Goal: Task Accomplishment & Management: Manage account settings

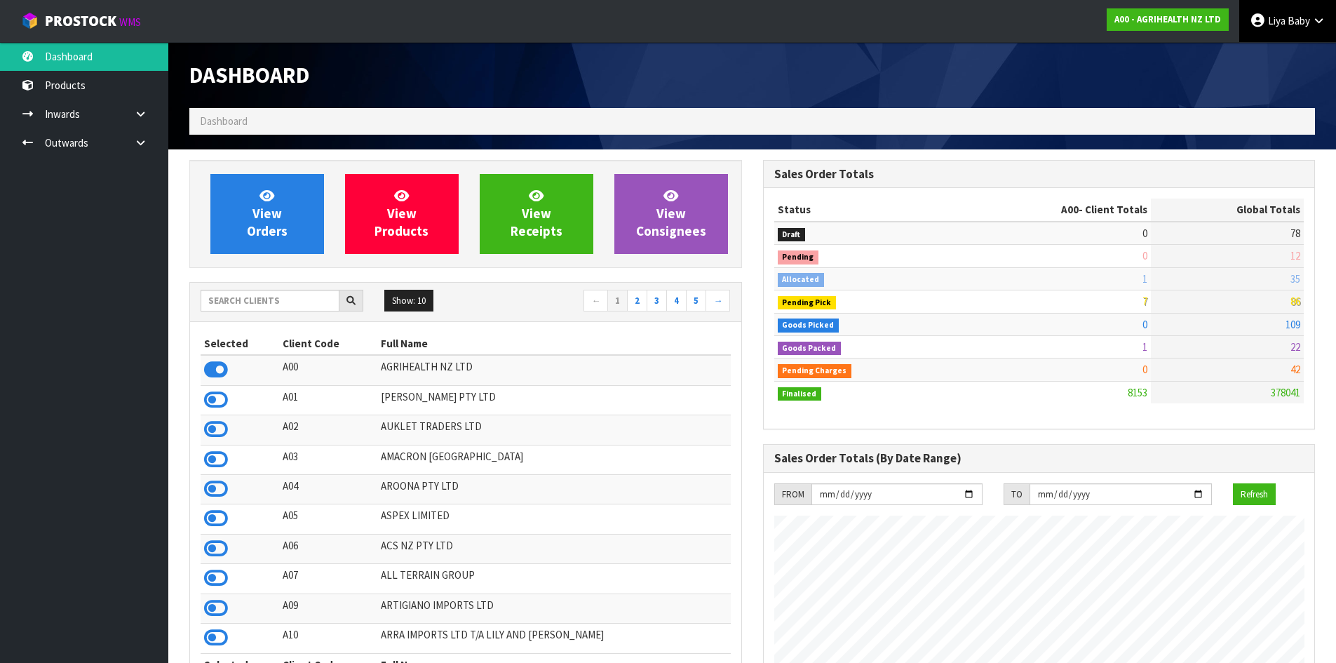
scroll to position [1063, 573]
click at [279, 300] on input "text" at bounding box center [270, 301] width 139 height 22
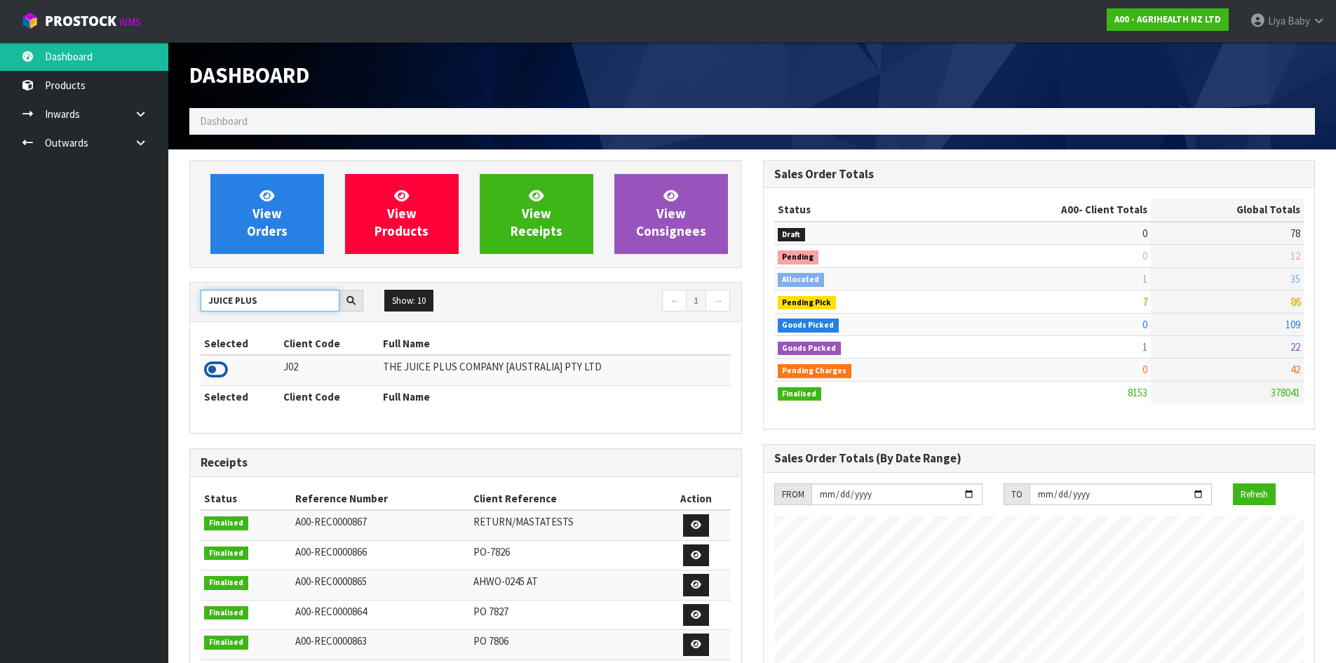
type input "JUICE PLUS"
click at [208, 370] on icon at bounding box center [216, 369] width 24 height 21
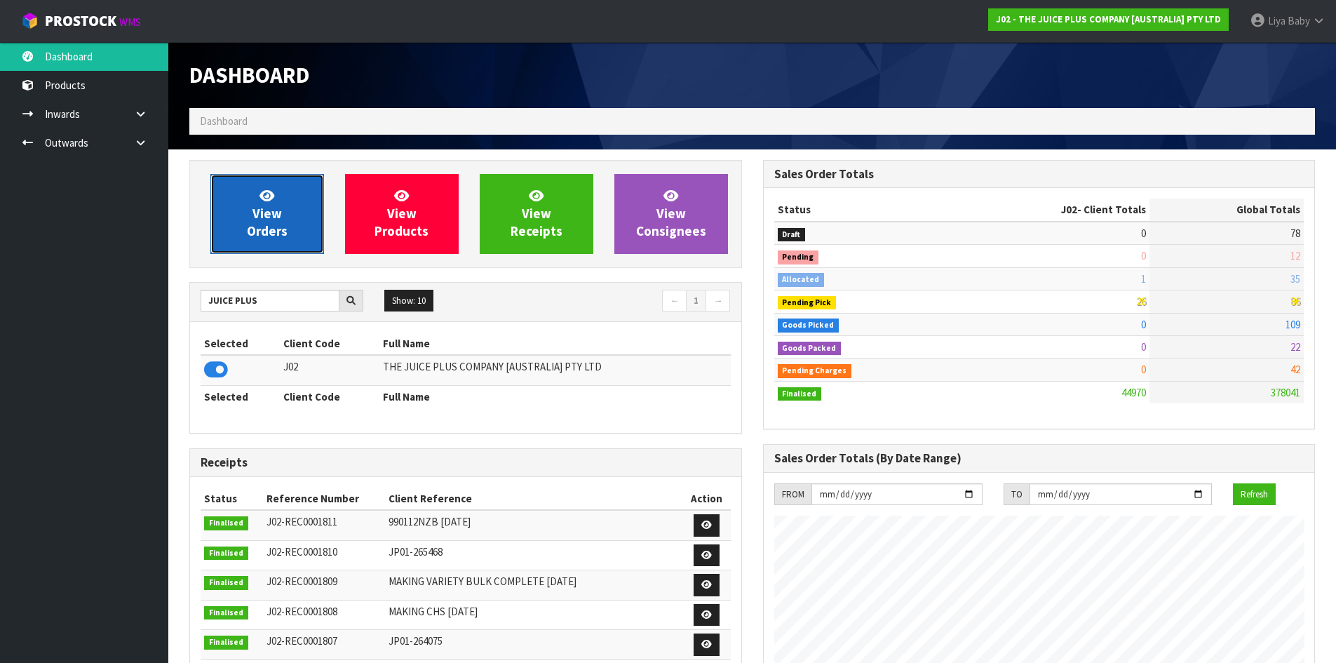
click at [288, 231] on link "View Orders" at bounding box center [267, 214] width 114 height 80
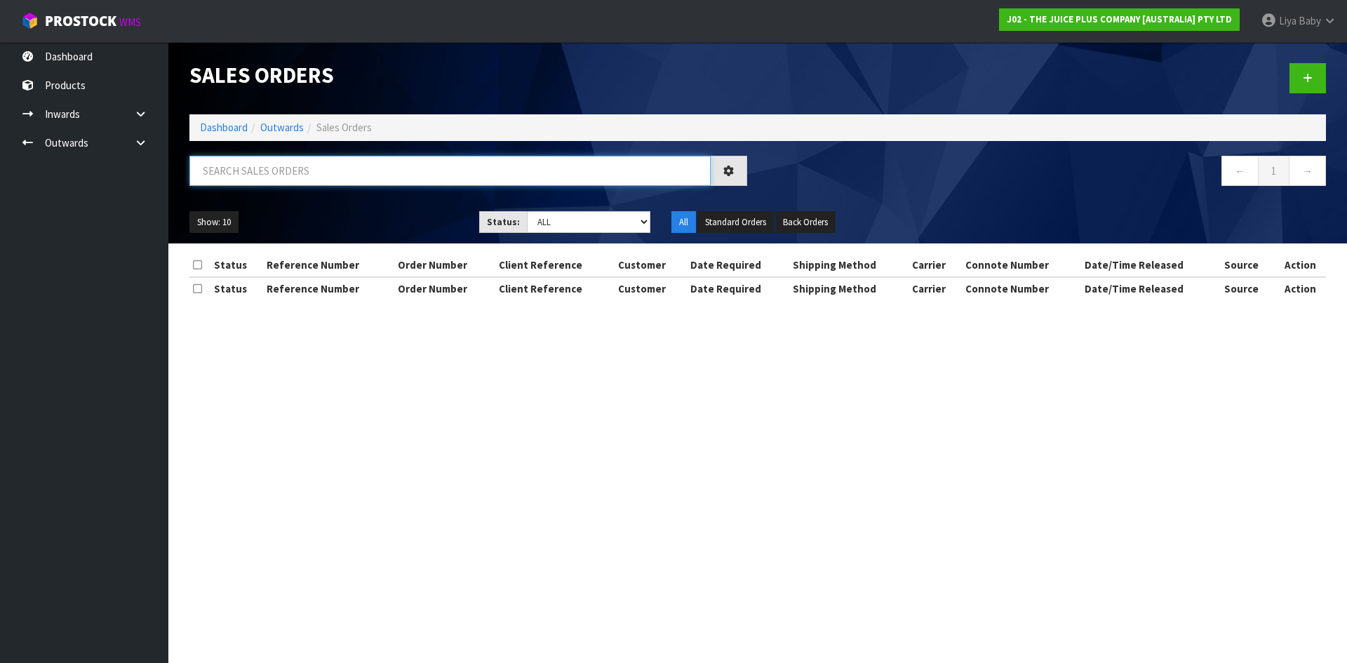
click at [303, 171] on input "text" at bounding box center [449, 171] width 521 height 30
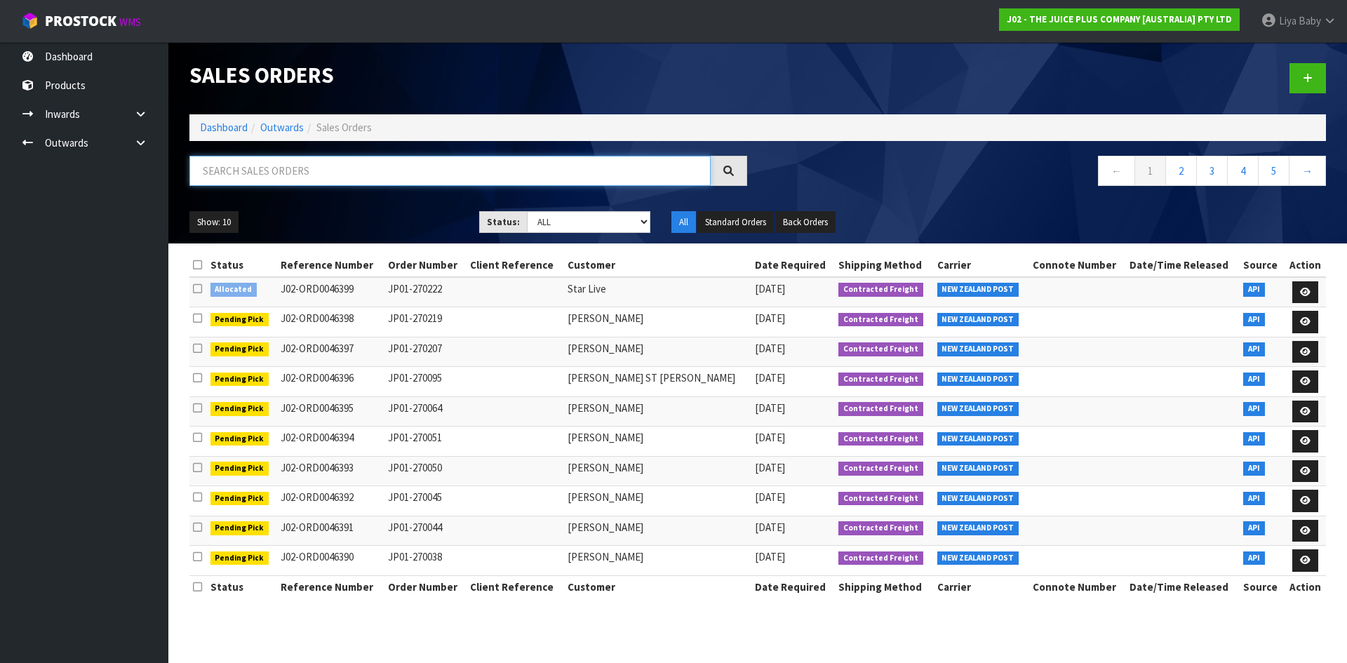
click at [210, 169] on input "text" at bounding box center [449, 171] width 521 height 30
type input "JOB-0409051"
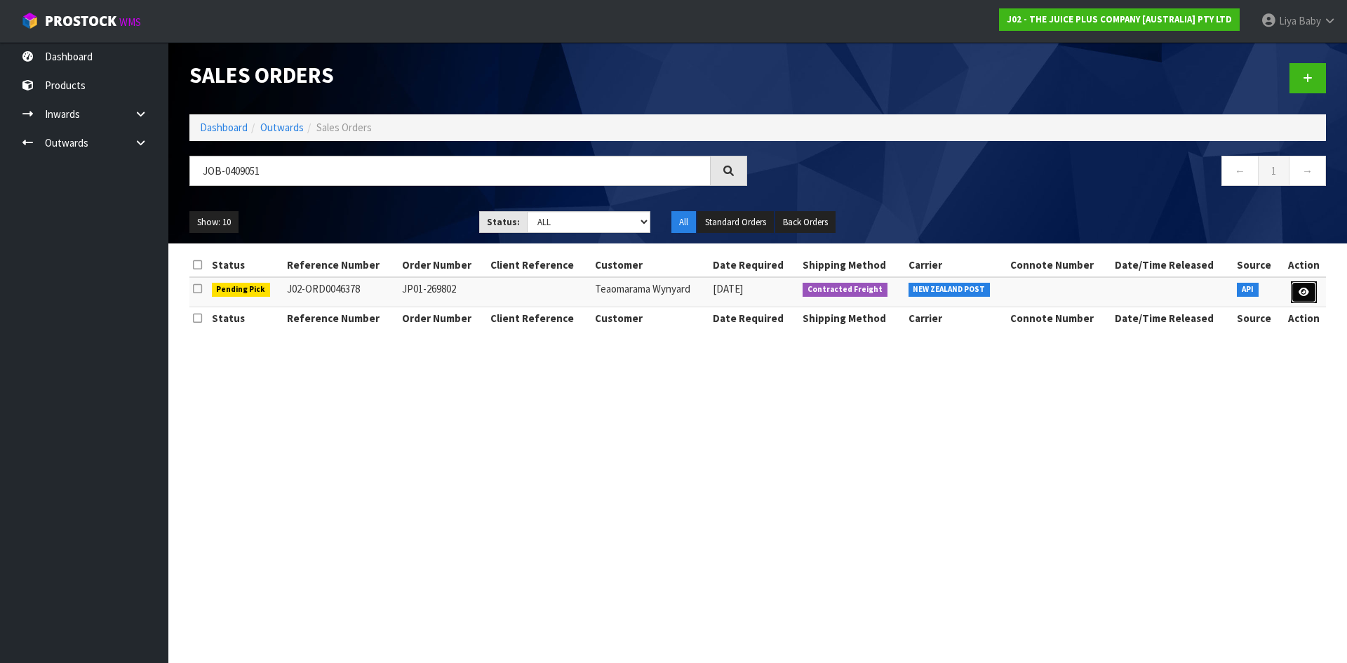
click at [1296, 298] on link at bounding box center [1304, 292] width 26 height 22
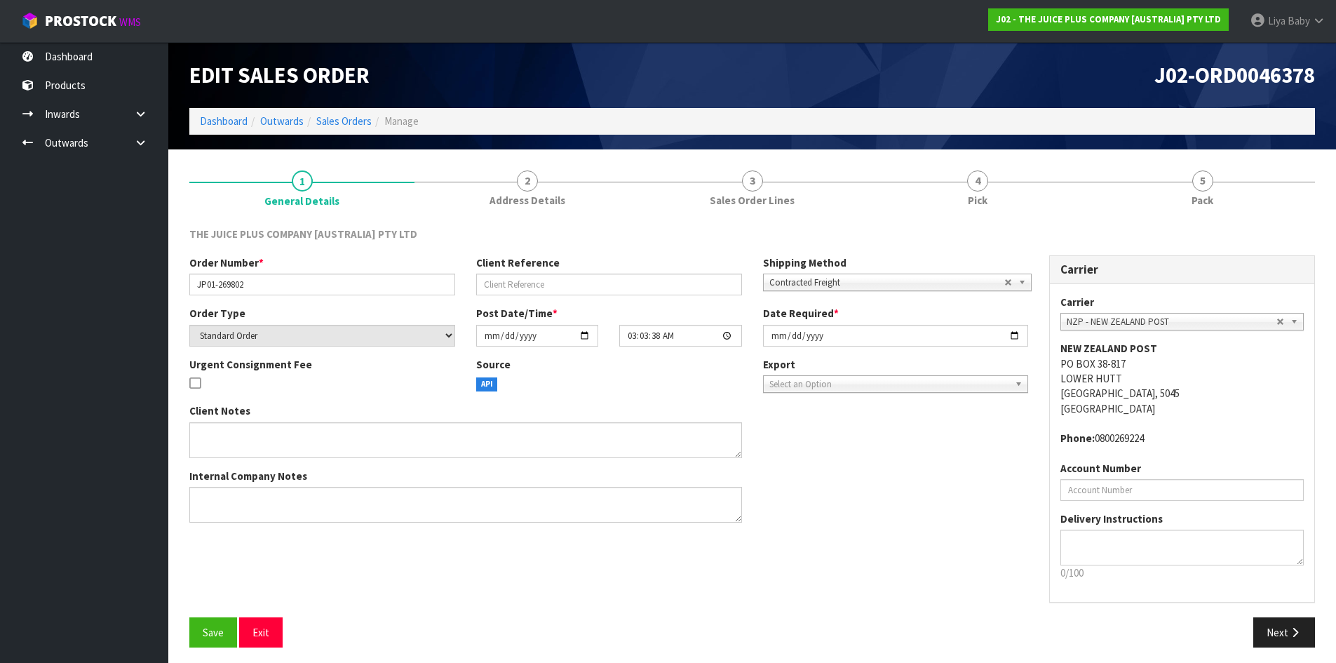
scroll to position [6, 0]
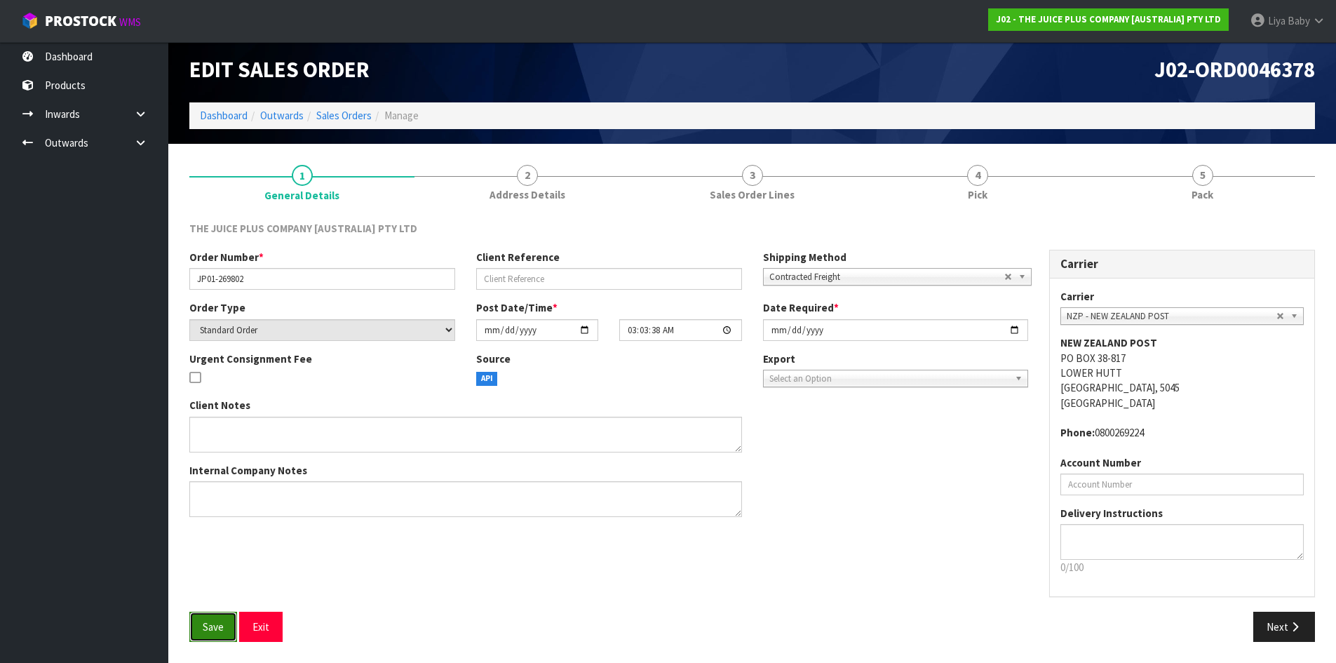
click at [227, 626] on button "Save" at bounding box center [213, 627] width 48 height 30
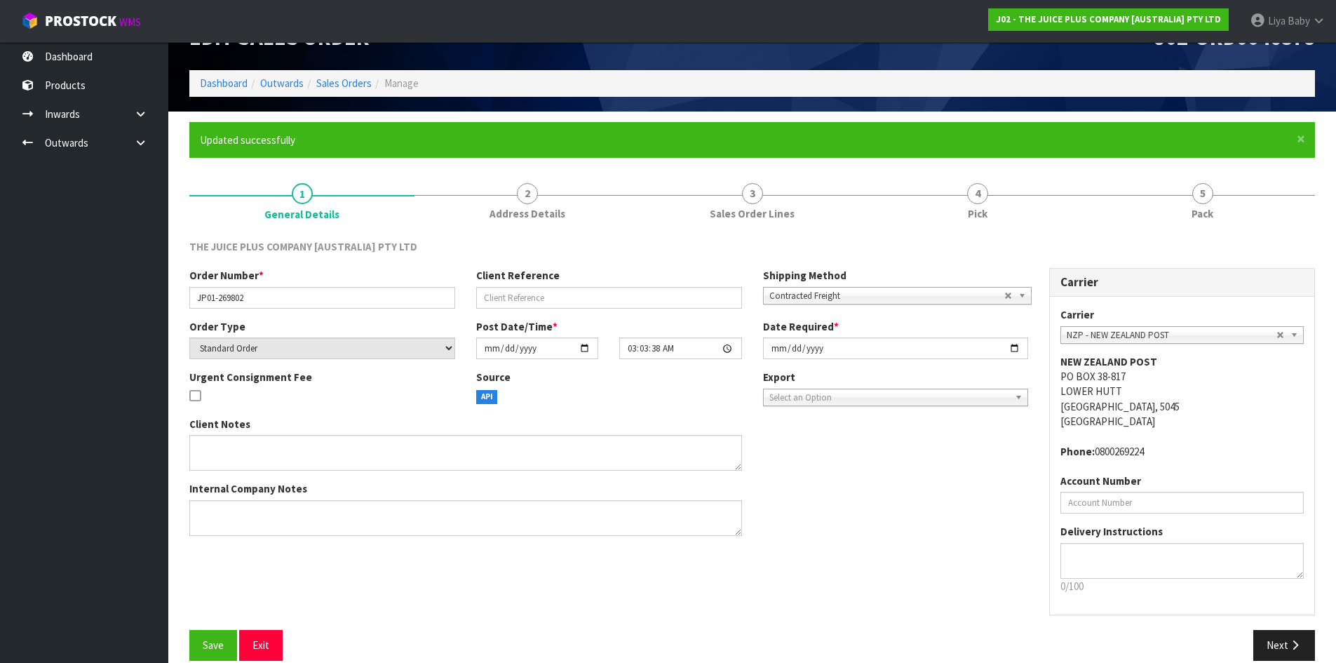
scroll to position [57, 0]
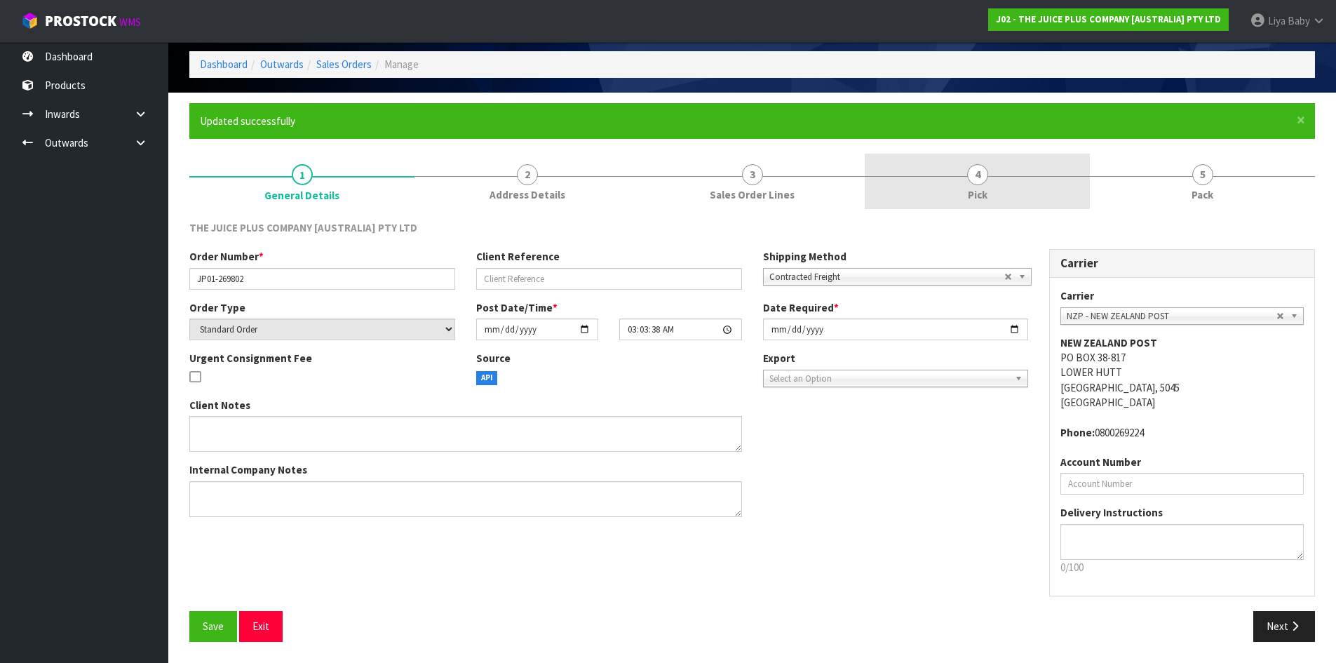
click at [981, 175] on span "4" at bounding box center [977, 174] width 21 height 21
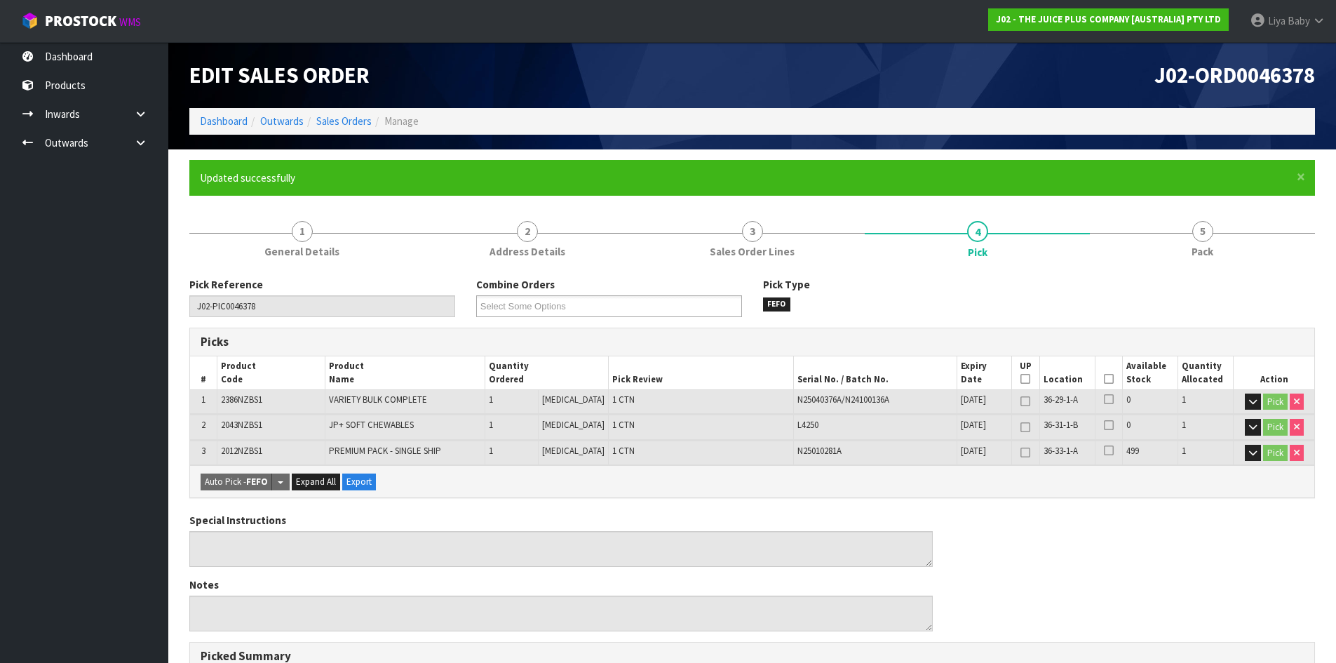
click at [1104, 379] on icon at bounding box center [1109, 379] width 10 height 1
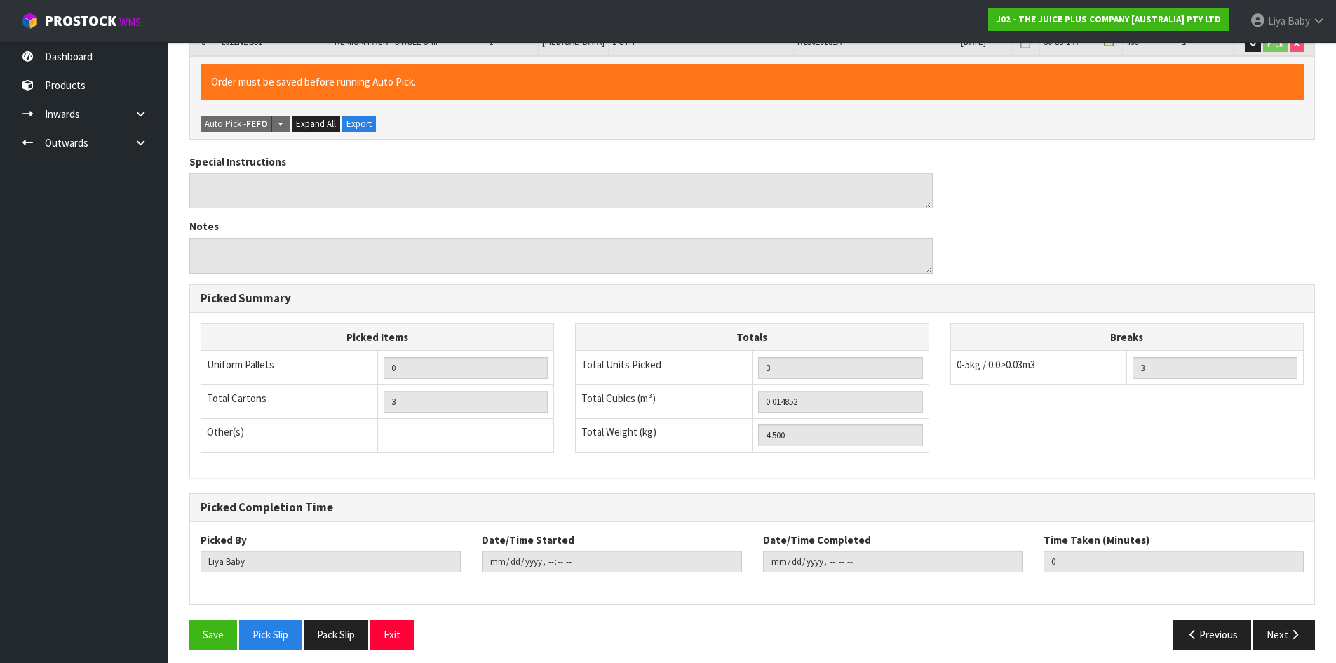
scroll to position [417, 0]
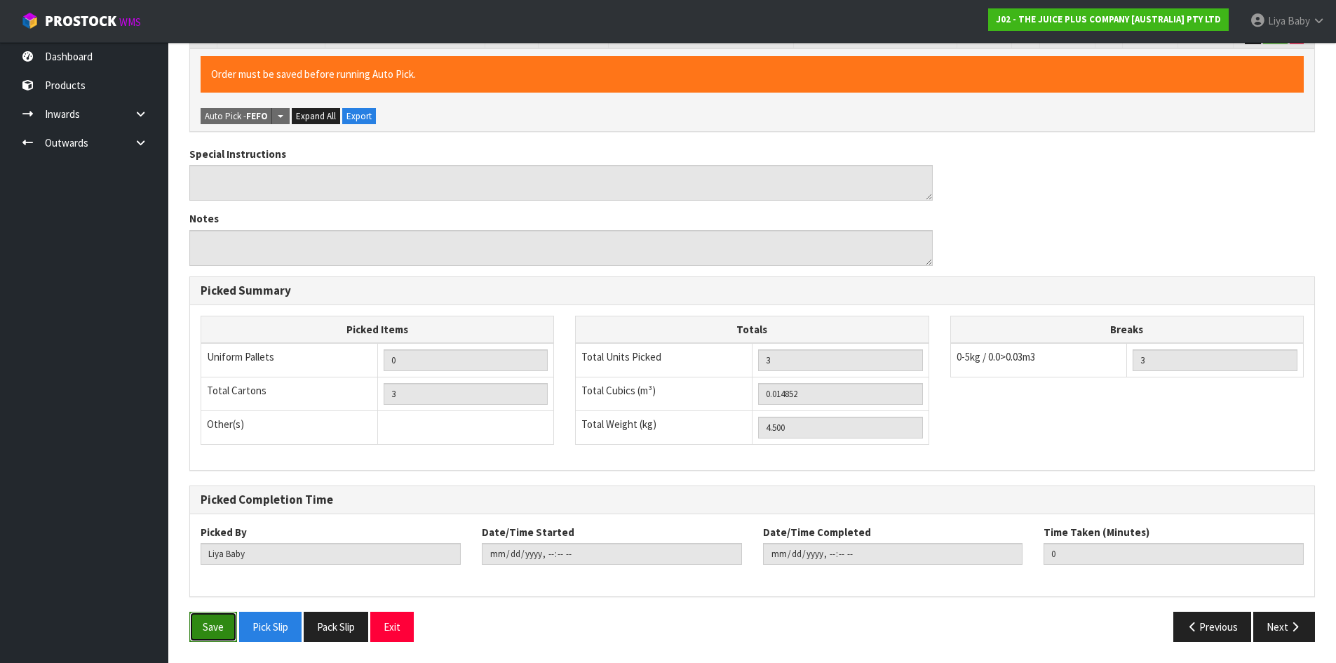
click at [215, 621] on button "Save" at bounding box center [213, 627] width 48 height 30
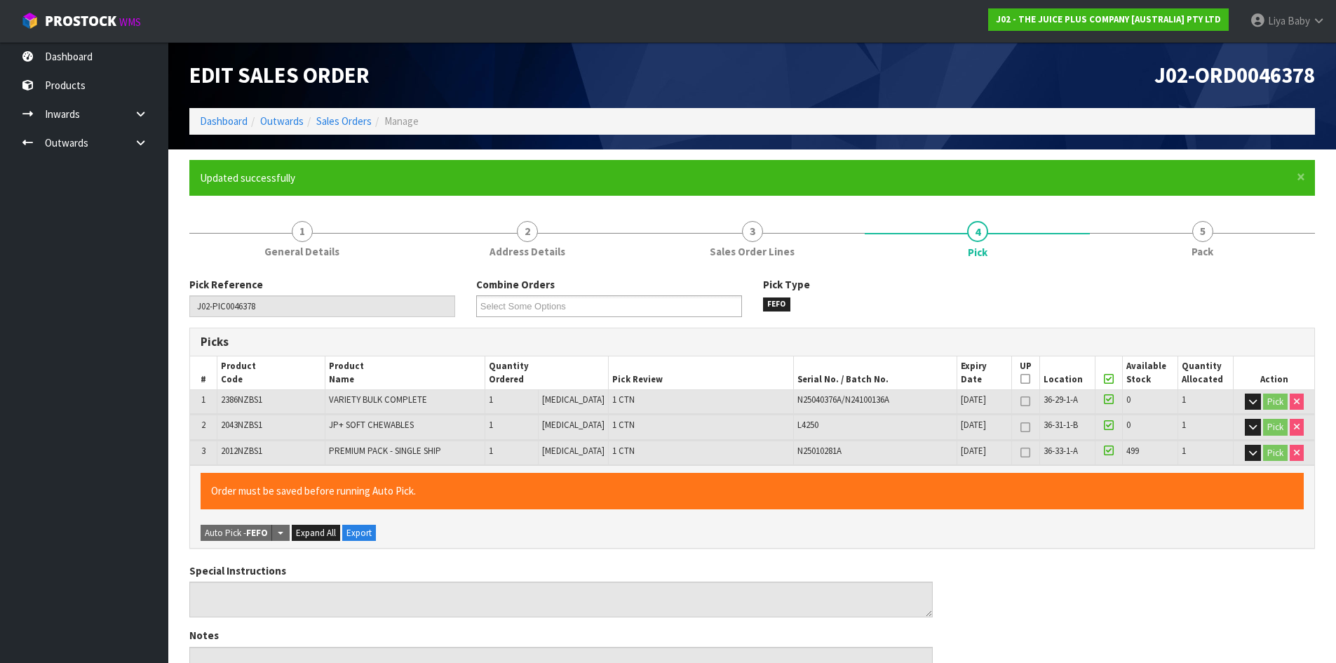
type input "[DATE]T11:33:42"
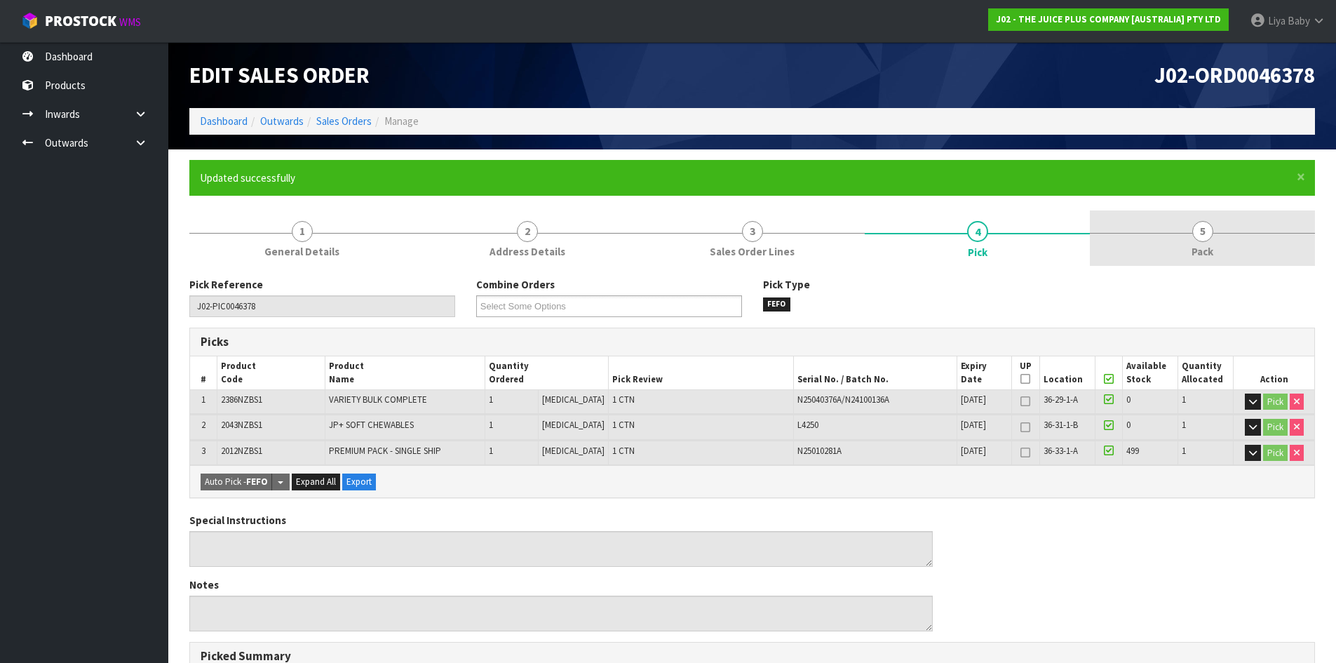
click at [1204, 239] on span "5" at bounding box center [1203, 231] width 21 height 21
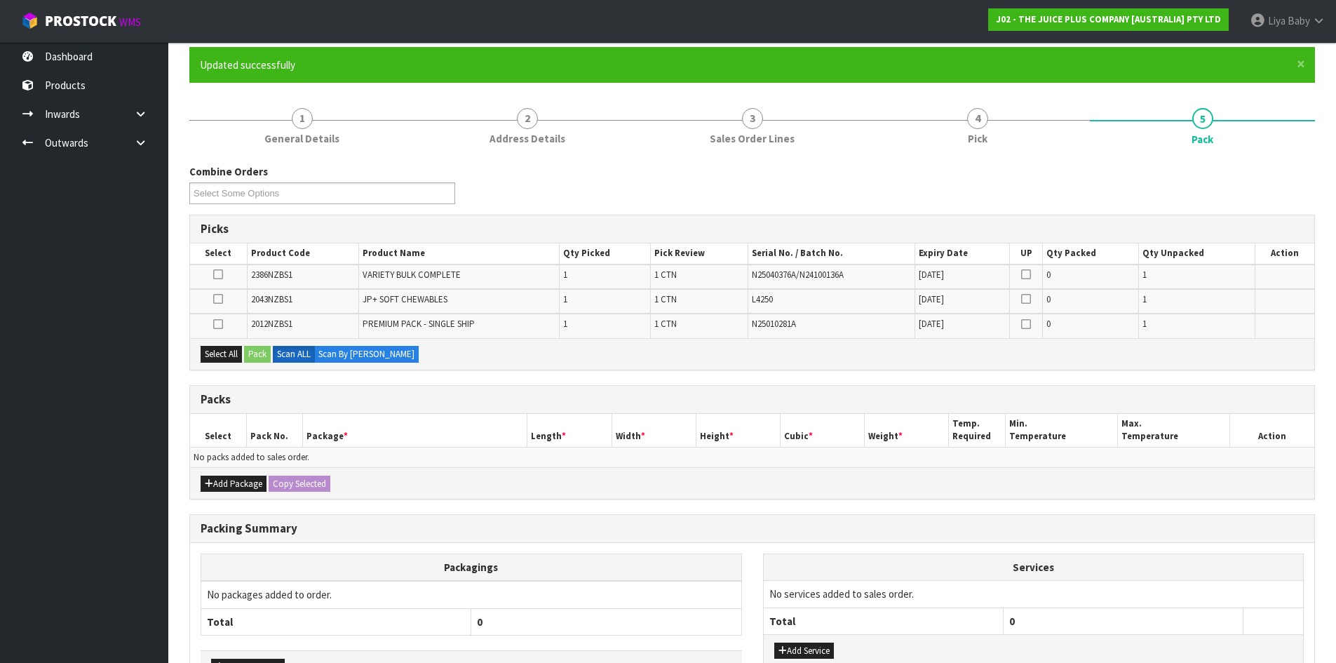
scroll to position [210, 0]
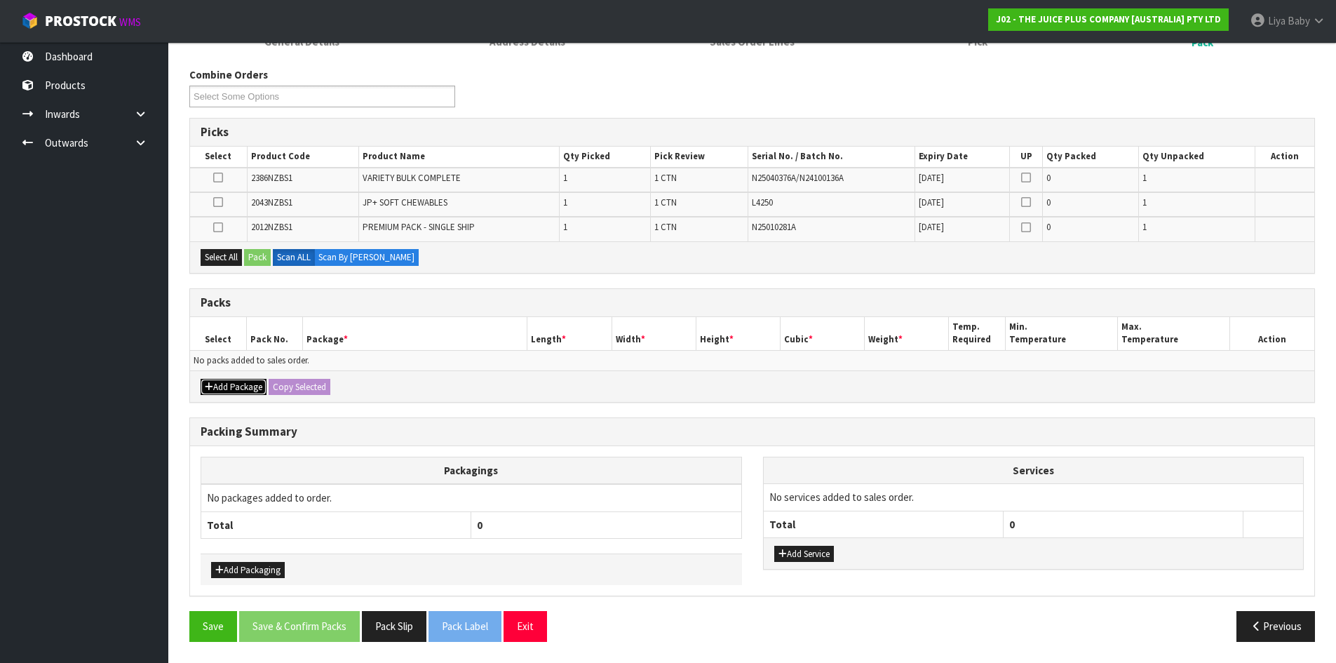
click at [255, 384] on button "Add Package" at bounding box center [234, 387] width 66 height 17
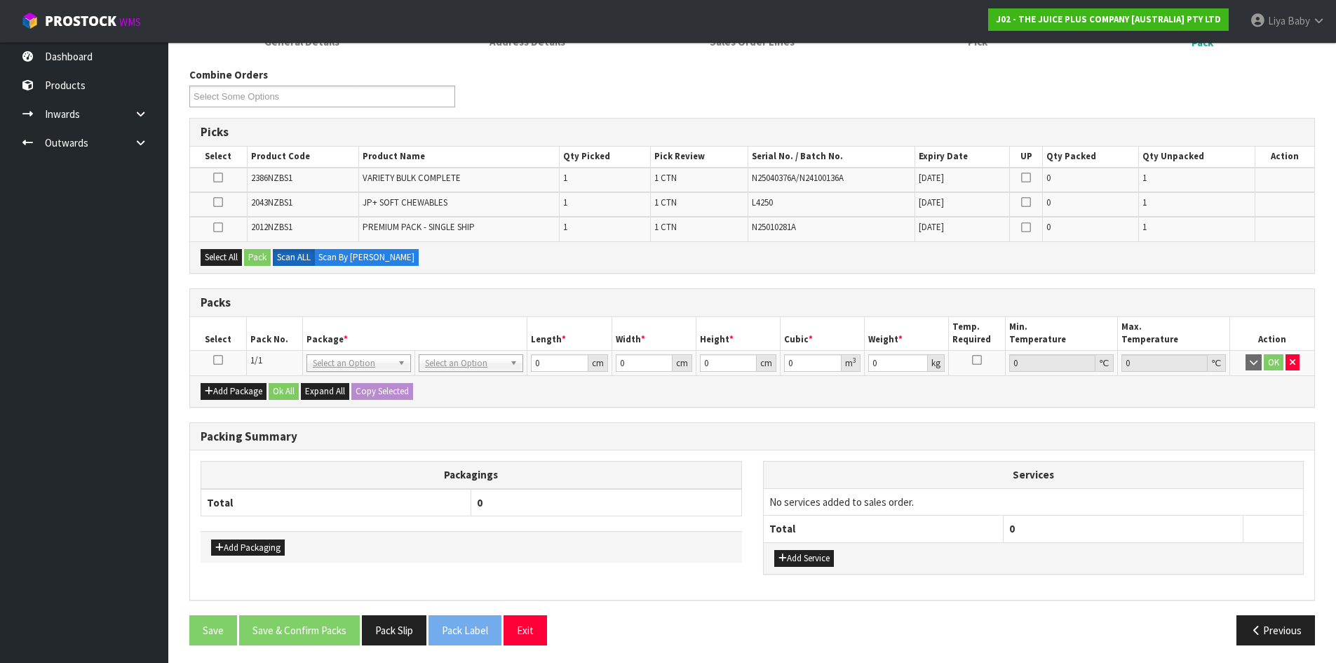
click at [215, 360] on icon at bounding box center [218, 360] width 10 height 1
click at [214, 254] on button "Select All" at bounding box center [221, 257] width 41 height 17
click at [250, 252] on button "Pack" at bounding box center [257, 257] width 27 height 17
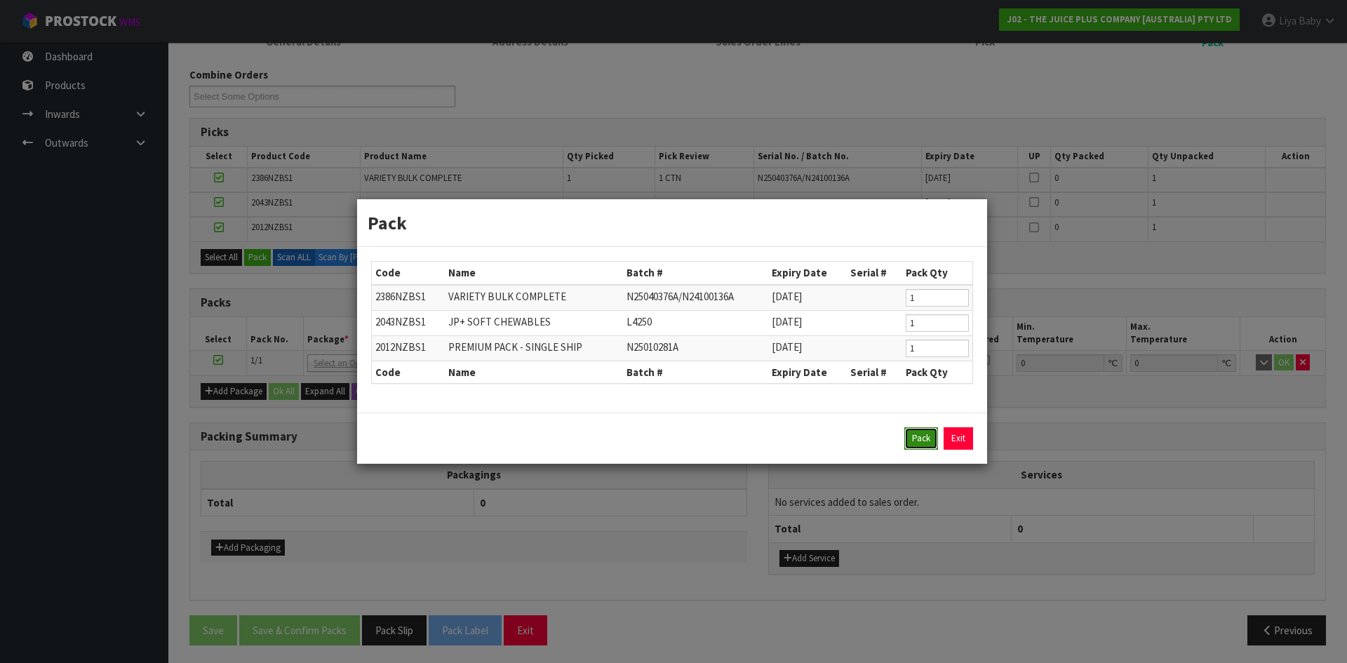
click at [906, 436] on button "Pack" at bounding box center [921, 438] width 34 height 22
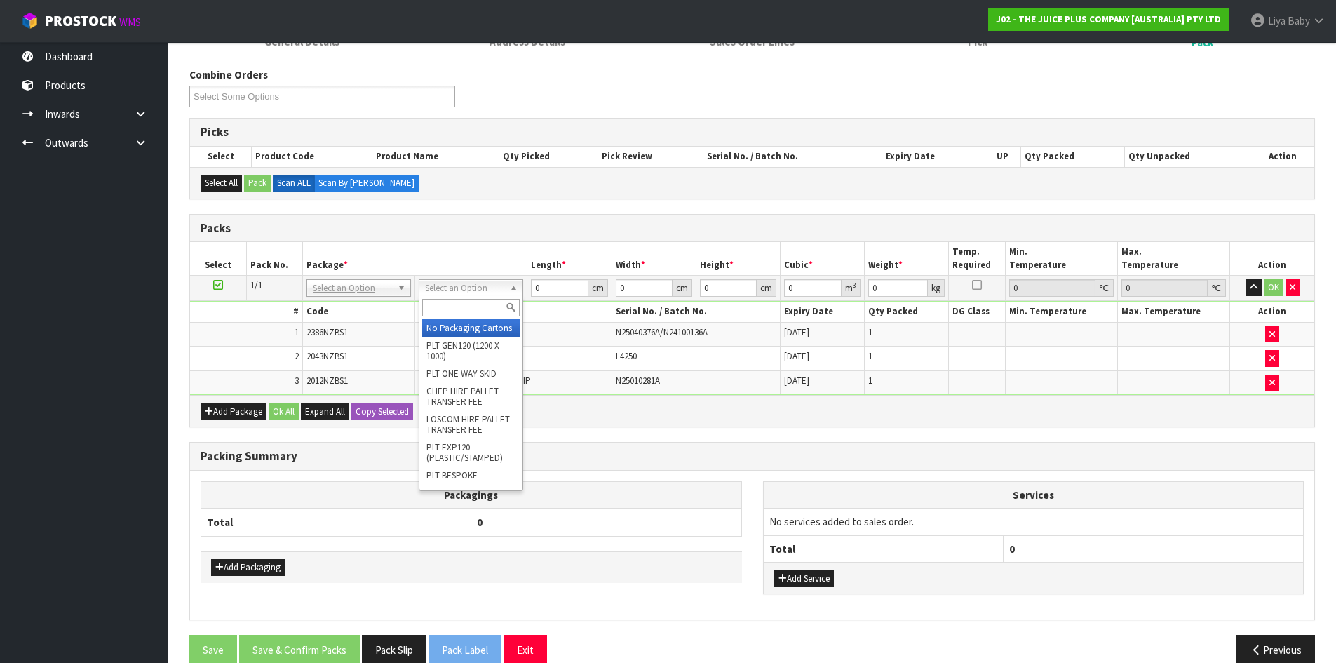
click at [460, 306] on input "text" at bounding box center [471, 308] width 98 height 18
type input "CTN5"
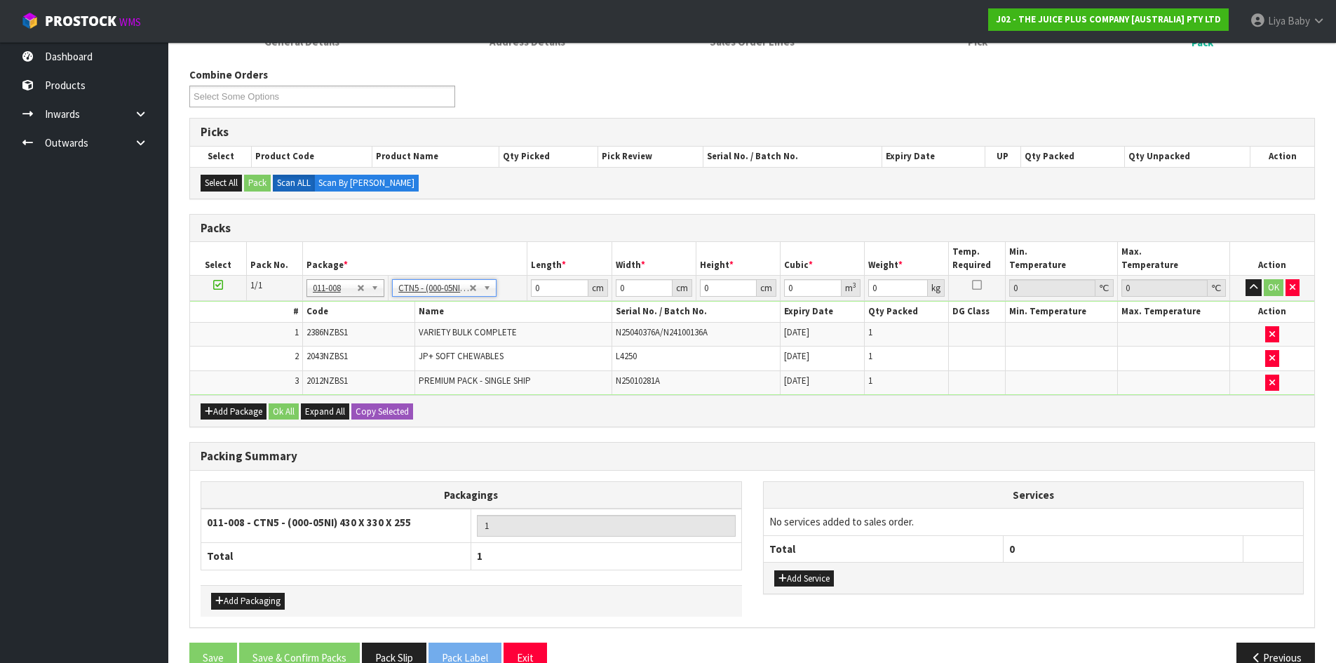
type input "43"
type input "33"
type input "25.5"
type input "0.036185"
type input "4.7"
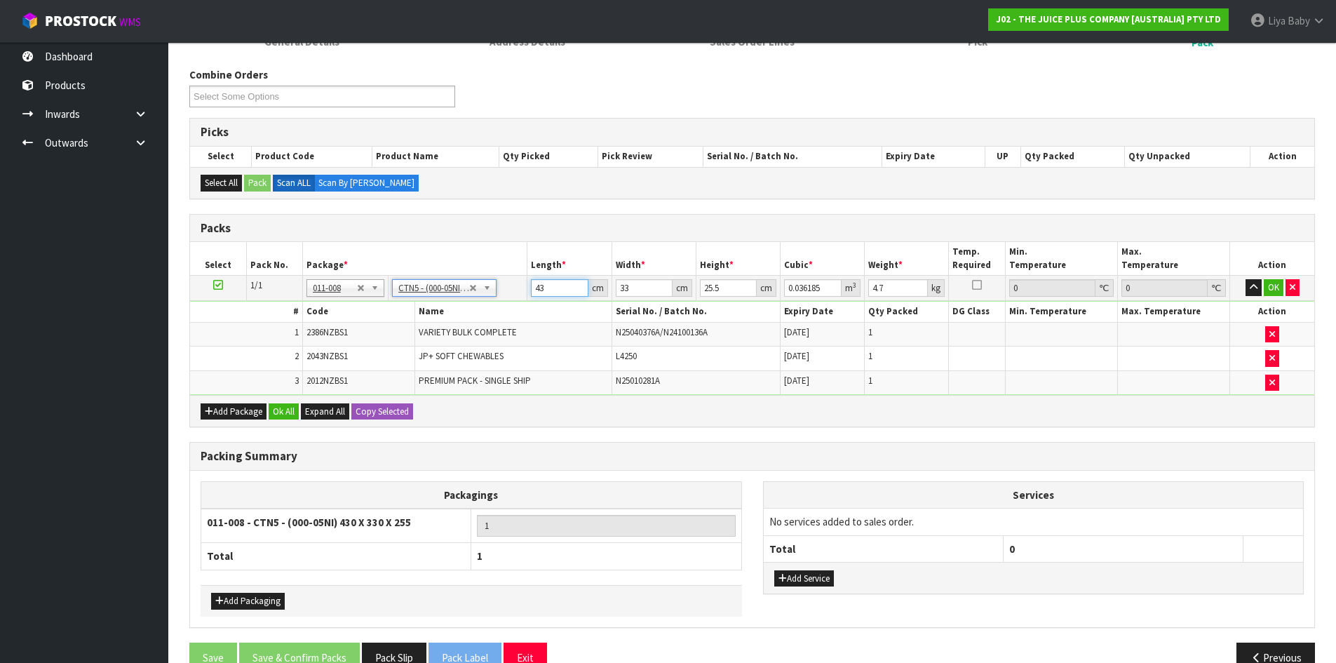
click at [546, 285] on input "43" at bounding box center [559, 288] width 57 height 18
type input "4"
type input "0.003366"
type input "0"
type input "3"
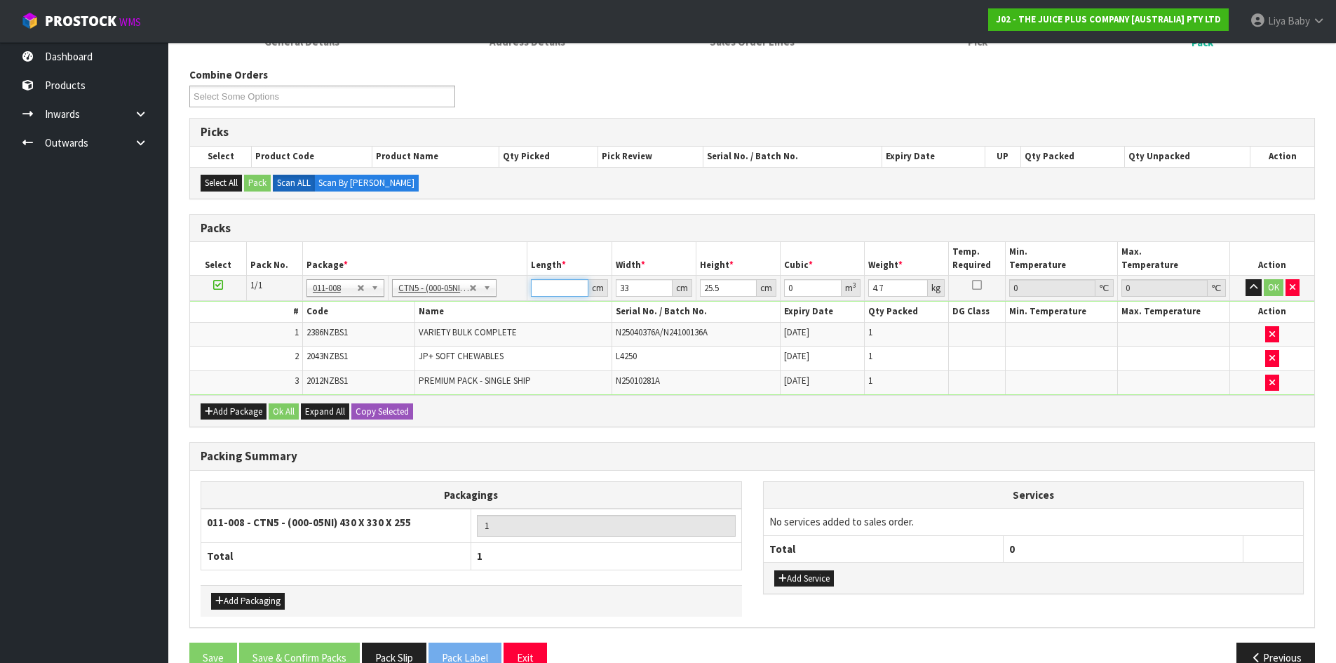
type input "0.002525"
type input "37"
type input "0.031135"
type input "37"
click at [647, 287] on input "33" at bounding box center [644, 288] width 57 height 18
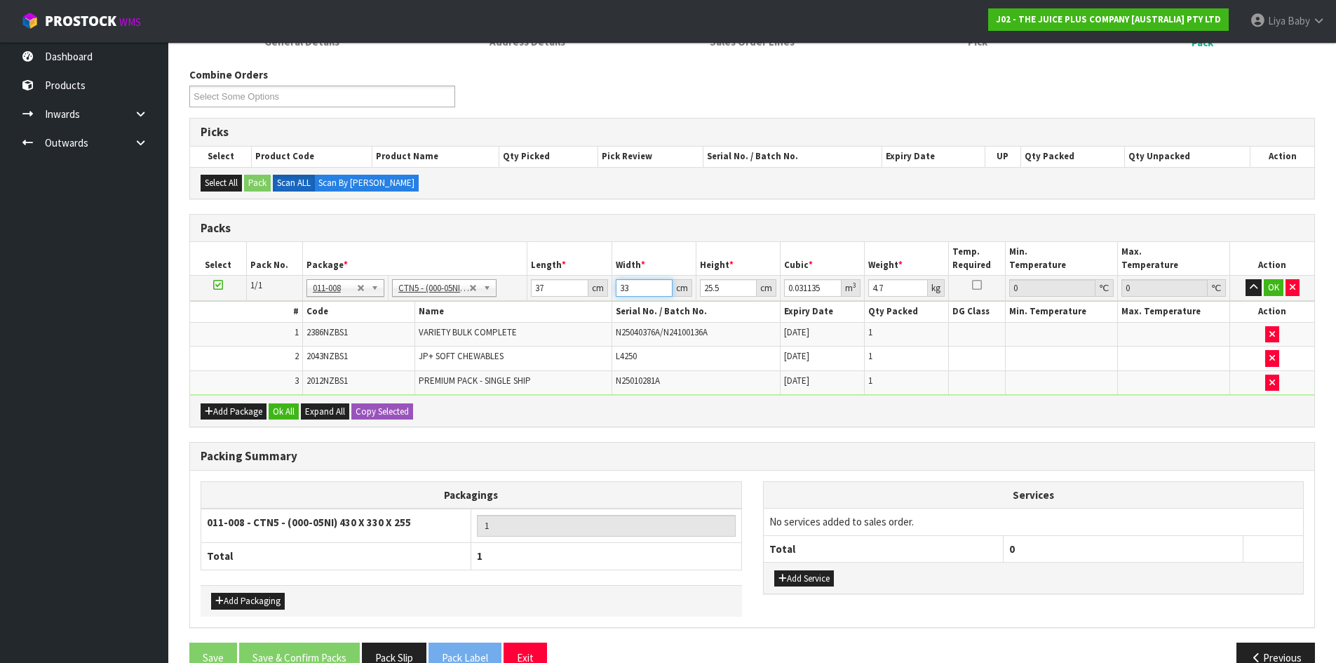
type input "3"
type input "0.00283"
type input "0"
type input "4"
type input "0.003774"
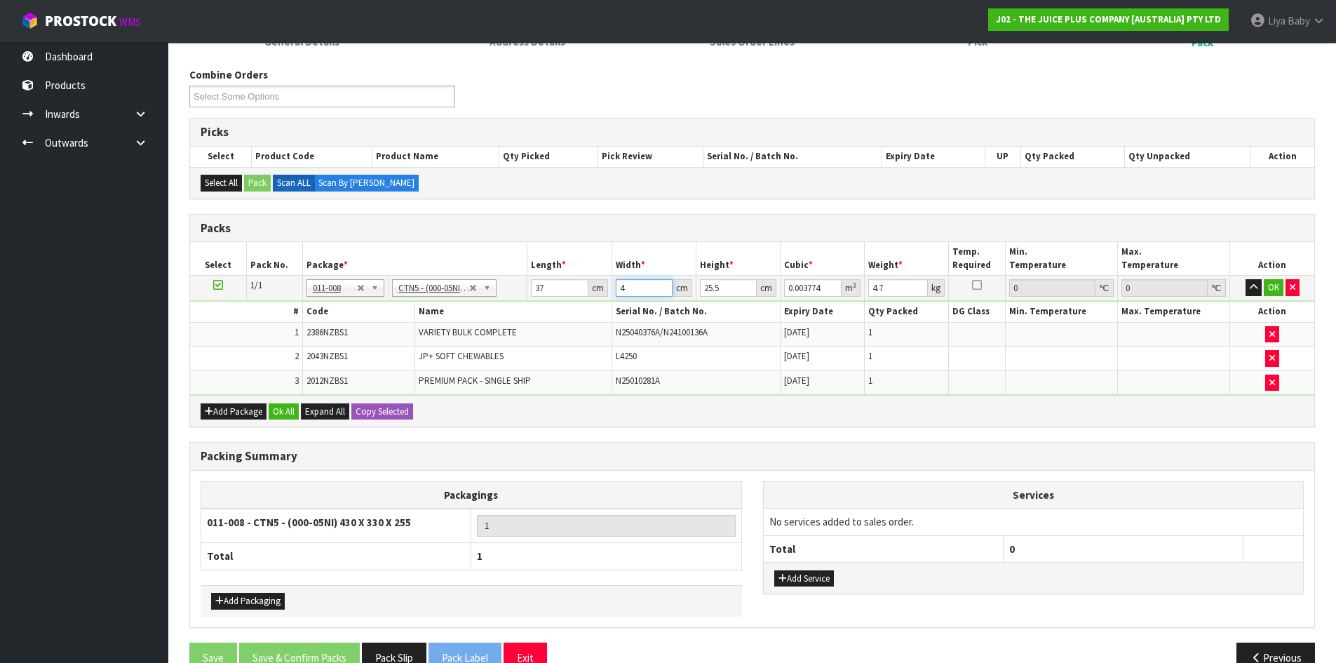
type input "44"
type input "0.041514"
type input "44"
click at [724, 284] on input "25.5" at bounding box center [728, 288] width 57 height 18
type input "25"
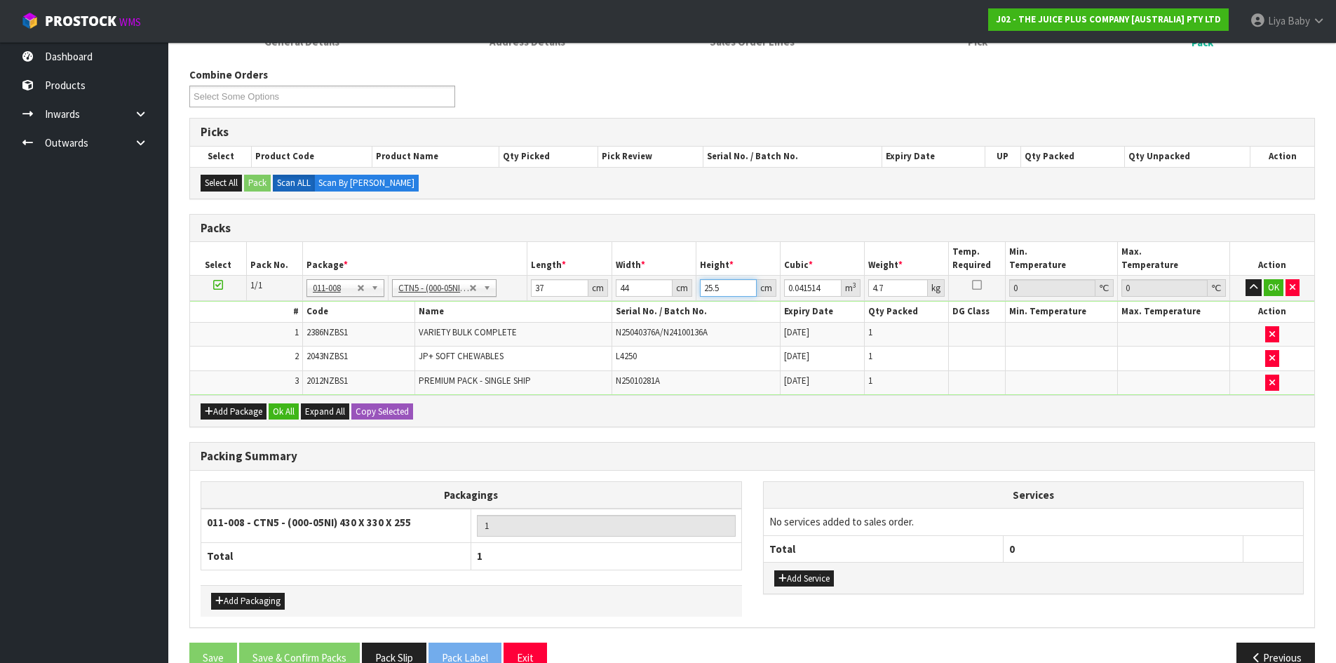
type input "0.0407"
type input "2"
type input "0.003256"
type input "0"
type input "2"
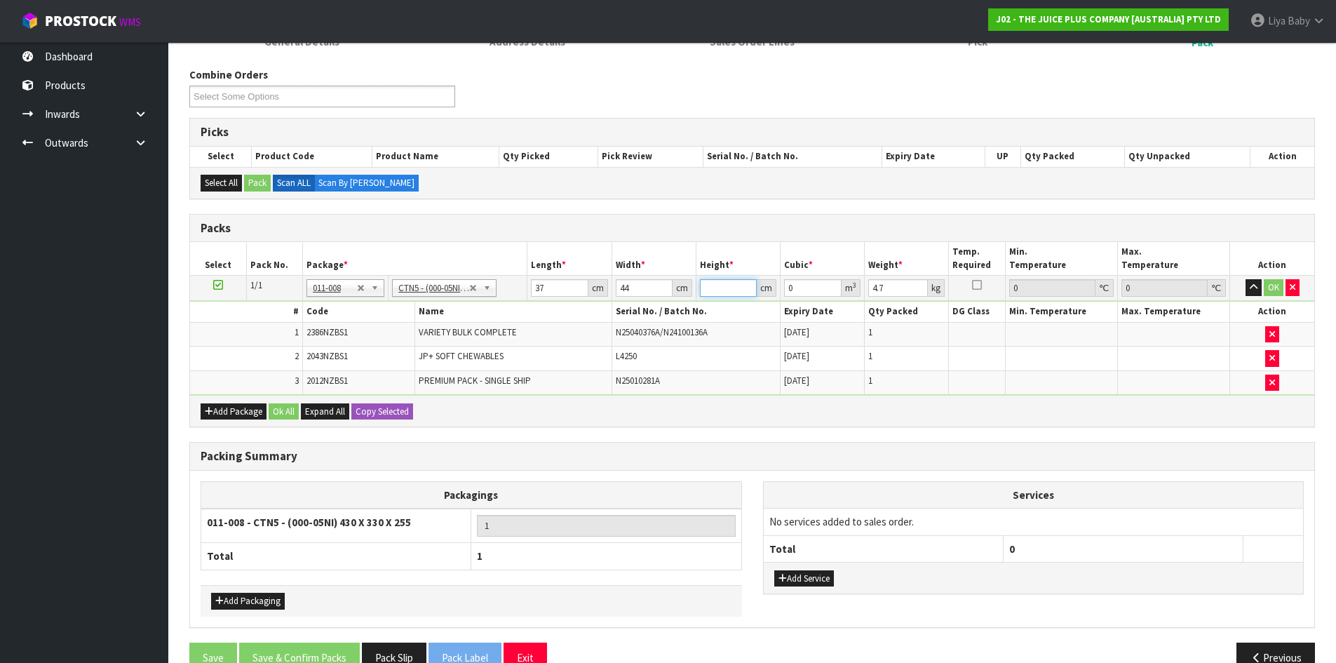
type input "0.003256"
type input "24"
type input "0.039072"
type input "24"
click at [894, 287] on input "4.7" at bounding box center [899, 288] width 60 height 18
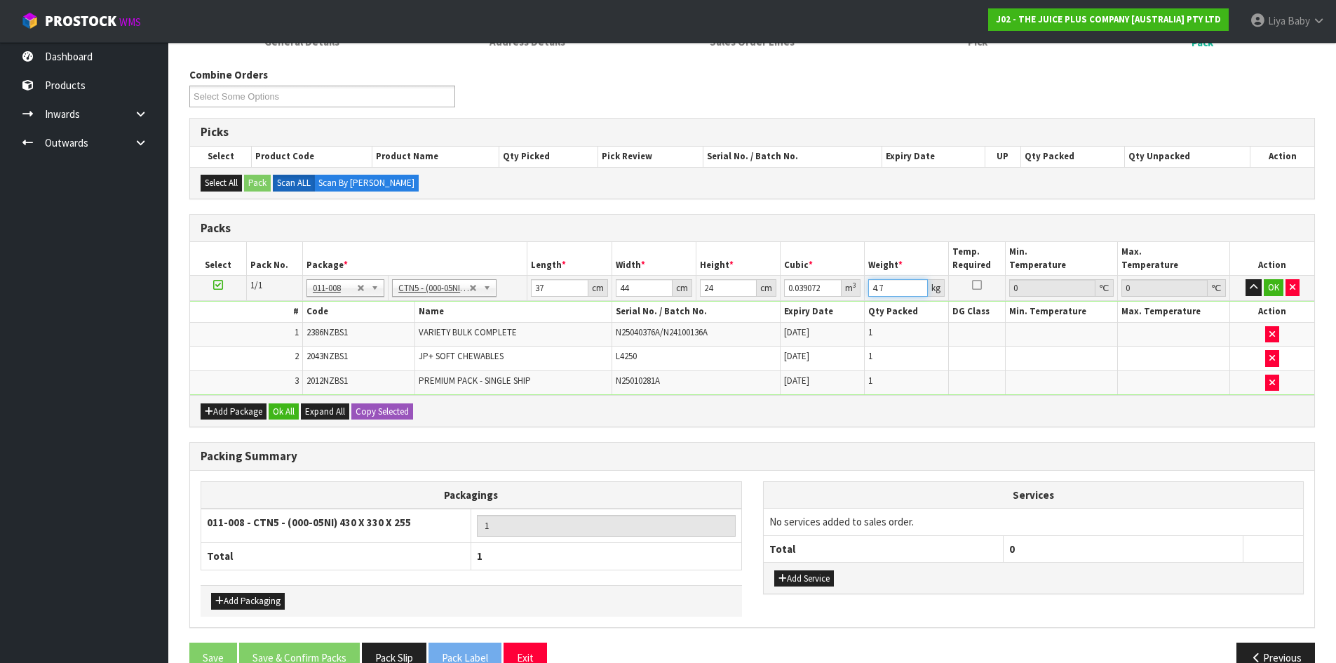
type input "4"
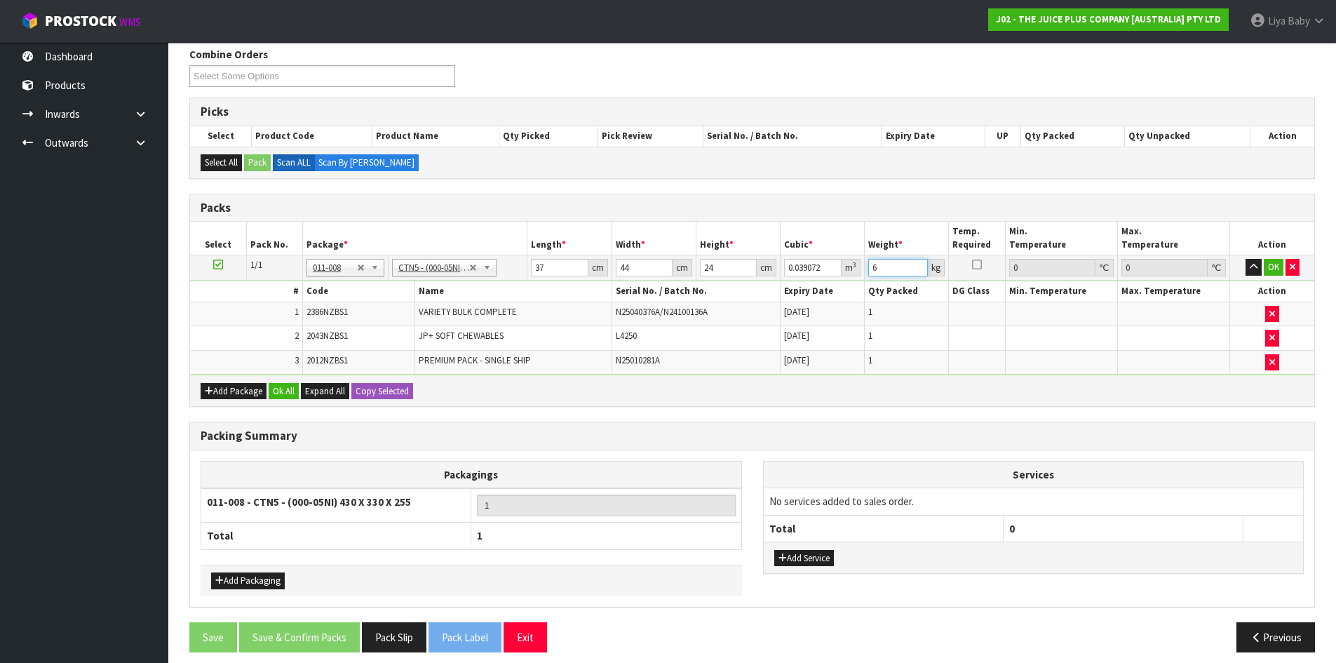
scroll to position [241, 0]
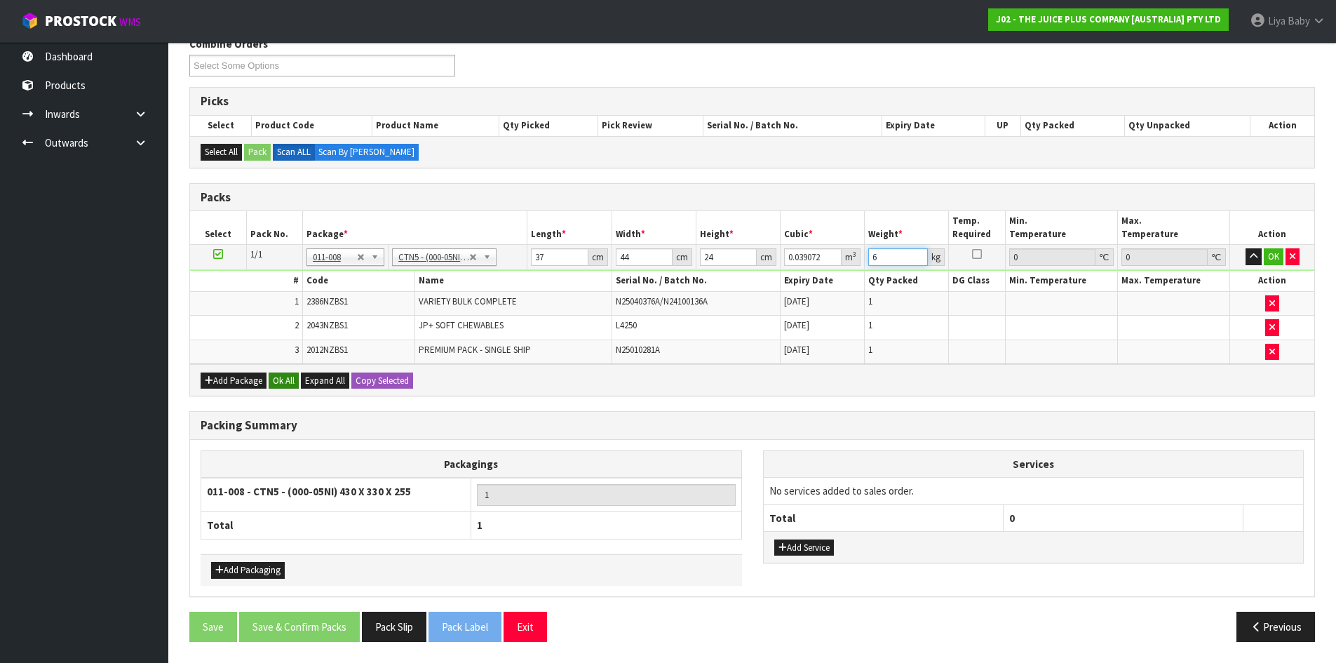
type input "6"
click at [279, 381] on button "Ok All" at bounding box center [284, 381] width 30 height 17
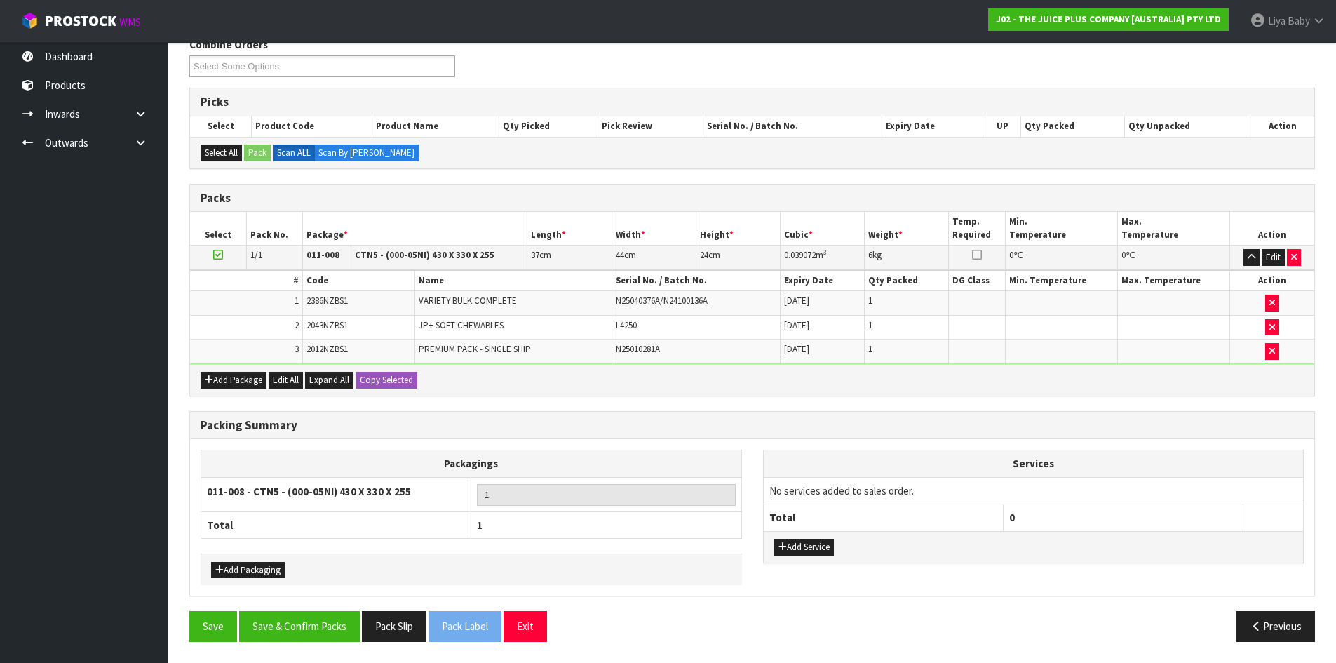
scroll to position [240, 0]
click at [281, 624] on button "Save & Confirm Packs" at bounding box center [299, 626] width 121 height 30
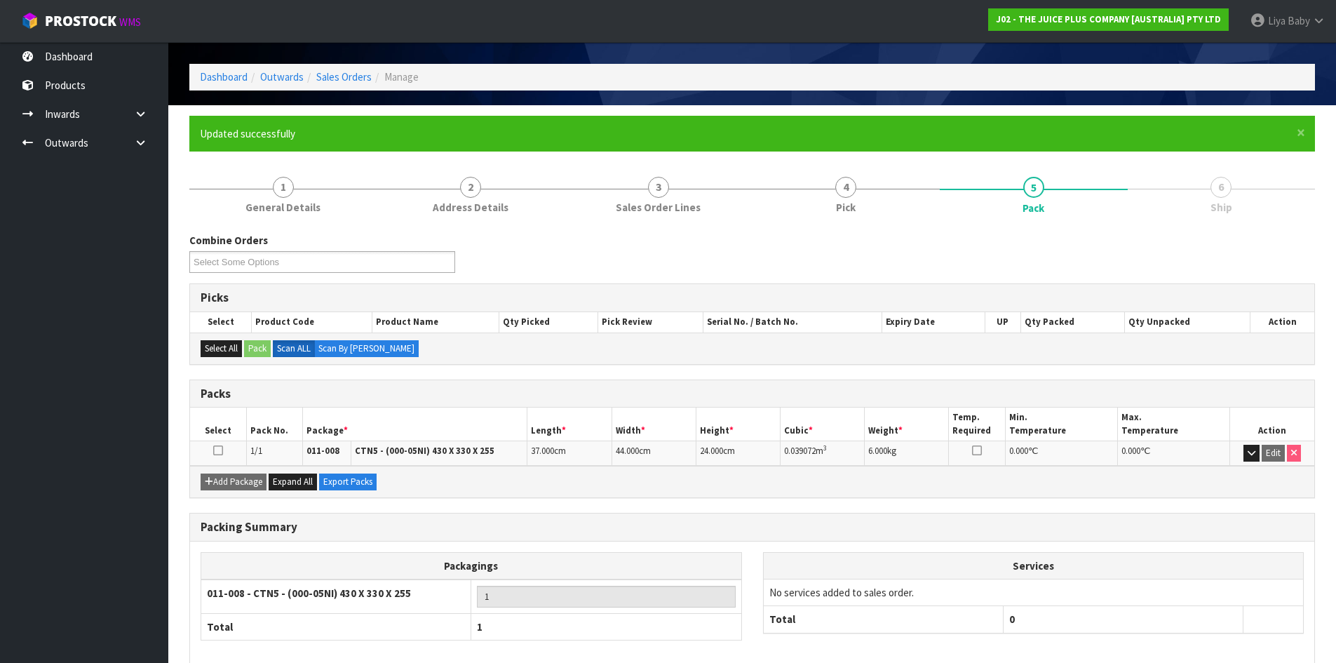
scroll to position [114, 0]
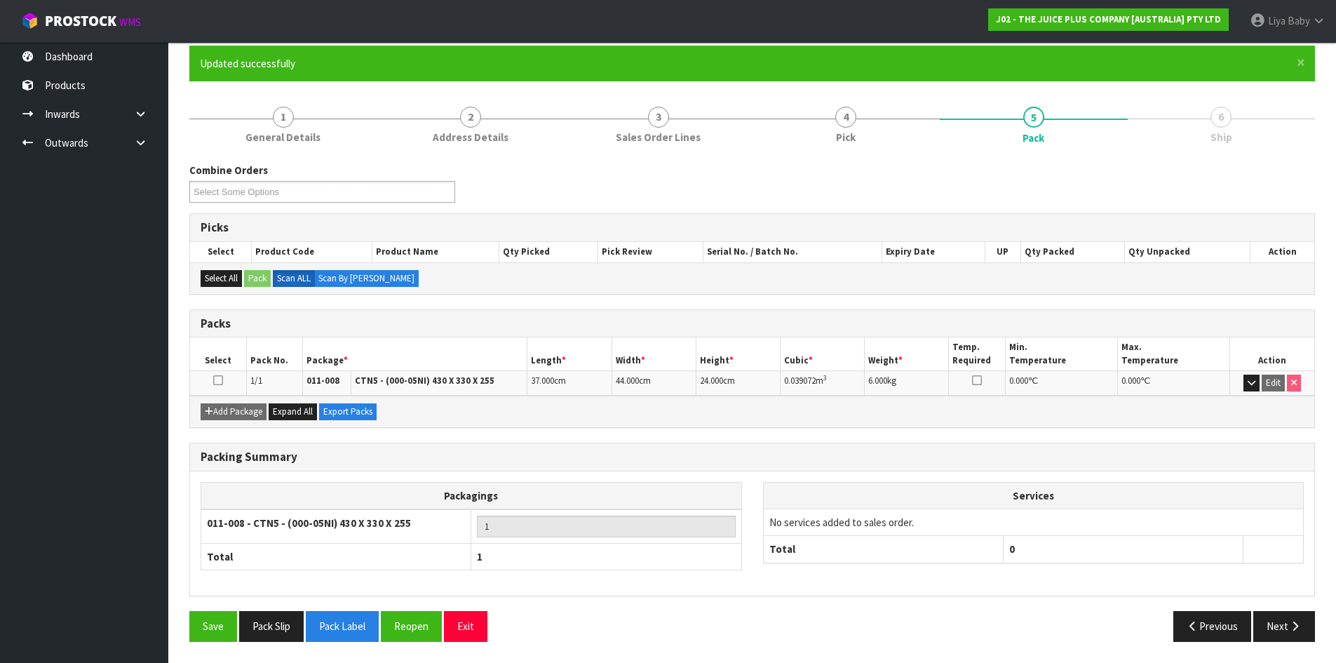
click at [212, 384] on td at bounding box center [218, 383] width 56 height 25
click at [220, 381] on icon at bounding box center [218, 380] width 10 height 1
click at [1284, 624] on button "Next" at bounding box center [1285, 626] width 62 height 30
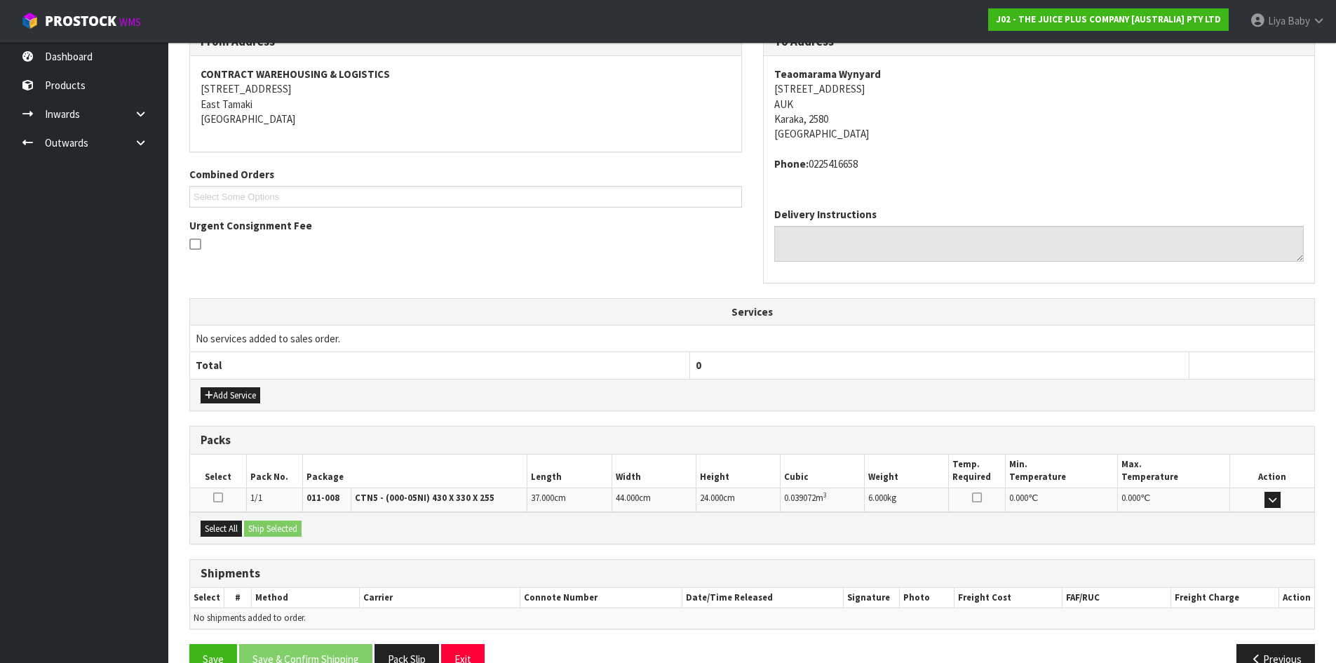
scroll to position [282, 0]
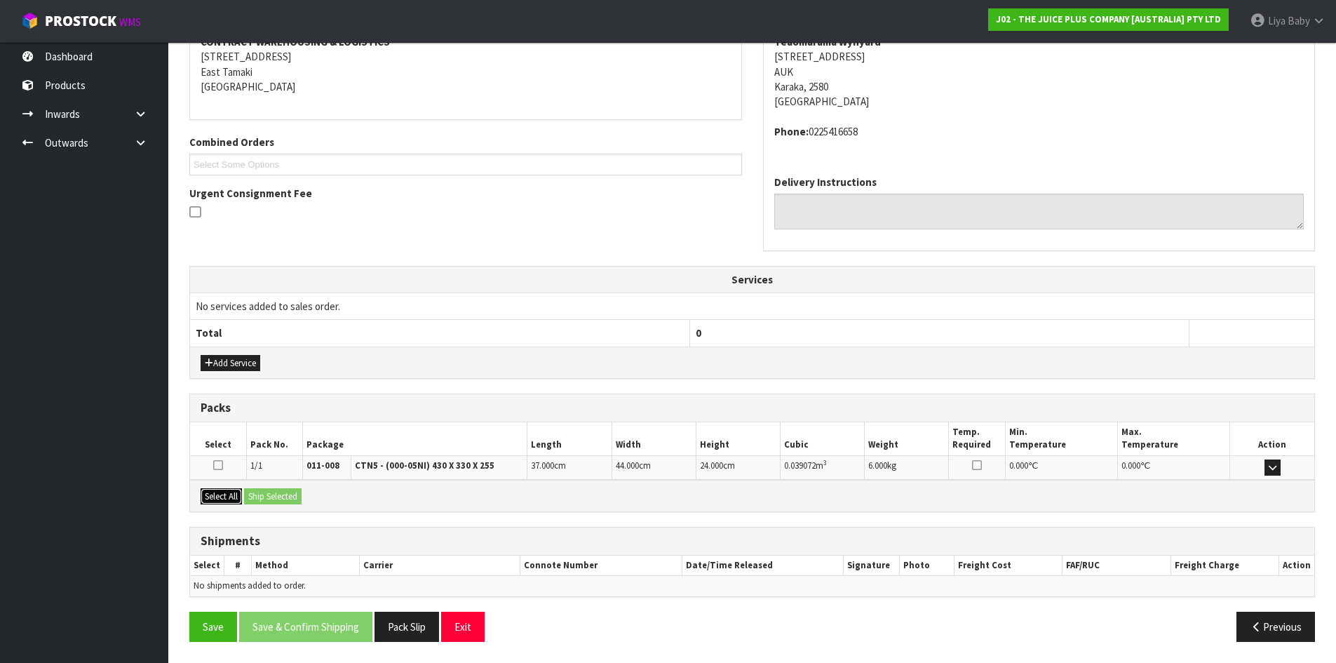
click at [235, 491] on button "Select All" at bounding box center [221, 496] width 41 height 17
click at [271, 499] on button "Ship Selected" at bounding box center [273, 496] width 58 height 17
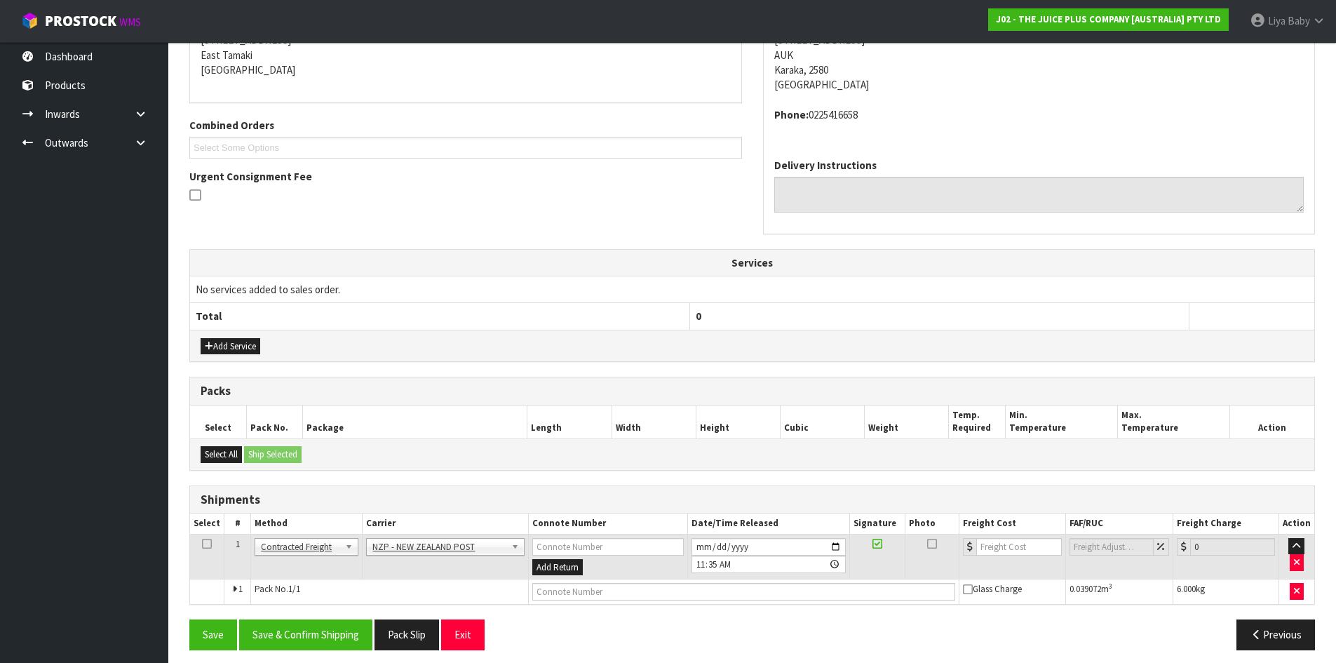
scroll to position [307, 0]
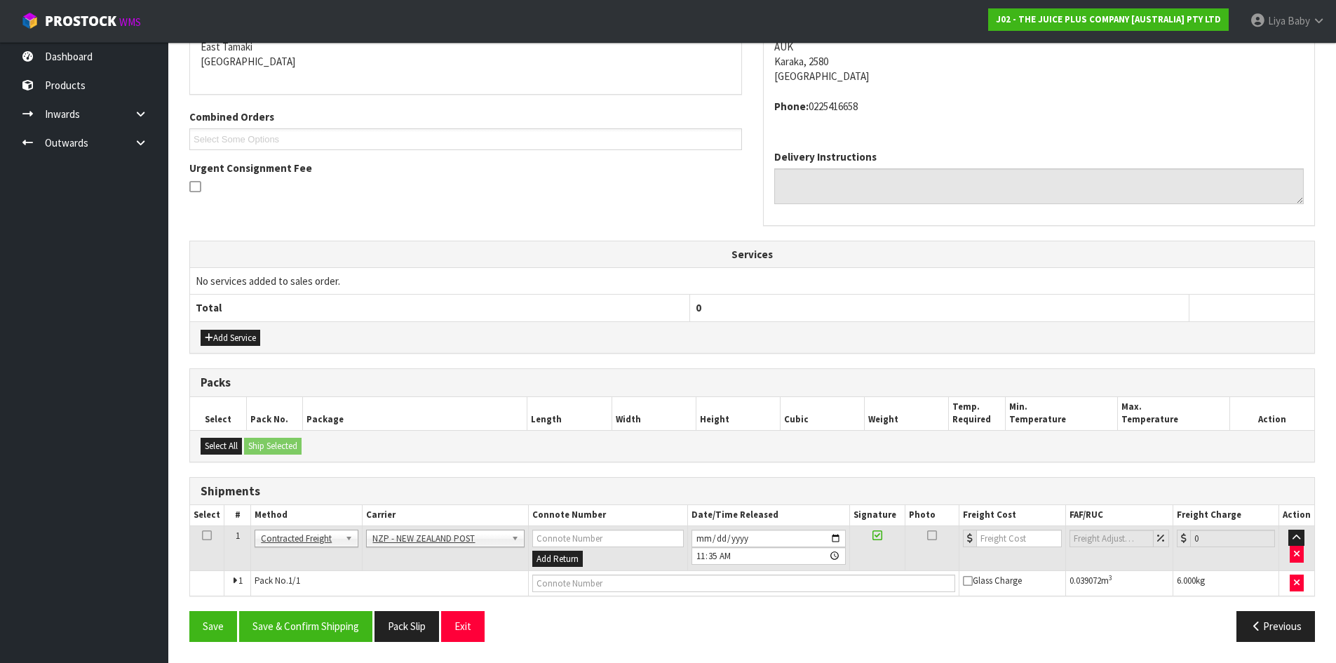
click at [202, 535] on icon at bounding box center [207, 535] width 10 height 1
click at [310, 634] on button "Save & Confirm Shipping" at bounding box center [305, 626] width 133 height 30
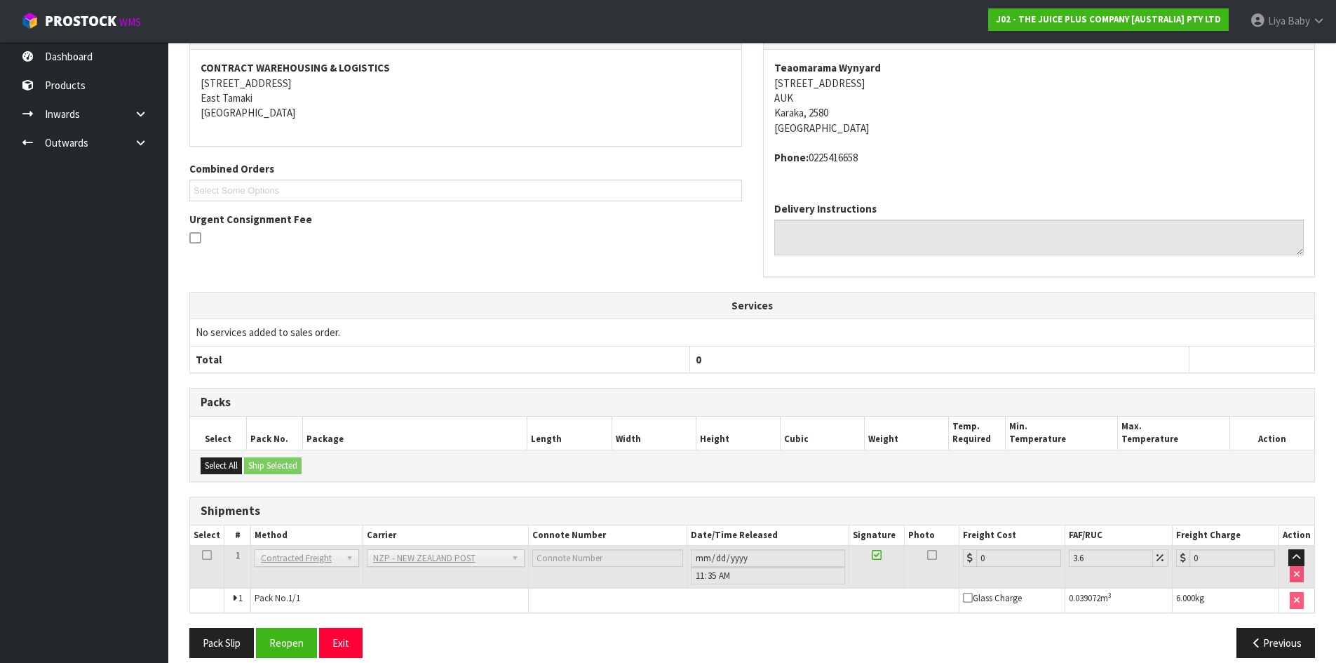
scroll to position [287, 0]
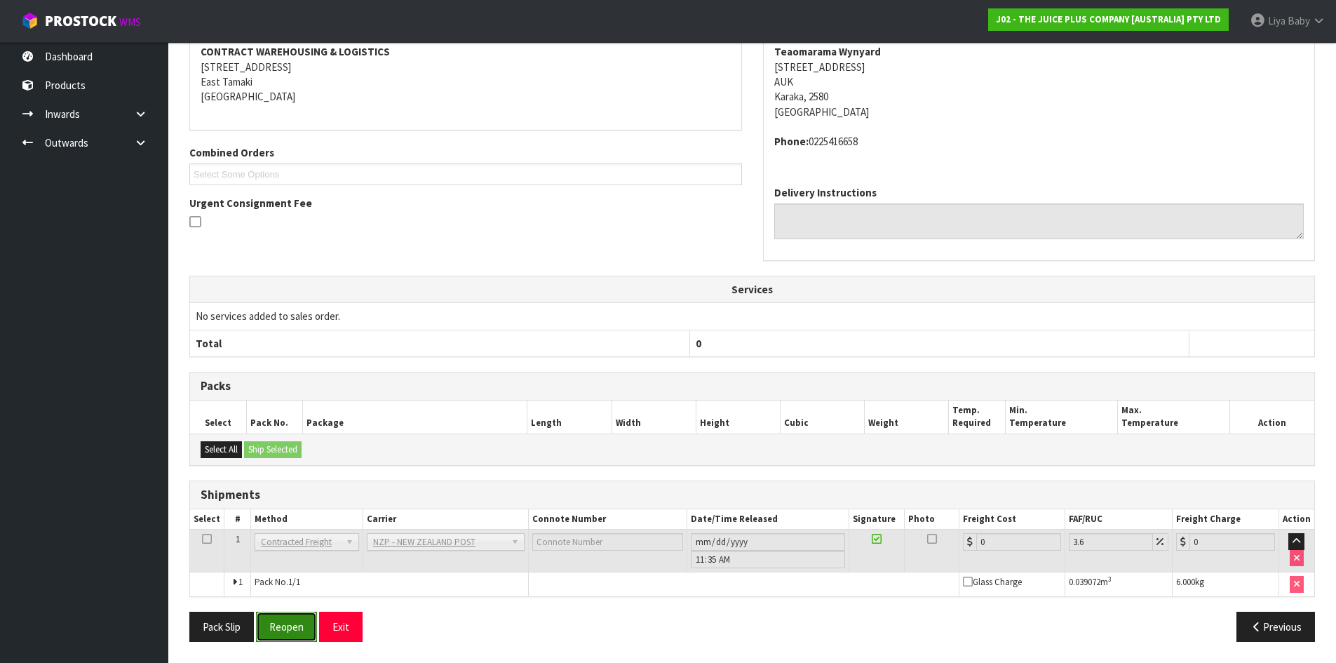
click at [295, 634] on button "Reopen" at bounding box center [286, 627] width 61 height 30
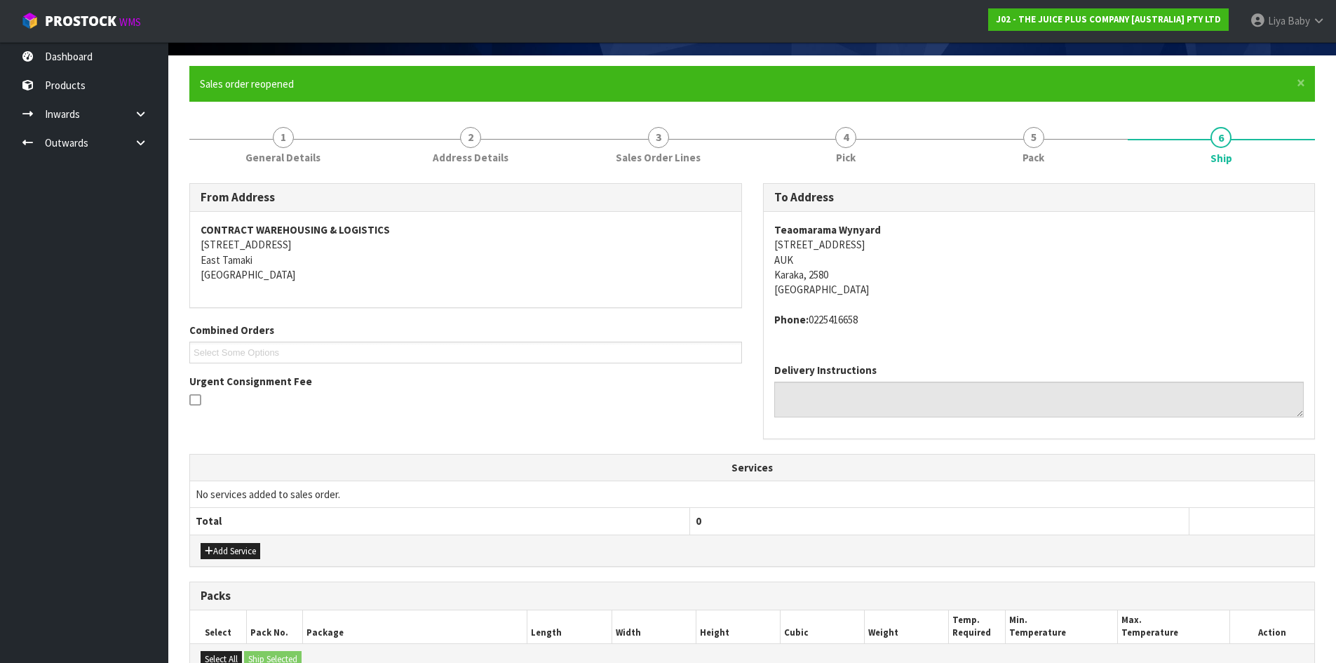
scroll to position [320, 0]
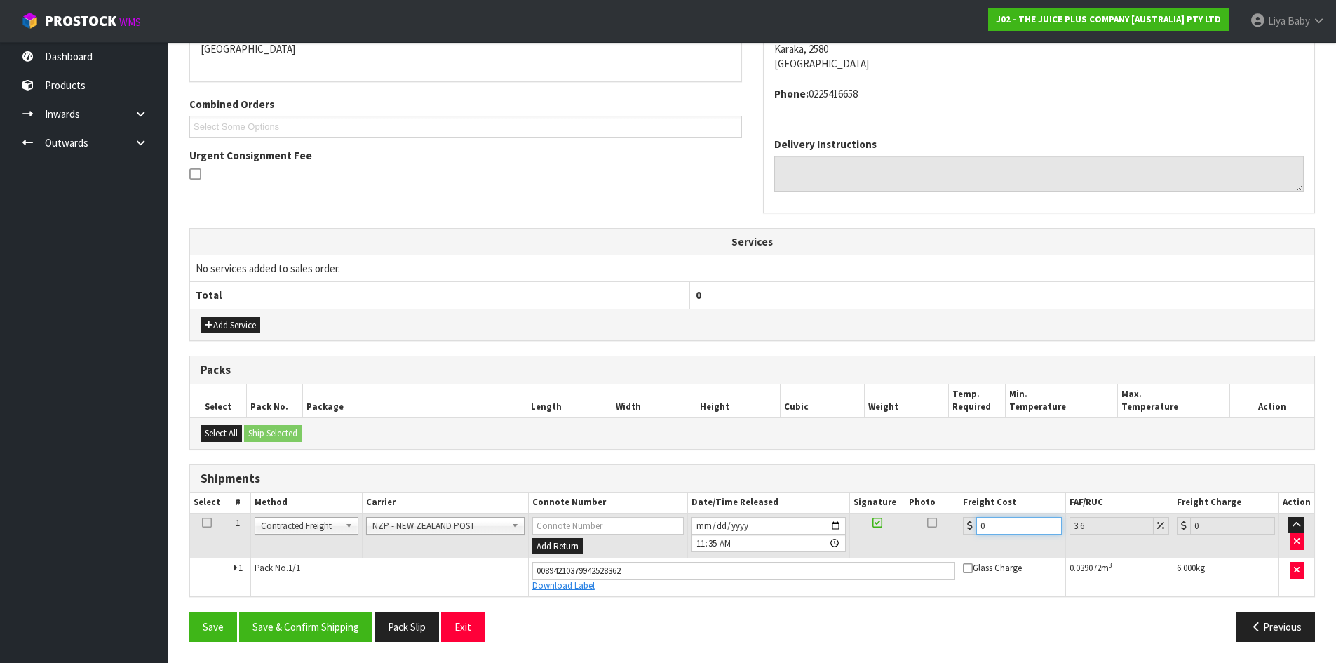
click at [992, 525] on input "0" at bounding box center [1019, 526] width 85 height 18
type input "8"
type input "8.29"
type input "8.9"
type input "9.22"
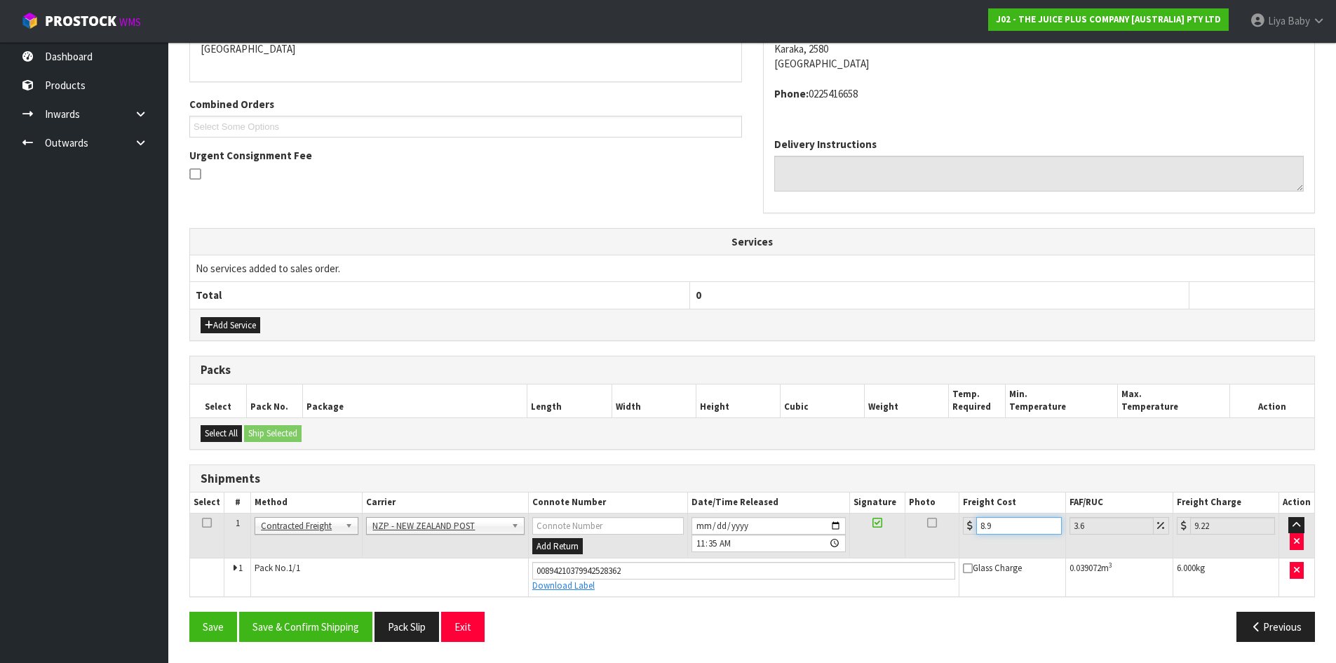
type input "8.92"
type input "9.24"
type input "8.92"
click at [205, 523] on icon at bounding box center [207, 523] width 10 height 1
click at [297, 631] on button "Save & Confirm Shipping" at bounding box center [305, 627] width 133 height 30
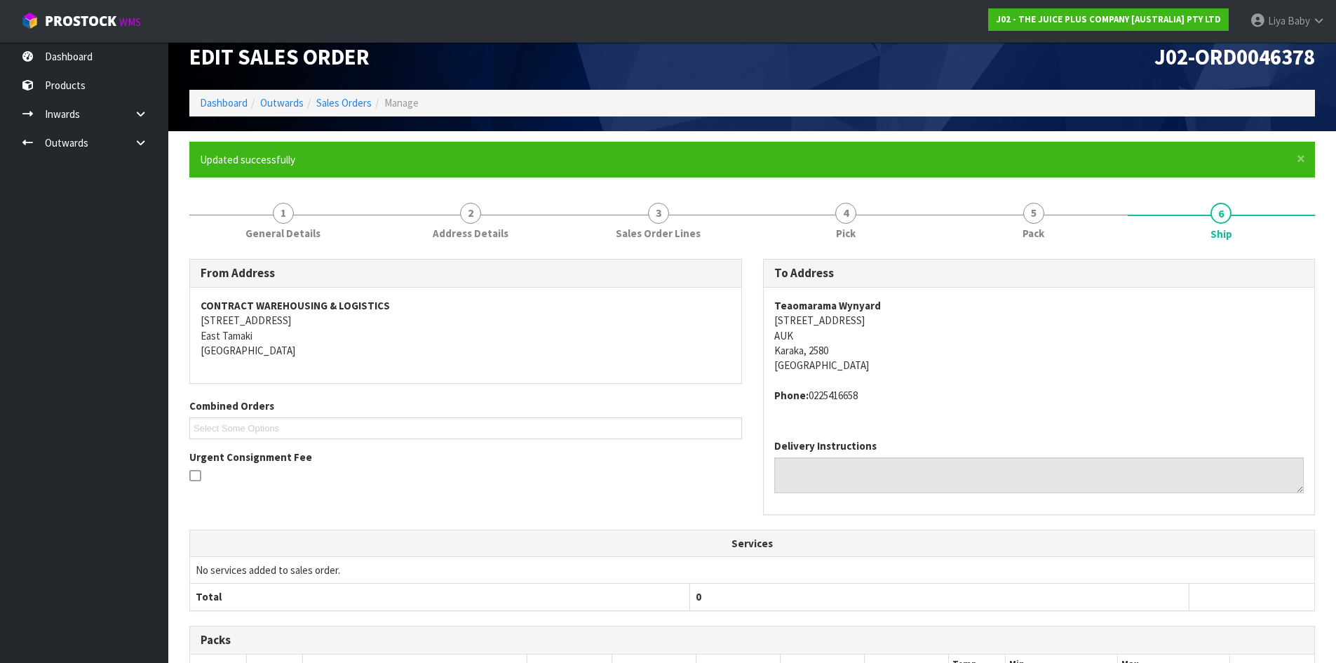
scroll to position [0, 0]
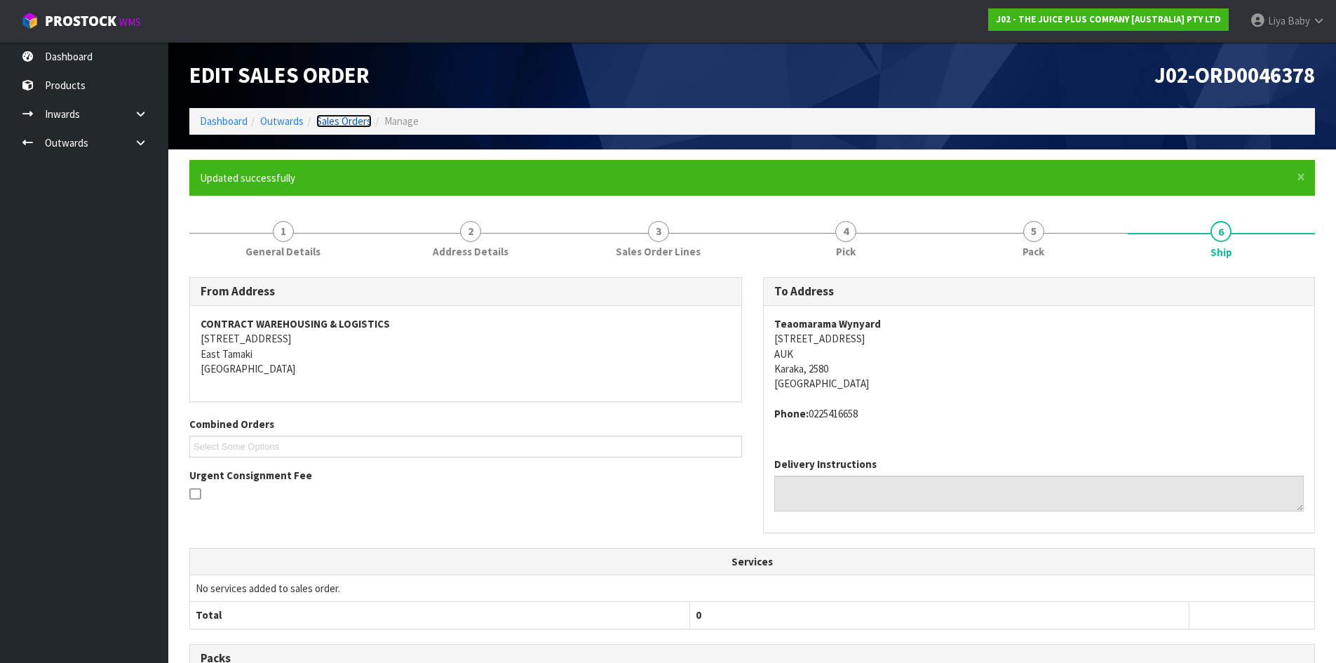
click at [353, 123] on link "Sales Orders" at bounding box center [343, 120] width 55 height 13
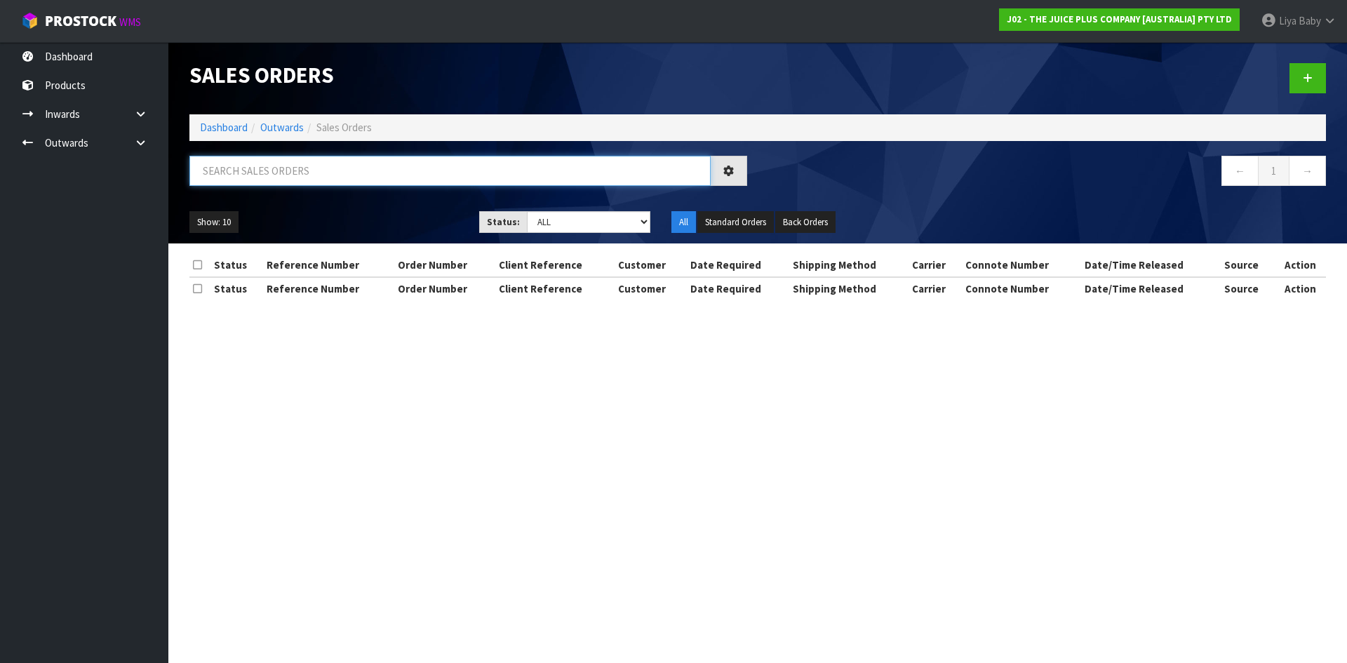
click at [316, 174] on input "text" at bounding box center [449, 171] width 521 height 30
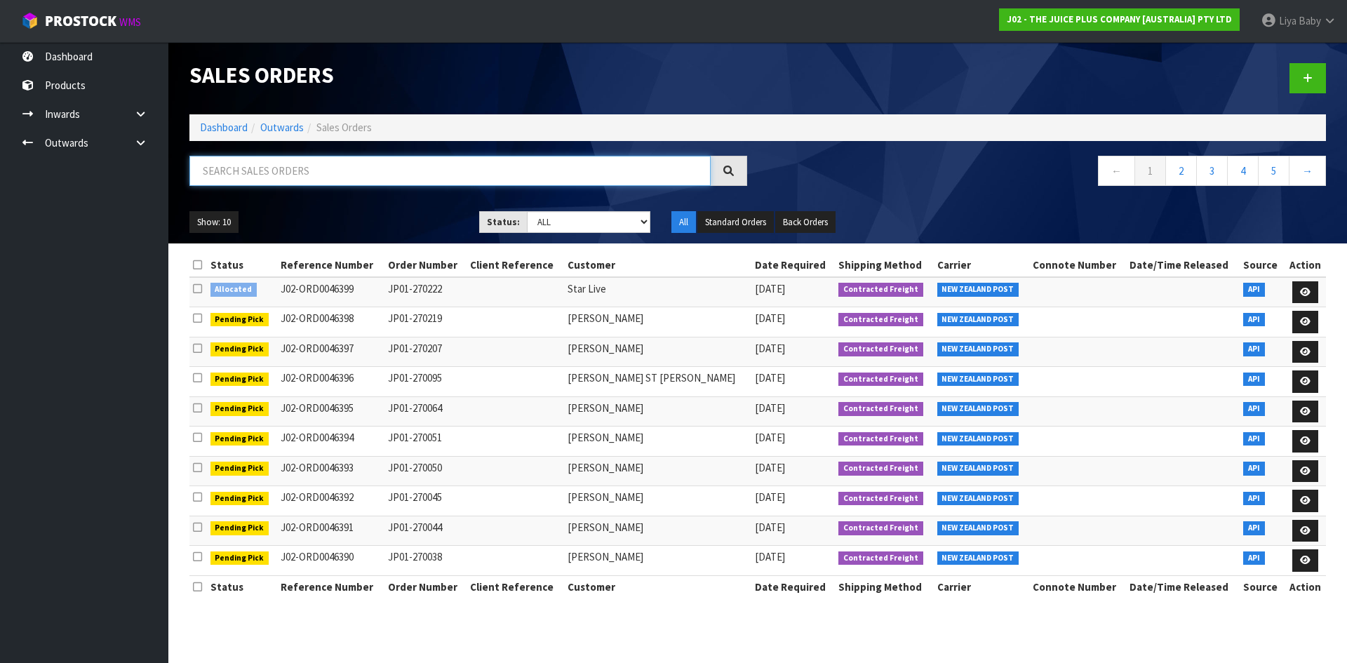
click at [237, 170] on input "text" at bounding box center [449, 171] width 521 height 30
type input "JOB-0409097"
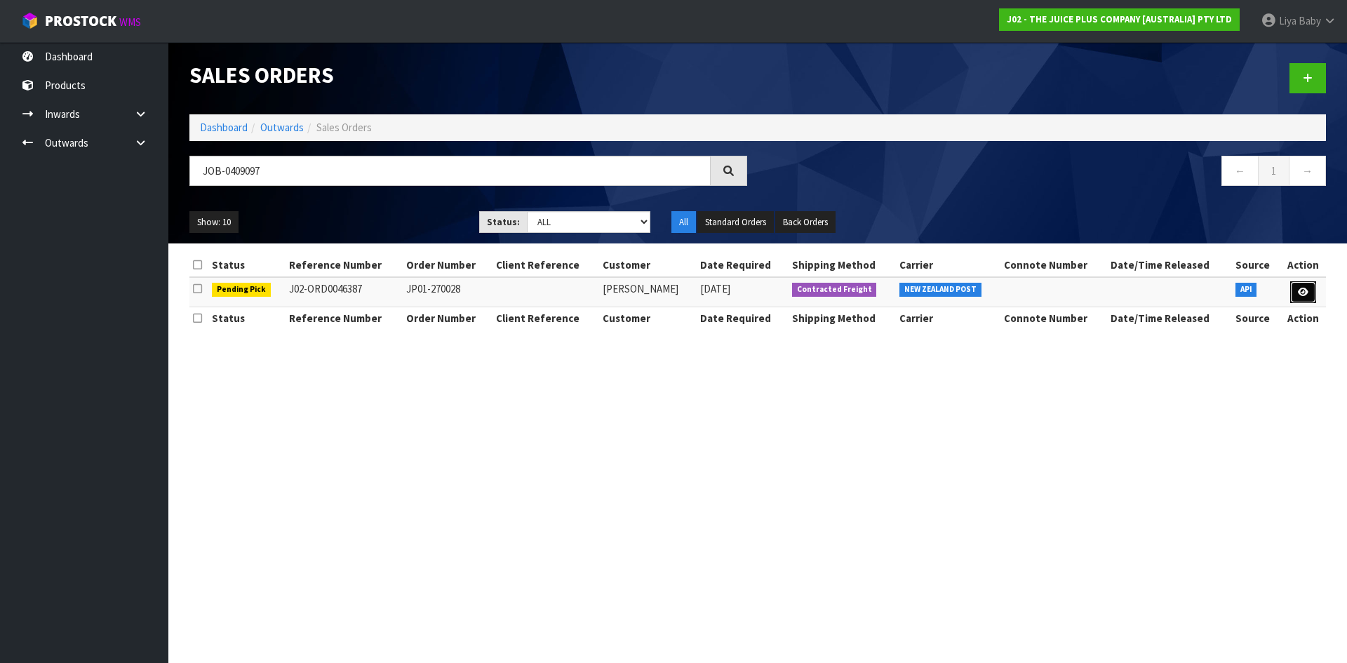
click at [1312, 290] on link at bounding box center [1303, 292] width 26 height 22
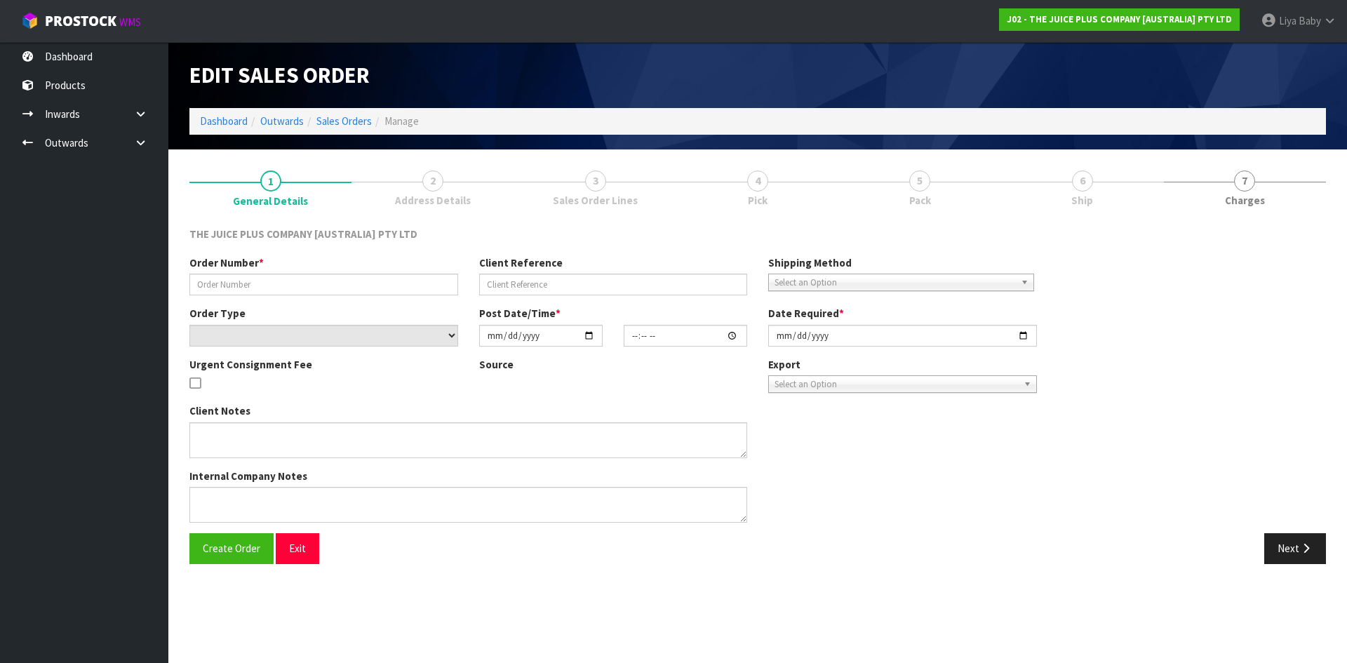
type input "JP01-270028"
select select "number:0"
type input "[DATE]"
type input "03:21:21.000"
type input "[DATE]"
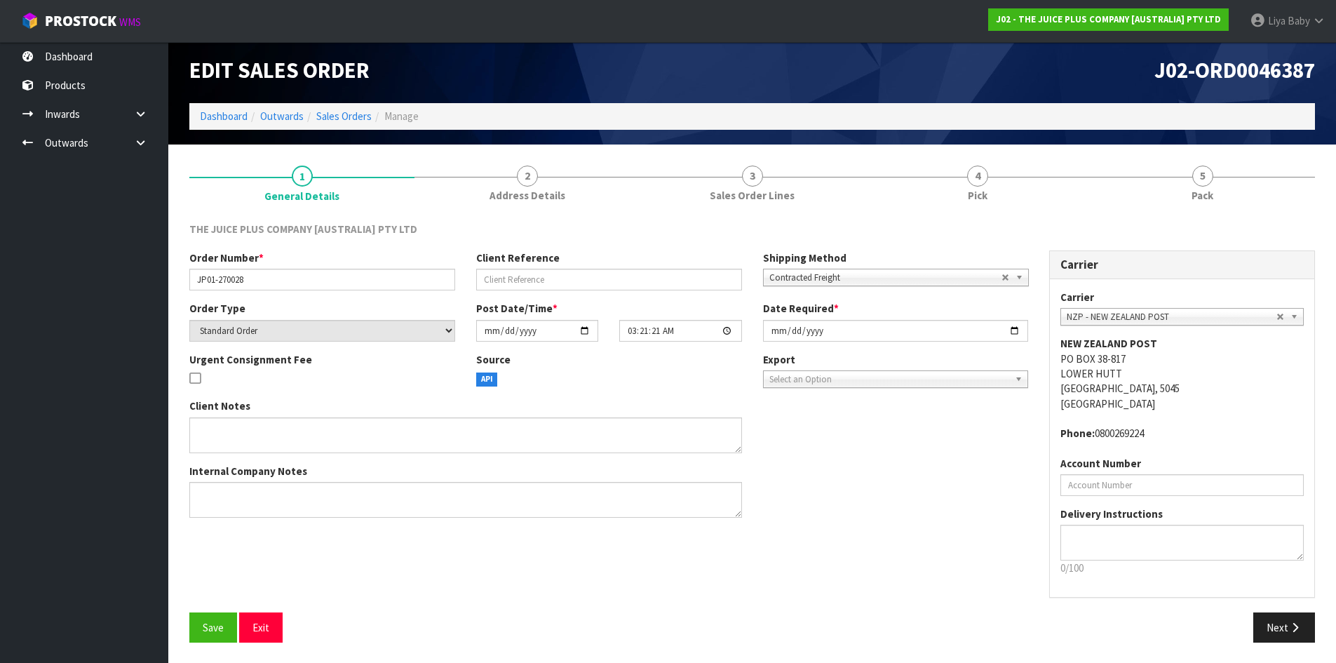
scroll to position [6, 0]
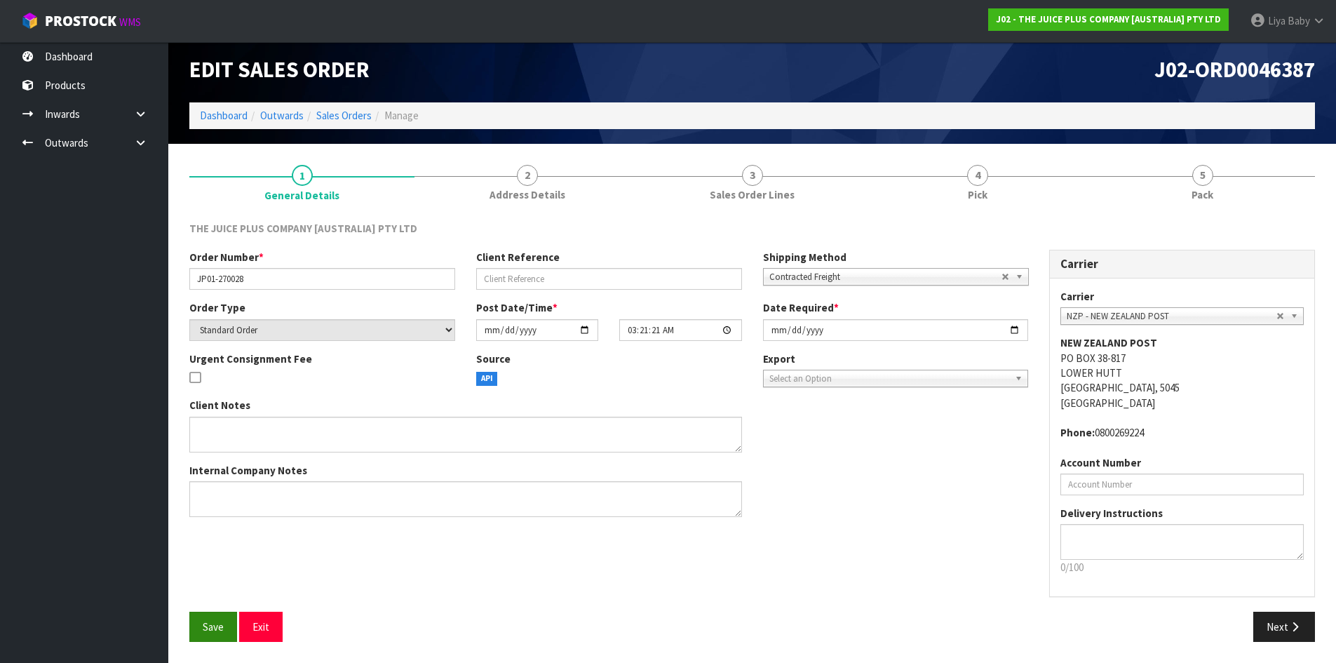
click at [208, 611] on div "THE JUICE PLUS COMPANY [AUSTRALIA] PTY LTD Order Number * JP01-270028 Client Re…" at bounding box center [752, 437] width 1126 height 432
click at [208, 630] on span "Save" at bounding box center [213, 626] width 21 height 13
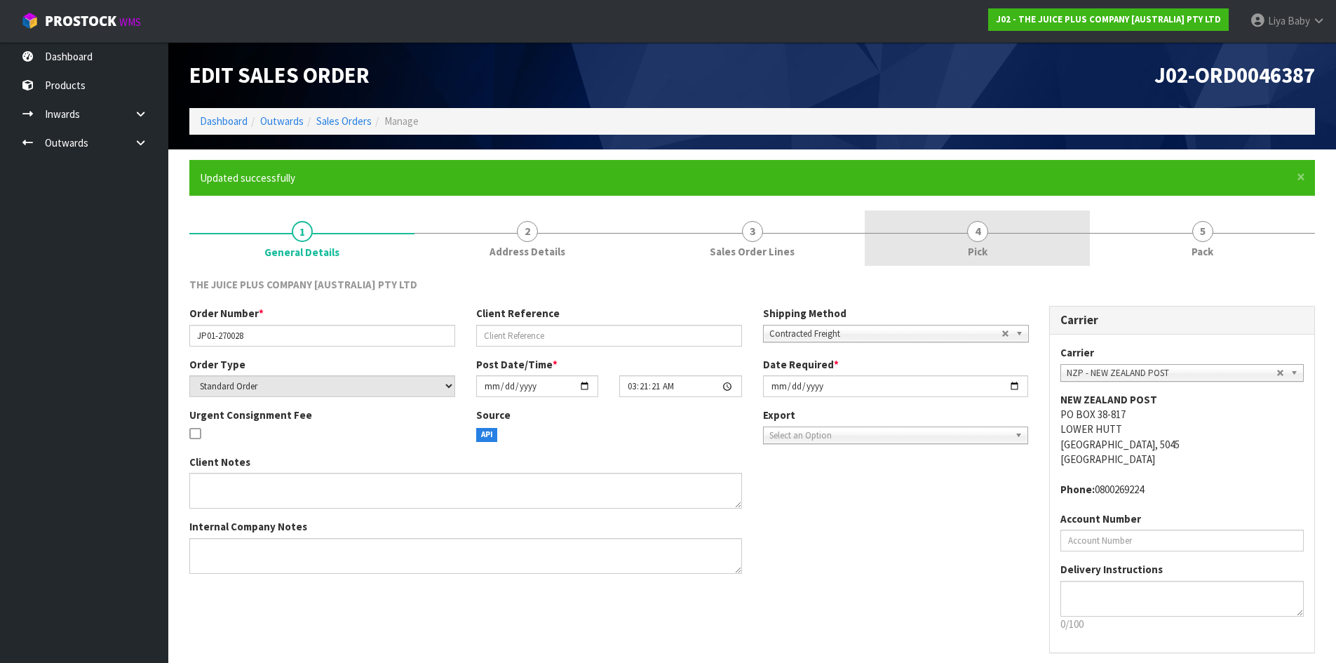
click at [1011, 240] on link "4 Pick" at bounding box center [977, 237] width 225 height 55
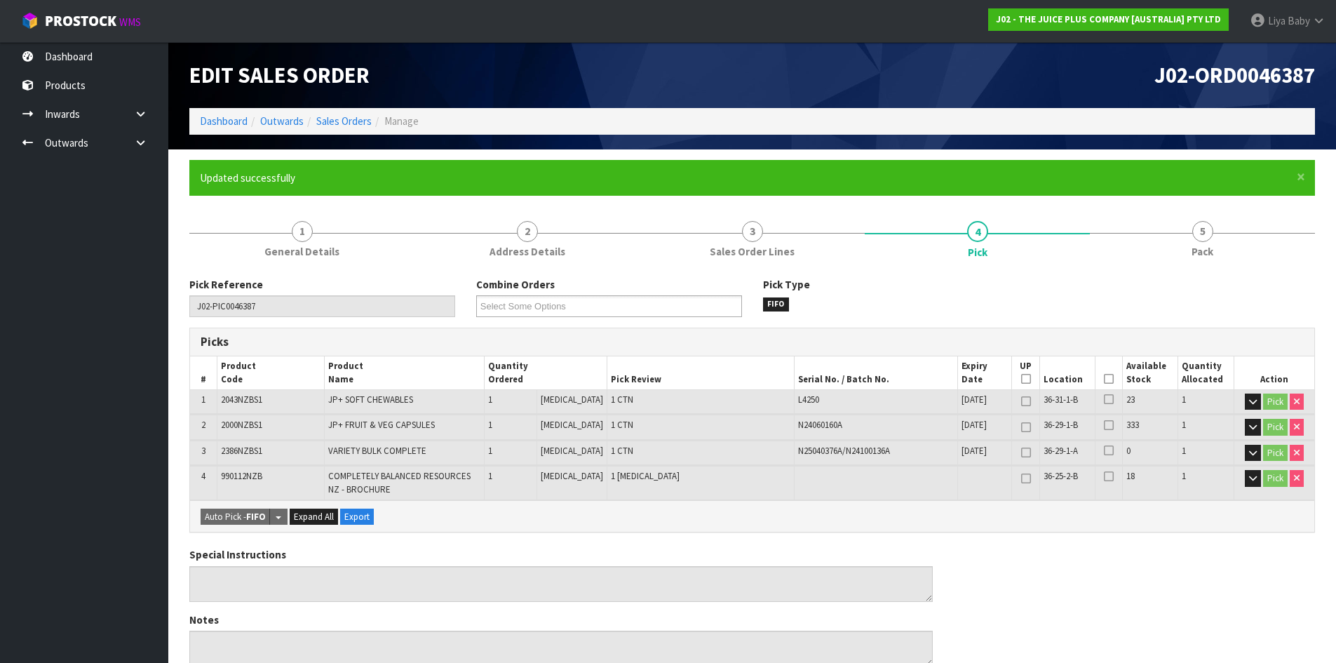
click at [1104, 379] on icon at bounding box center [1109, 379] width 10 height 1
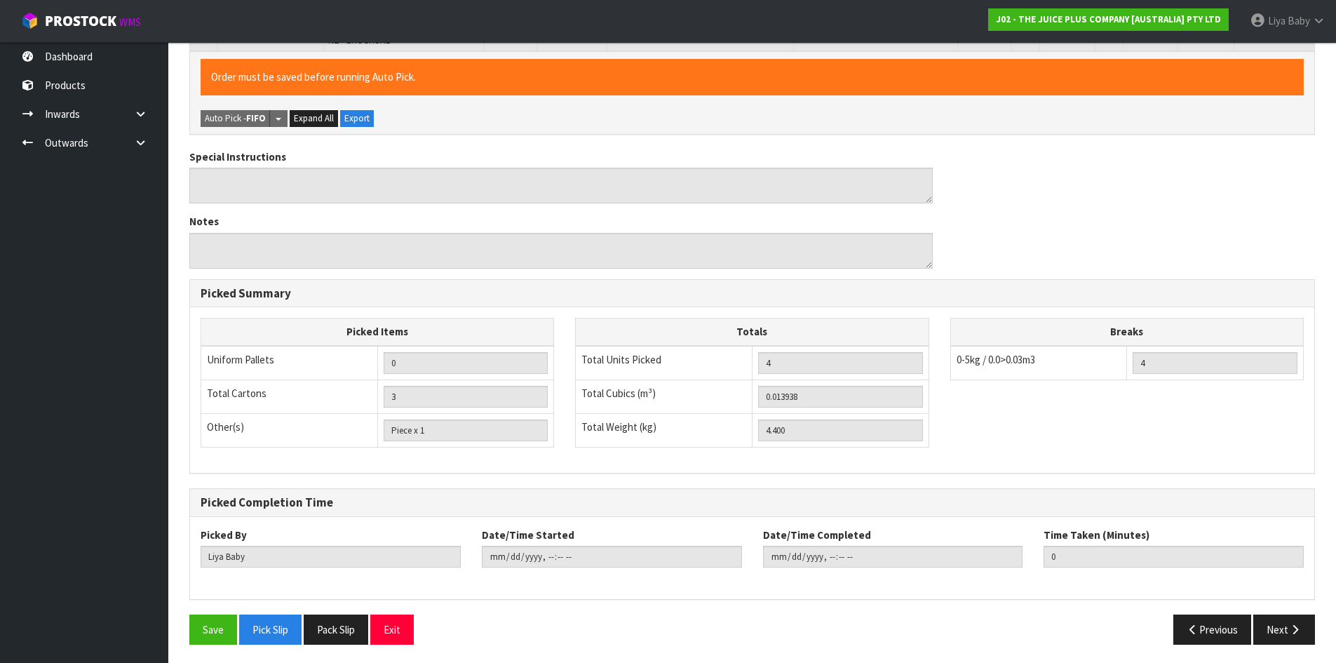
scroll to position [452, 0]
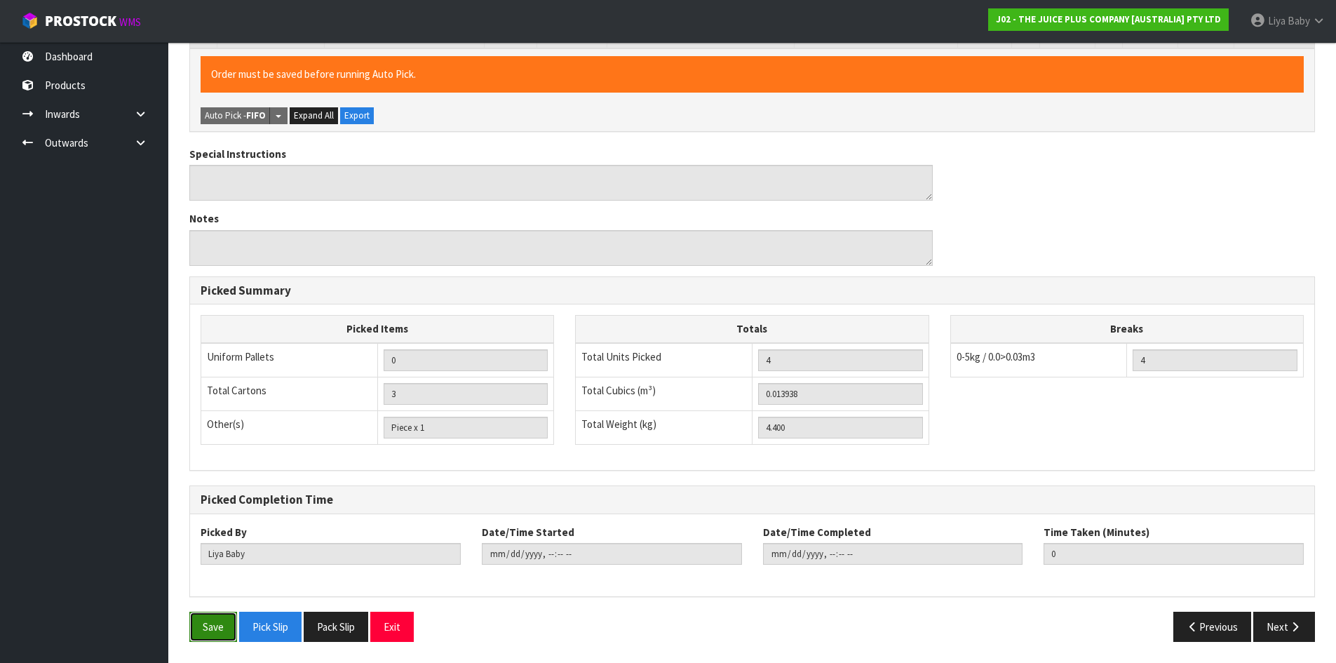
click at [208, 620] on button "Save" at bounding box center [213, 627] width 48 height 30
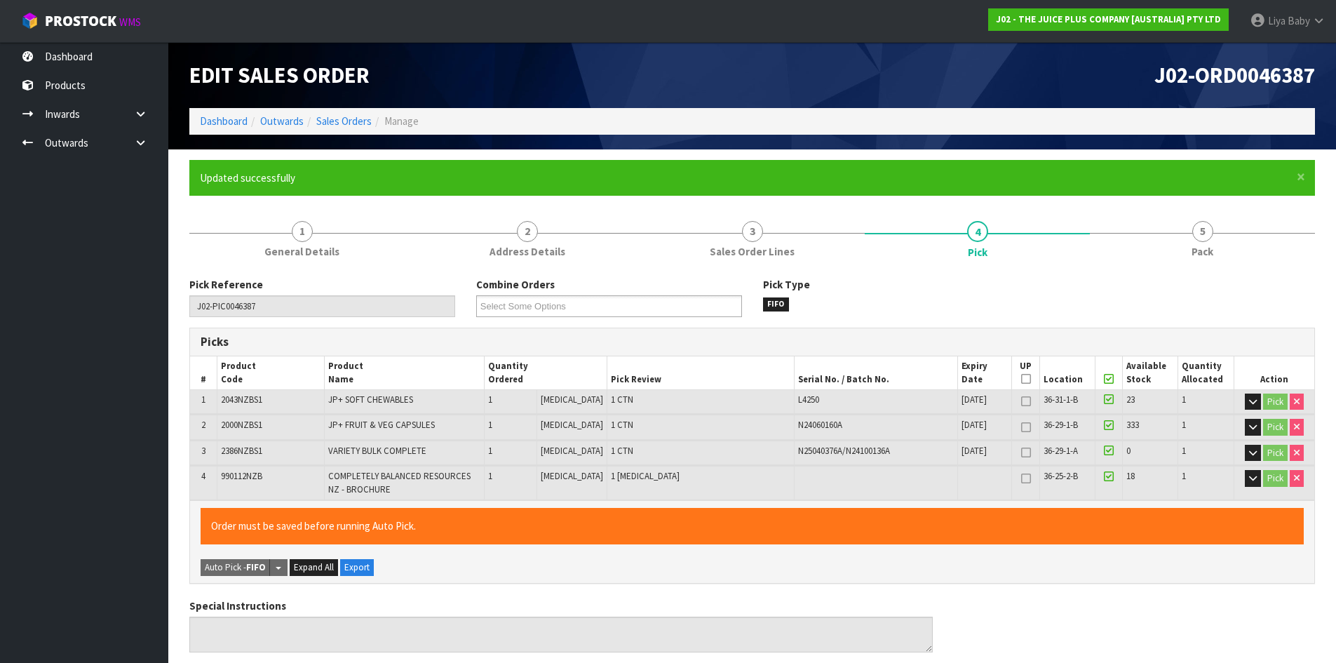
type input "[DATE]T11:46:31"
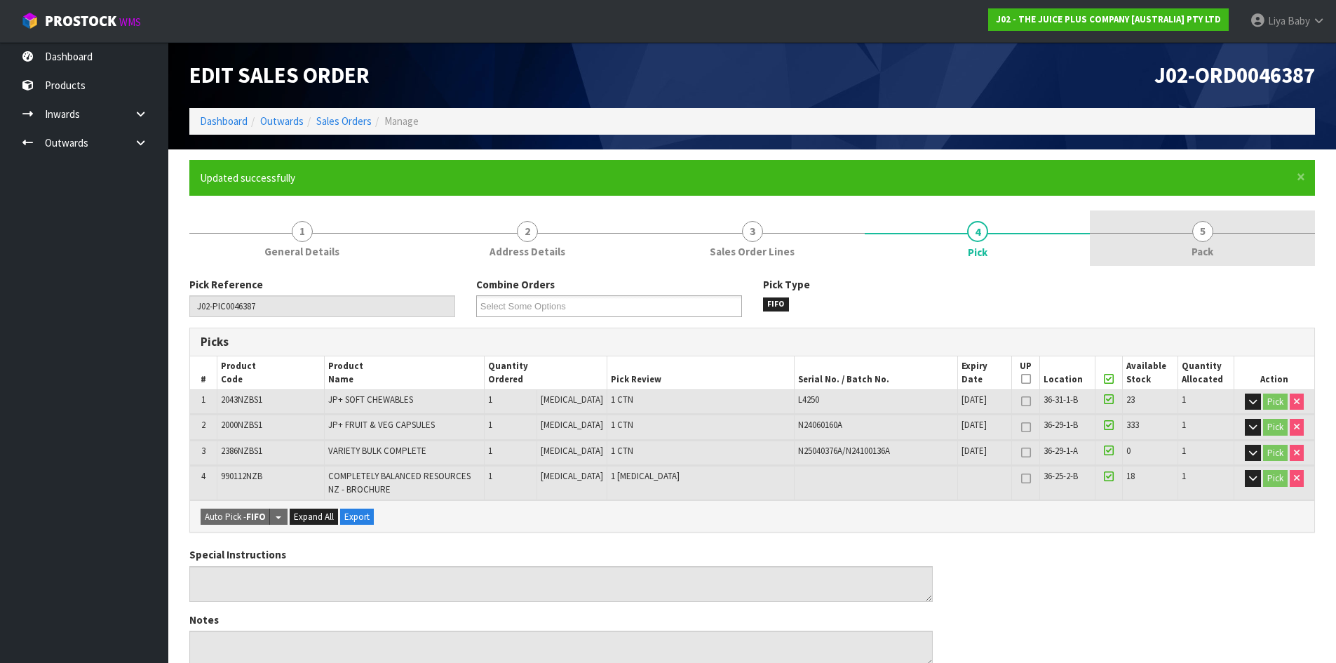
click at [1183, 229] on link "5 Pack" at bounding box center [1202, 237] width 225 height 55
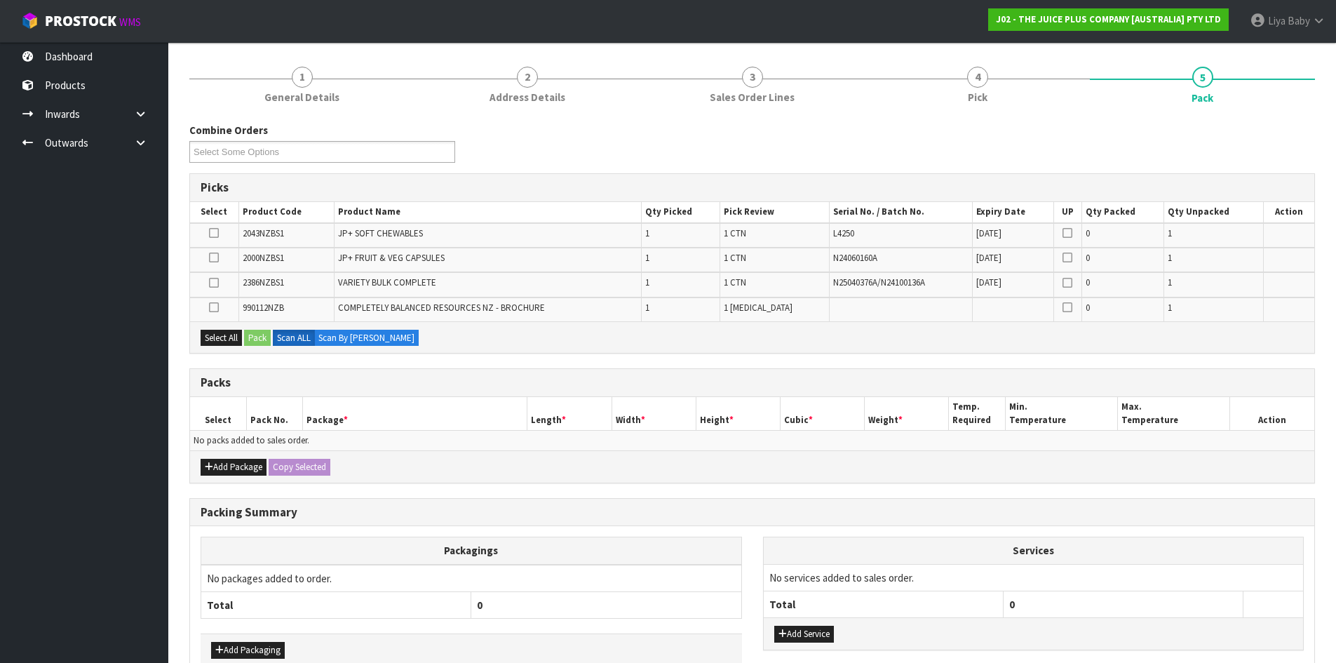
scroll to position [210, 0]
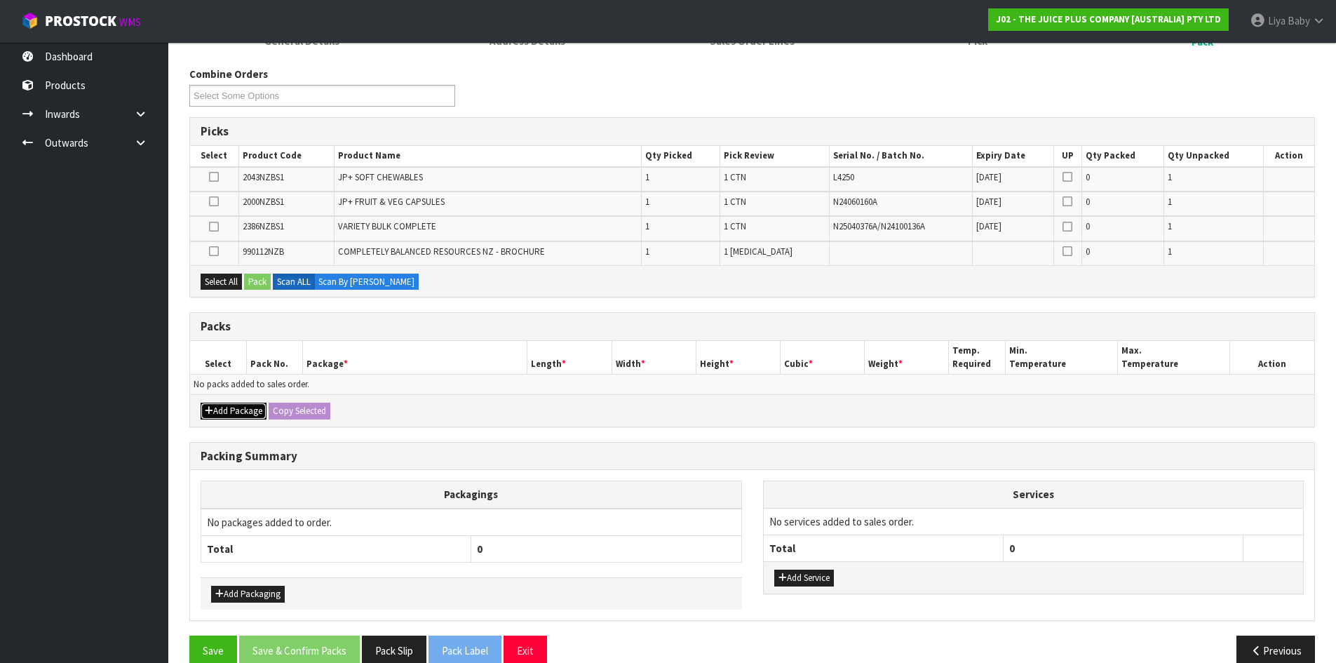
click at [248, 417] on button "Add Package" at bounding box center [234, 411] width 66 height 17
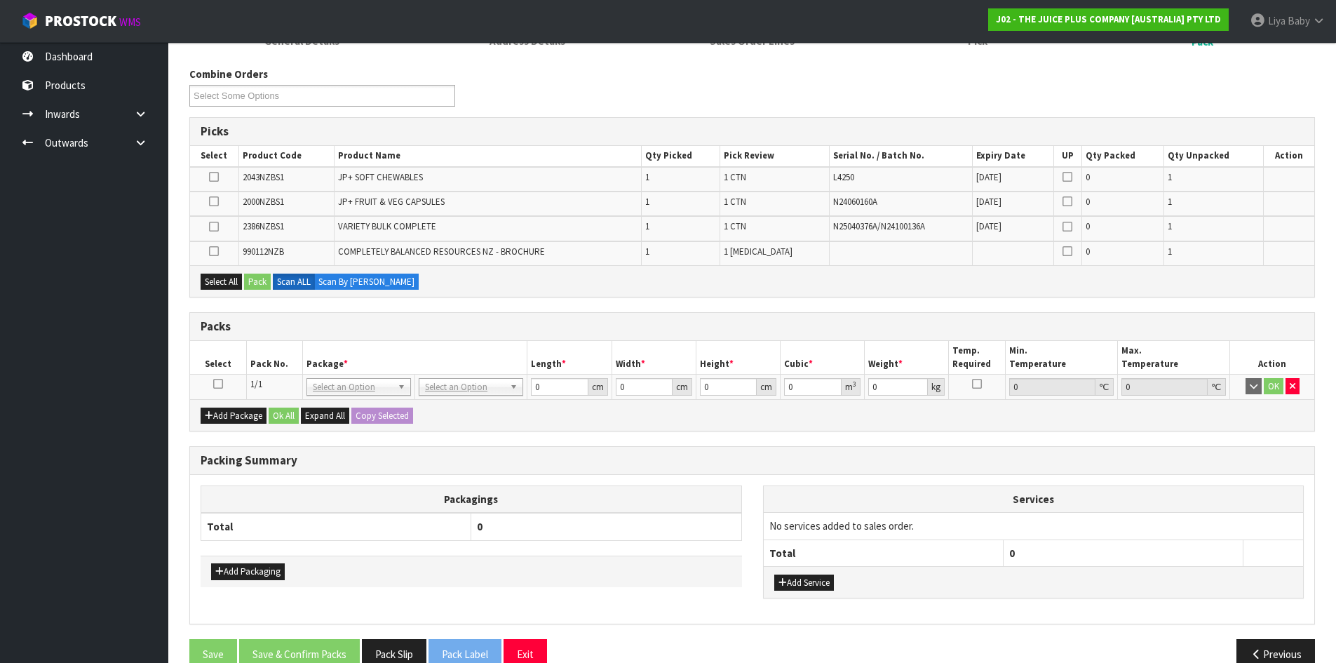
click at [222, 384] on icon at bounding box center [218, 384] width 10 height 1
click at [220, 278] on button "Select All" at bounding box center [221, 282] width 41 height 17
click at [257, 276] on button "Pack" at bounding box center [257, 282] width 27 height 17
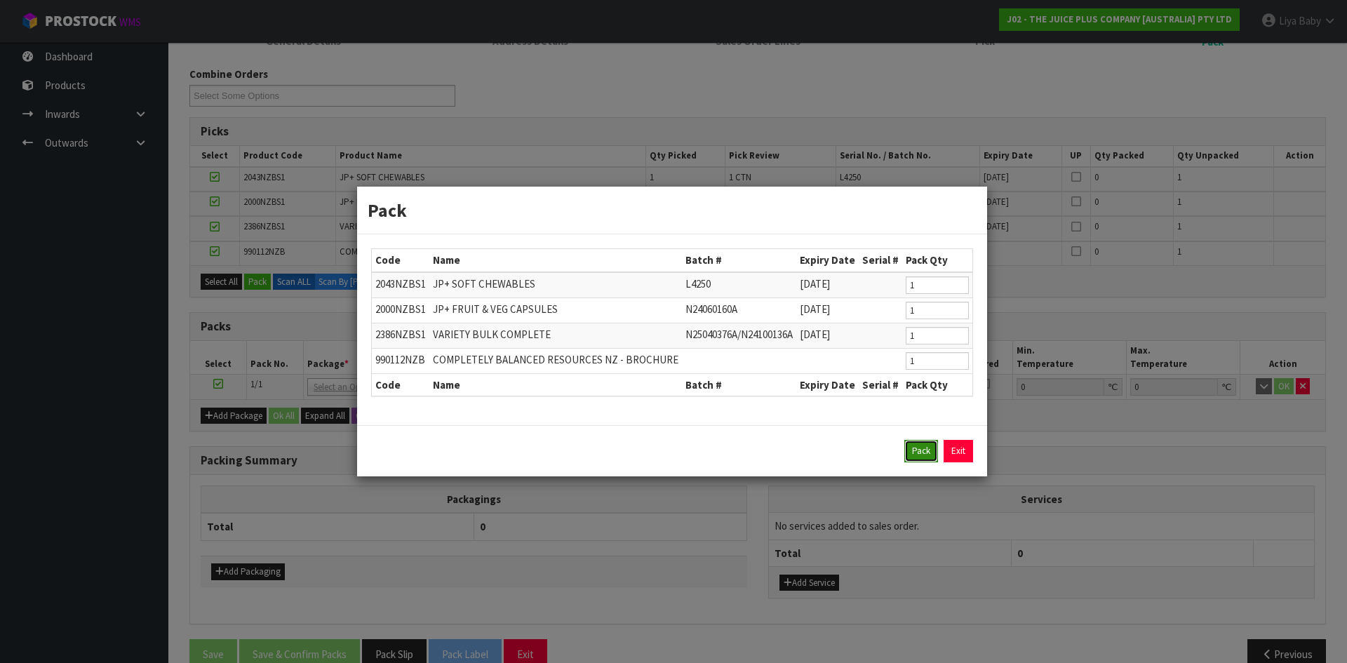
click at [923, 455] on button "Pack" at bounding box center [921, 451] width 34 height 22
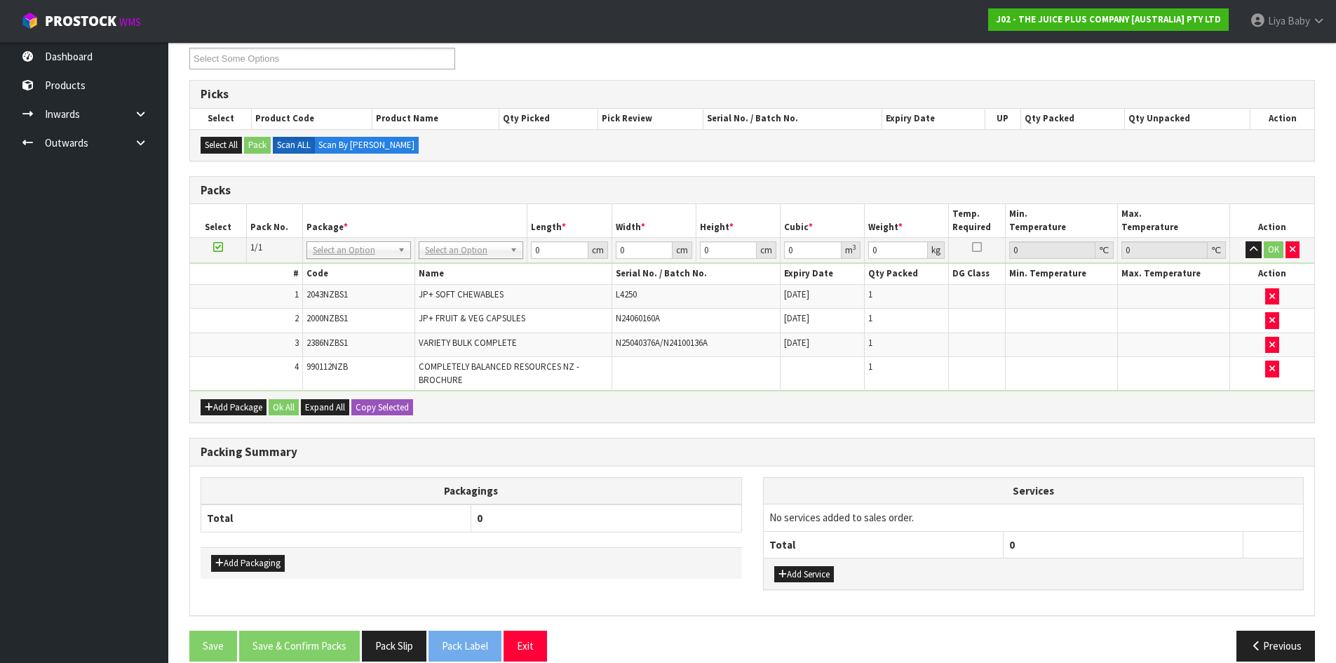
scroll to position [267, 0]
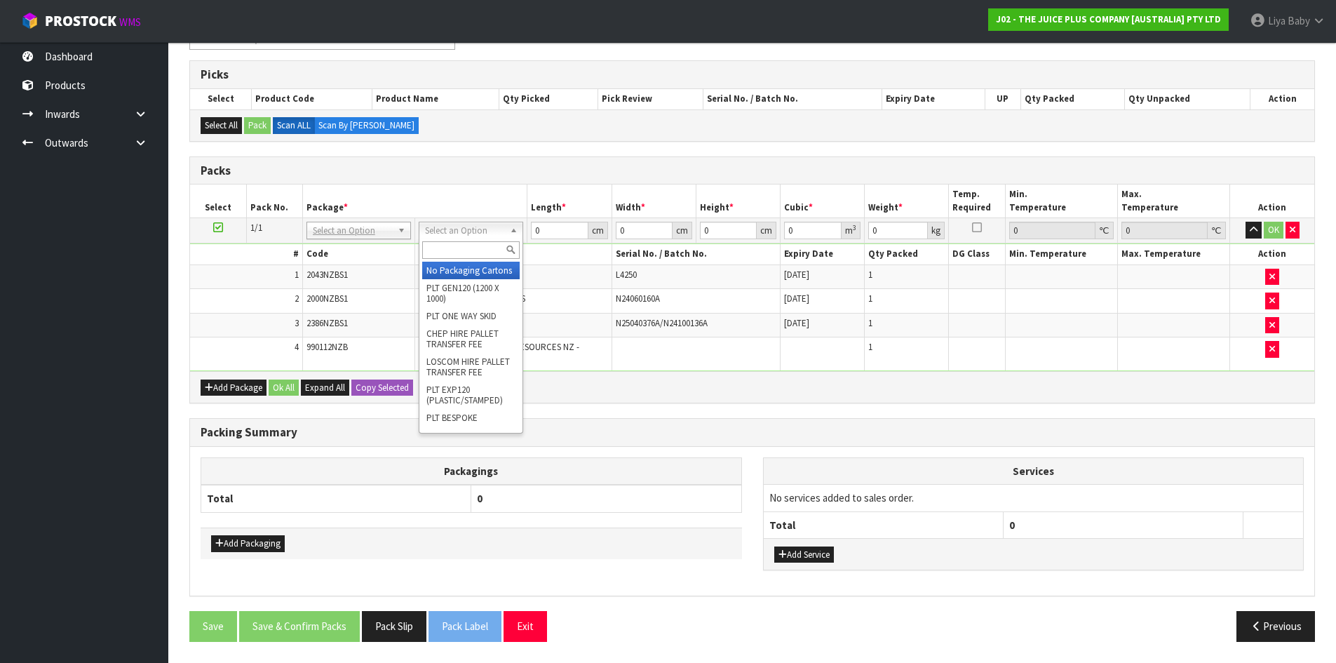
click at [480, 241] on input "text" at bounding box center [471, 250] width 98 height 18
type input "CTN5"
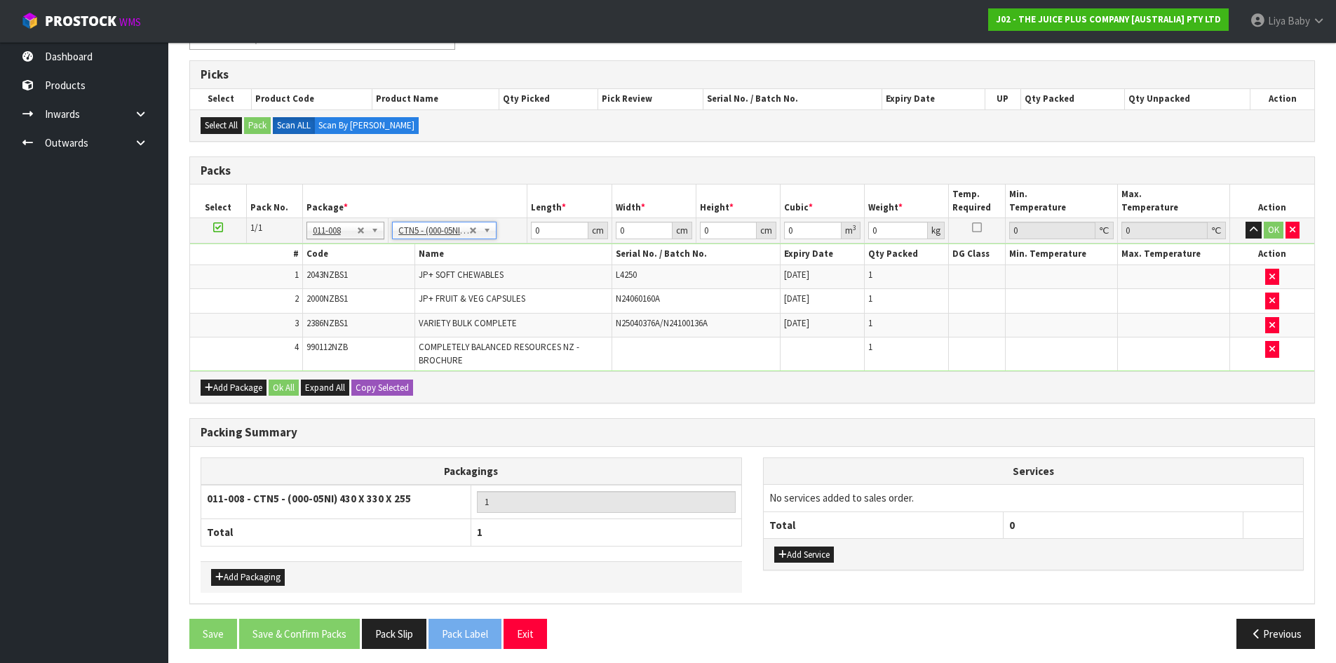
type input "43"
type input "33"
type input "25.5"
type input "0.036185"
type input "4.6"
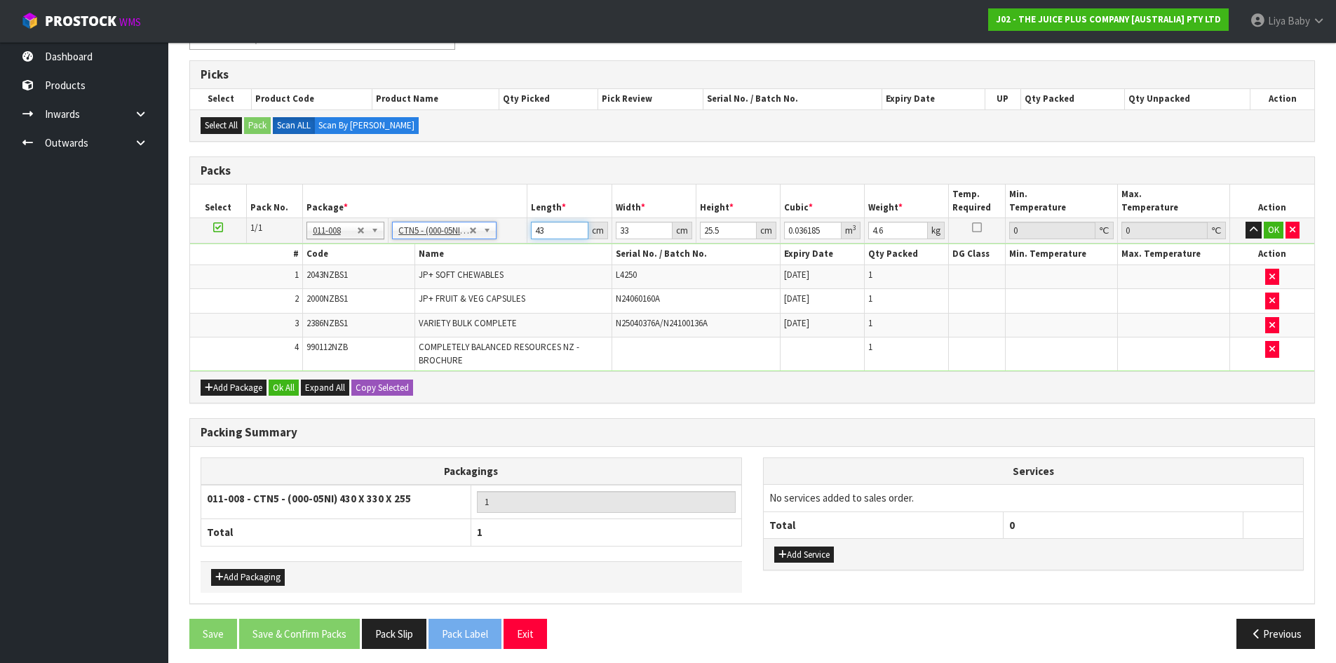
click at [547, 229] on input "43" at bounding box center [559, 231] width 57 height 18
type input "4"
type input "0.003366"
type input "0"
type input "3"
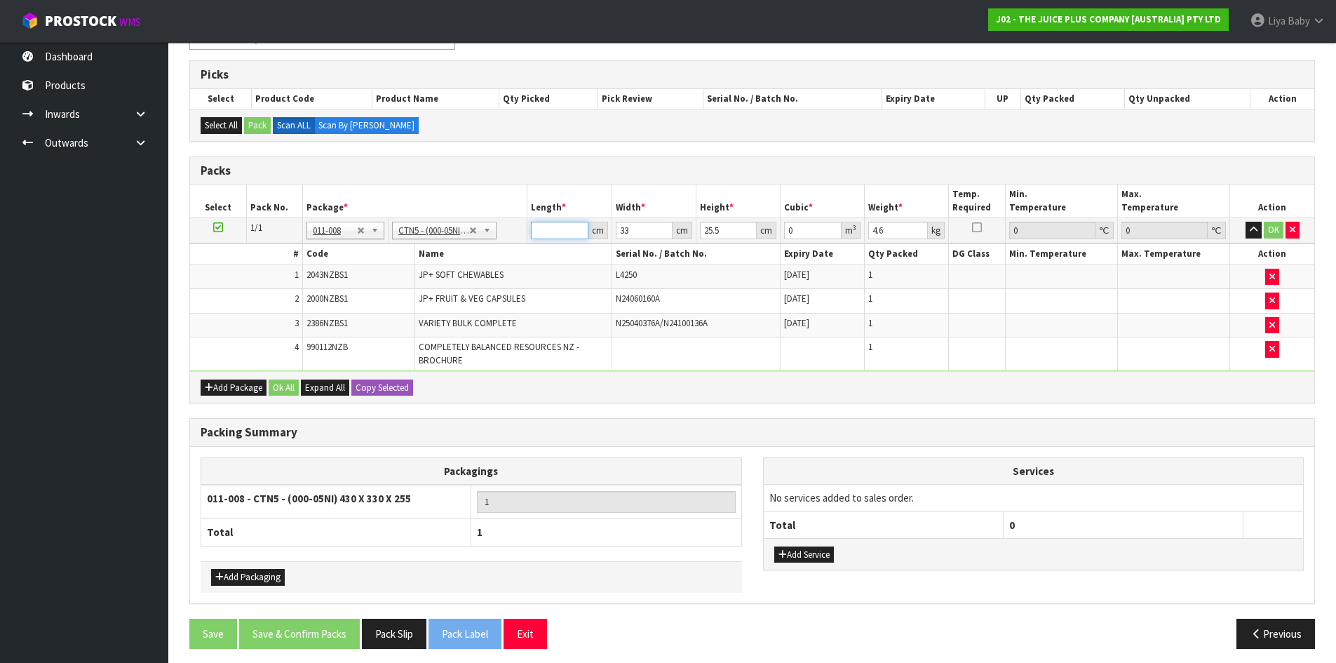
type input "0.002525"
type input "37"
type input "0.031135"
type input "37"
click at [635, 239] on input "33" at bounding box center [644, 231] width 57 height 18
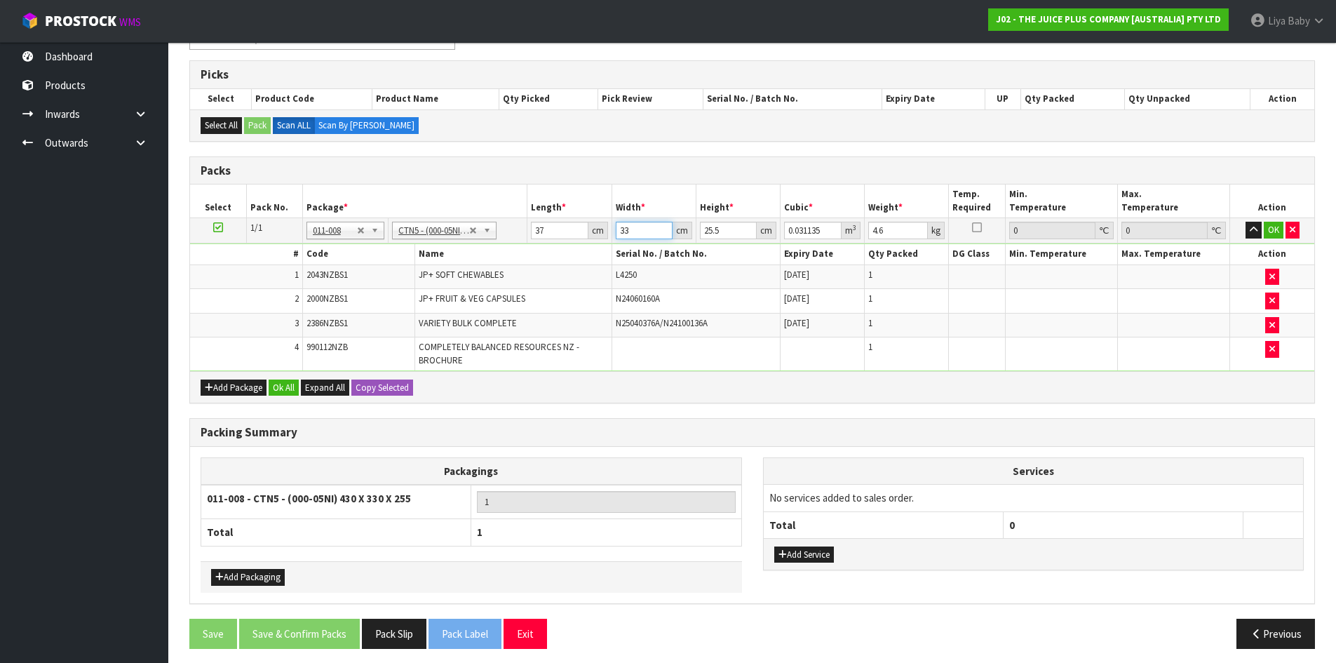
type input "3"
type input "0.00283"
type input "0"
type input "4"
type input "0.003774"
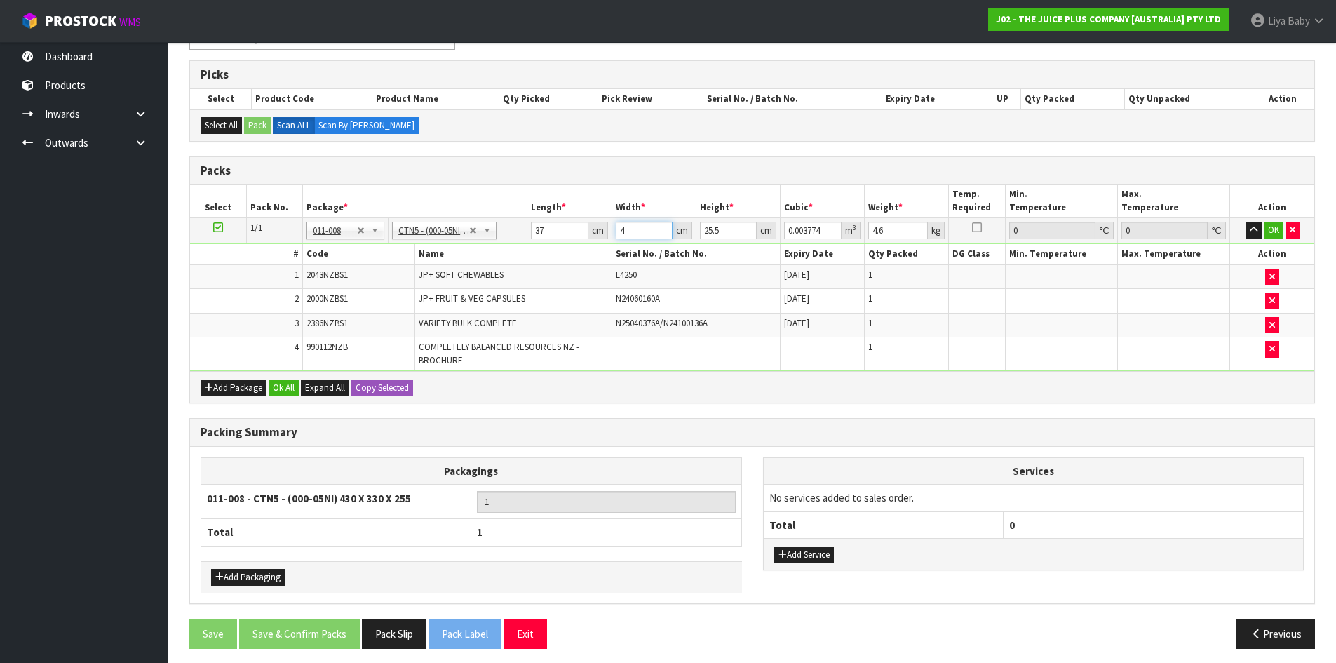
type input "44"
type input "0.041514"
type input "44"
click at [726, 224] on input "25.5" at bounding box center [728, 231] width 57 height 18
type input "25"
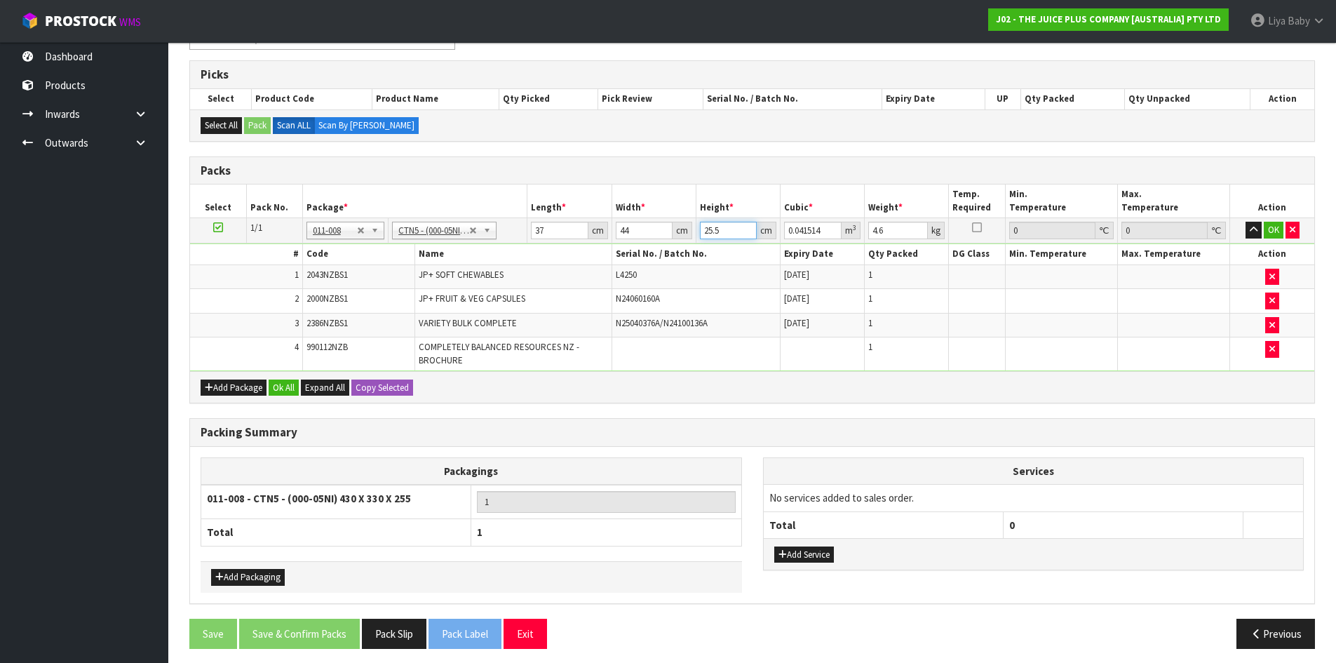
type input "0.0407"
type input "2"
type input "0.003256"
type input "0"
type input "2"
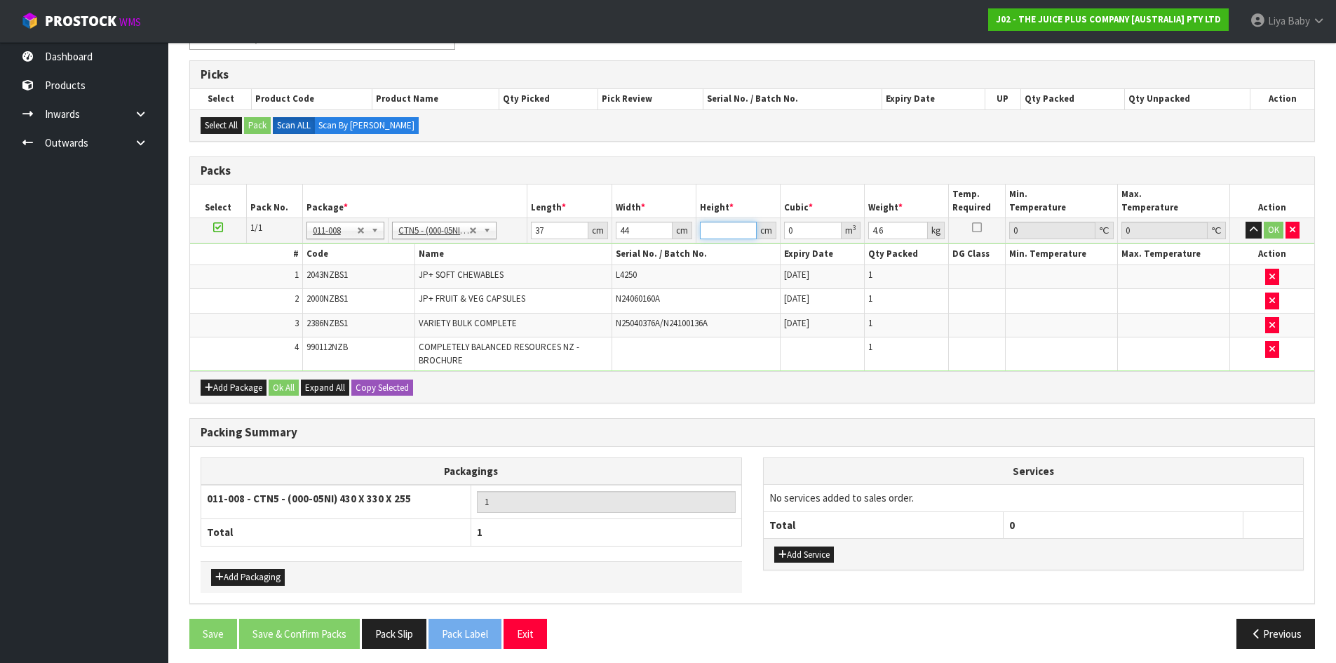
type input "0.003256"
type input "24"
type input "0.039072"
type input "24"
click at [887, 226] on input "4.6" at bounding box center [899, 231] width 60 height 18
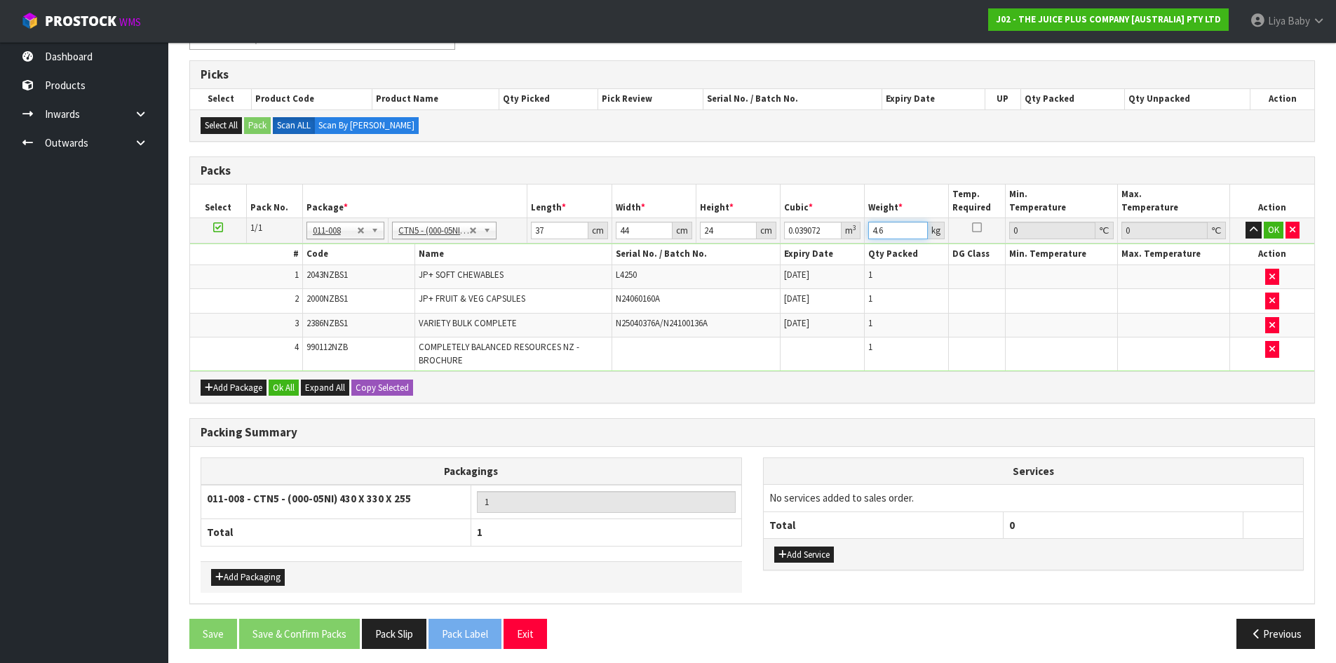
type input "4"
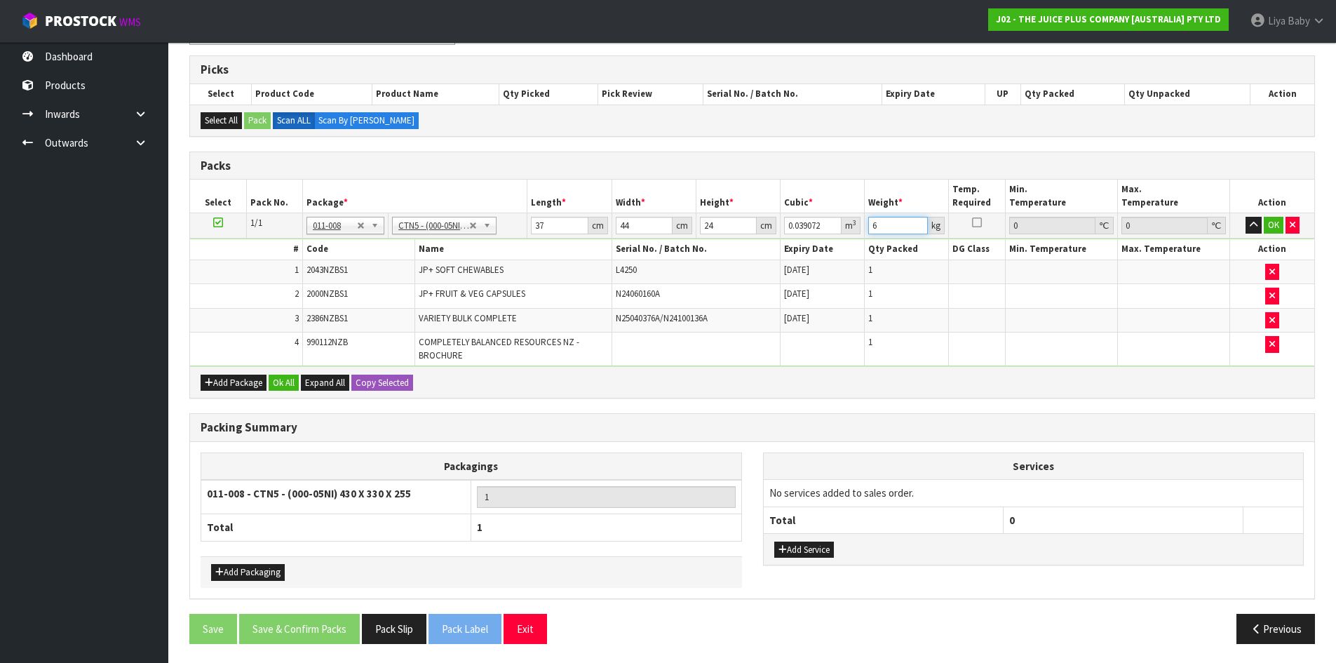
scroll to position [274, 0]
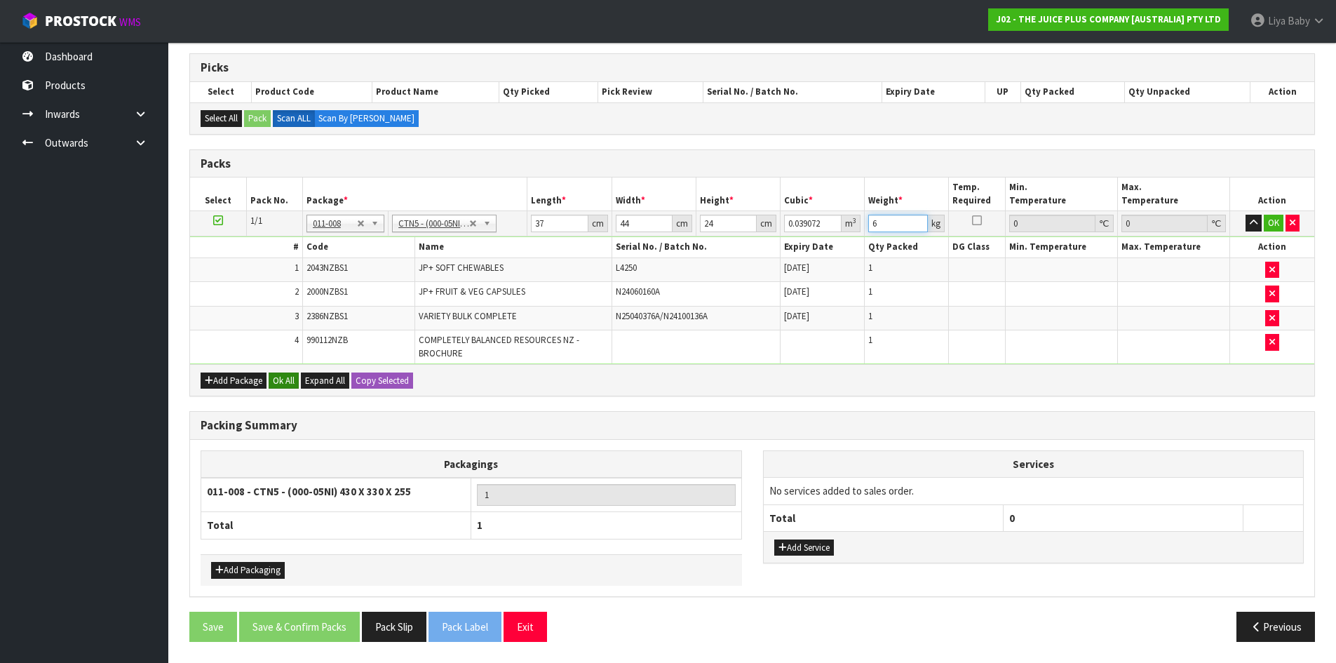
type input "6"
click at [286, 380] on button "Ok All" at bounding box center [284, 381] width 30 height 17
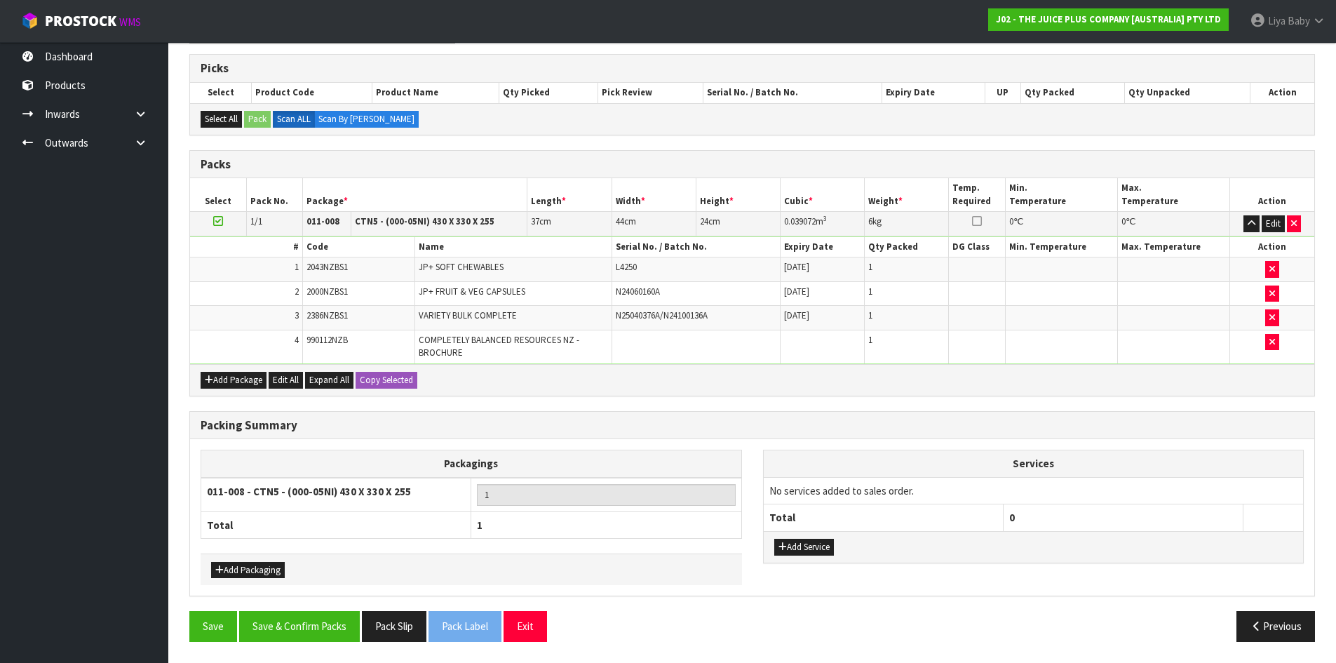
scroll to position [274, 0]
click at [290, 634] on button "Save & Confirm Packs" at bounding box center [299, 626] width 121 height 30
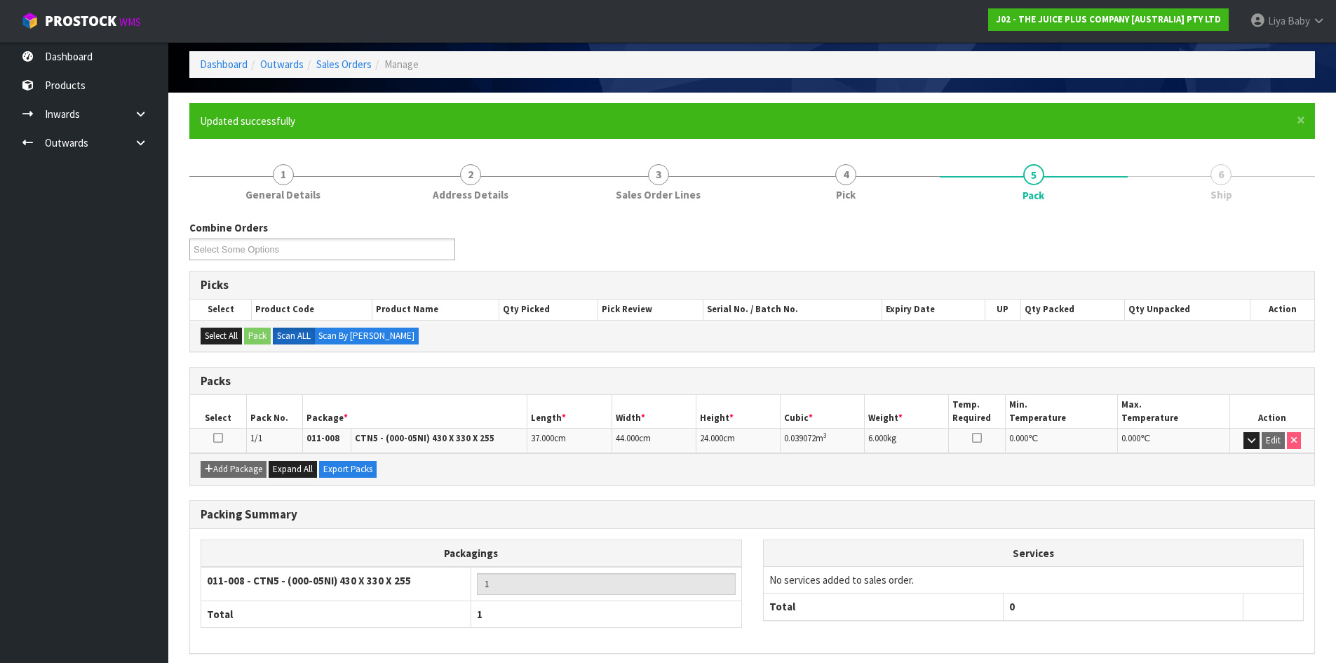
scroll to position [114, 0]
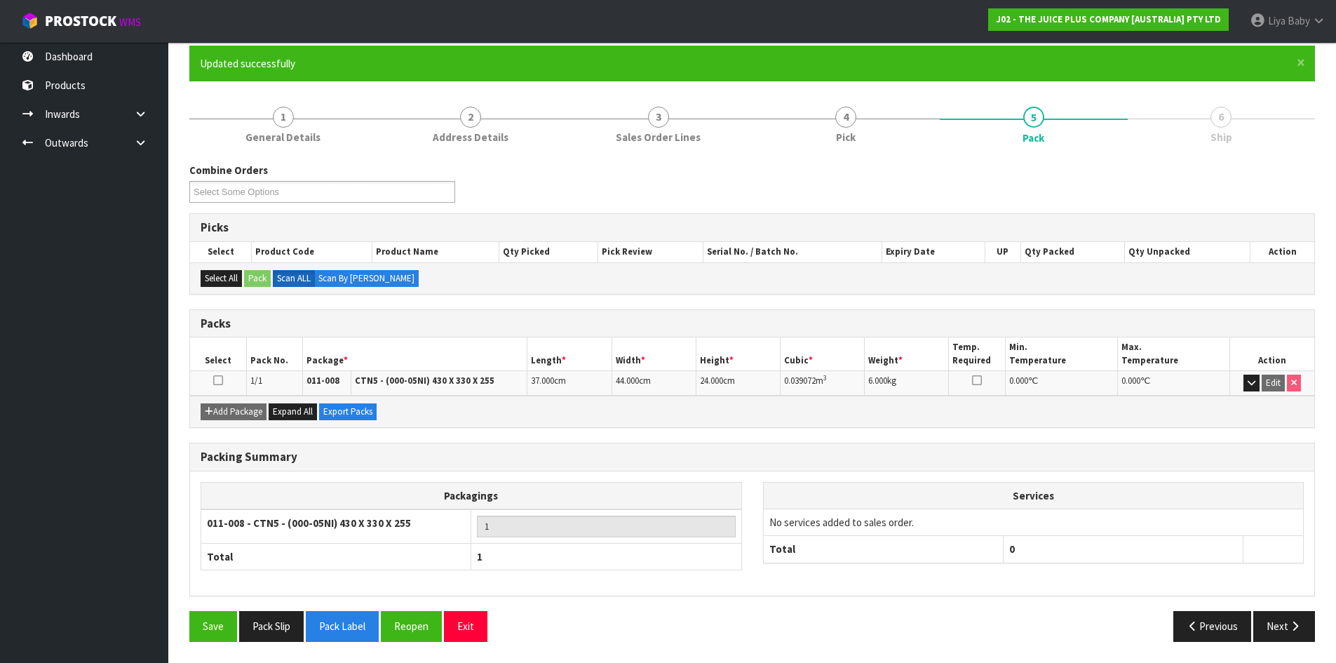
click at [223, 380] on td at bounding box center [218, 383] width 56 height 25
click at [222, 380] on icon at bounding box center [218, 380] width 10 height 1
click at [1286, 619] on button "Next" at bounding box center [1285, 626] width 62 height 30
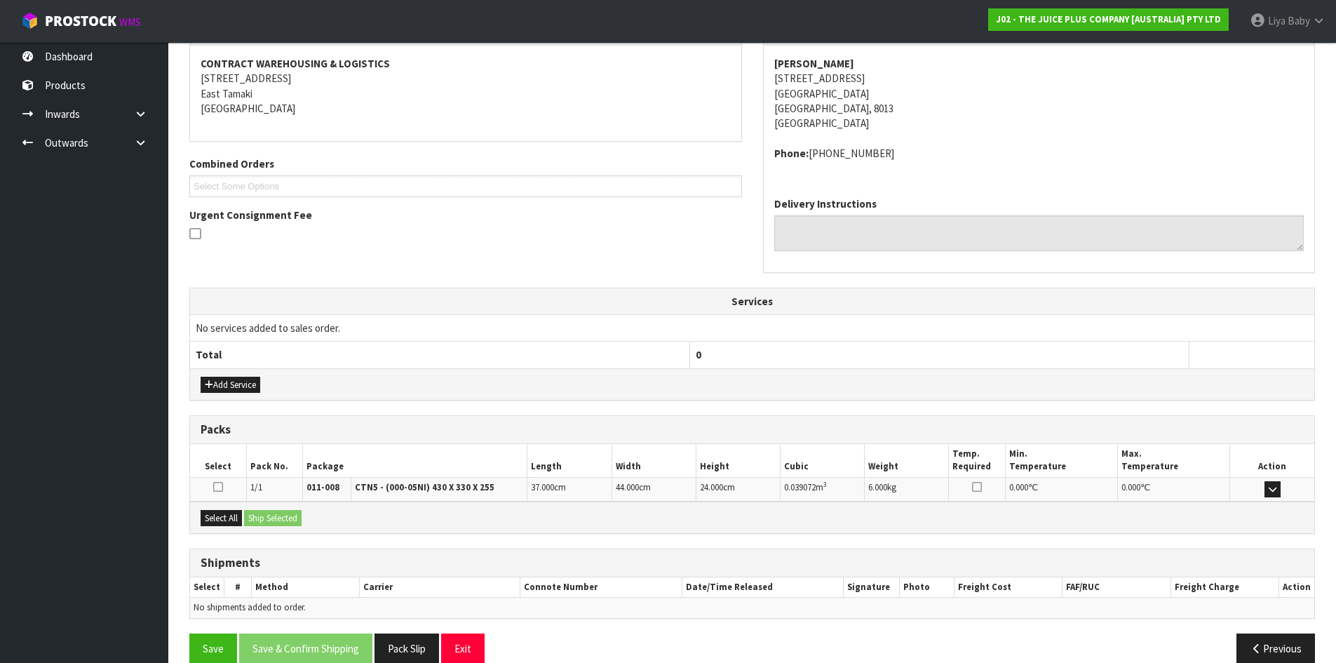
scroll to position [282, 0]
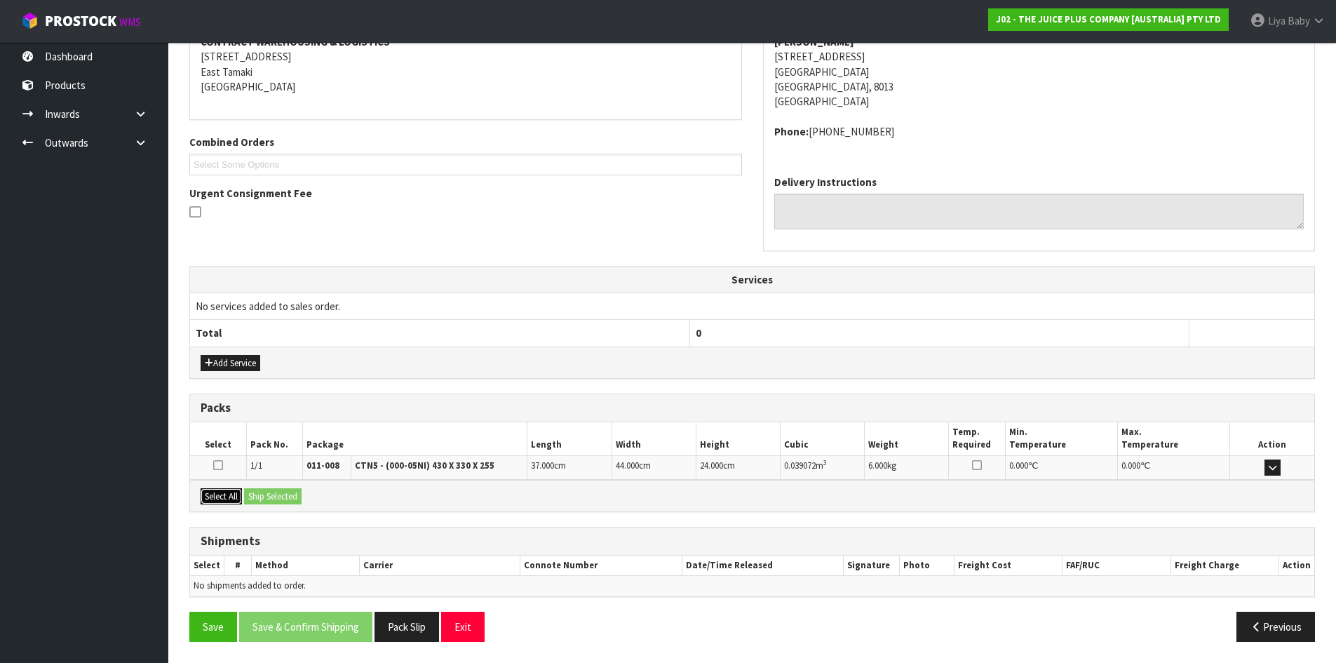
click at [223, 492] on button "Select All" at bounding box center [221, 496] width 41 height 17
click at [280, 486] on div "Select All Ship Selected" at bounding box center [752, 496] width 1125 height 32
click at [282, 493] on button "Ship Selected" at bounding box center [273, 496] width 58 height 17
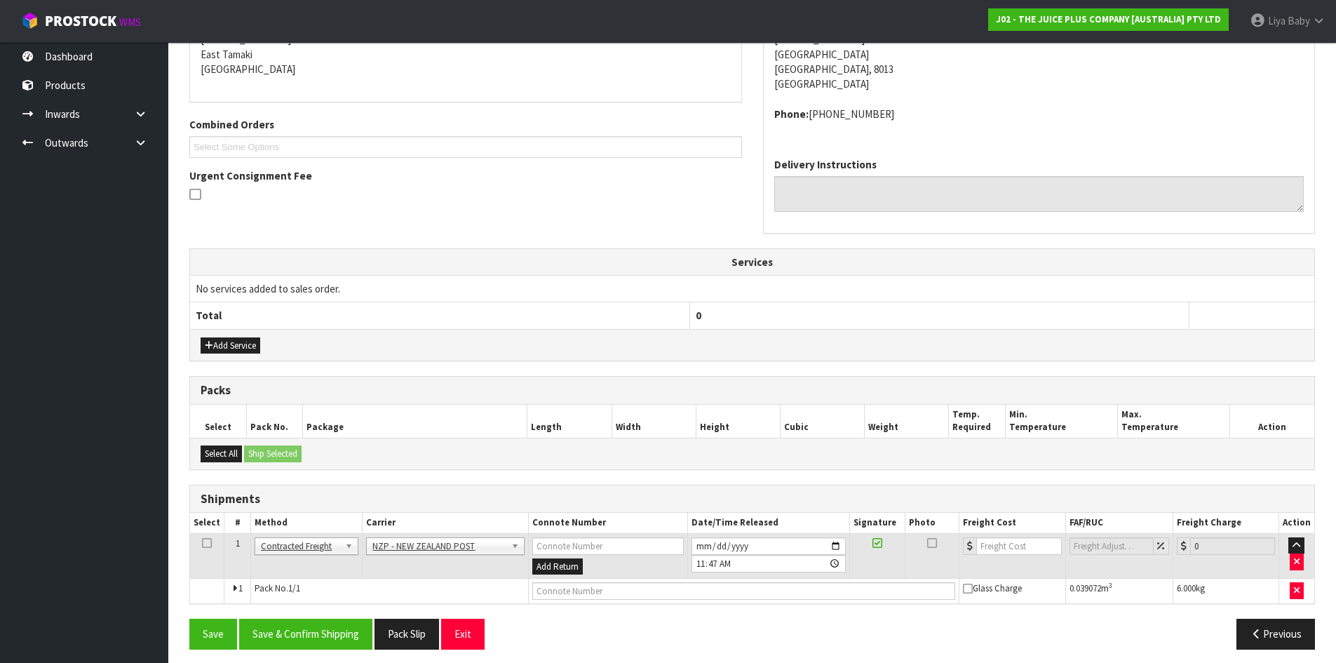
scroll to position [307, 0]
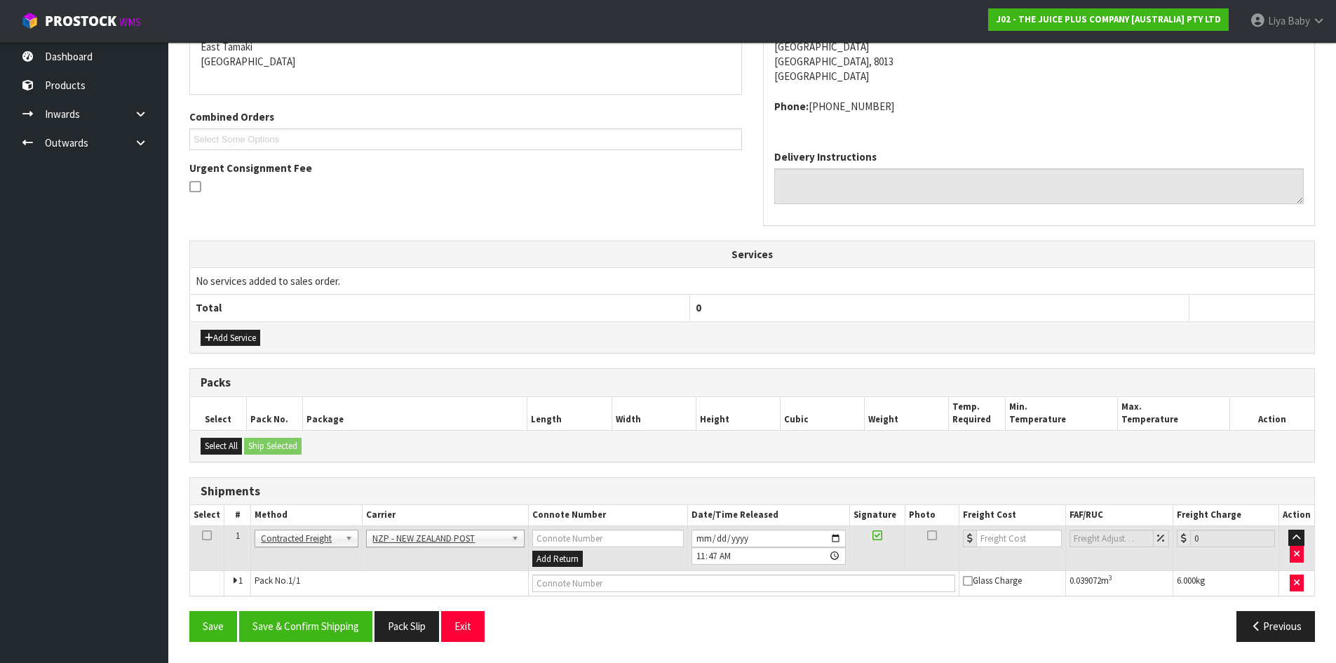
click at [212, 535] on td at bounding box center [207, 548] width 34 height 46
click at [205, 535] on icon at bounding box center [207, 535] width 10 height 1
click at [279, 622] on button "Save & Confirm Shipping" at bounding box center [305, 626] width 133 height 30
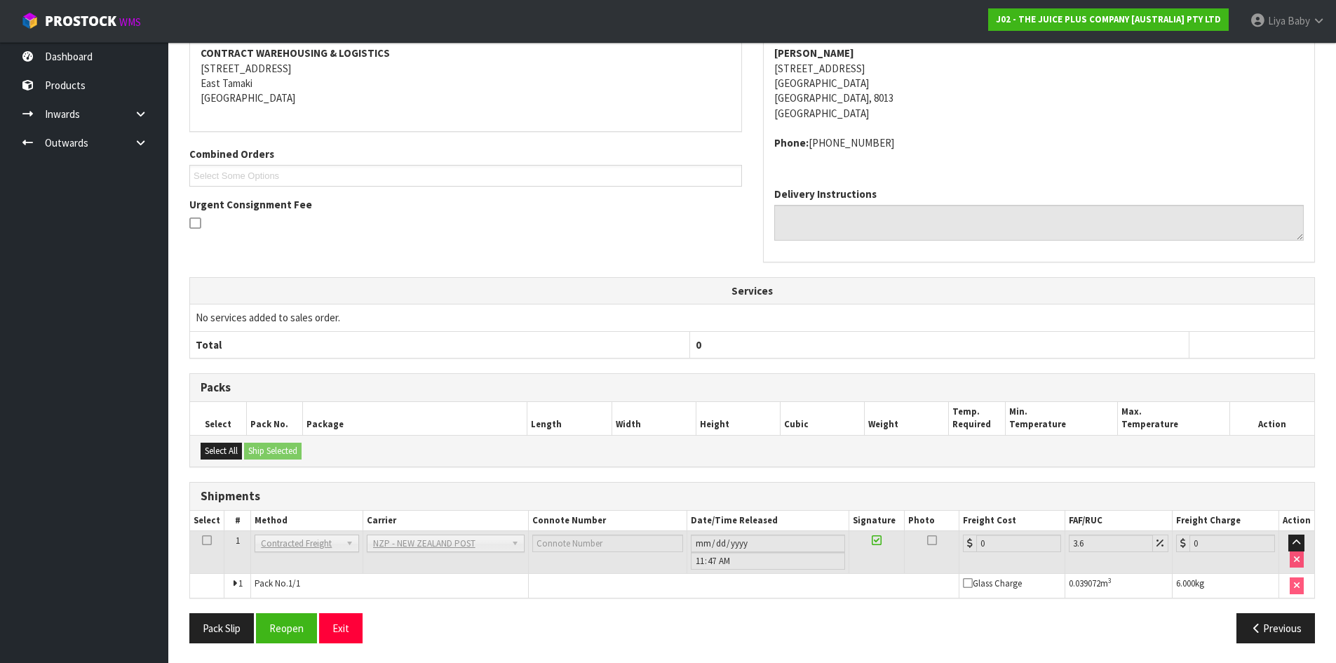
scroll to position [287, 0]
click at [276, 633] on button "Reopen" at bounding box center [286, 627] width 61 height 30
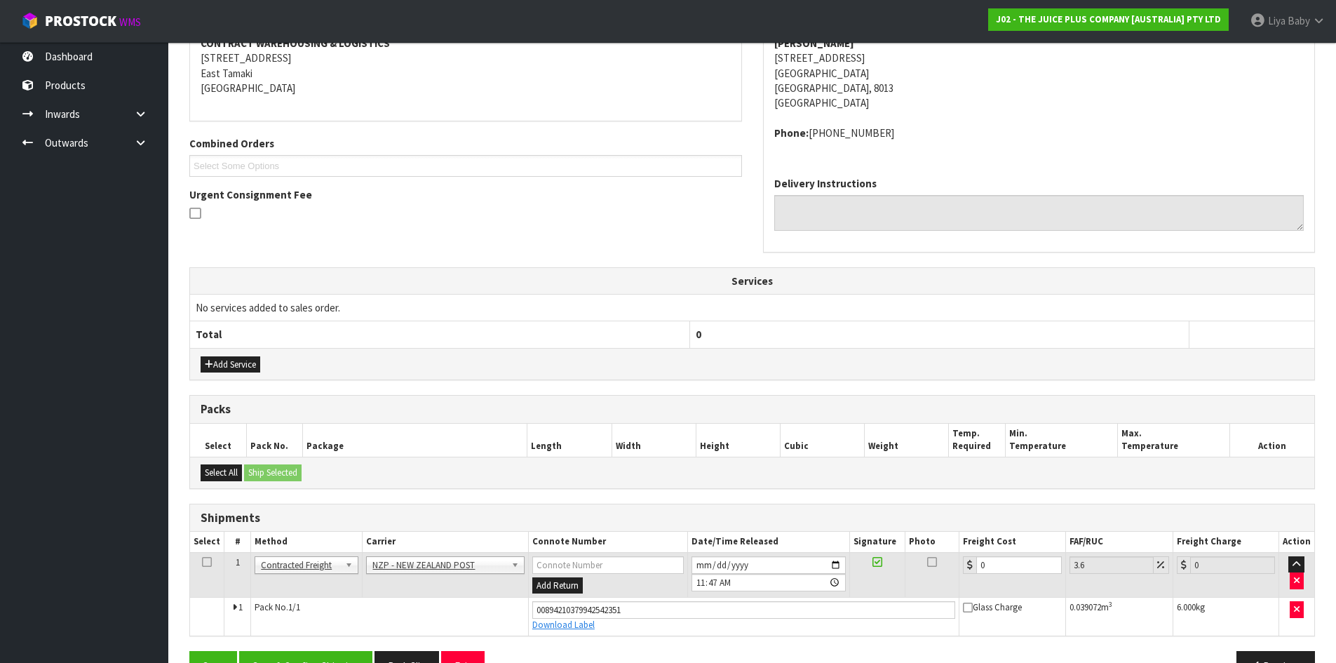
scroll to position [320, 0]
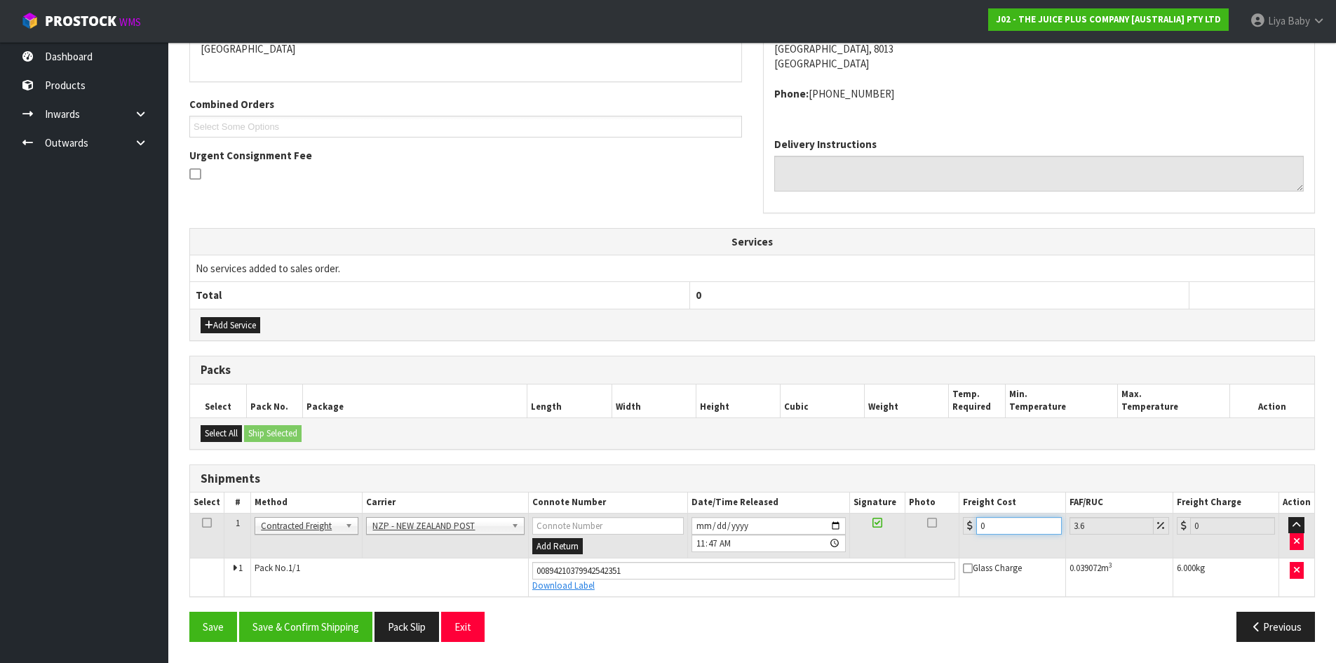
click at [988, 528] on input "0" at bounding box center [1019, 526] width 85 height 18
type input "1"
type input "1.04"
type input "11"
type input "11.4"
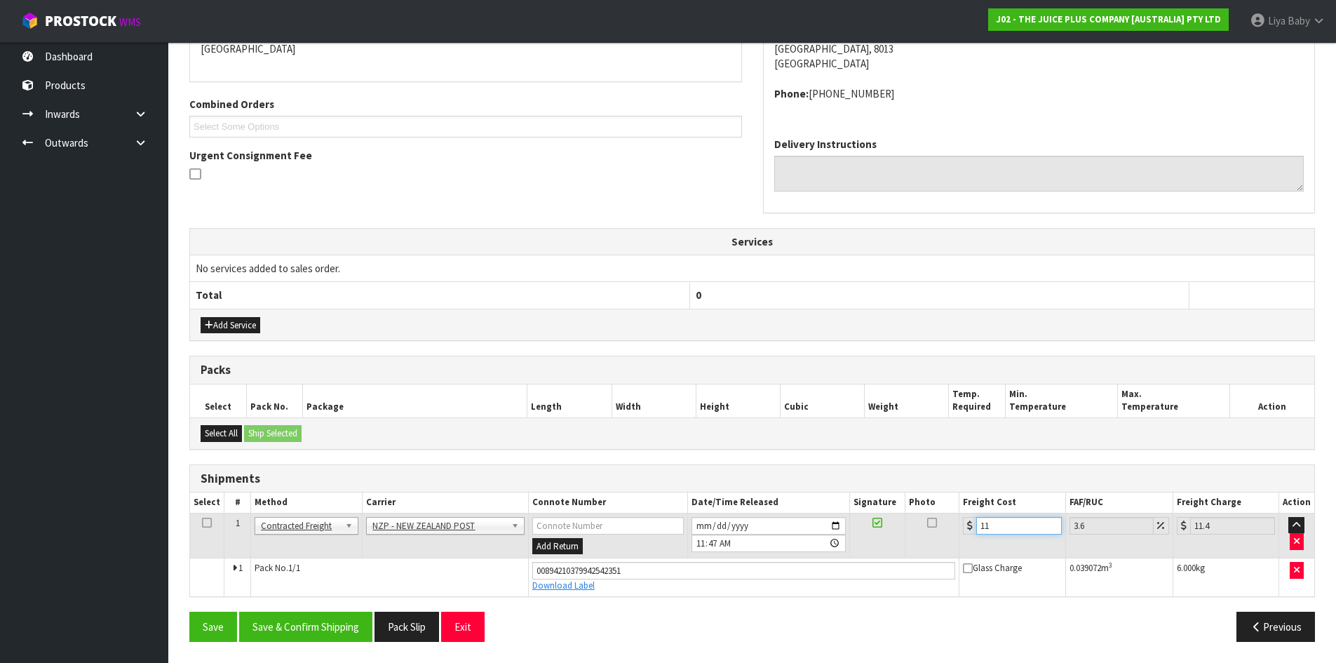
type input "11.6"
type input "12.02"
type input "11.61"
type input "12.03"
type input "11.61"
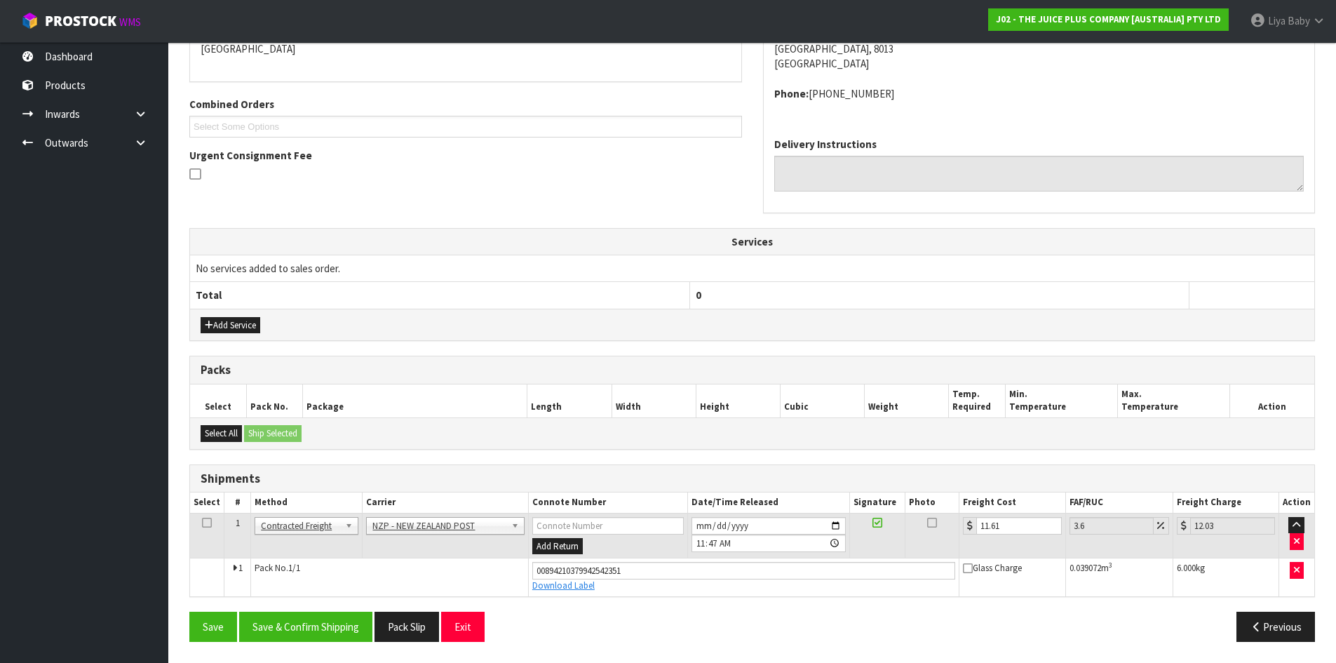
click at [204, 523] on icon at bounding box center [207, 523] width 10 height 1
click at [277, 627] on button "Save & Confirm Shipping" at bounding box center [305, 627] width 133 height 30
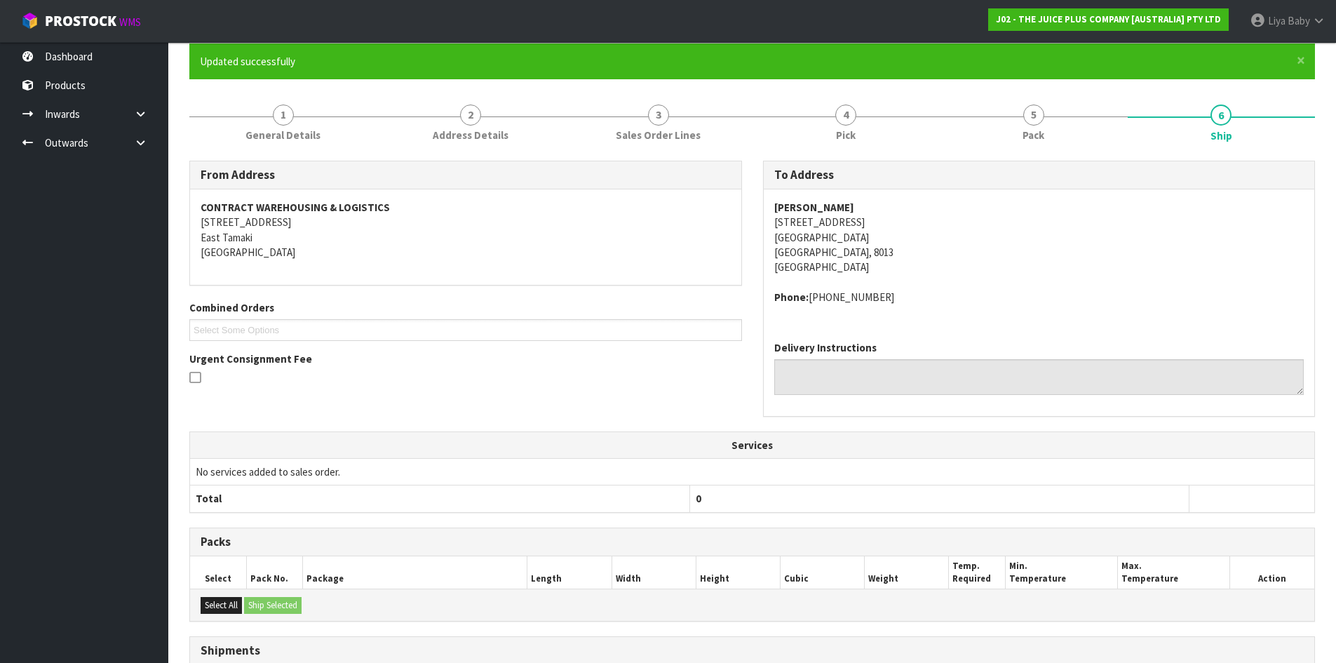
scroll to position [0, 0]
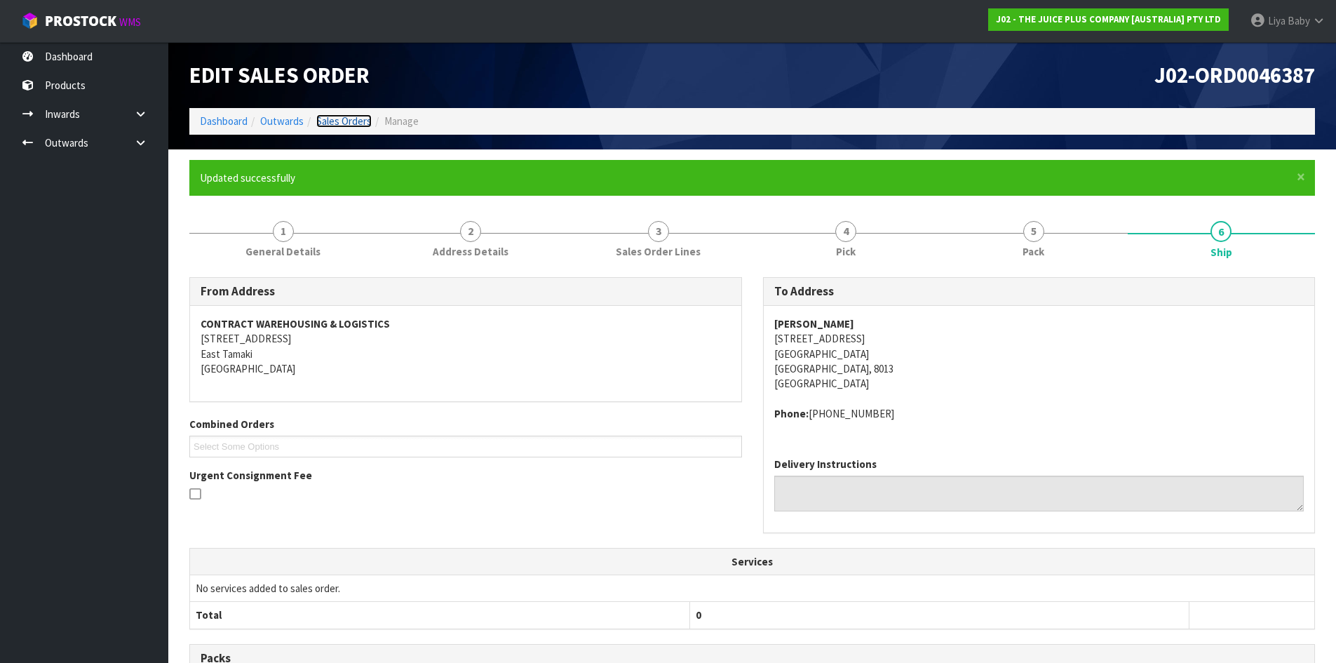
click at [344, 114] on link "Sales Orders" at bounding box center [343, 120] width 55 height 13
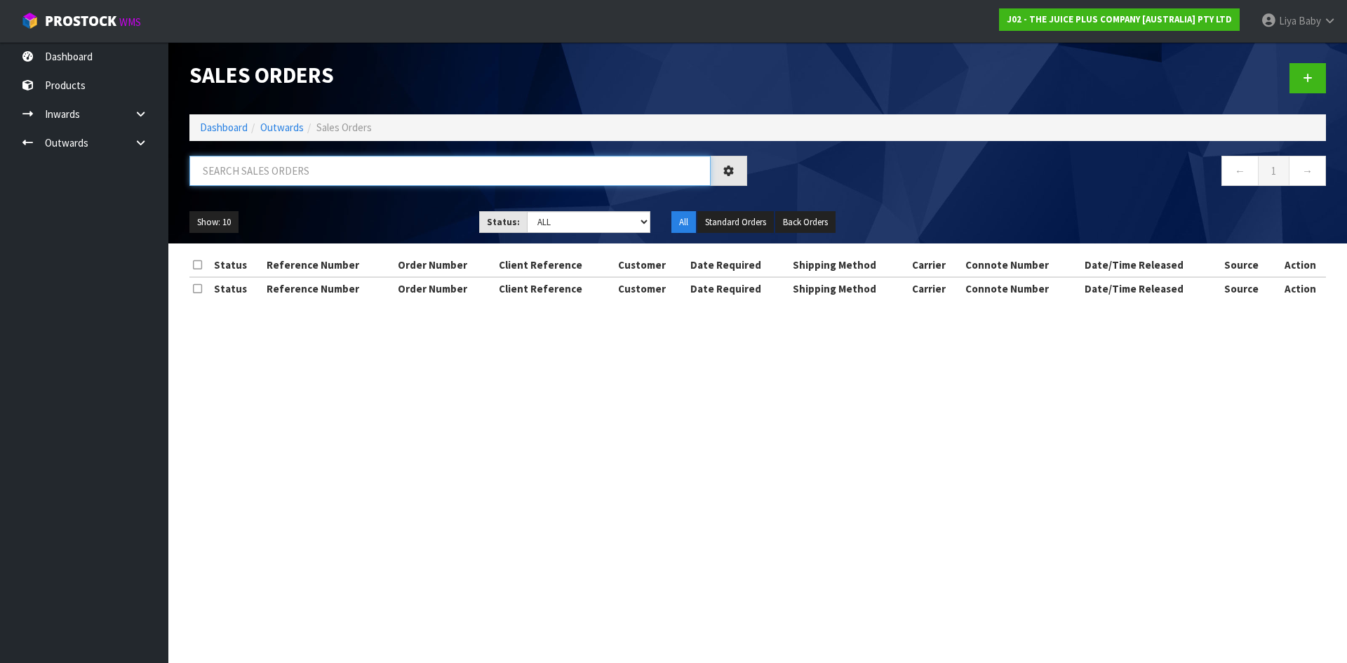
click at [306, 176] on input "text" at bounding box center [449, 171] width 521 height 30
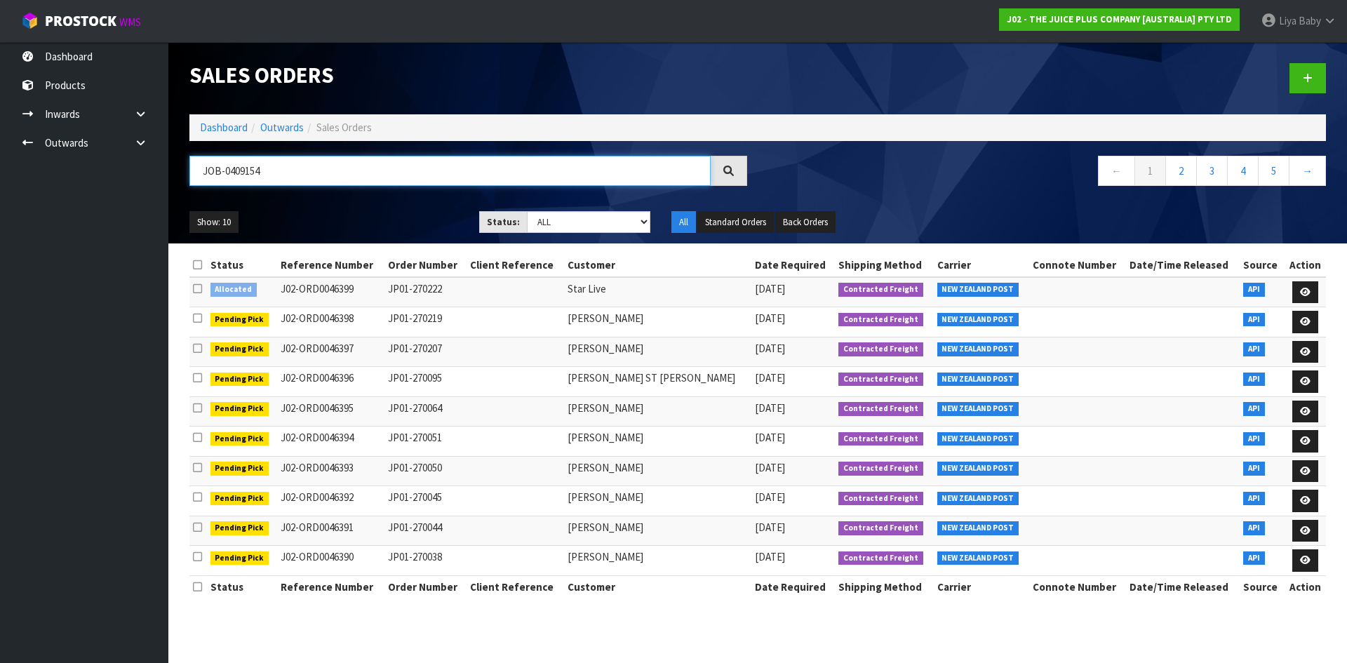
type input "JOB-0409154"
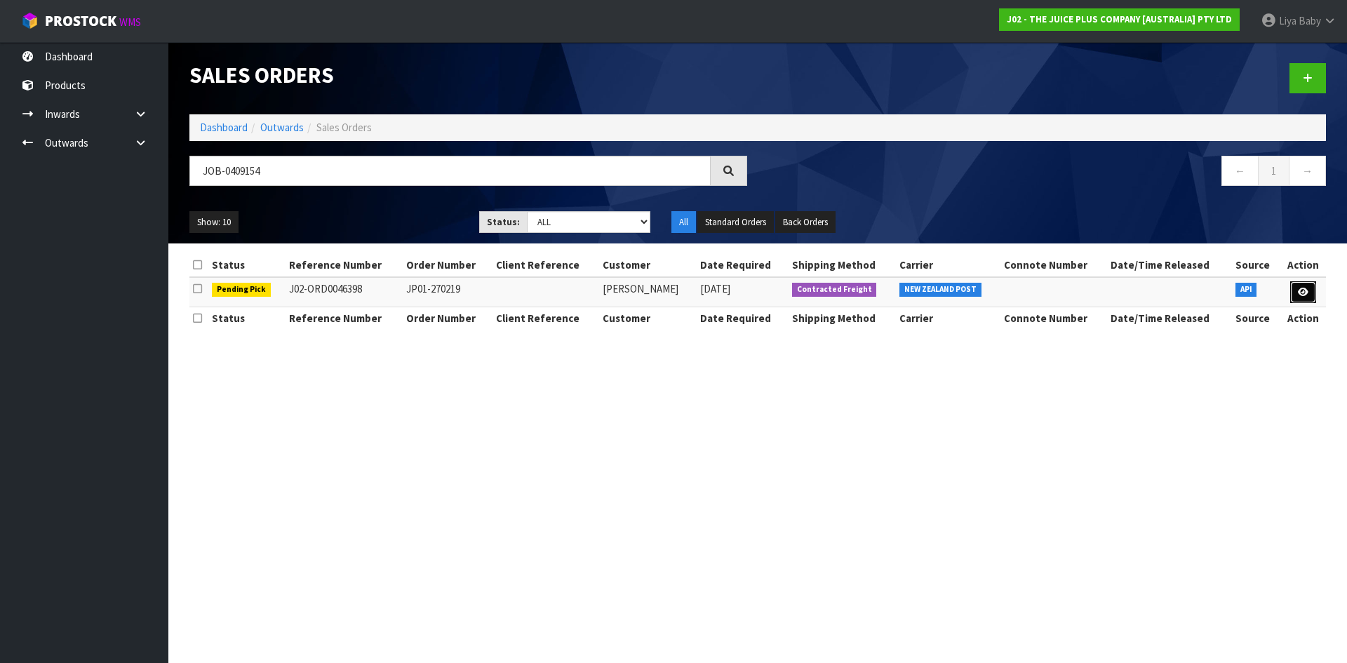
click at [1303, 290] on icon at bounding box center [1303, 292] width 11 height 9
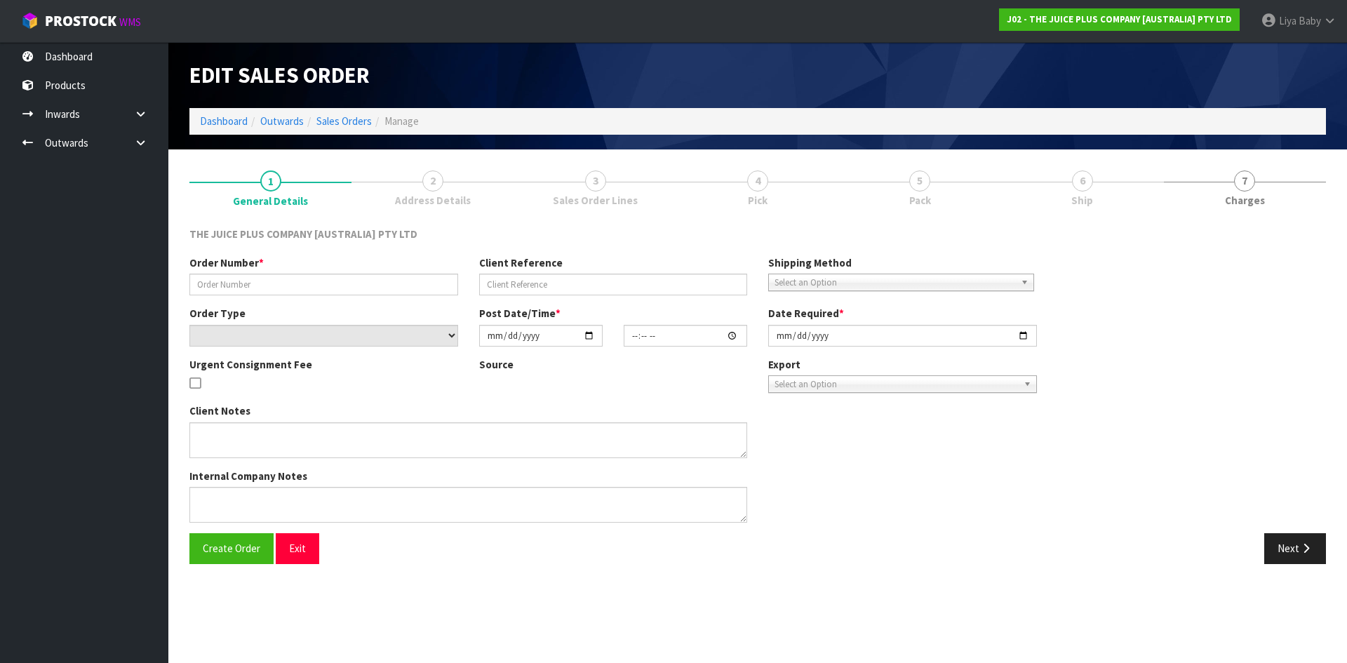
type input "JP01-270219"
select select "number:0"
type input "[DATE]"
type input "07:42:41.000"
type input "[DATE]"
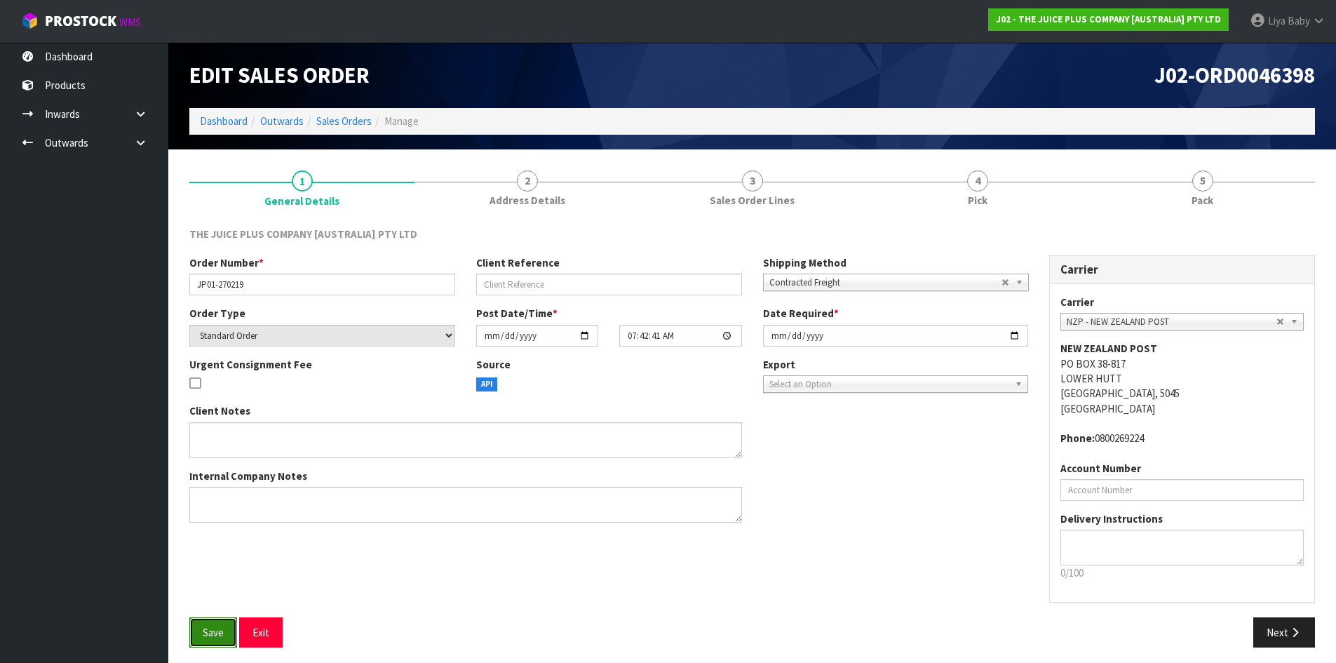
click at [213, 624] on button "Save" at bounding box center [213, 632] width 48 height 30
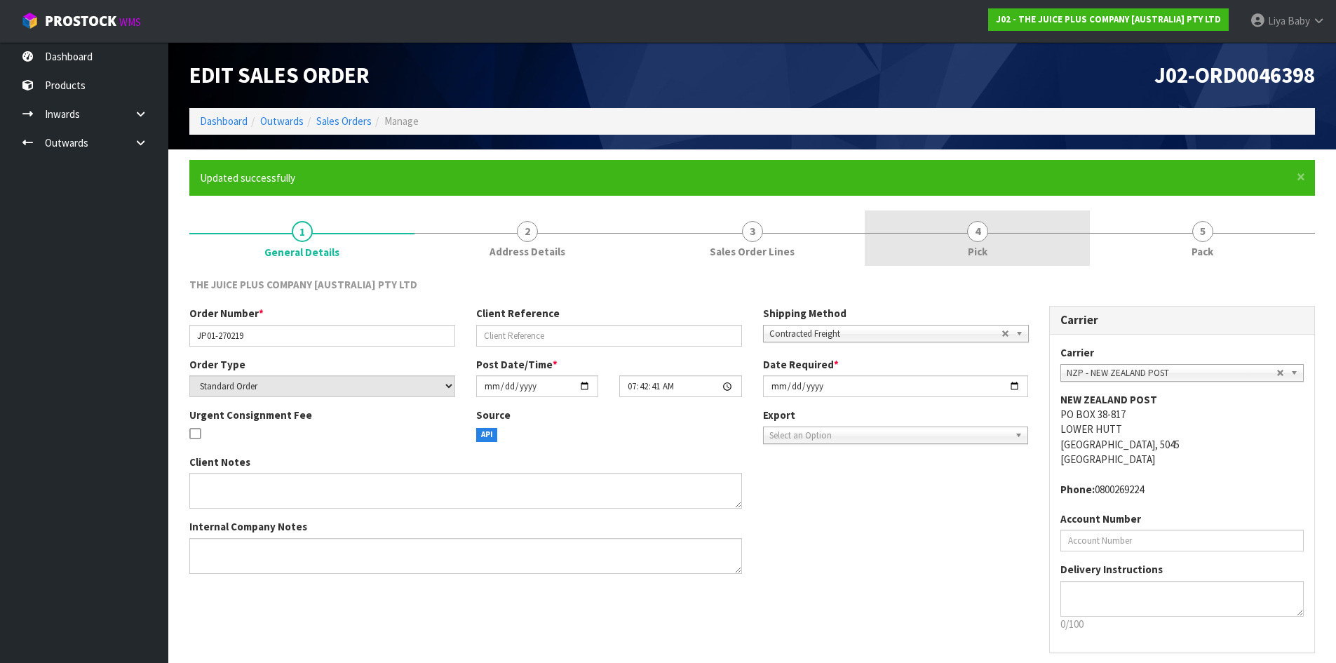
click at [980, 243] on link "4 Pick" at bounding box center [977, 237] width 225 height 55
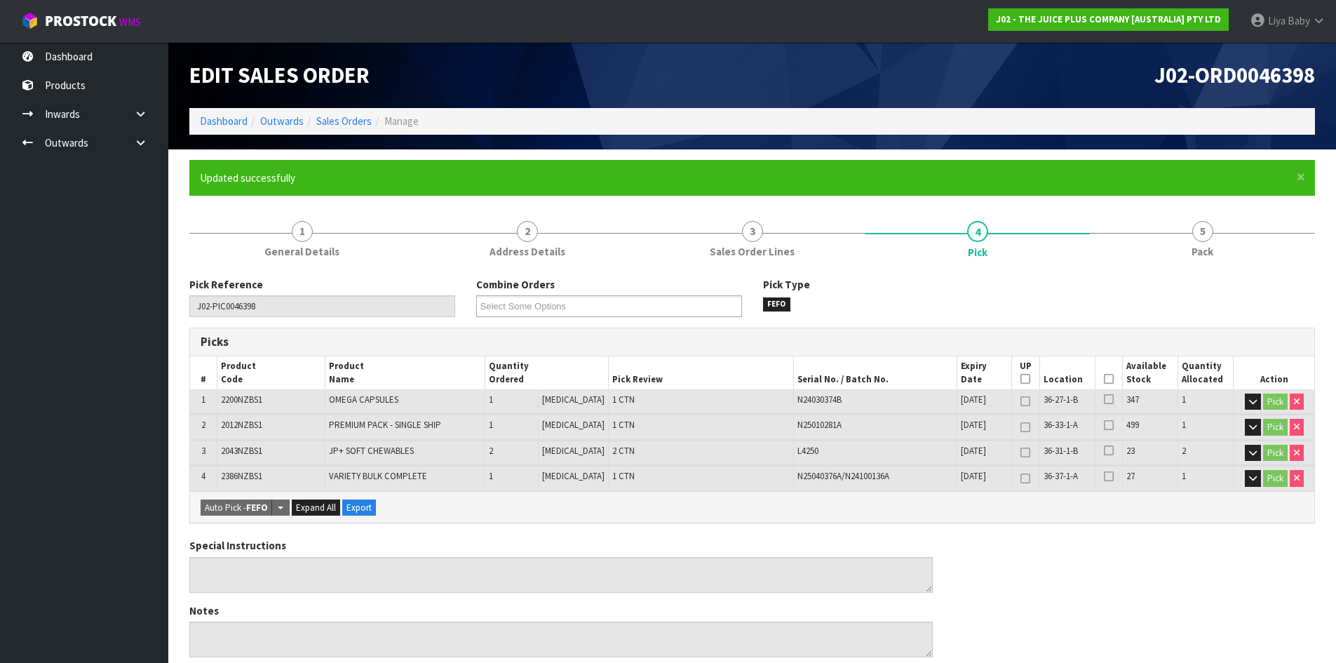
click at [1104, 379] on icon at bounding box center [1109, 379] width 10 height 1
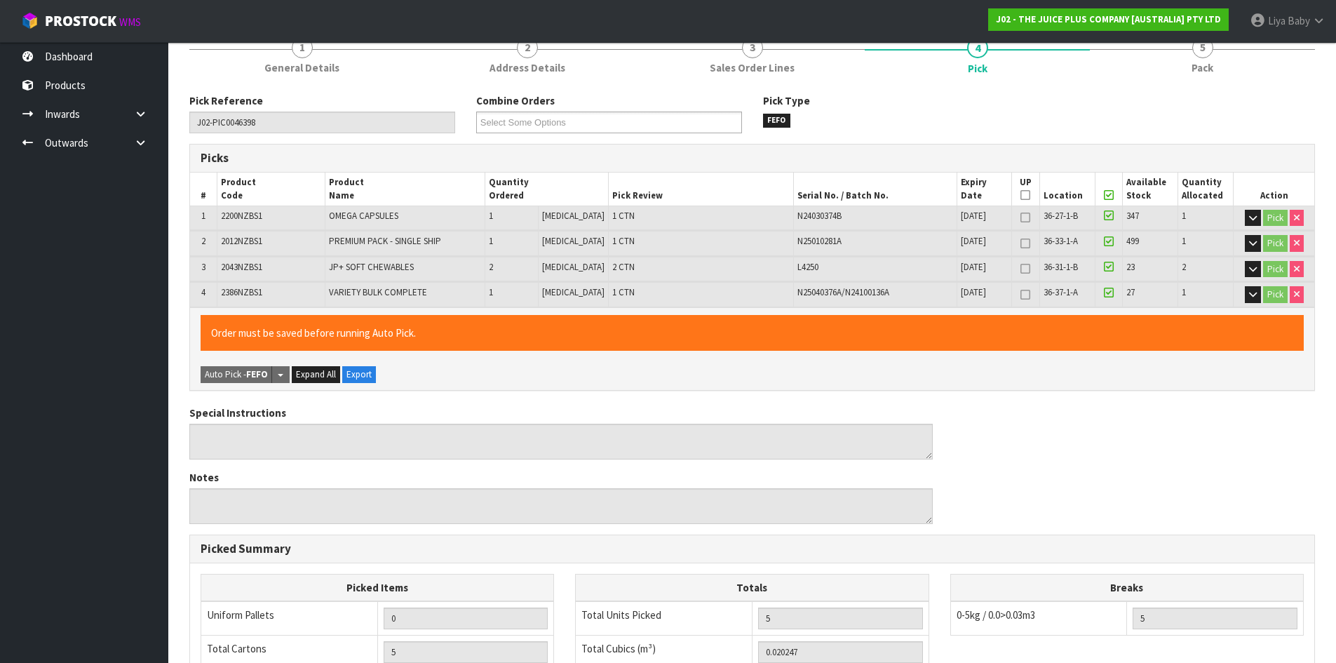
scroll to position [421, 0]
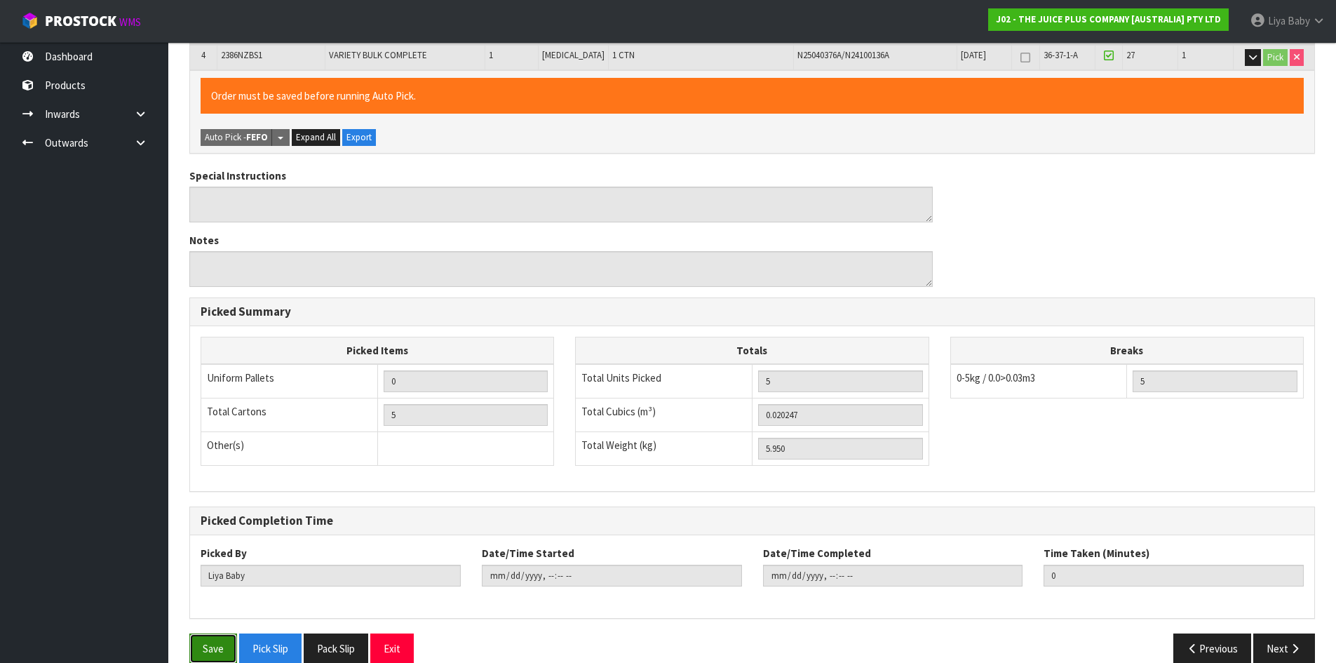
click at [199, 645] on button "Save" at bounding box center [213, 648] width 48 height 30
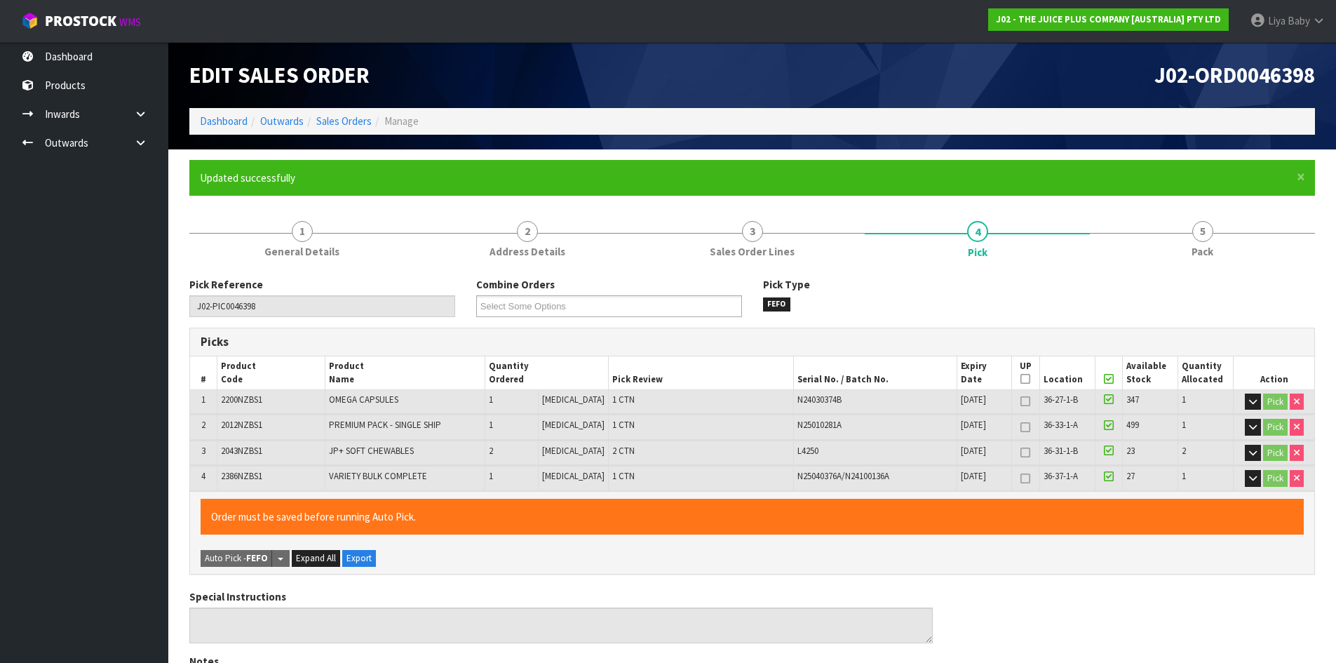
type input "[DATE]T11:55:44"
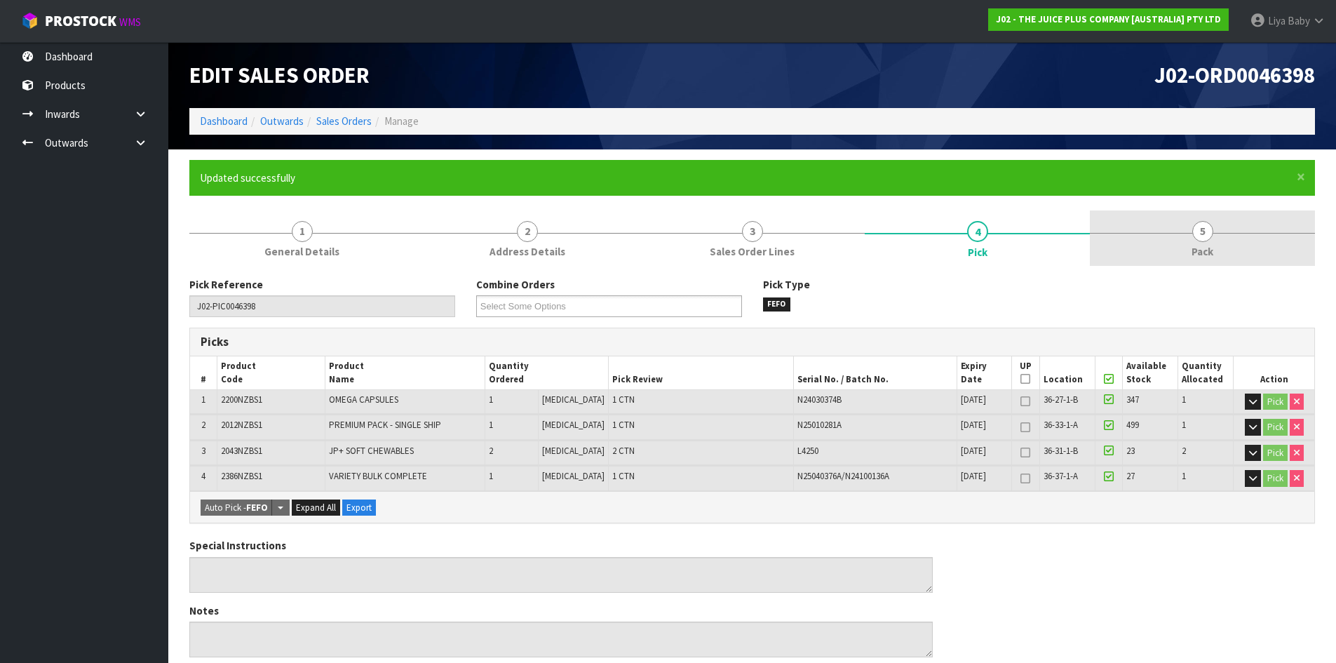
click at [1135, 230] on link "5 Pack" at bounding box center [1202, 237] width 225 height 55
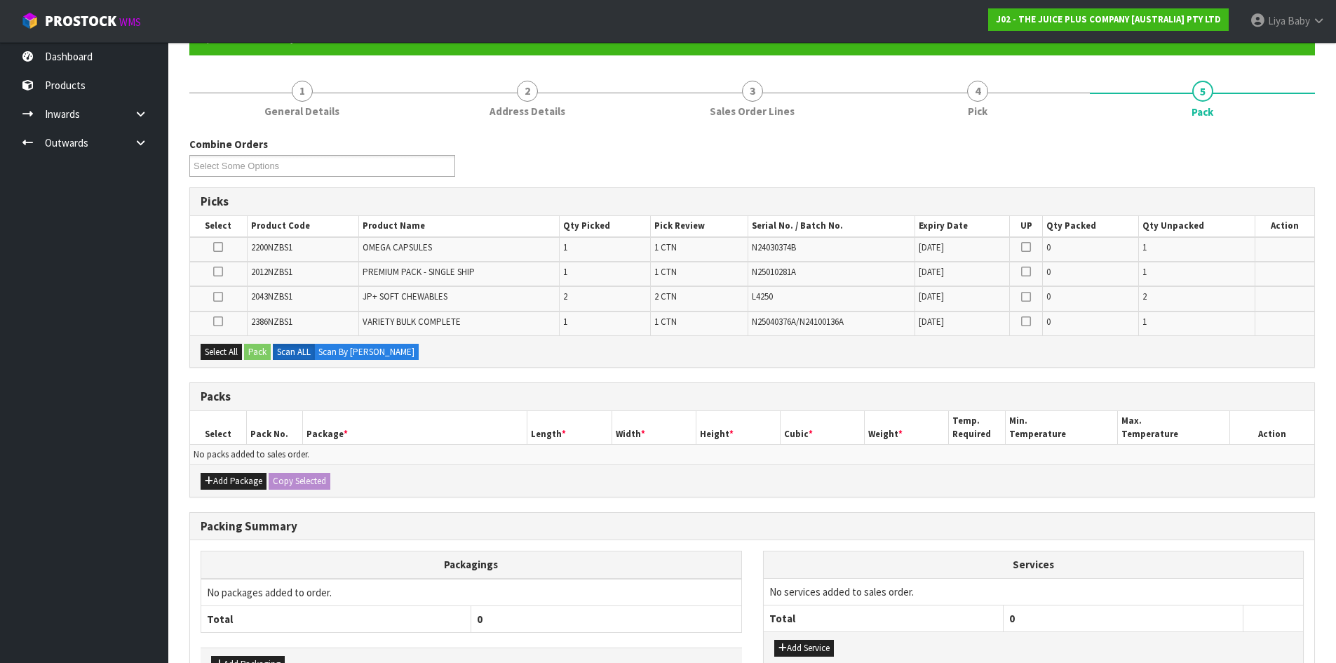
scroll to position [234, 0]
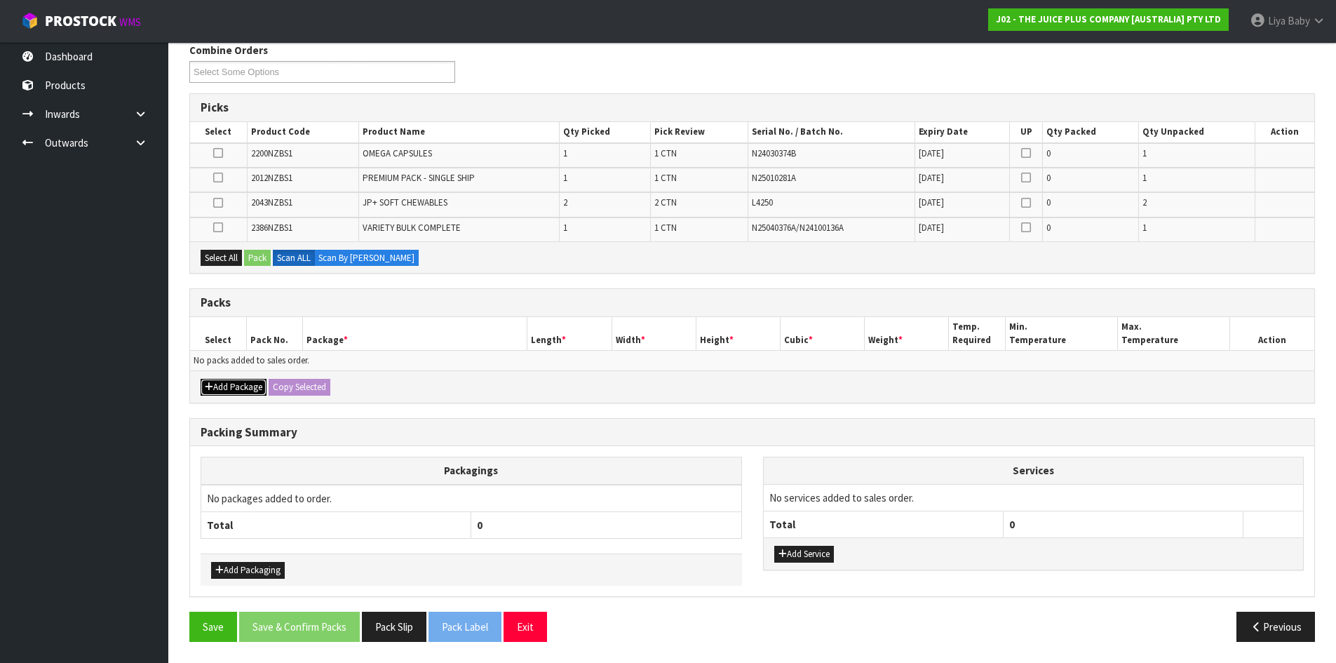
click at [224, 390] on button "Add Package" at bounding box center [234, 387] width 66 height 17
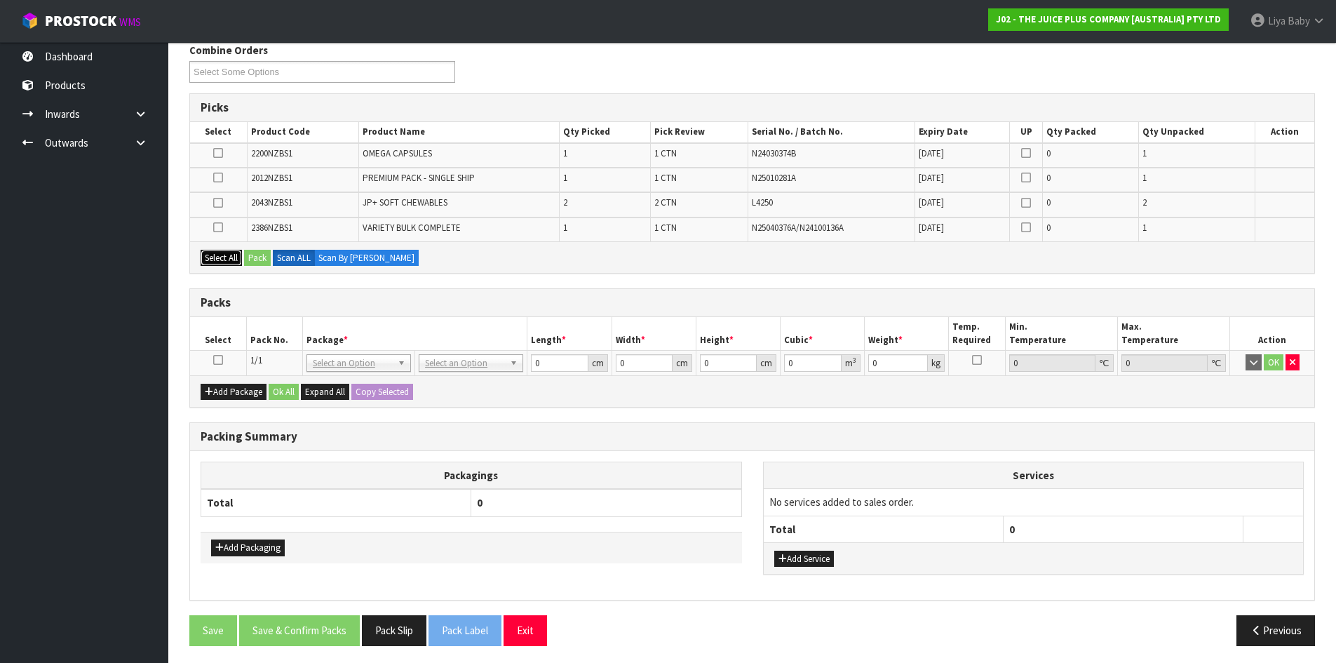
click at [212, 253] on button "Select All" at bounding box center [221, 258] width 41 height 17
click at [265, 253] on button "Pack" at bounding box center [257, 258] width 27 height 17
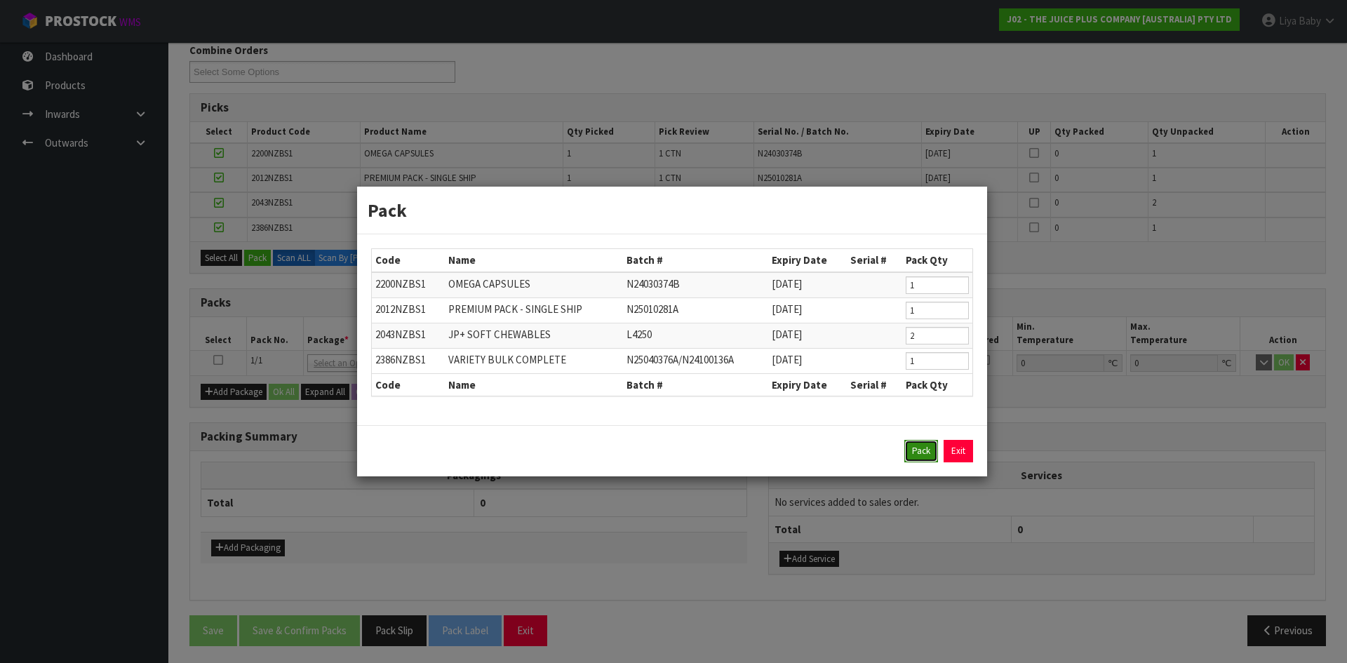
click at [918, 445] on button "Pack" at bounding box center [921, 451] width 34 height 22
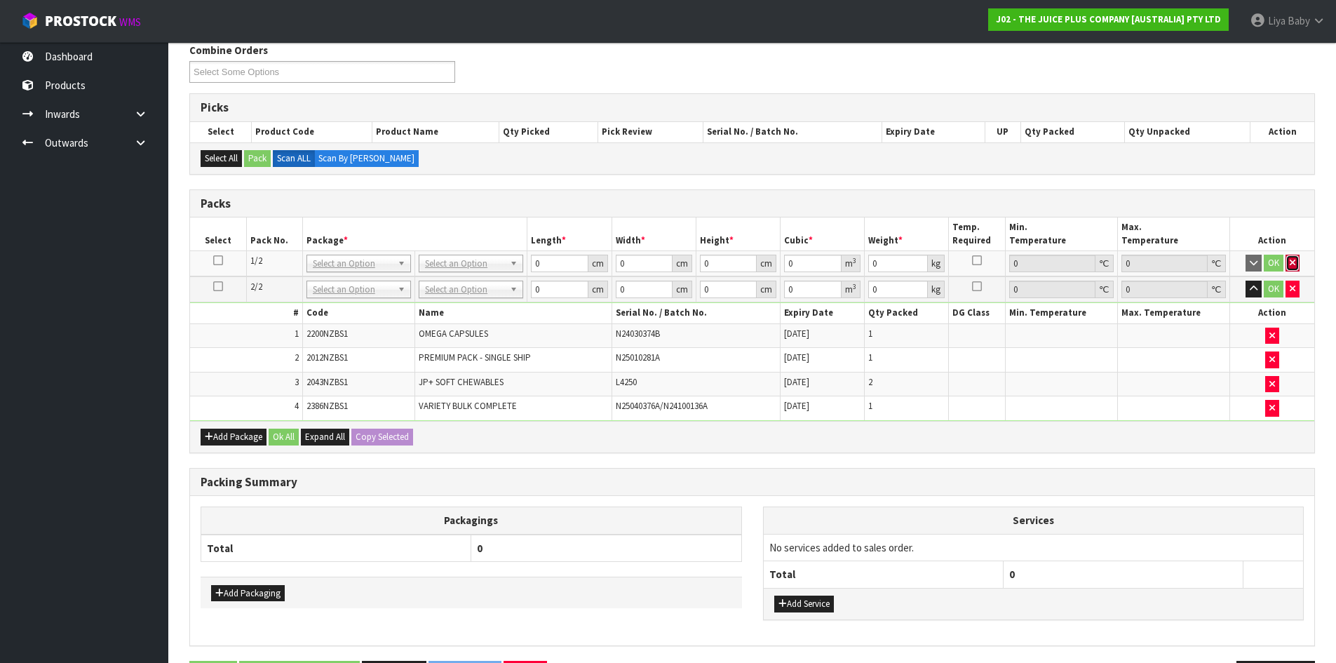
click at [1297, 260] on button "button" at bounding box center [1293, 263] width 14 height 17
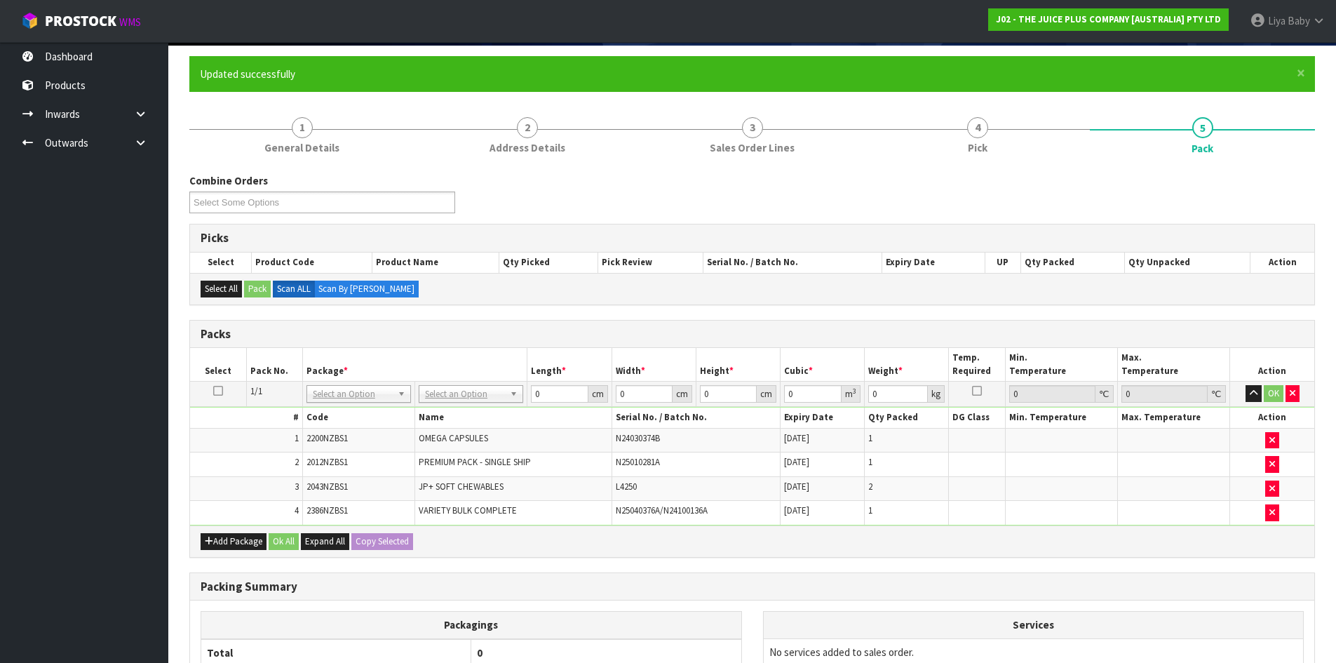
scroll to position [94, 0]
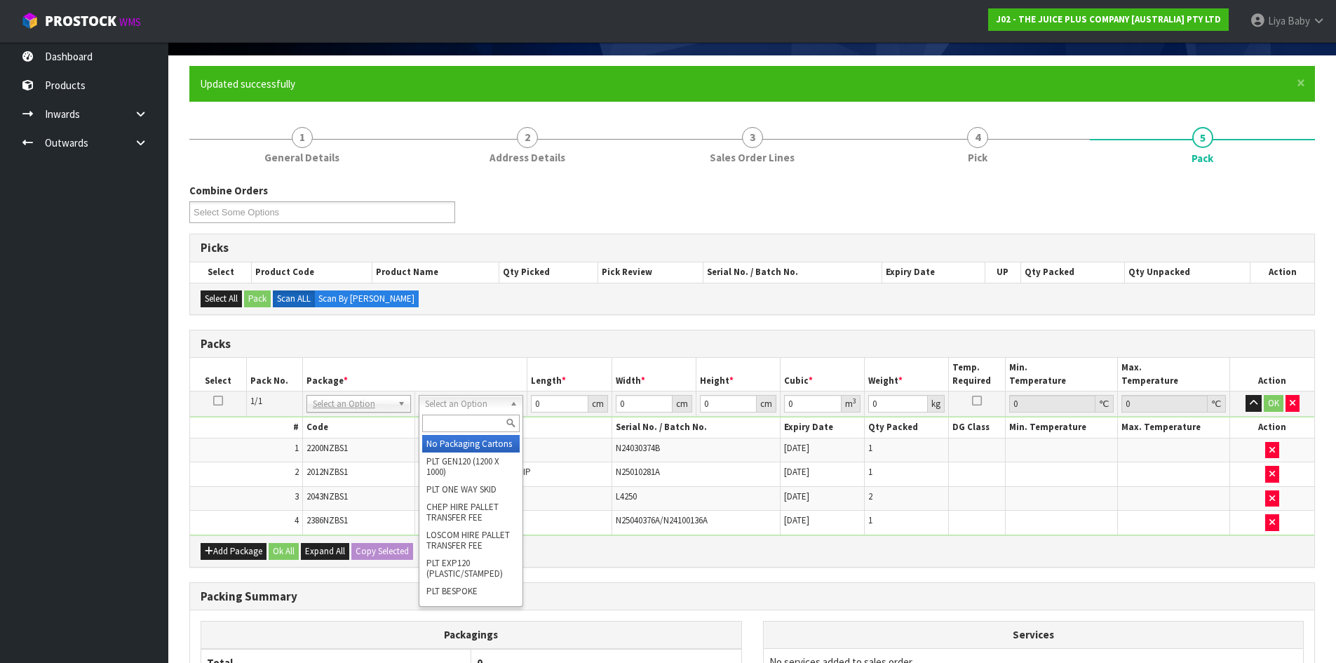
click at [462, 422] on input "text" at bounding box center [471, 424] width 98 height 18
type input "CTN5"
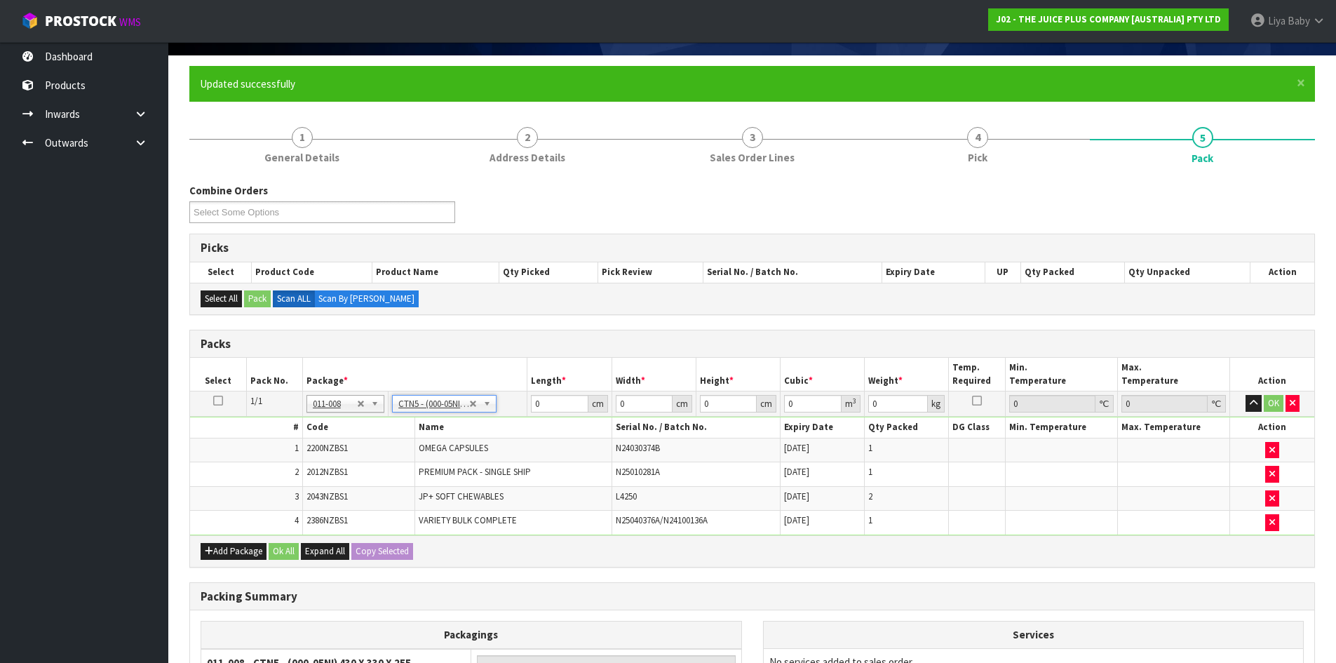
type input "43"
type input "33"
type input "25.5"
type input "0.036185"
type input "6.15"
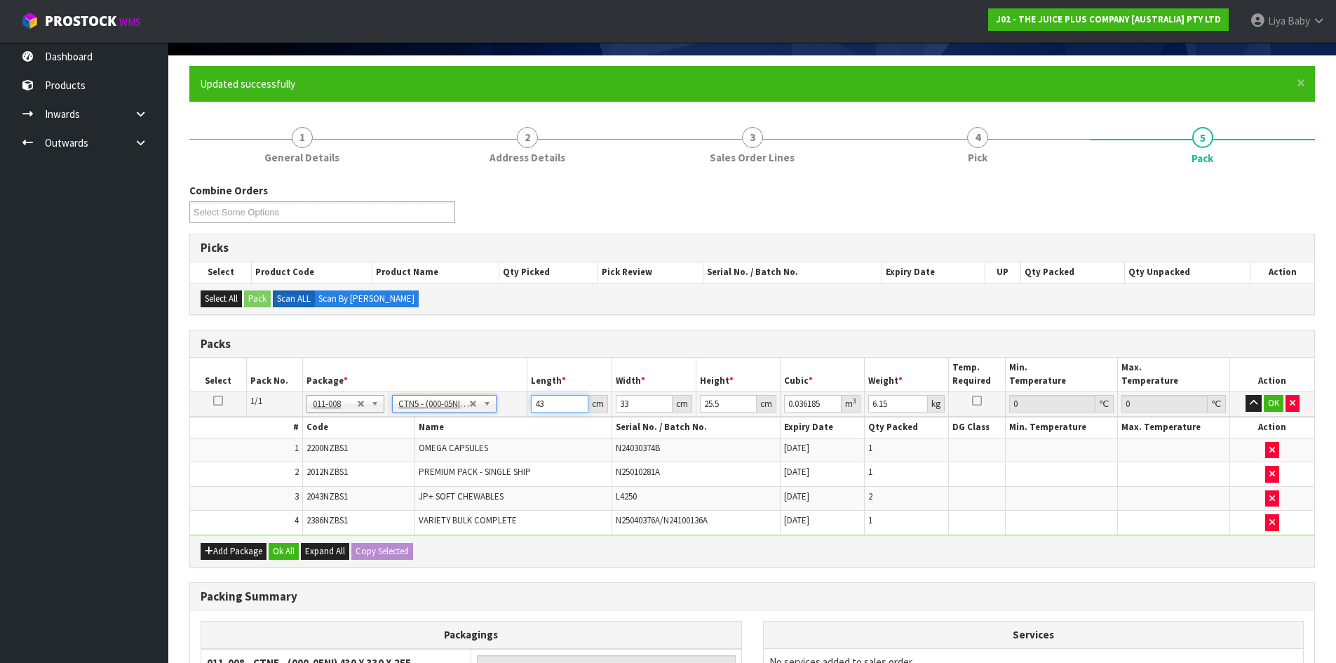
click at [545, 403] on input "43" at bounding box center [559, 404] width 57 height 18
type input "4"
type input "0.003366"
type input "0"
type input "3"
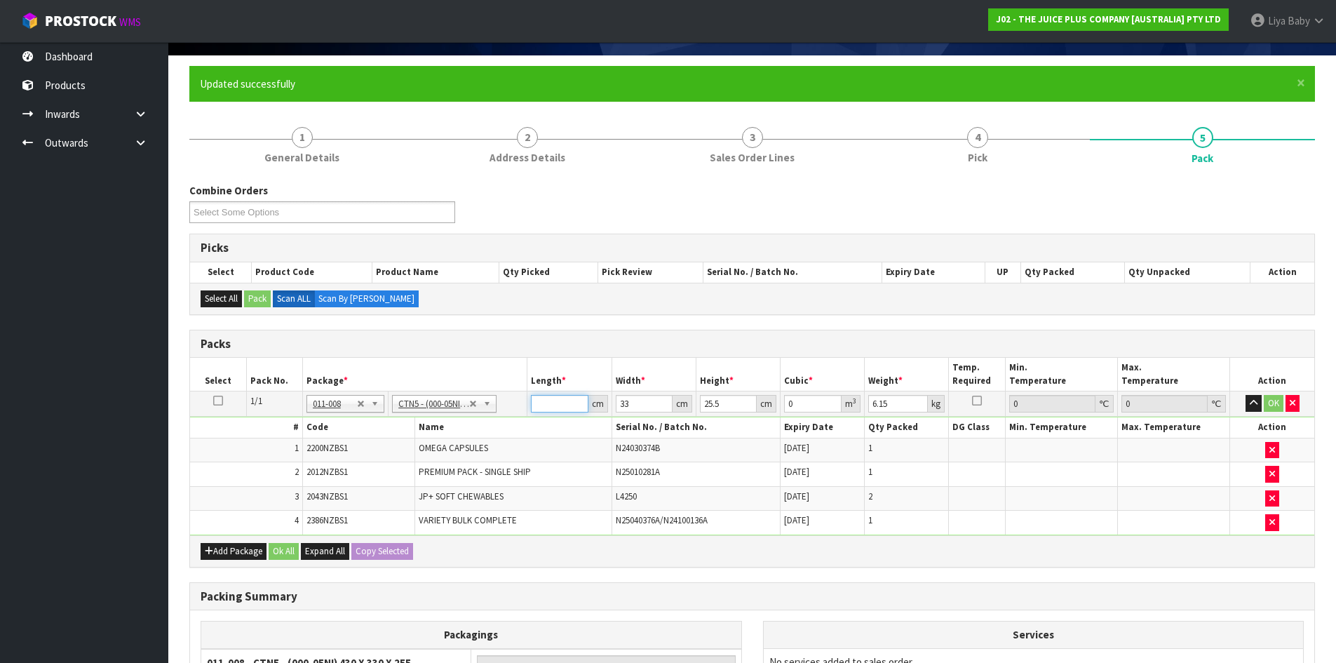
type input "0.002525"
type input "35"
type input "0.029452"
type input "35"
click at [650, 406] on input "33" at bounding box center [644, 404] width 57 height 18
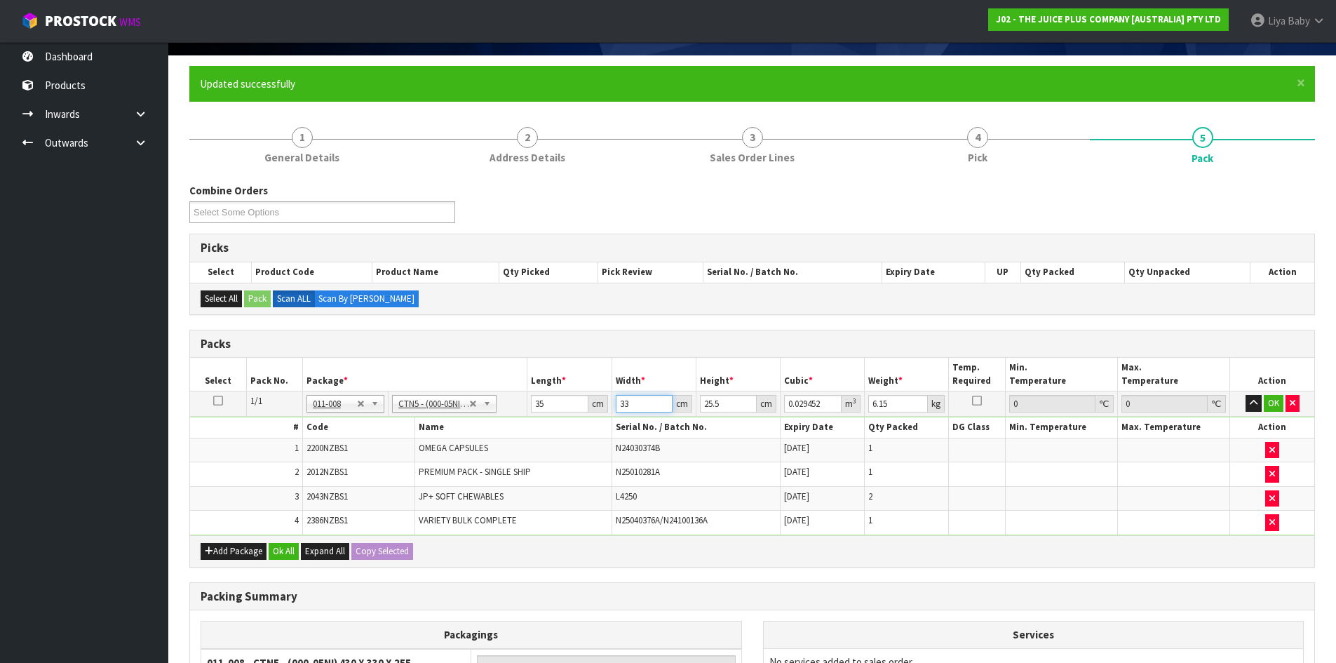
type input "3"
type input "0.002677"
type input "0"
type input "4"
type input "0.00357"
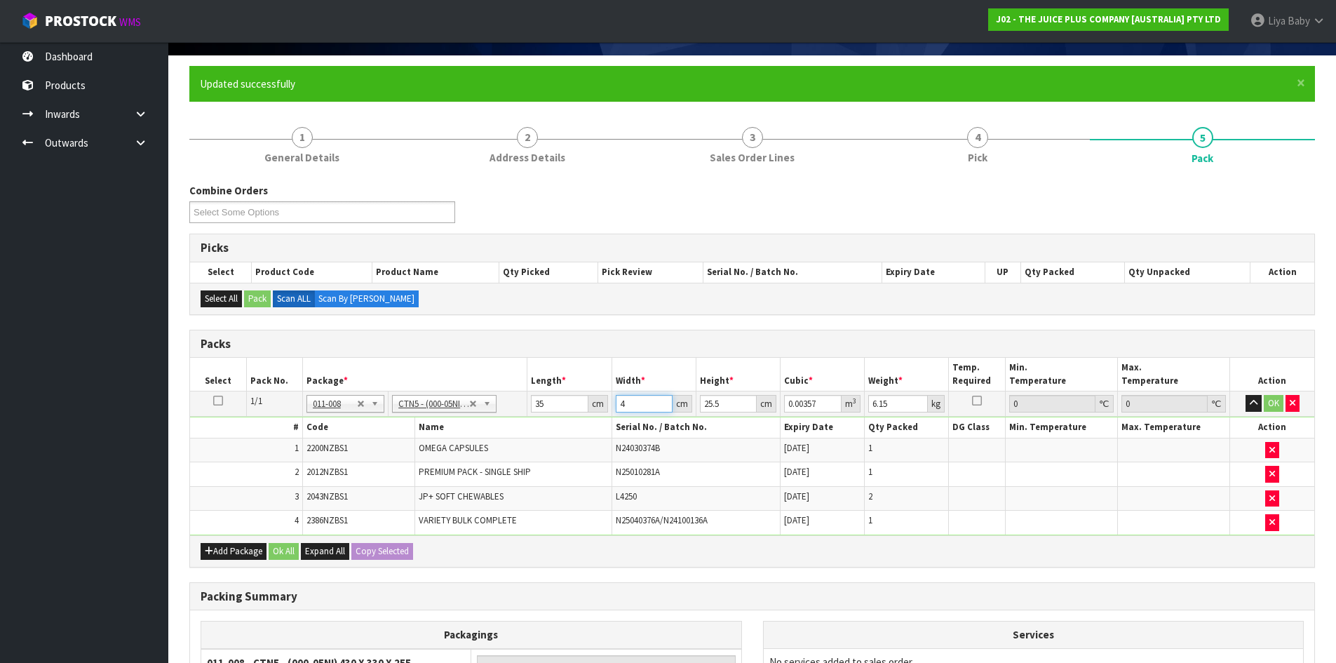
type input "44"
type input "0.03927"
type input "44"
click at [721, 402] on input "25.5" at bounding box center [728, 404] width 57 height 18
type input "25"
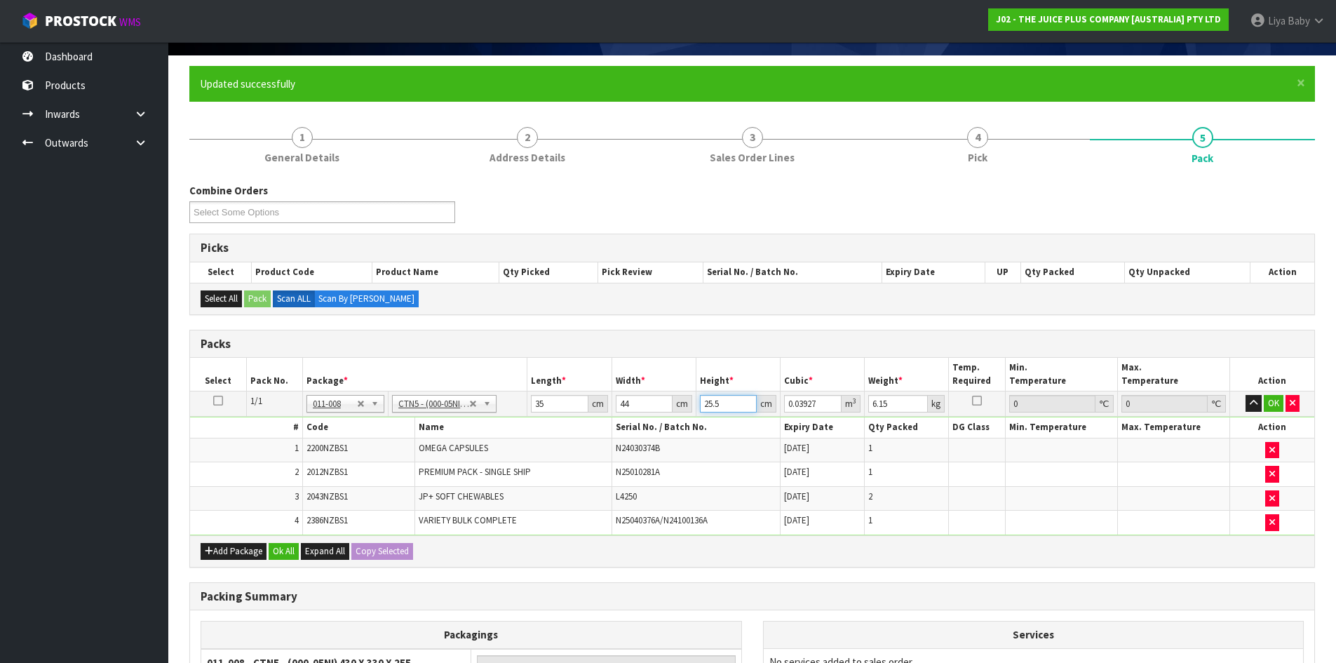
type input "0.0385"
type input "2"
type input "0.00308"
type input "0"
type input "2"
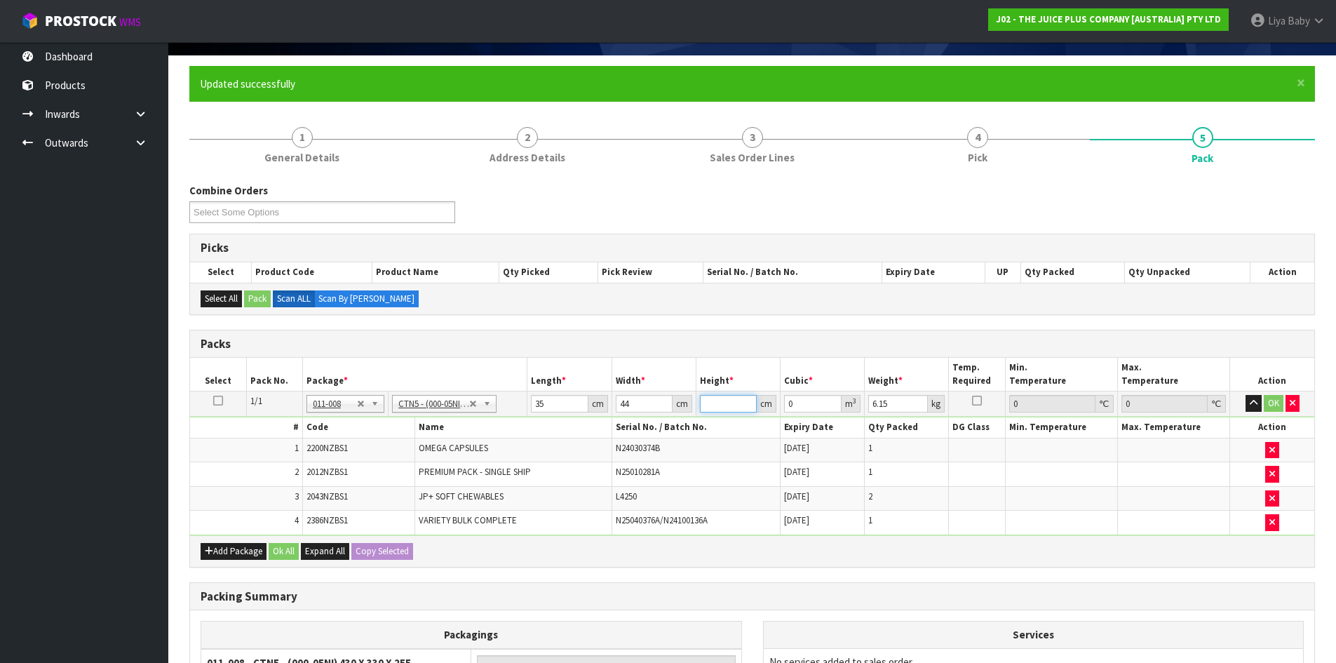
type input "0.00308"
type input "28"
type input "0.04312"
type input "28"
click at [900, 401] on input "6.15" at bounding box center [899, 404] width 60 height 18
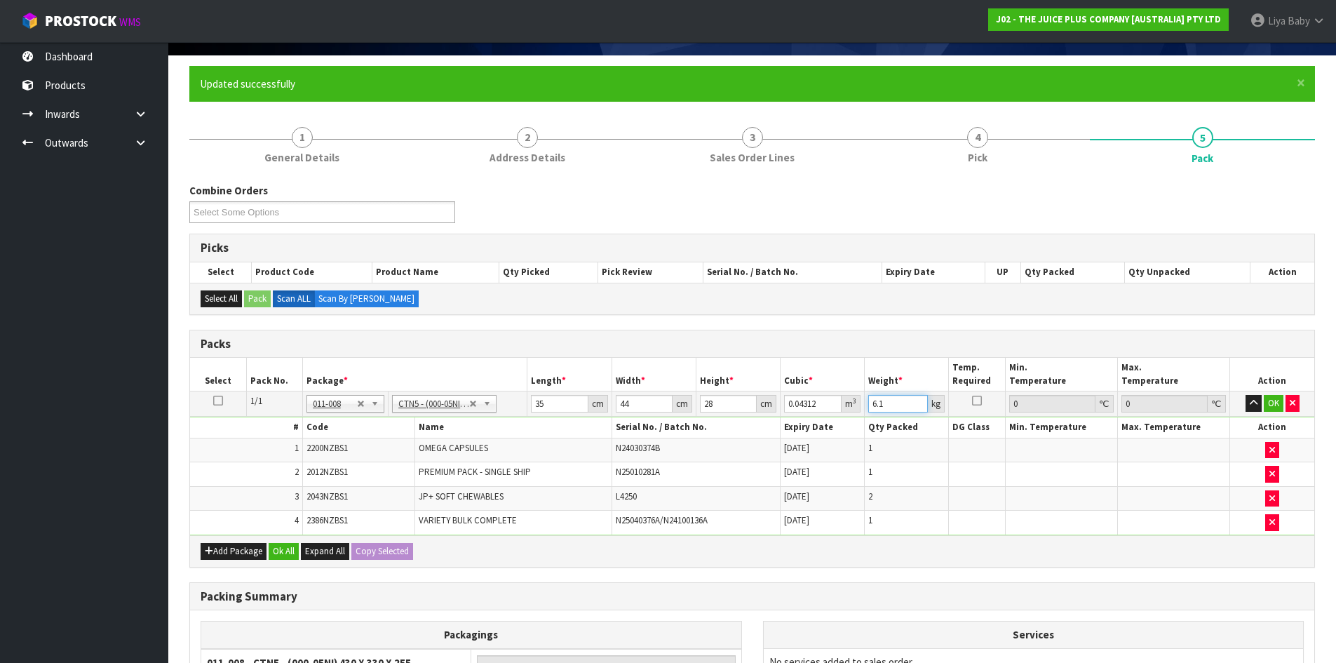
type input "6"
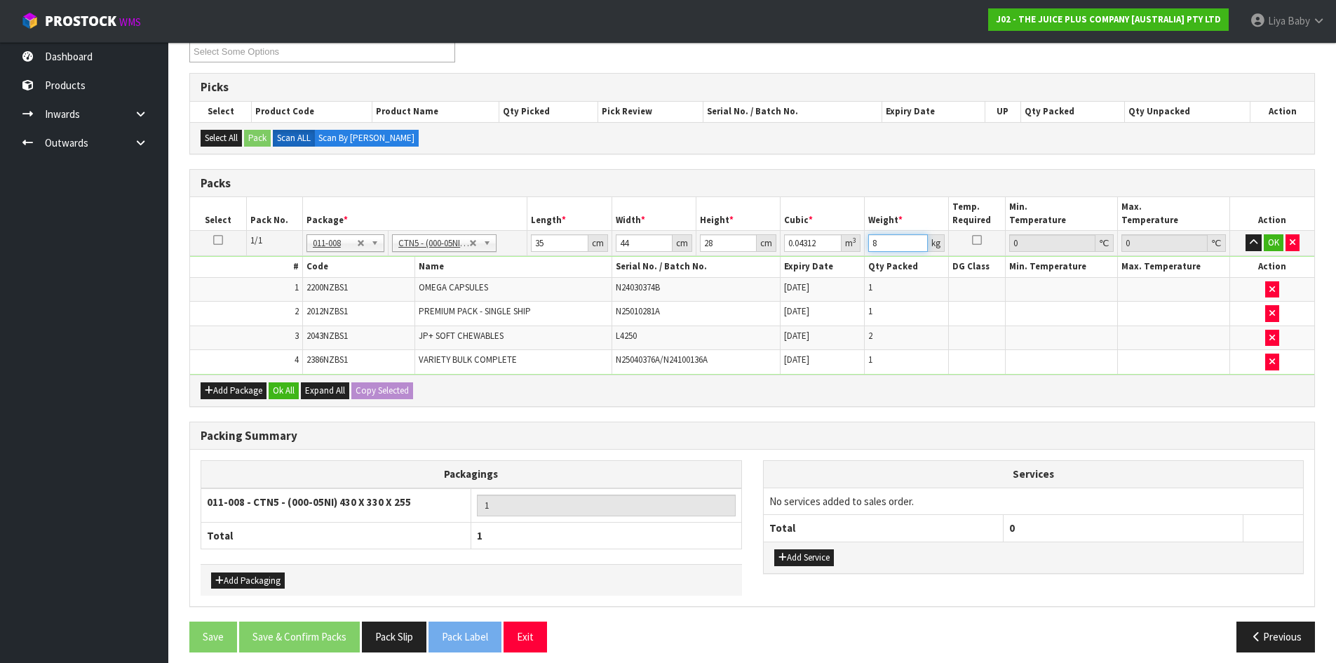
scroll to position [265, 0]
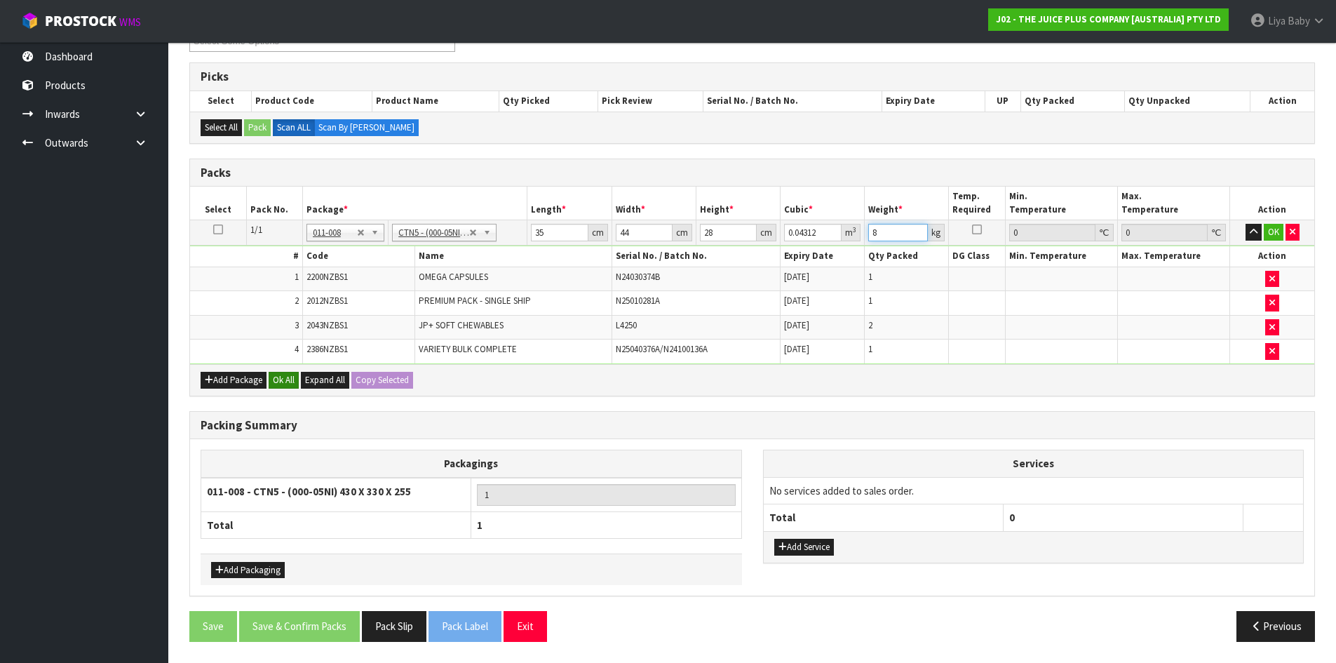
type input "8"
click at [271, 377] on button "Ok All" at bounding box center [284, 380] width 30 height 17
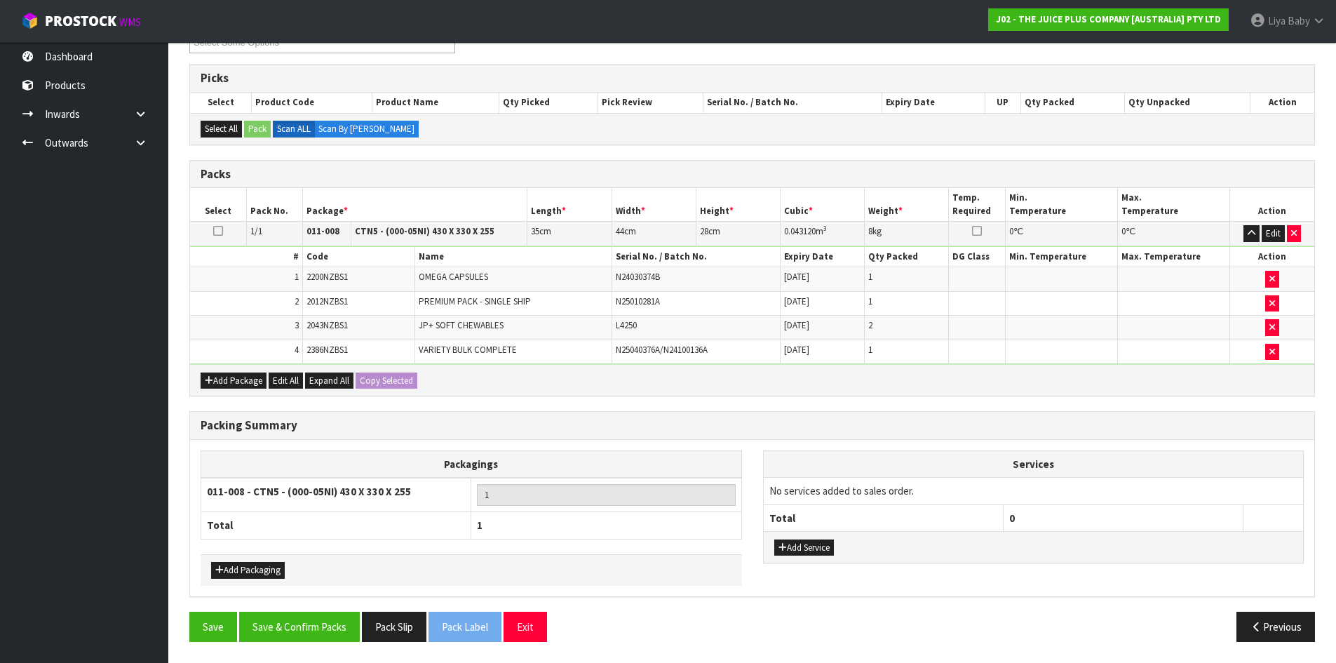
drag, startPoint x: 217, startPoint y: 227, endPoint x: 223, endPoint y: 232, distance: 8.0
click at [218, 231] on icon at bounding box center [218, 231] width 10 height 1
click at [306, 632] on button "Save & Confirm Packs" at bounding box center [299, 627] width 121 height 30
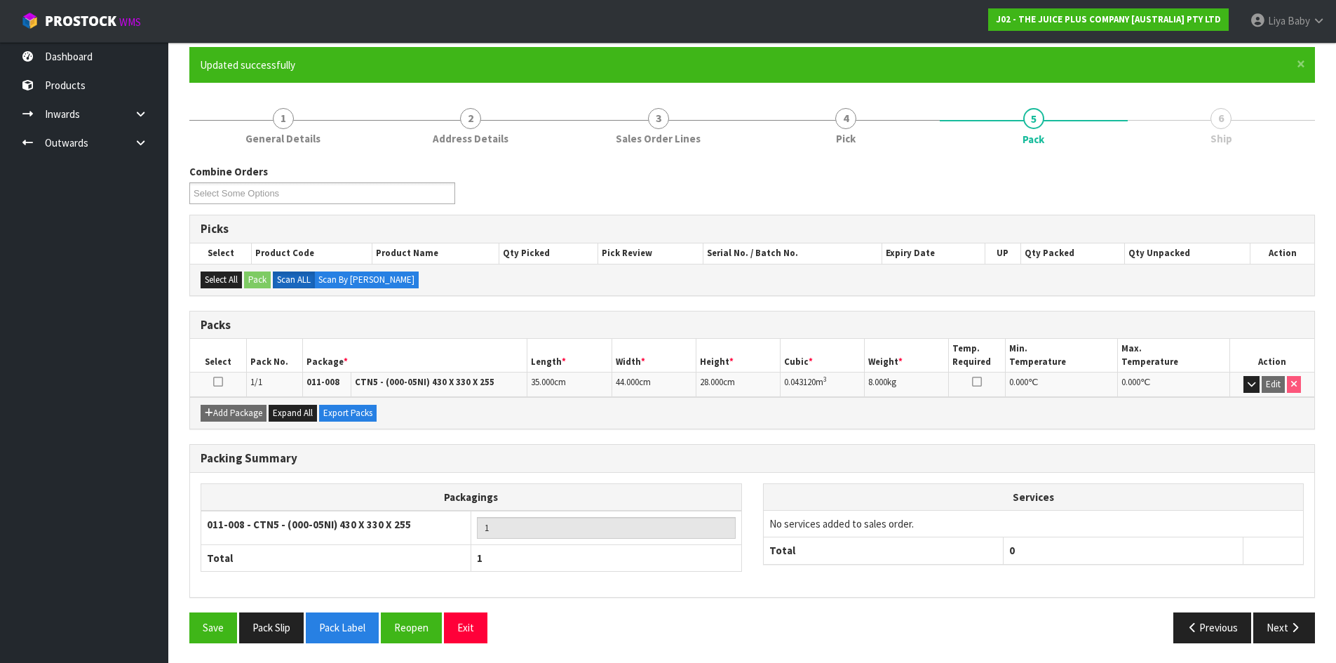
scroll to position [114, 0]
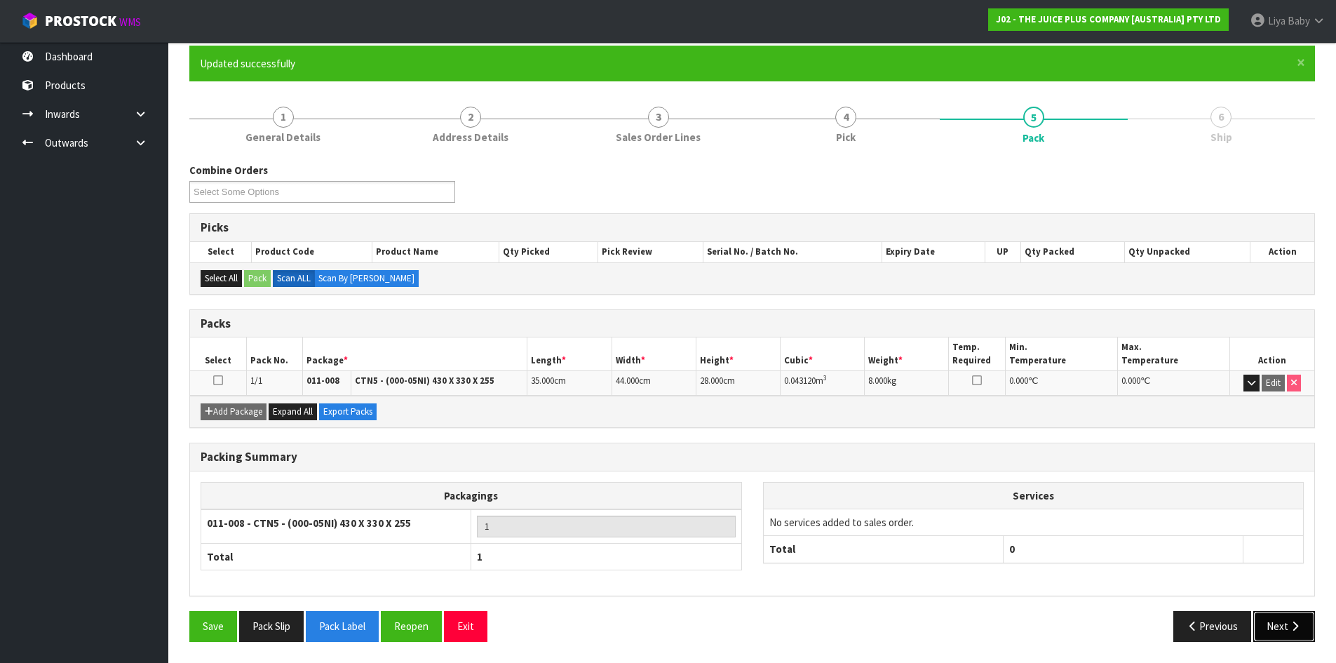
click at [1268, 622] on button "Next" at bounding box center [1285, 626] width 62 height 30
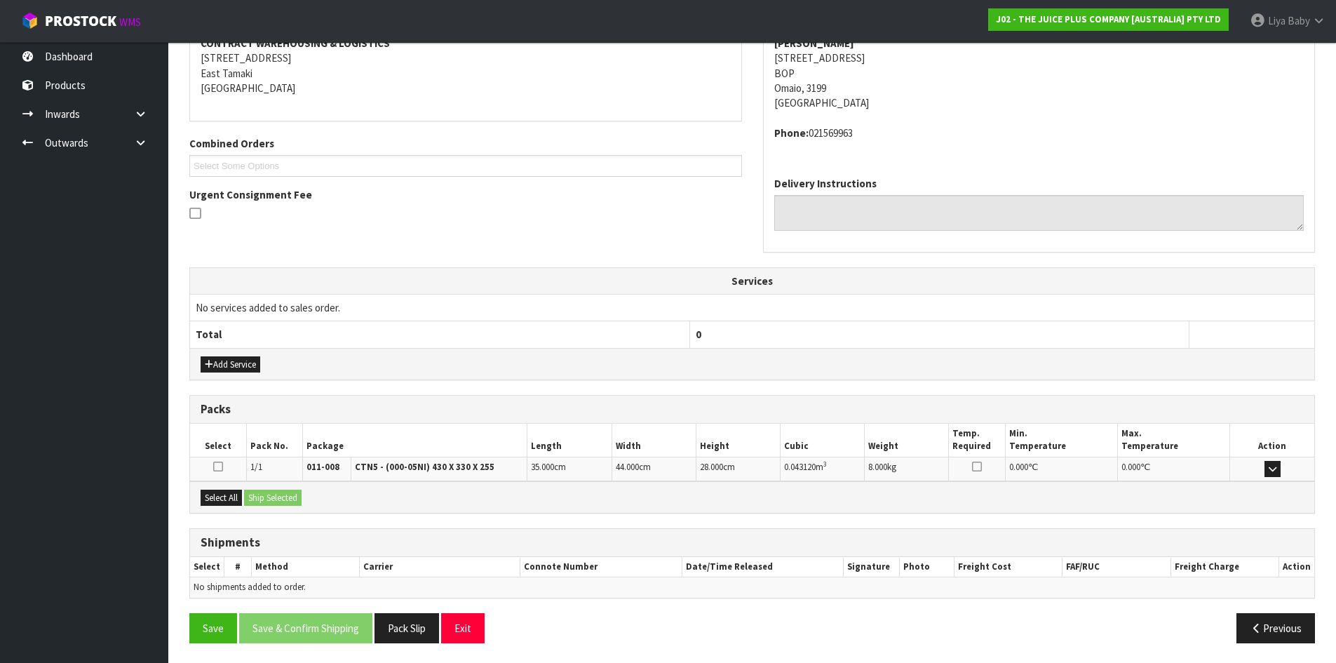
scroll to position [282, 0]
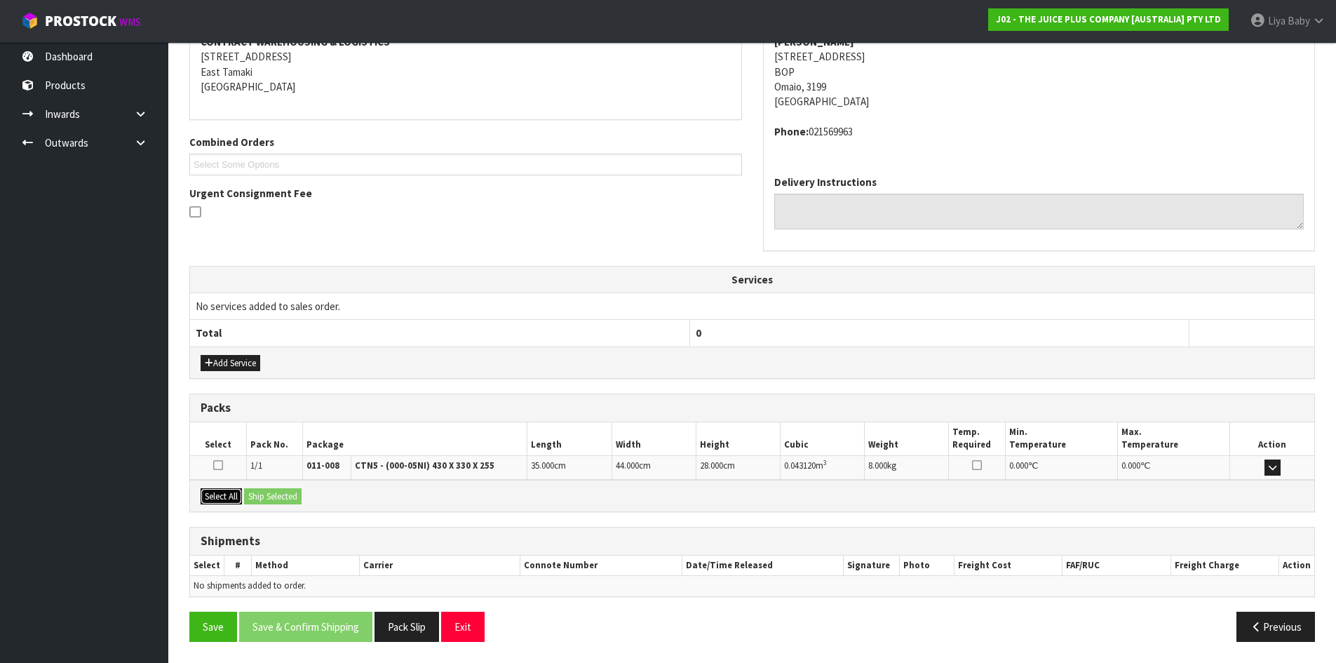
click at [219, 493] on button "Select All" at bounding box center [221, 496] width 41 height 17
click at [266, 492] on button "Ship Selected" at bounding box center [273, 496] width 58 height 17
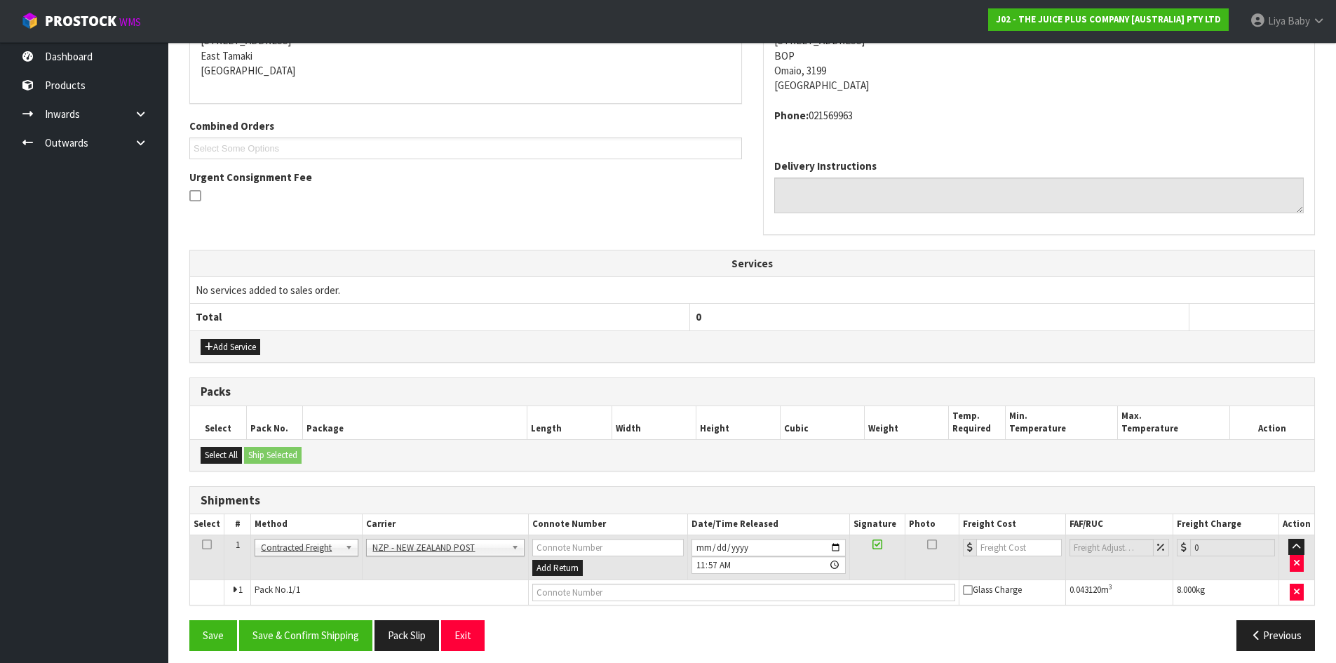
scroll to position [307, 0]
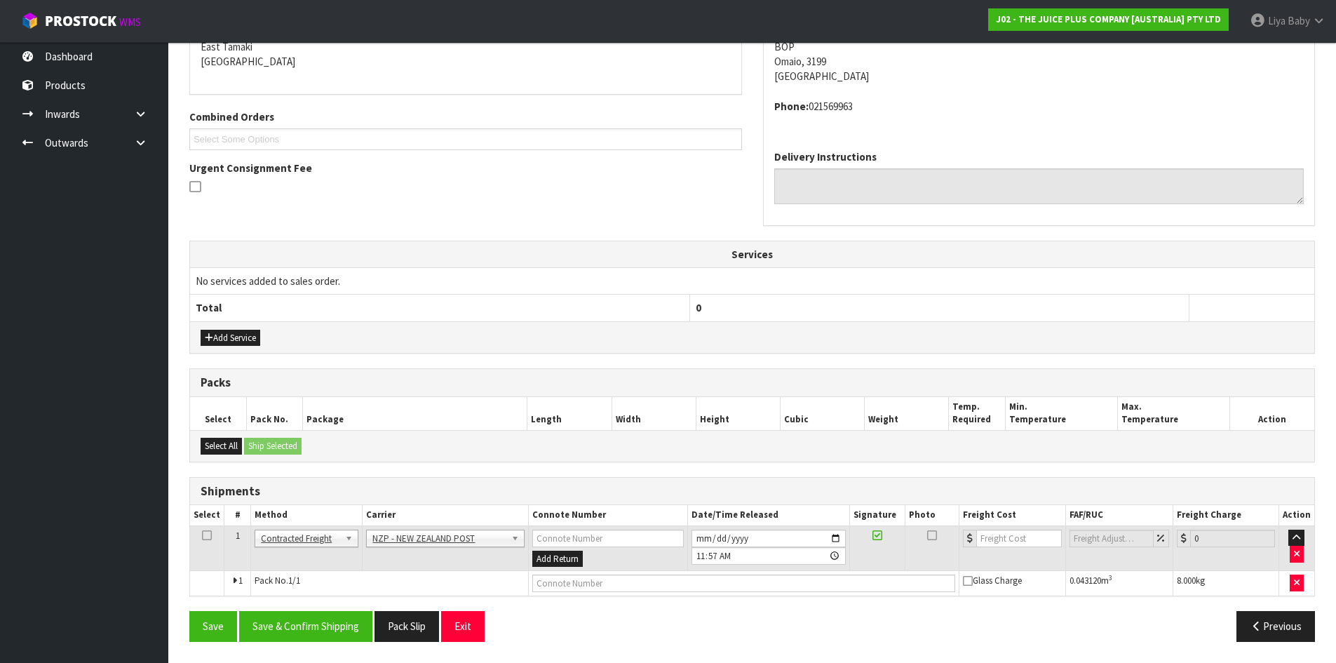
click at [211, 533] on td at bounding box center [207, 548] width 34 height 46
click at [206, 535] on icon at bounding box center [207, 535] width 10 height 1
click at [267, 626] on button "Save & Confirm Shipping" at bounding box center [305, 626] width 133 height 30
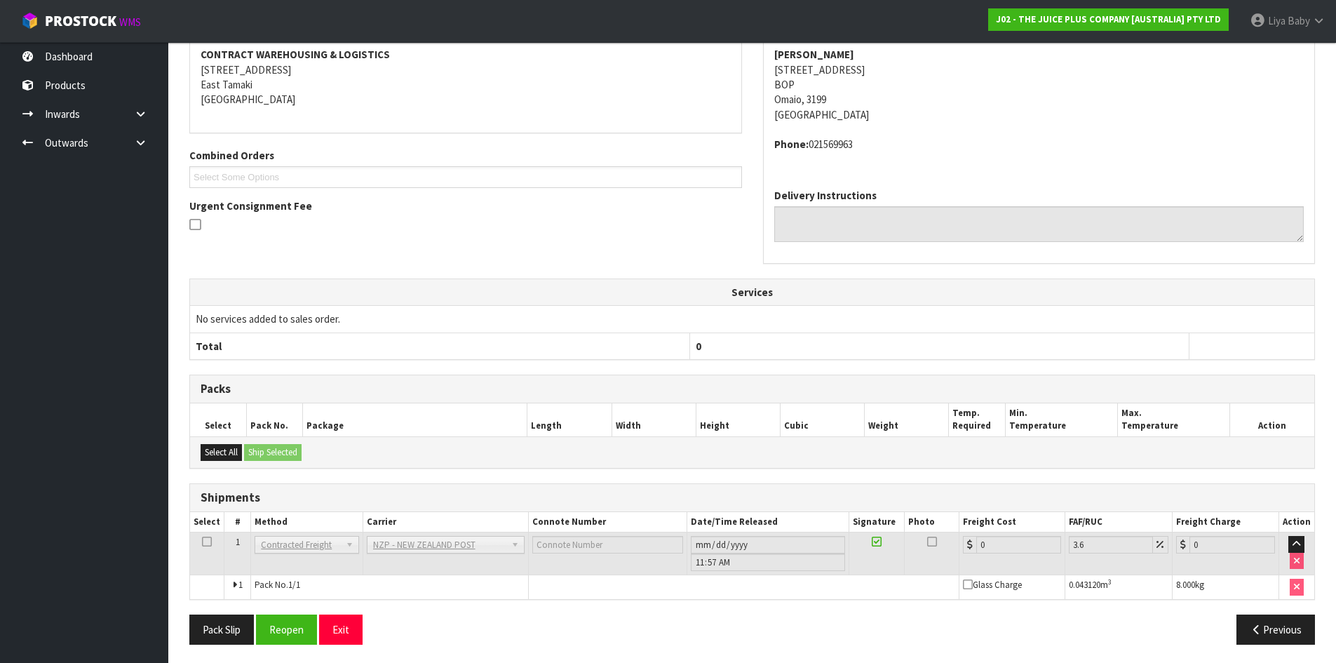
scroll to position [287, 0]
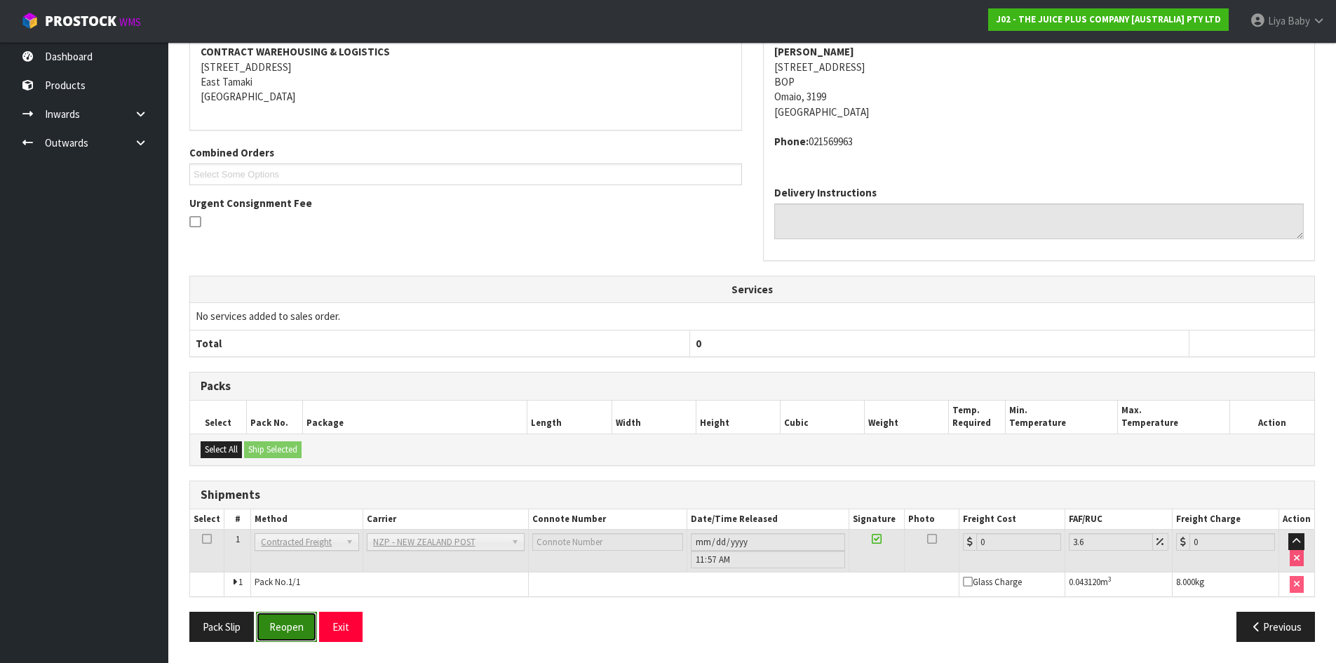
click at [295, 624] on button "Reopen" at bounding box center [286, 627] width 61 height 30
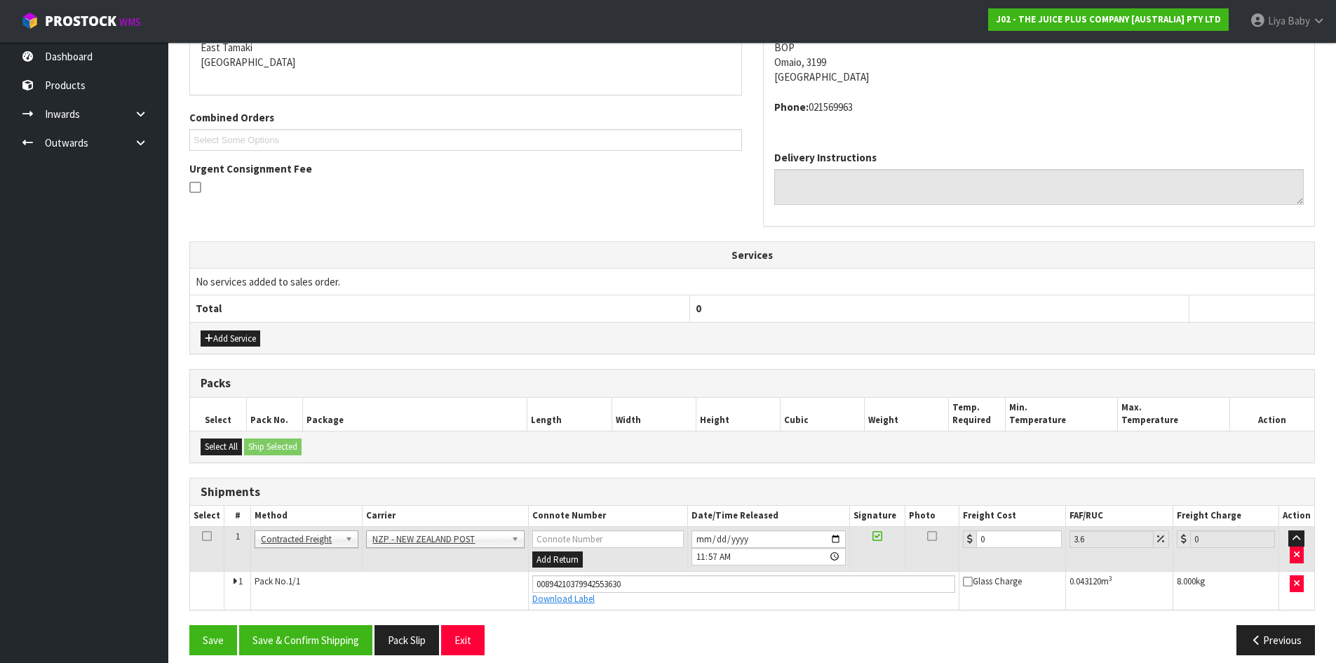
scroll to position [320, 0]
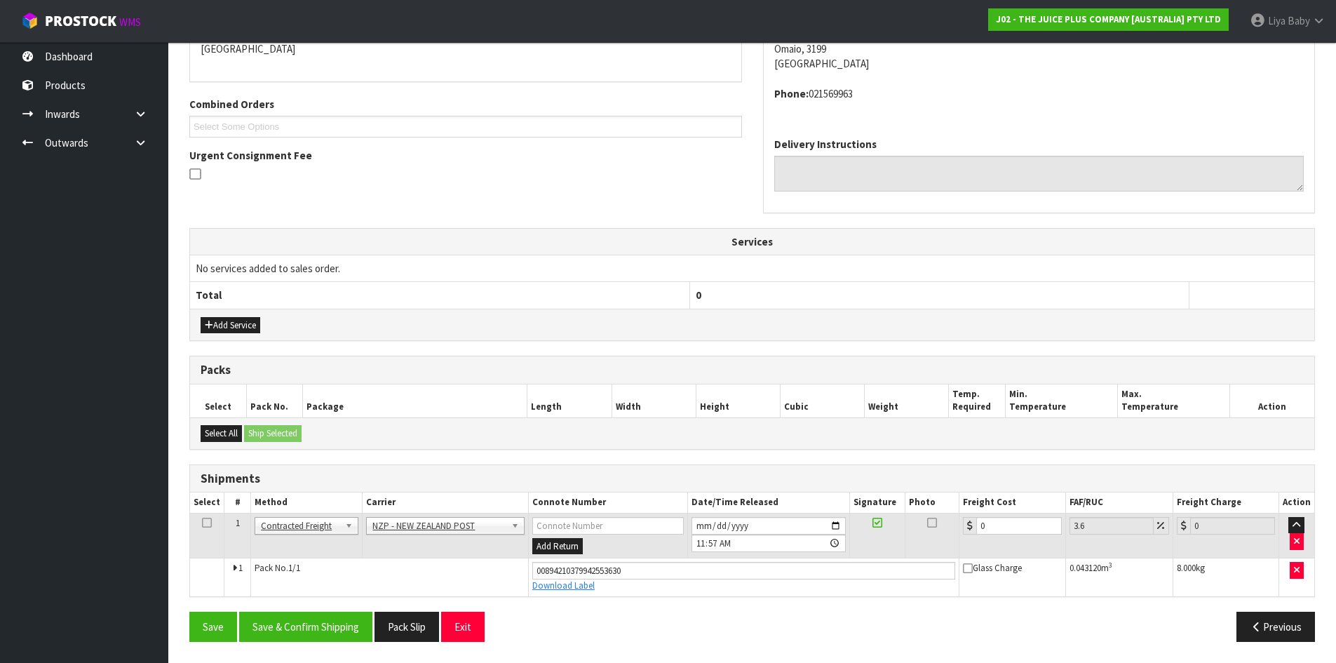
drag, startPoint x: 201, startPoint y: 523, endPoint x: 209, endPoint y: 525, distance: 7.8
click at [202, 523] on icon at bounding box center [207, 523] width 10 height 1
click at [1007, 521] on input "0" at bounding box center [1019, 526] width 85 height 18
type input "1"
type input "1.04"
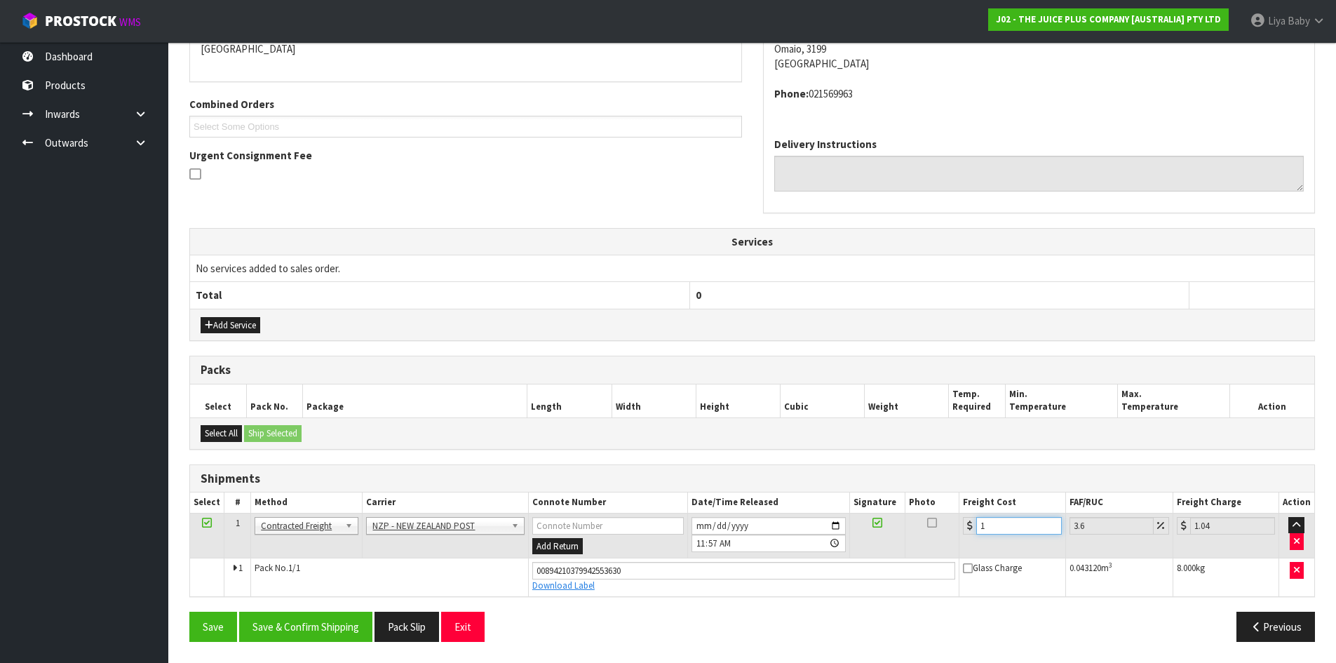
type input "13"
type input "13.47"
type input "13.04"
type input "13.51"
type input "13.04"
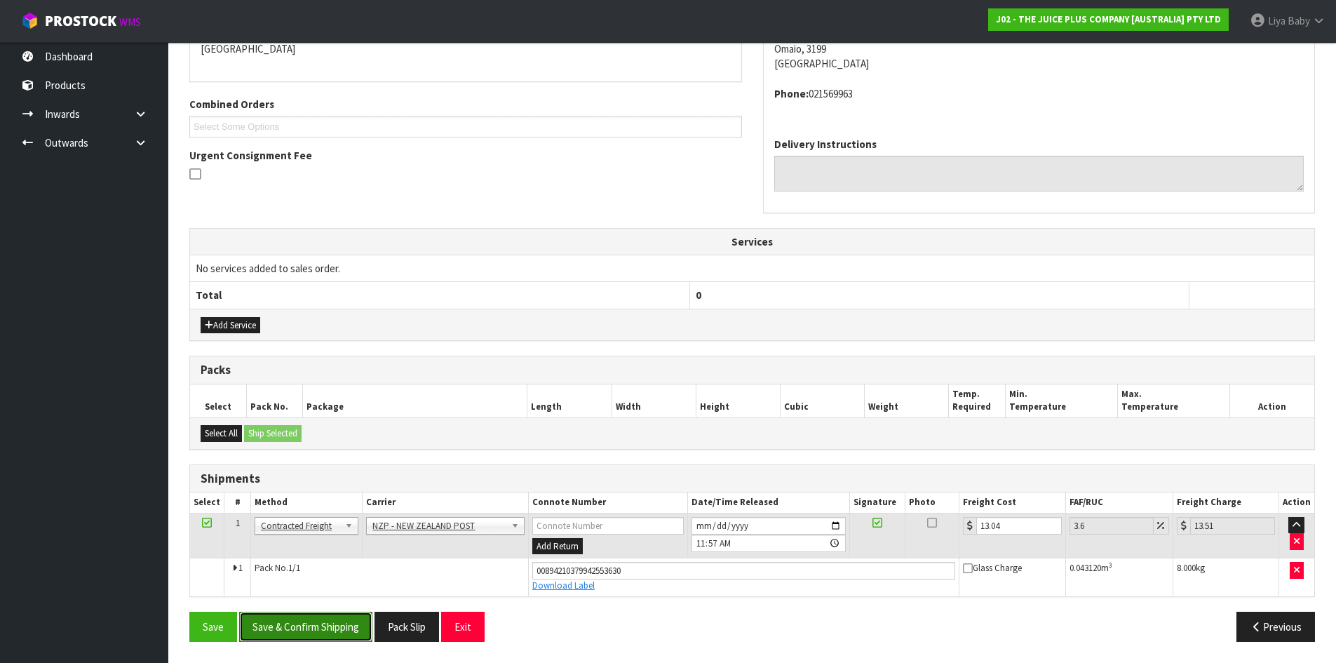
click at [279, 619] on button "Save & Confirm Shipping" at bounding box center [305, 627] width 133 height 30
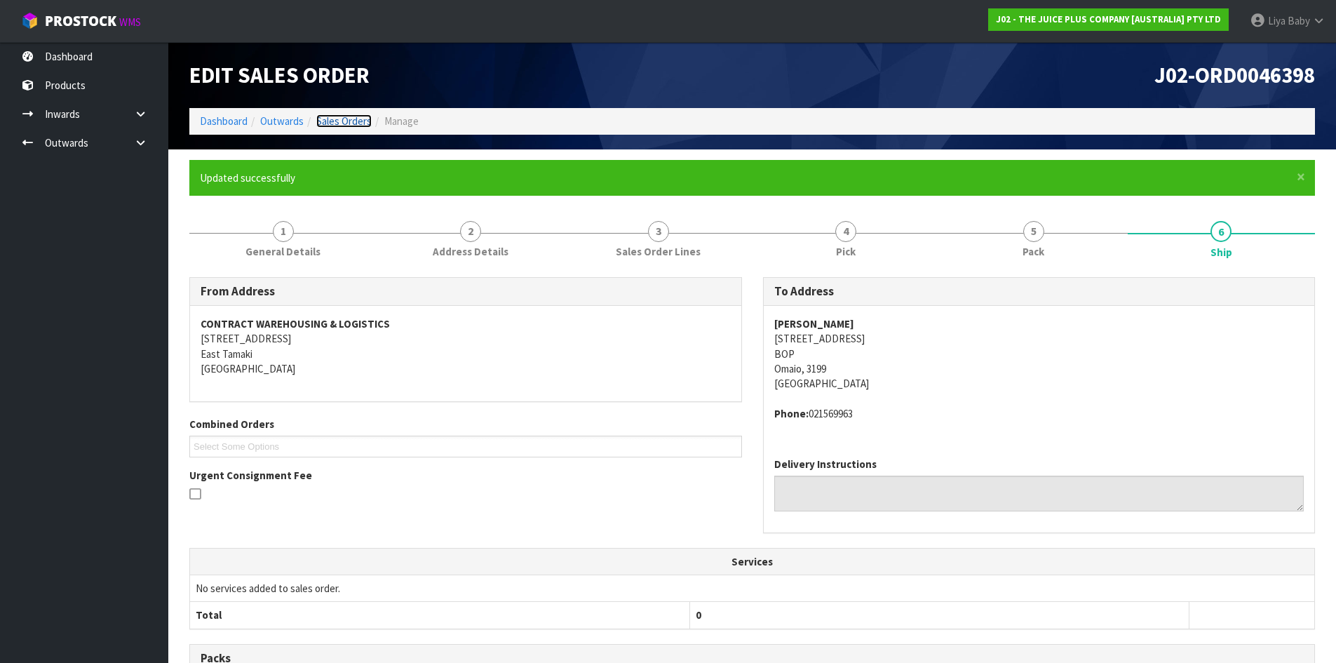
click at [347, 122] on link "Sales Orders" at bounding box center [343, 120] width 55 height 13
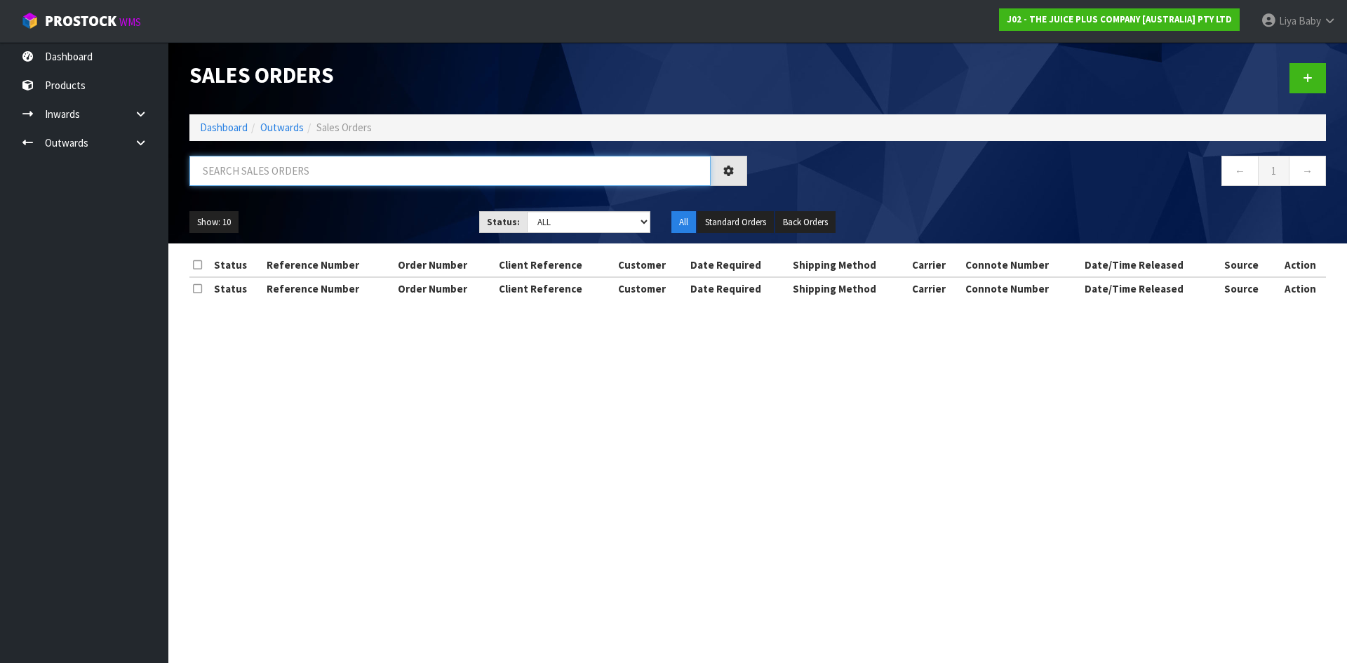
drag, startPoint x: 293, startPoint y: 164, endPoint x: 296, endPoint y: 182, distance: 17.8
click at [295, 174] on input "text" at bounding box center [449, 171] width 521 height 30
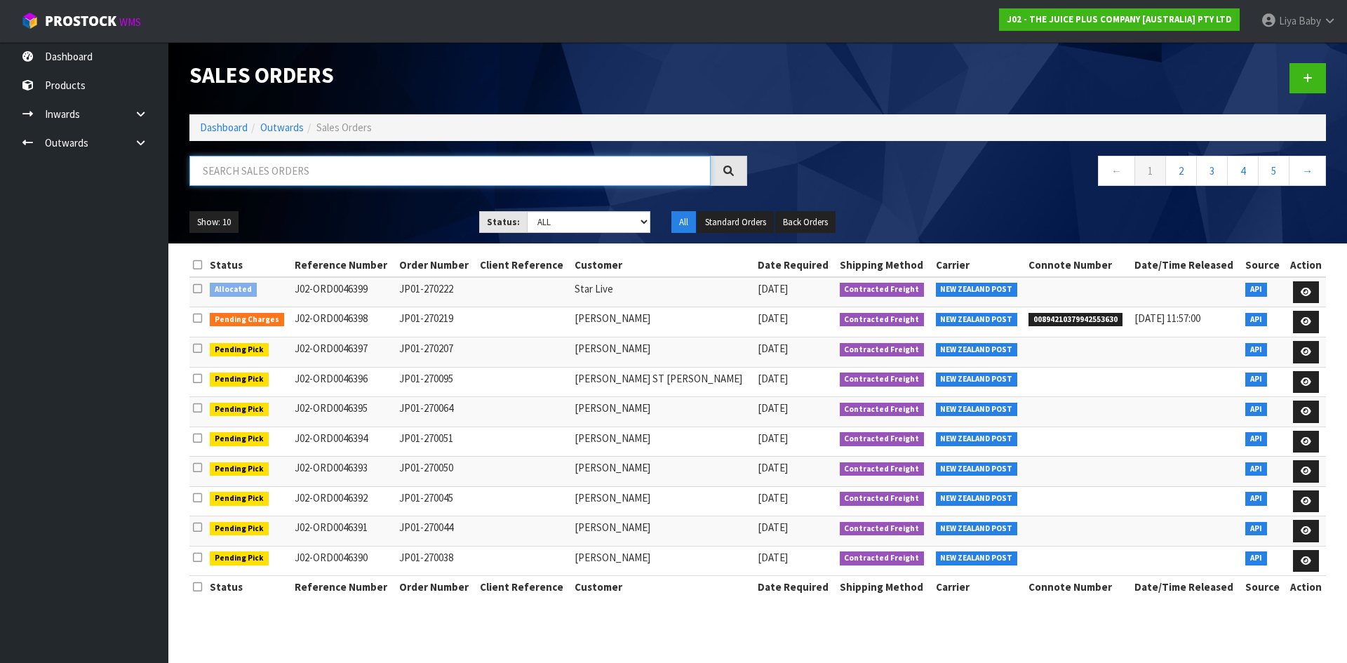
click at [284, 165] on input "text" at bounding box center [449, 171] width 521 height 30
type input "JOB-0409101"
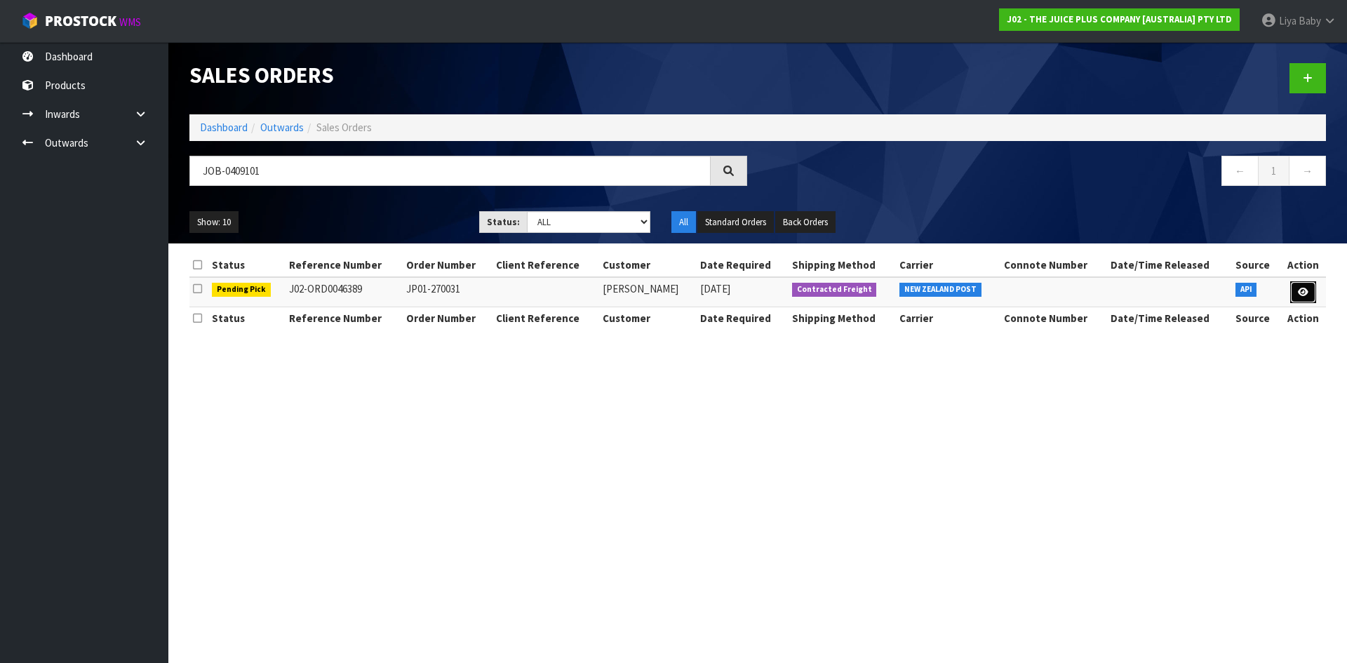
click at [1296, 289] on link at bounding box center [1303, 292] width 26 height 22
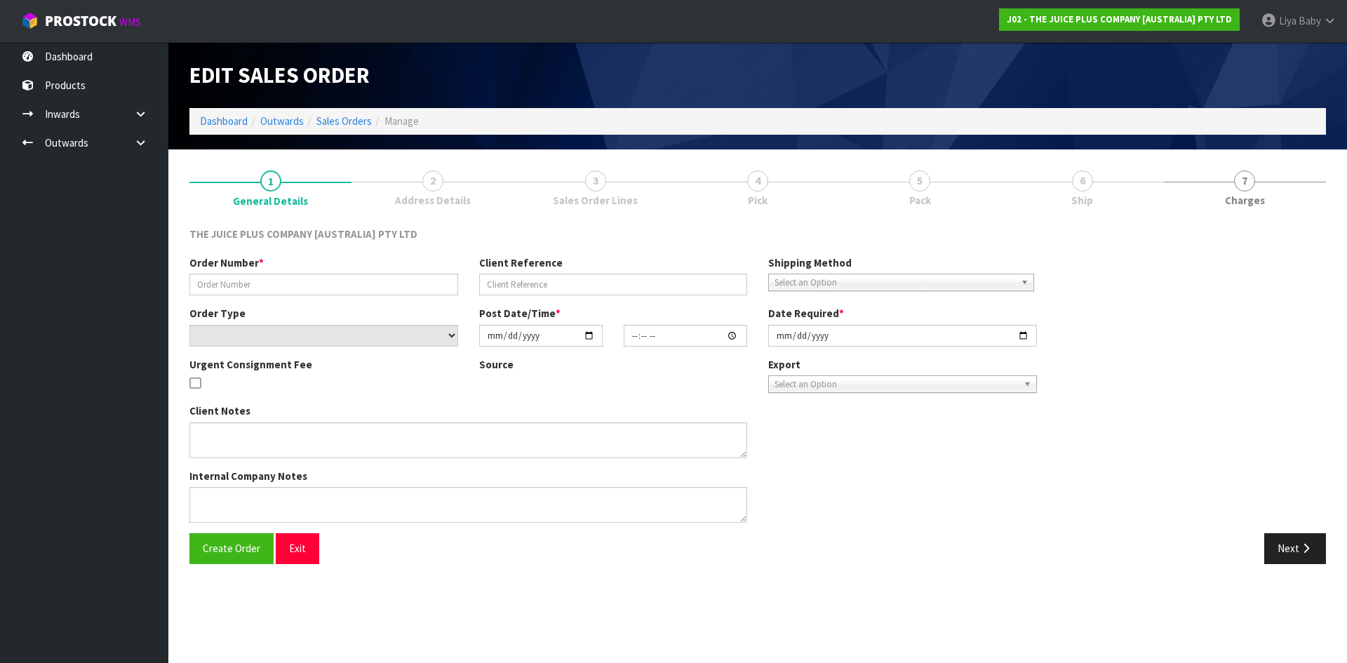
type input "JP01-270031"
select select "number:0"
type input "[DATE]"
type input "09:14:00.000"
type input "[DATE]"
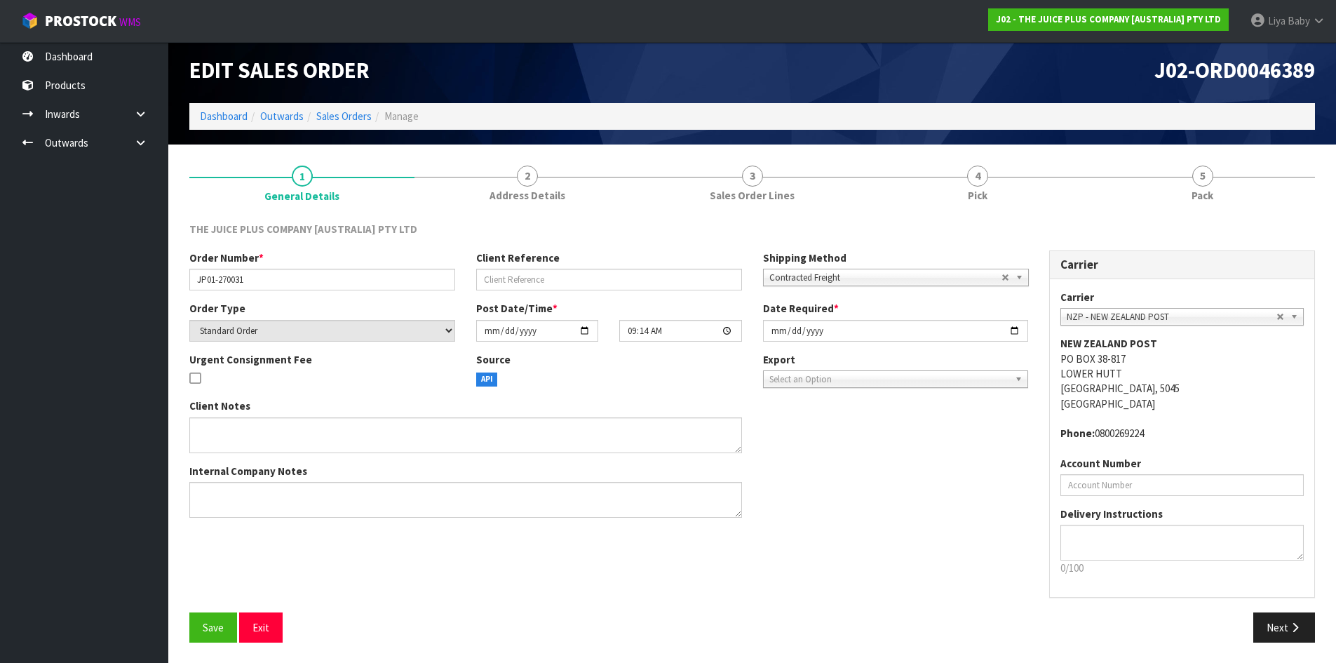
scroll to position [6, 0]
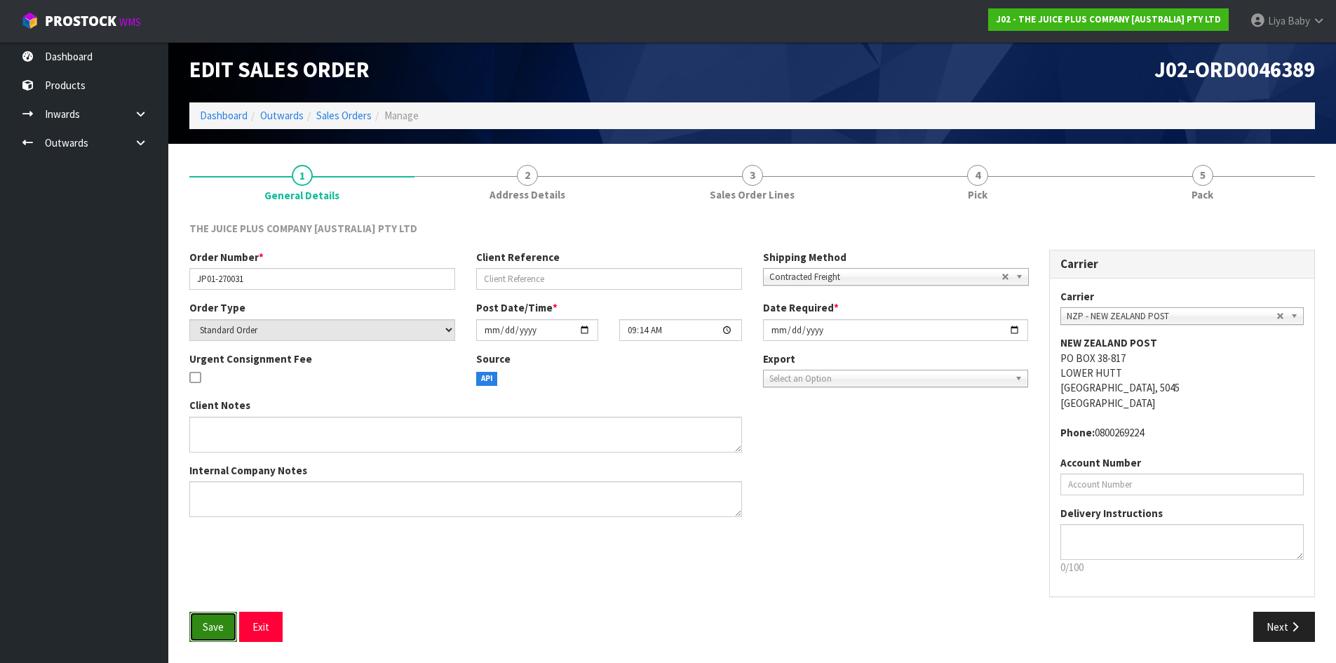
click at [218, 632] on span "Save" at bounding box center [213, 626] width 21 height 13
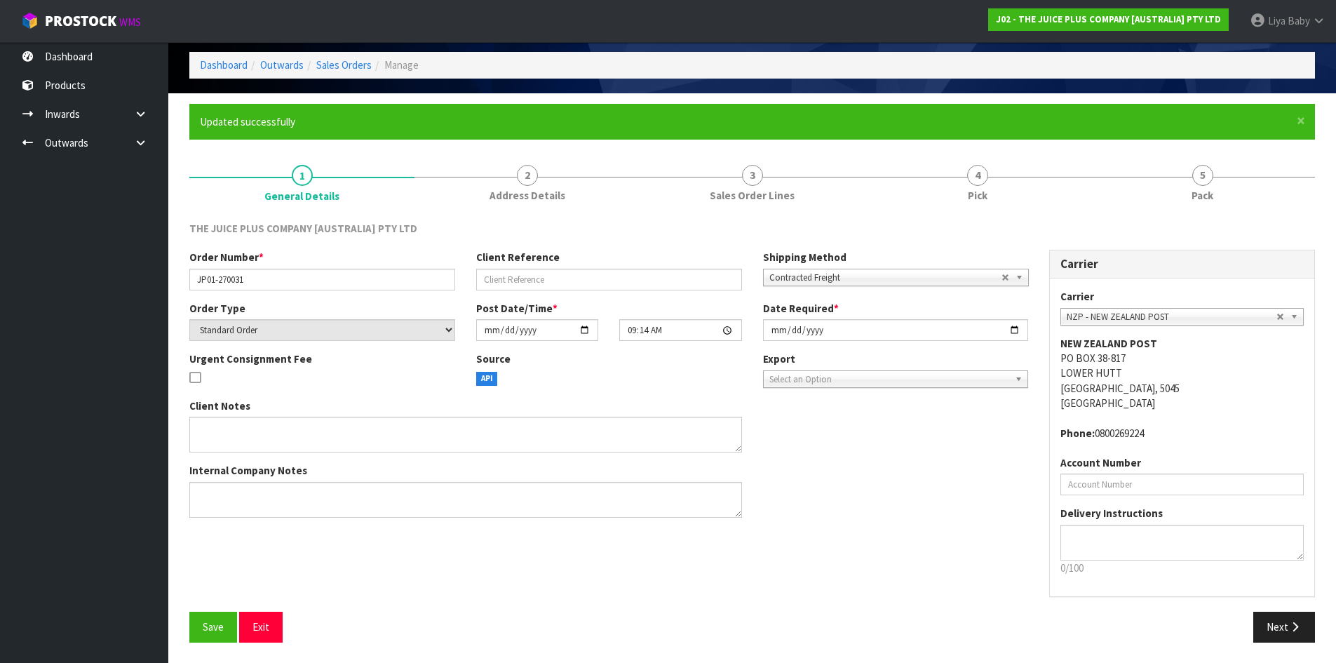
scroll to position [57, 0]
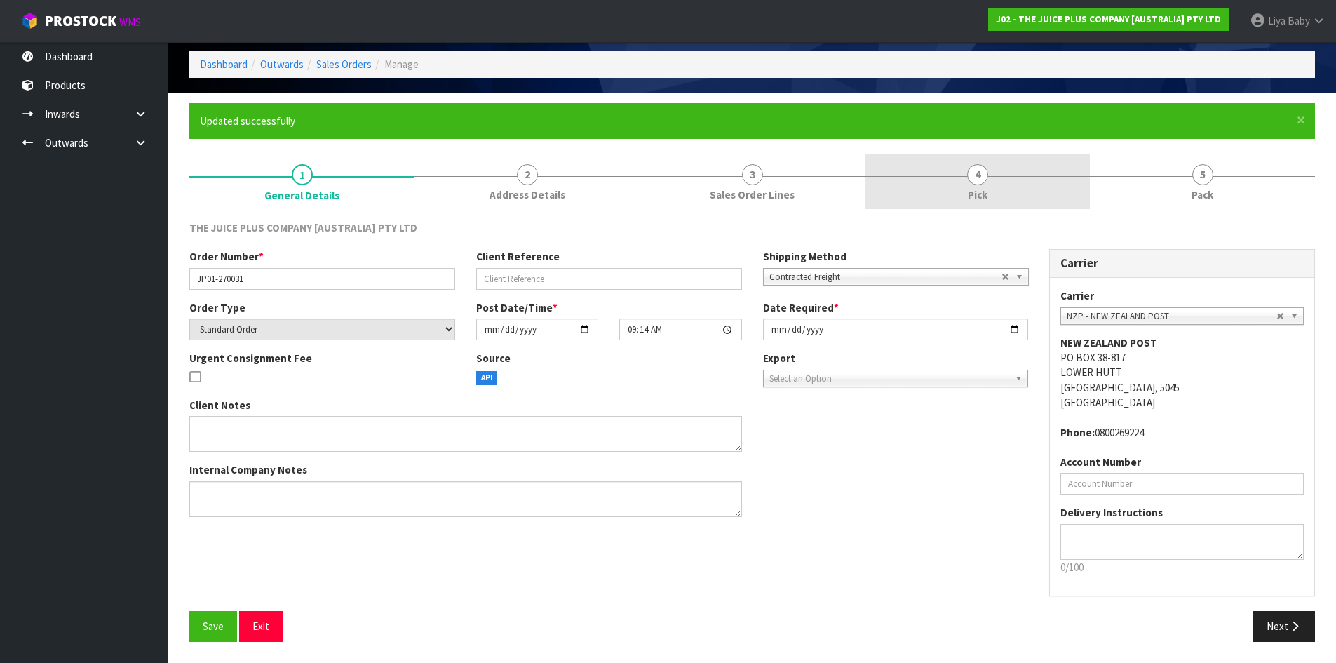
click at [981, 189] on span "Pick" at bounding box center [978, 194] width 20 height 15
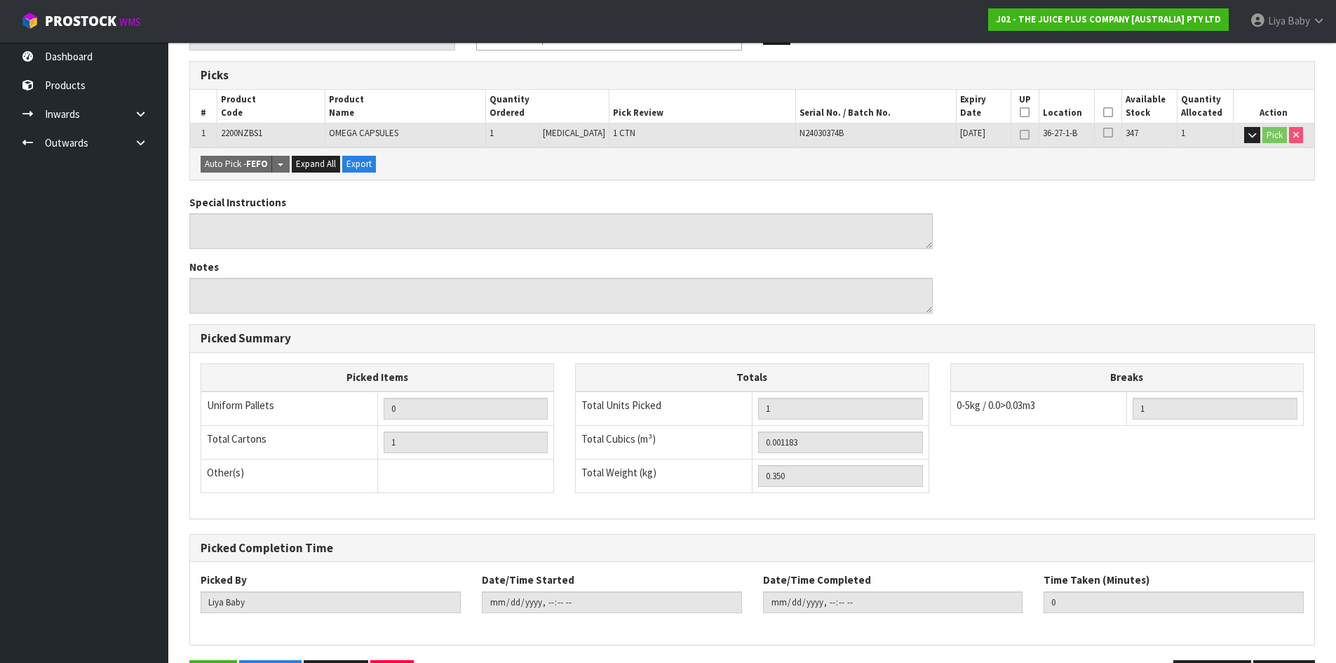
scroll to position [245, 0]
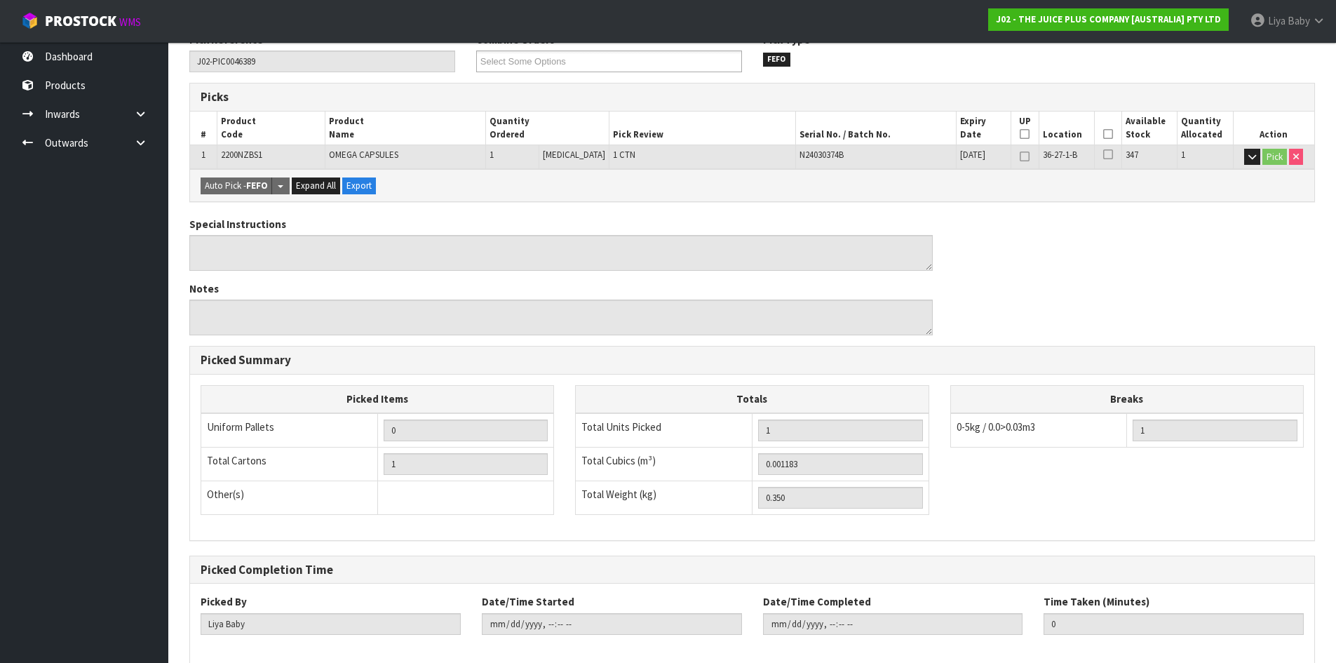
click at [1110, 132] on th "Picked" at bounding box center [1107, 128] width 27 height 33
click at [1105, 134] on icon at bounding box center [1109, 134] width 10 height 1
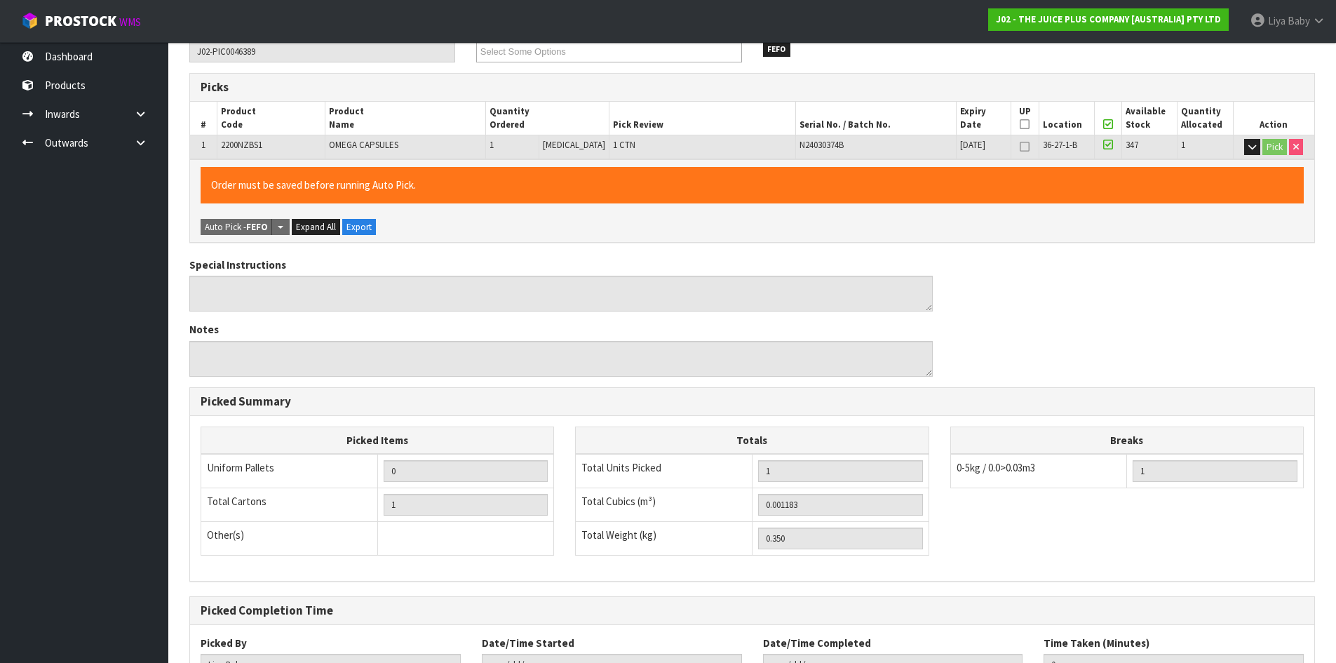
scroll to position [366, 0]
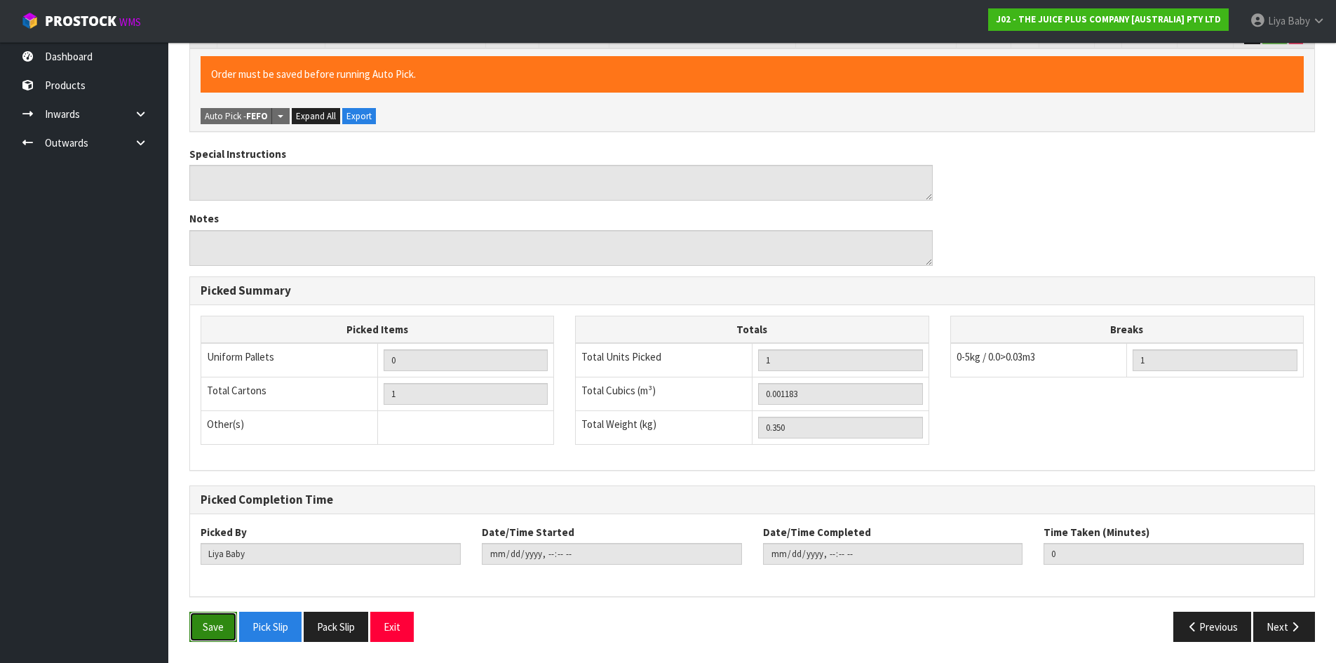
click at [218, 626] on button "Save" at bounding box center [213, 627] width 48 height 30
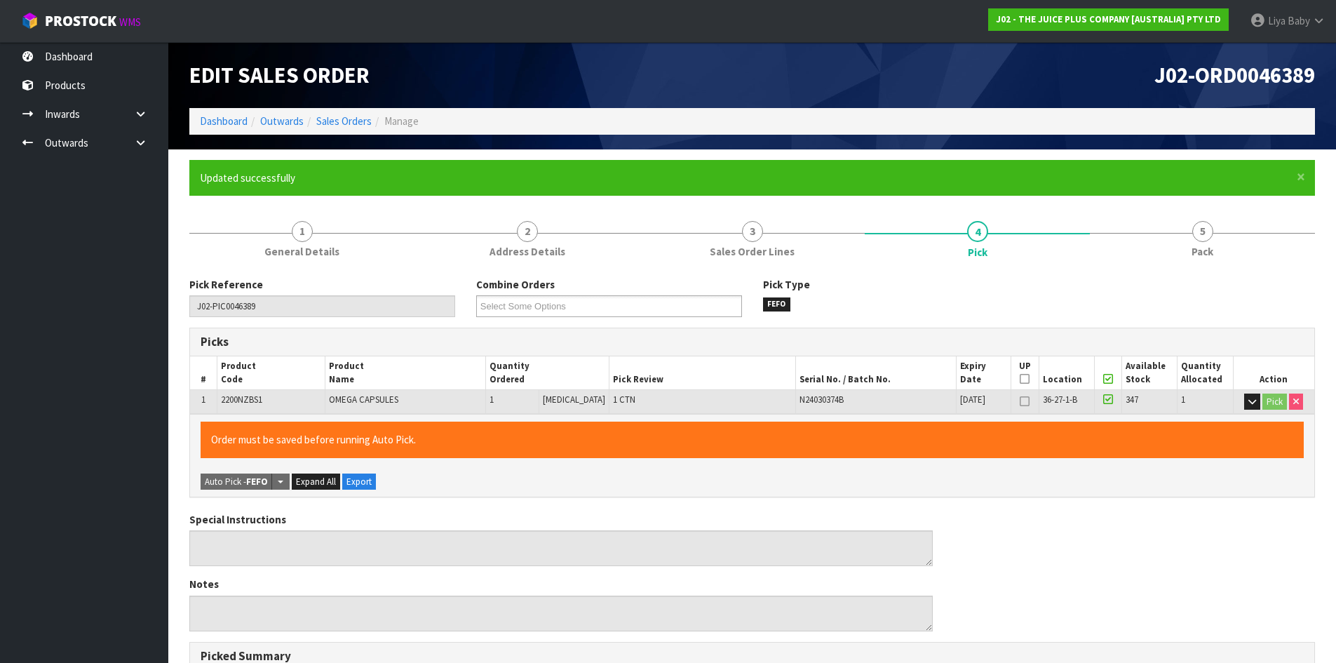
type input "[DATE]T12:03:34"
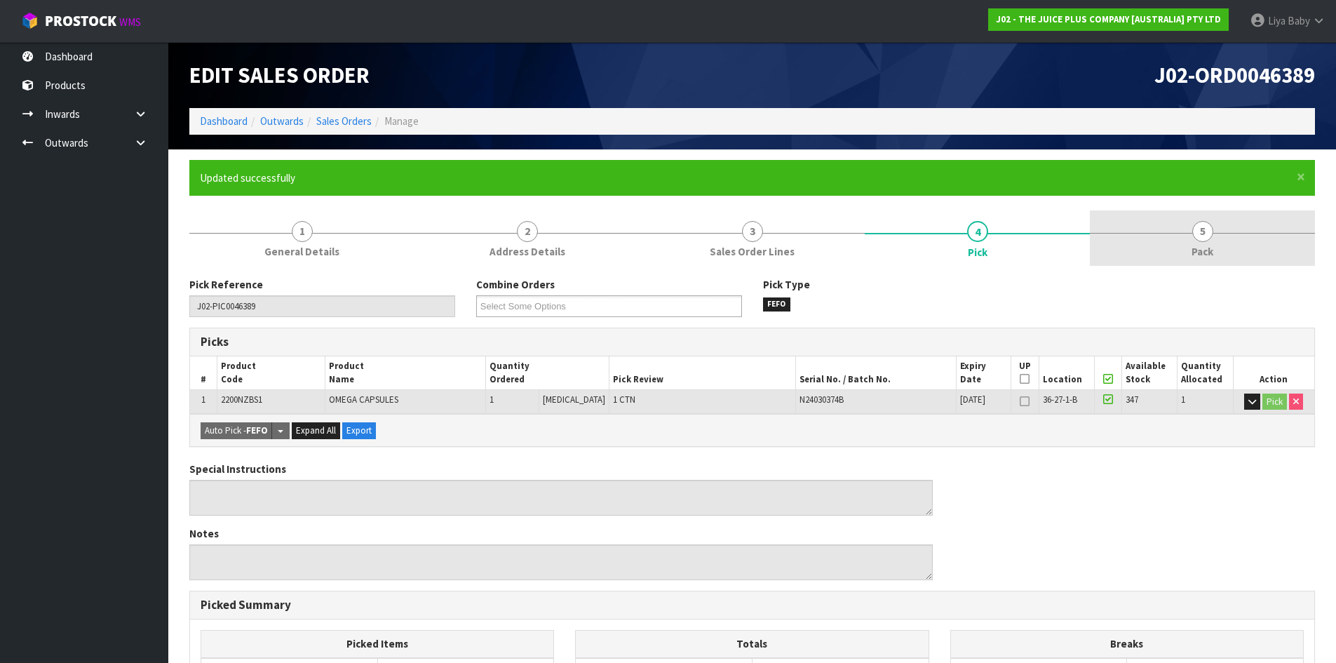
click at [1214, 236] on link "5 Pack" at bounding box center [1202, 237] width 225 height 55
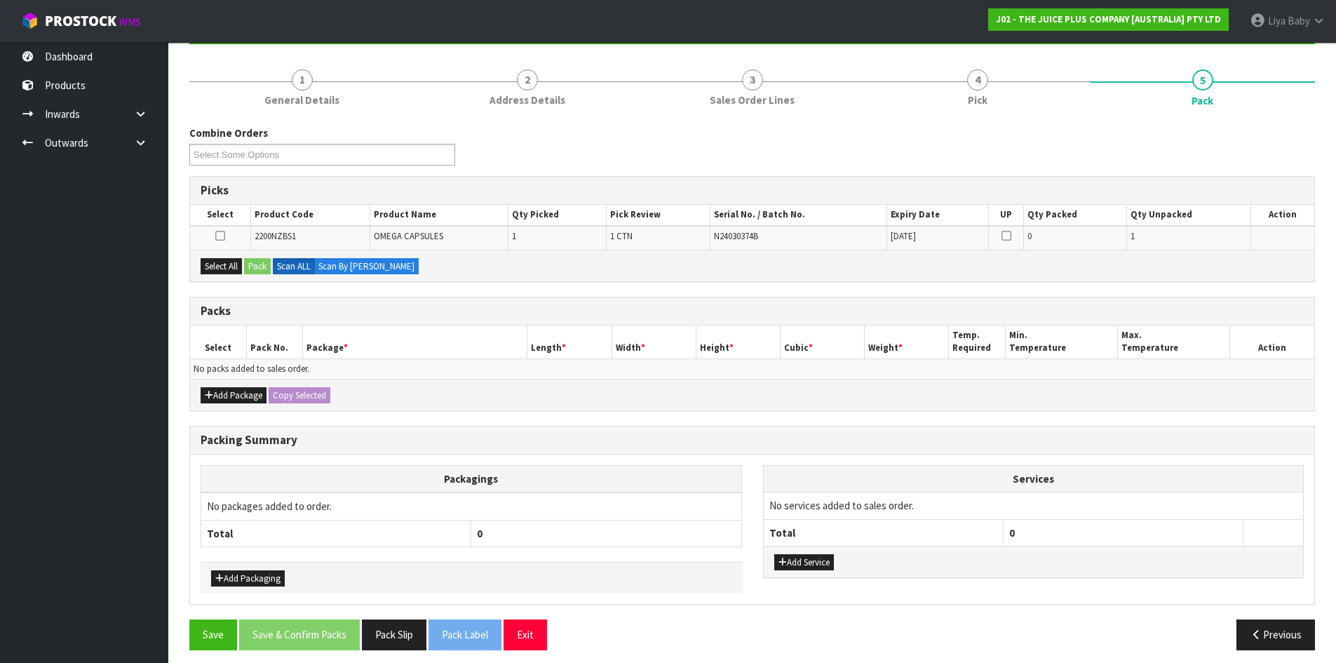
scroll to position [160, 0]
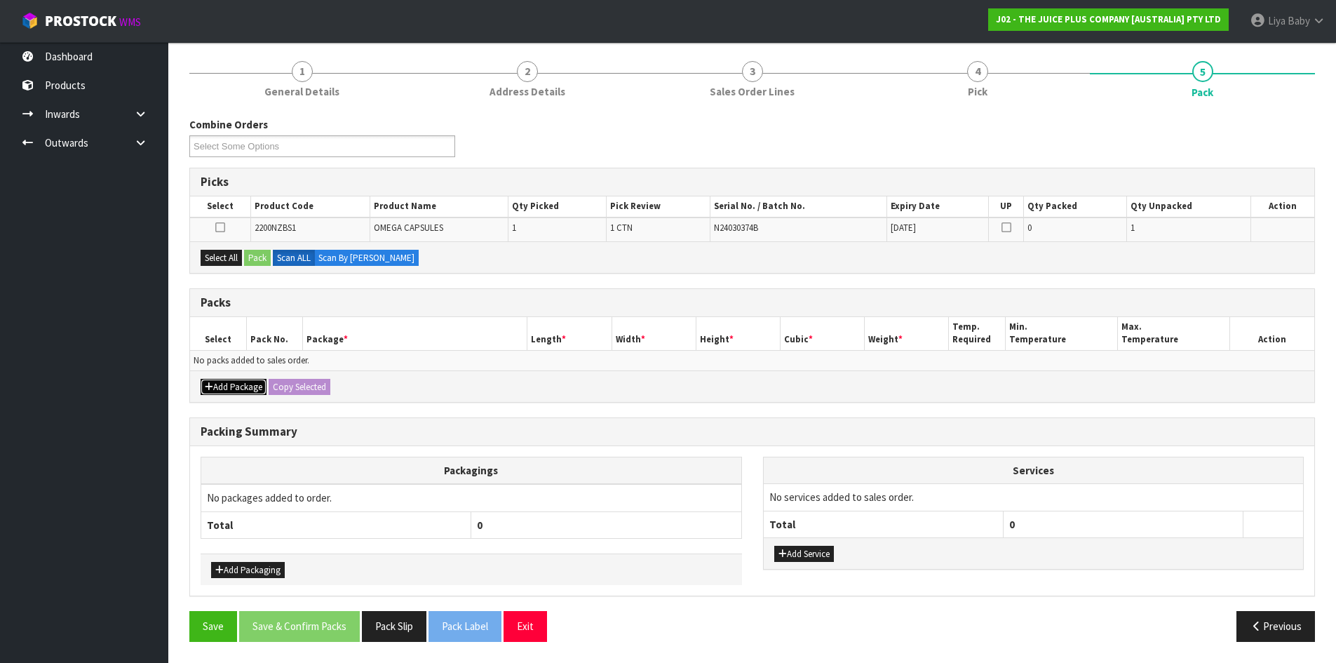
click at [237, 384] on button "Add Package" at bounding box center [234, 387] width 66 height 17
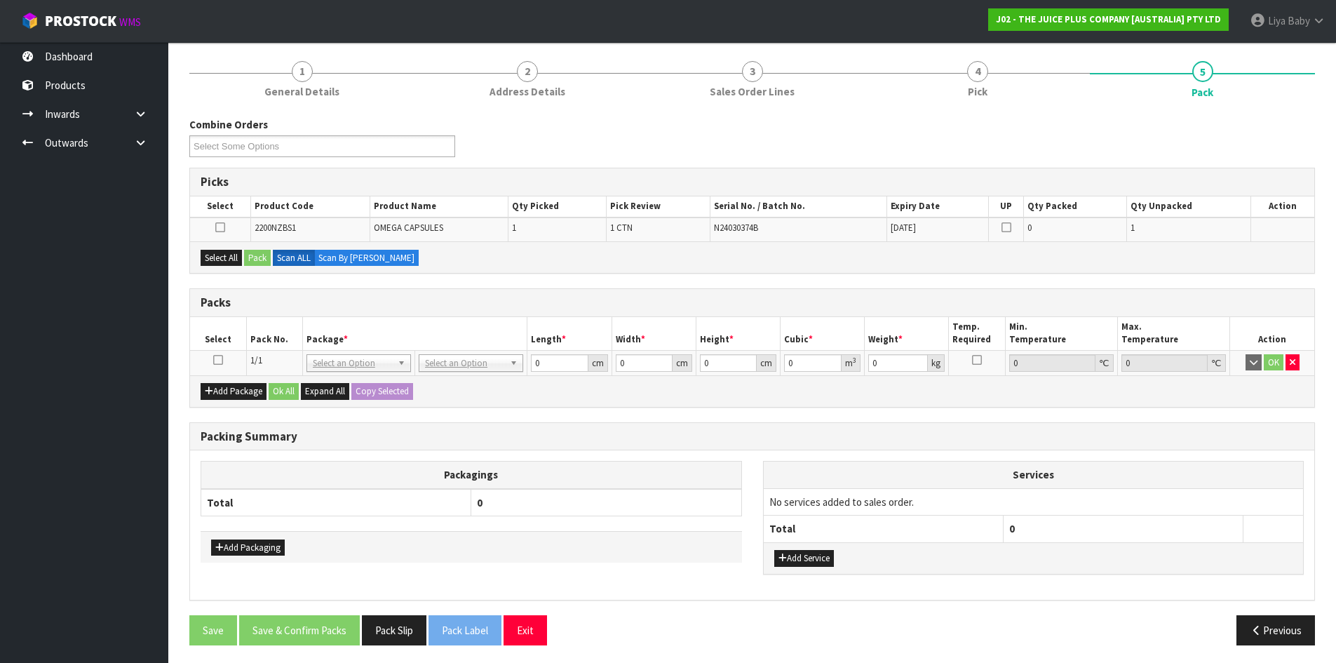
drag, startPoint x: 217, startPoint y: 358, endPoint x: 216, endPoint y: 342, distance: 16.2
click at [217, 360] on icon at bounding box center [218, 360] width 10 height 1
click at [230, 262] on button "Select All" at bounding box center [221, 258] width 41 height 17
click at [262, 251] on button "Pack" at bounding box center [257, 258] width 27 height 17
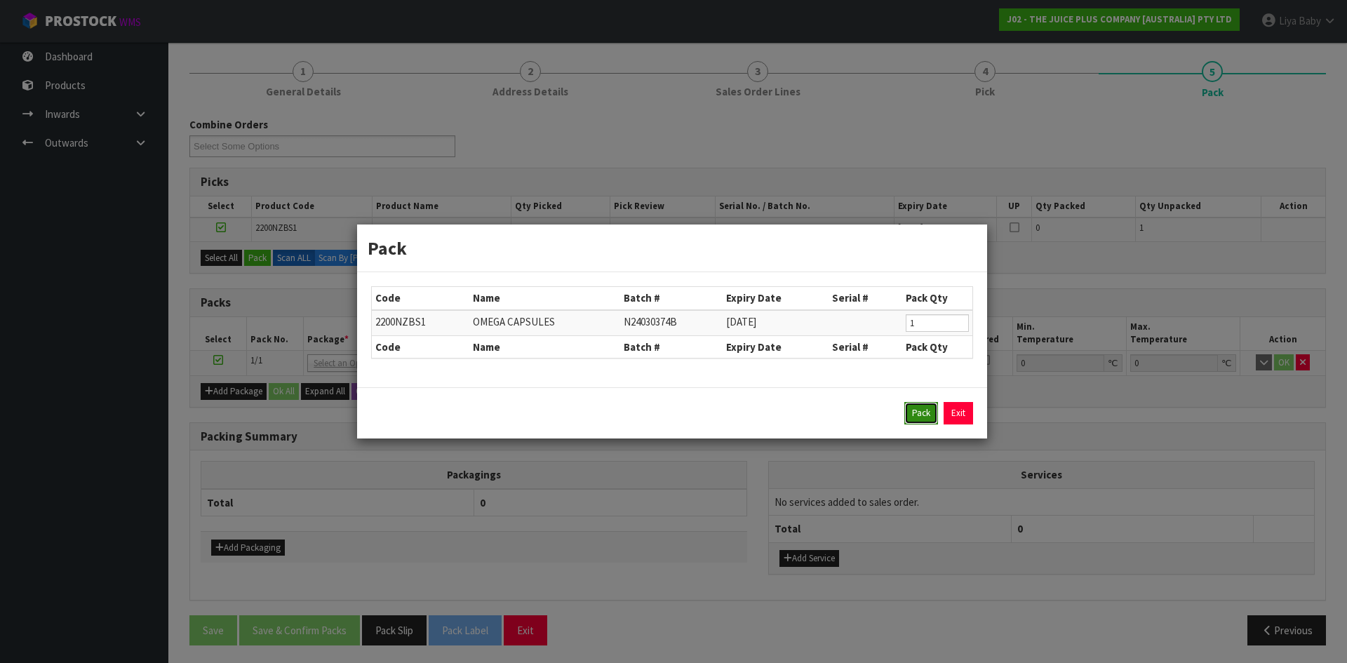
click at [918, 420] on button "Pack" at bounding box center [921, 413] width 34 height 22
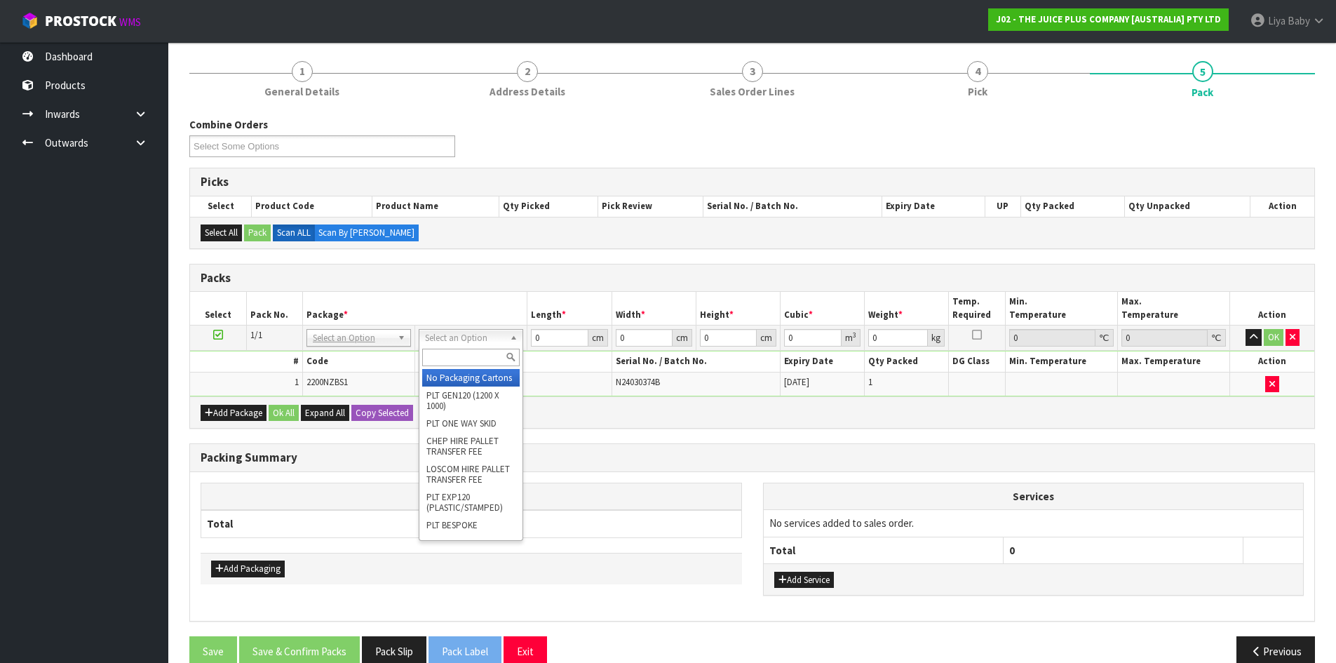
click at [476, 346] on div at bounding box center [471, 357] width 103 height 23
click at [472, 354] on input "text" at bounding box center [471, 358] width 98 height 18
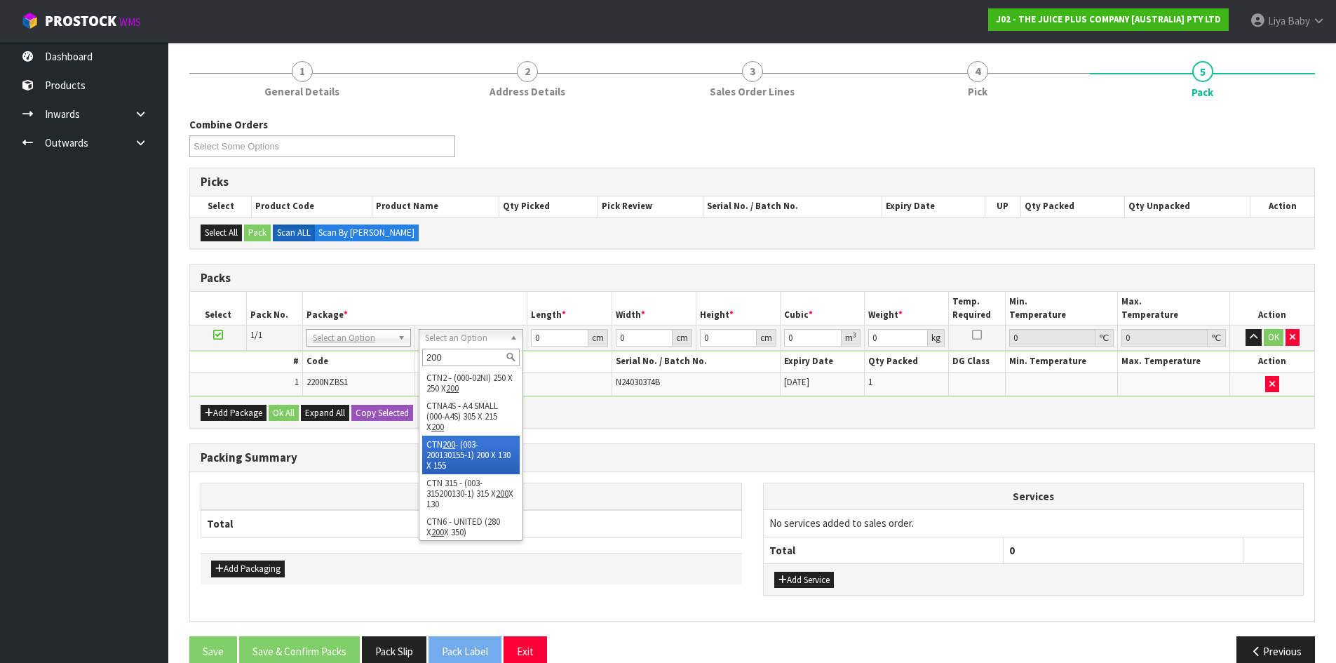
type input "200"
type input "20"
type input "13"
type input "15.5"
type input "0.00403"
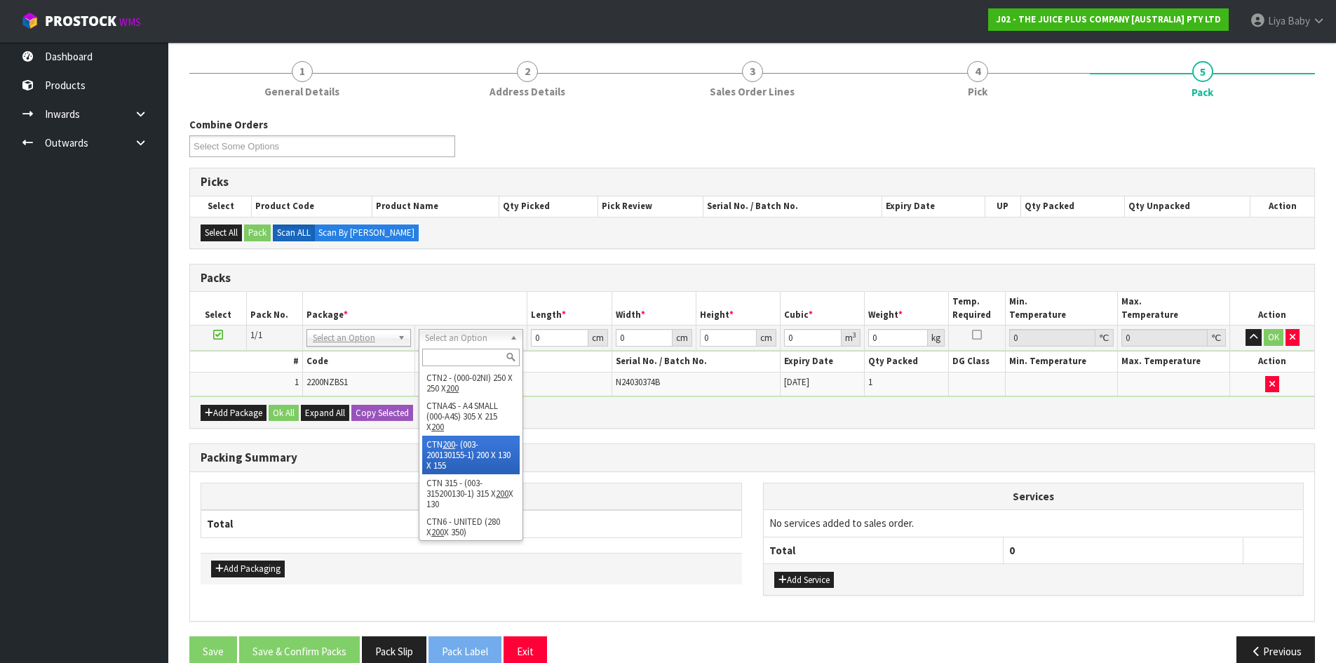
type input "0.55"
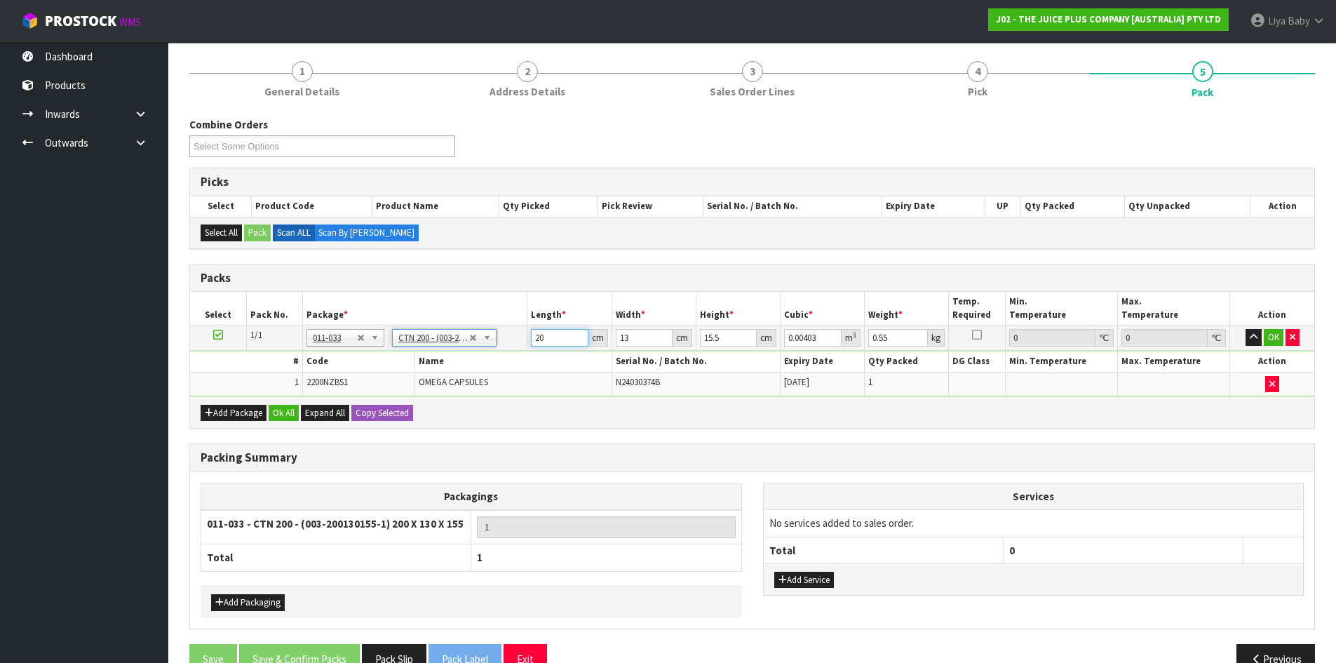
click at [557, 337] on input "20" at bounding box center [559, 338] width 57 height 18
type input "2"
type input "0.000403"
type input "0"
type input "3"
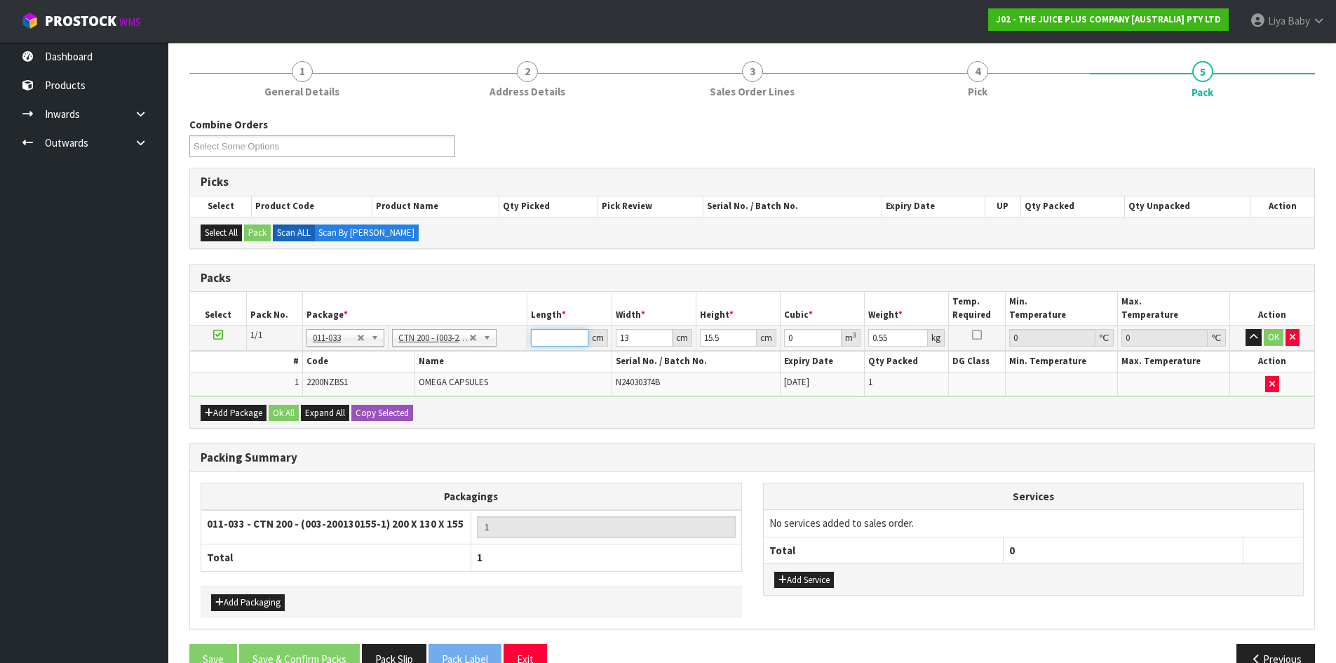
type input "0.000605"
type input "35"
type input "0.007052"
type input "35"
click at [641, 344] on input "13" at bounding box center [644, 338] width 57 height 18
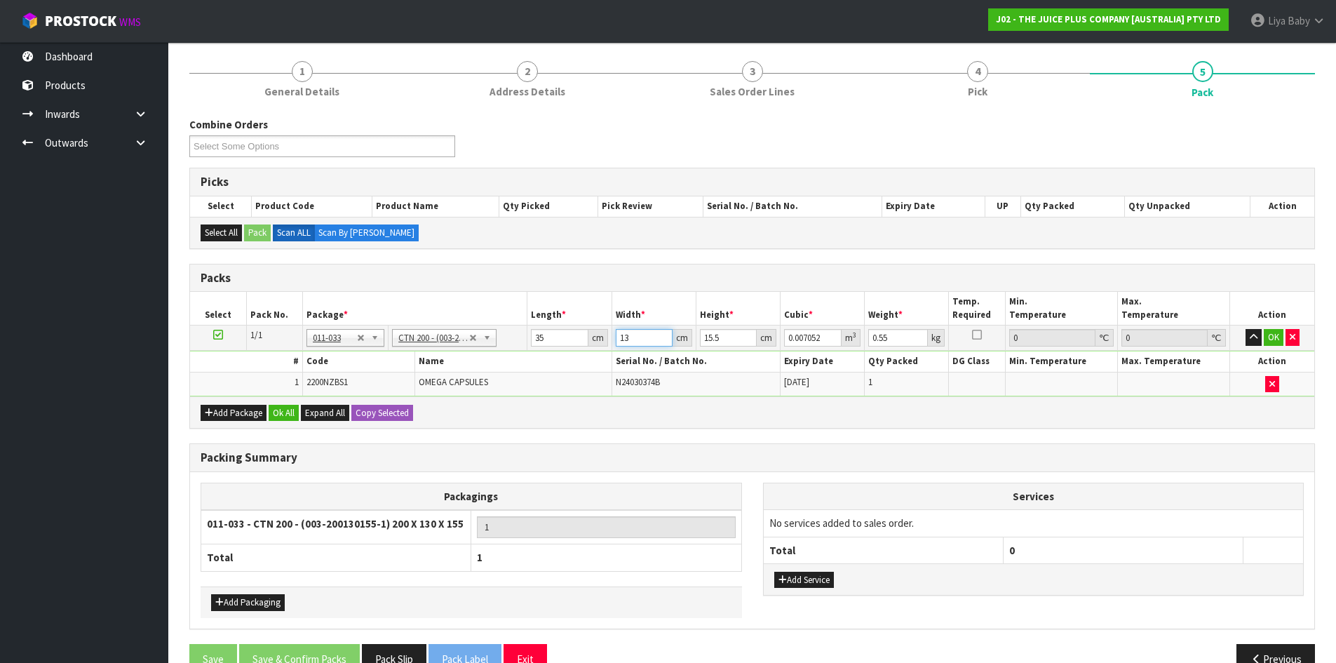
type input "1"
type input "0.000542"
type input "0"
type input "4"
type input "0.00217"
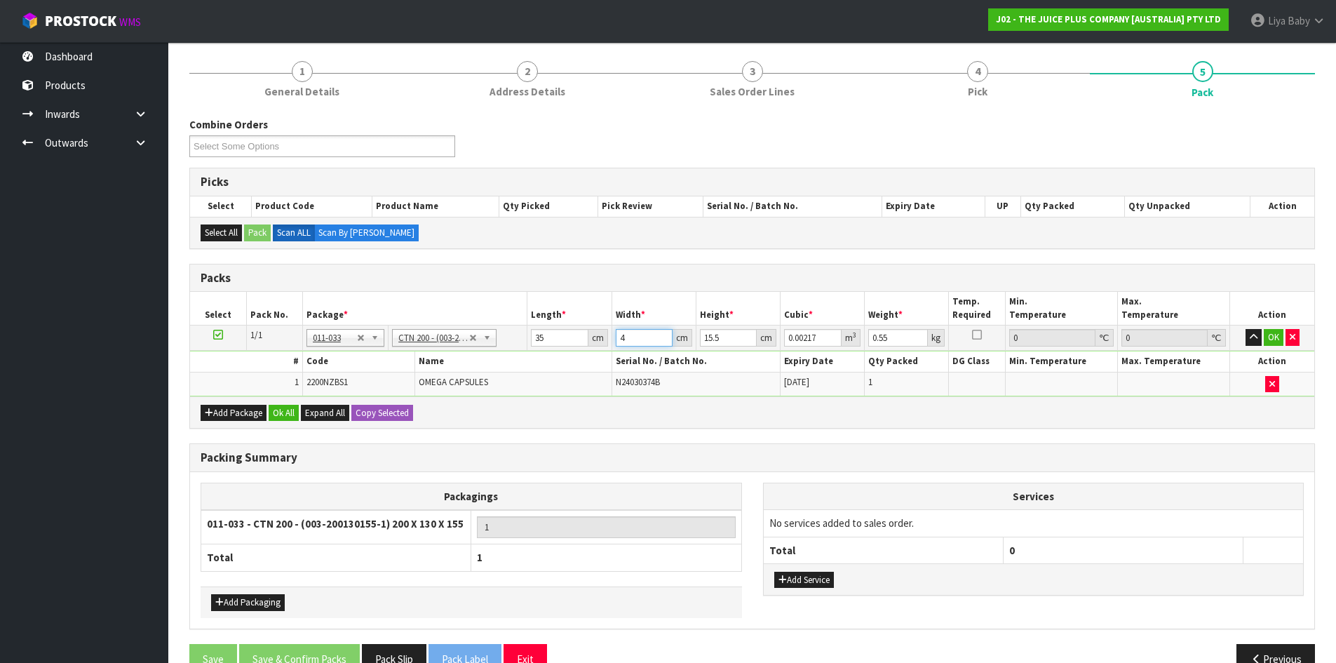
type input "44"
type input "0.02387"
type input "44"
click at [732, 340] on input "15.5" at bounding box center [728, 338] width 57 height 18
type input "15"
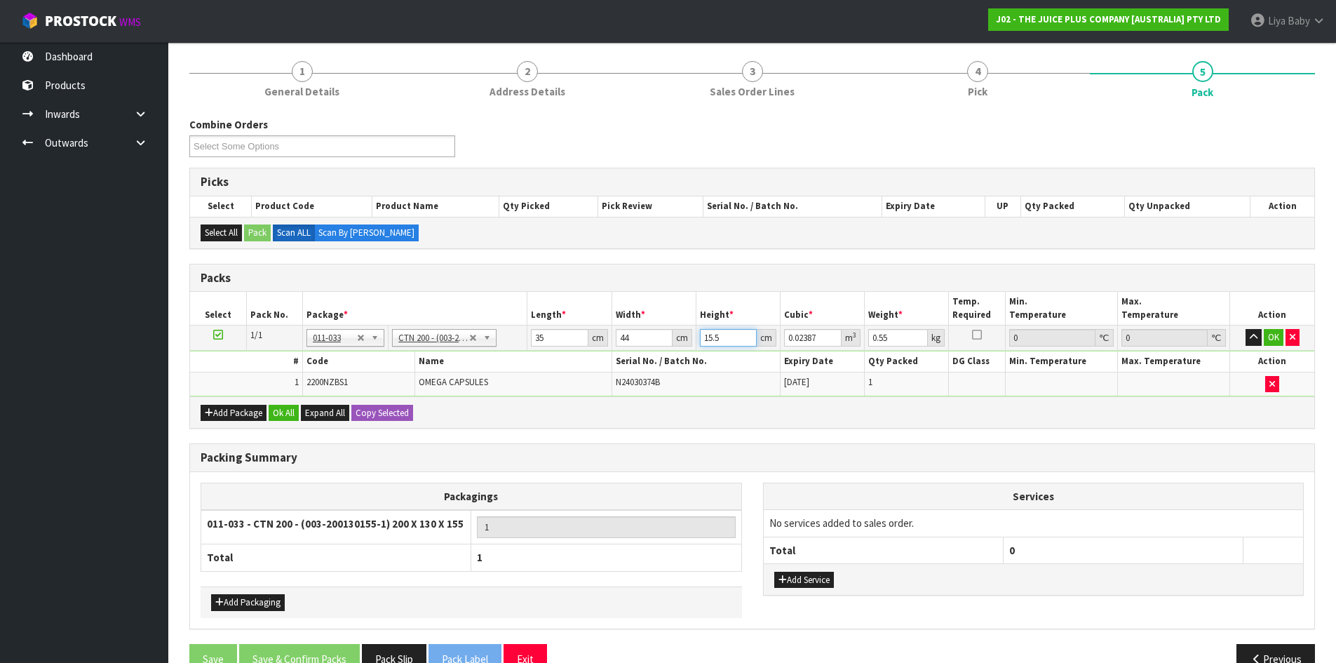
type input "0.0231"
type input "1"
type input "0.00154"
type input "0"
type input "2"
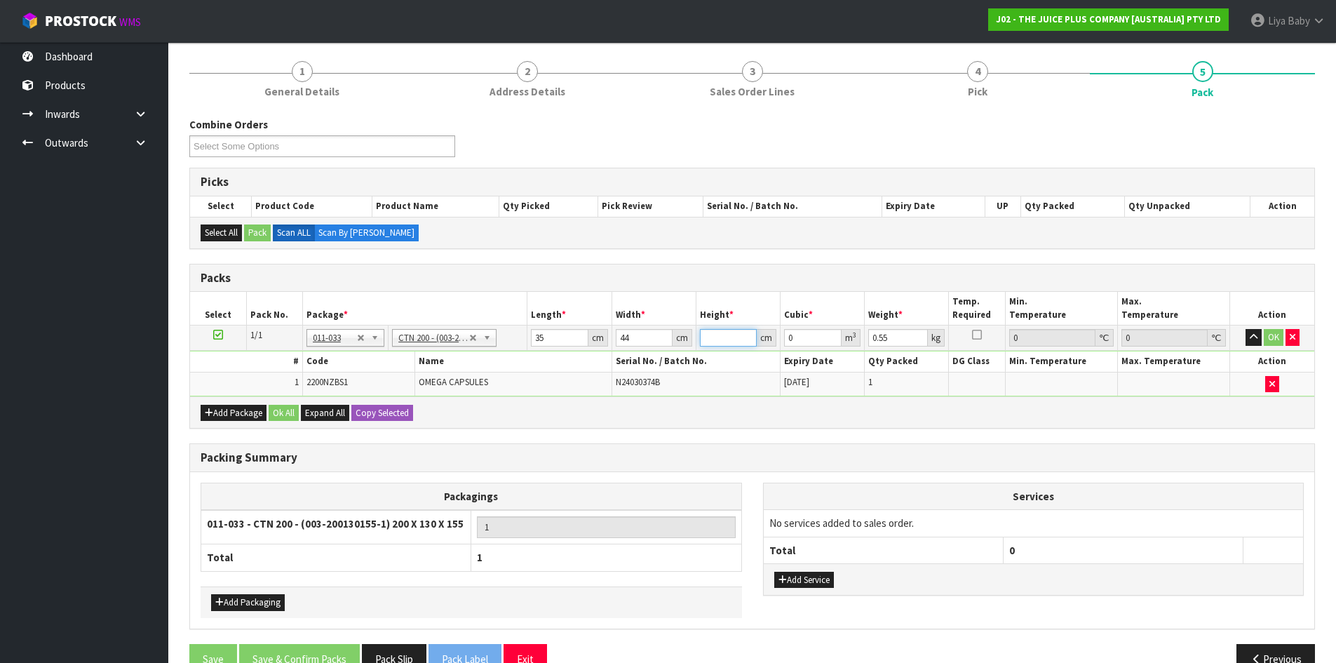
type input "0.00308"
type input "28"
type input "0.04312"
type input "28"
click at [891, 332] on input "0.55" at bounding box center [899, 338] width 60 height 18
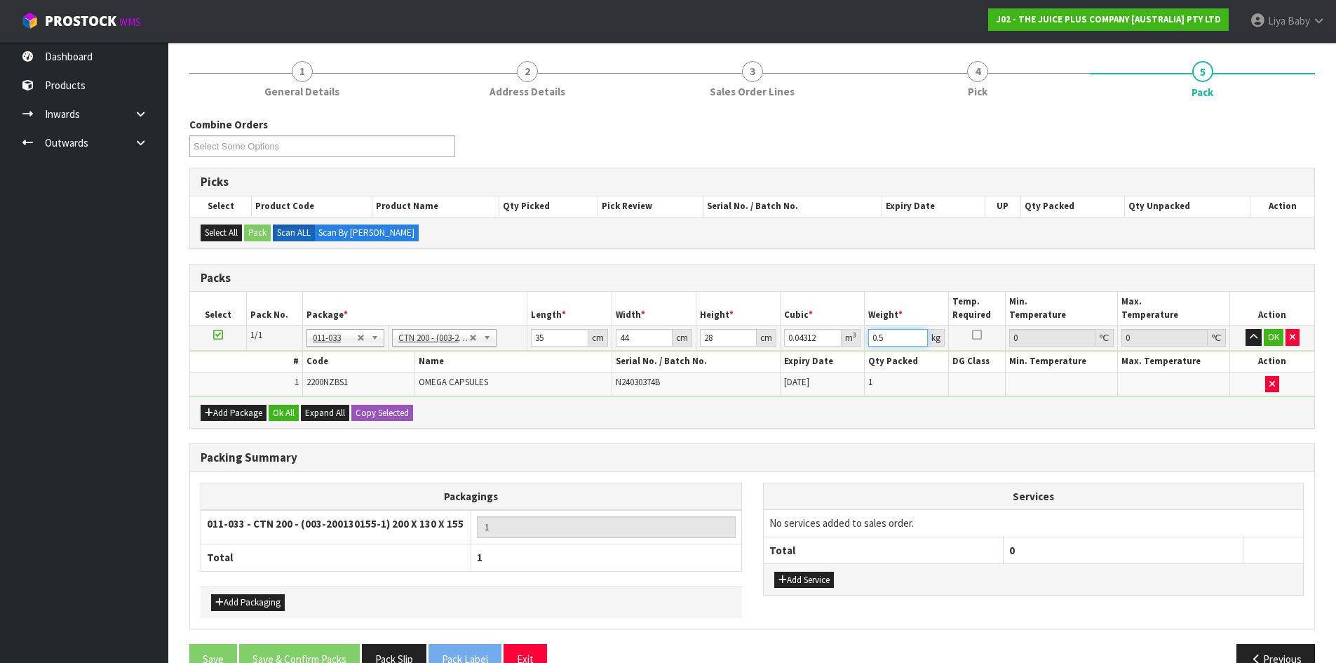
type input "0"
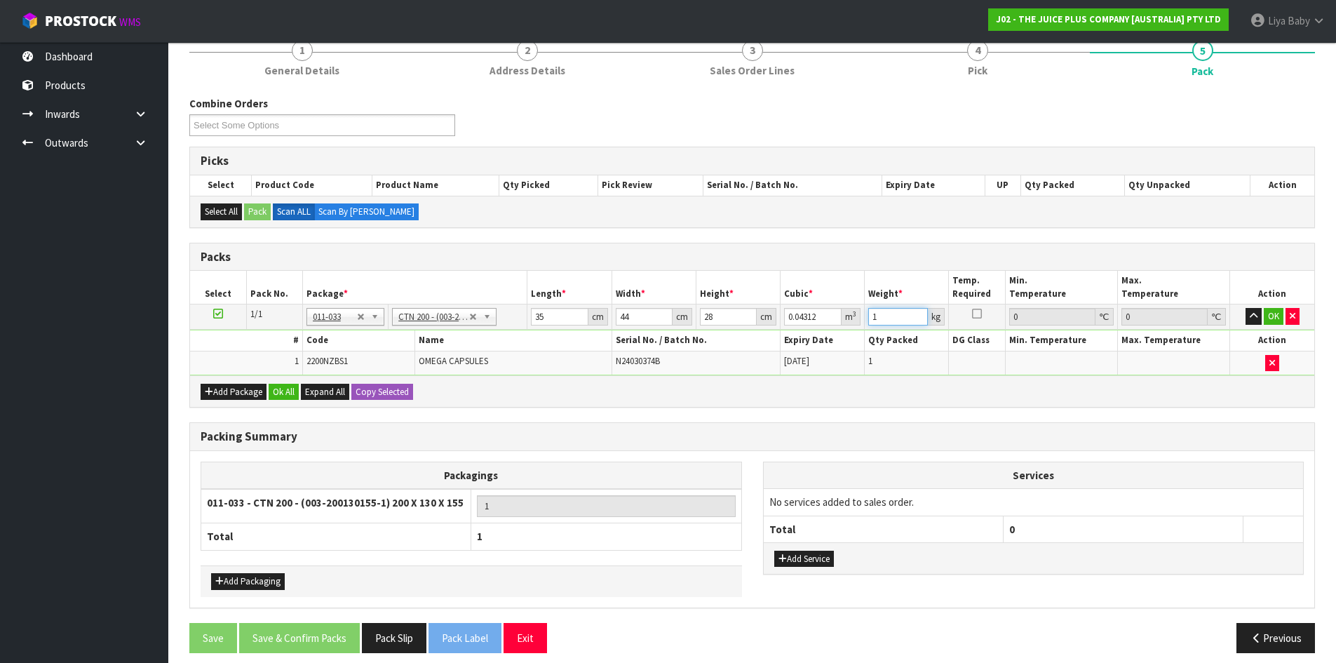
scroll to position [192, 0]
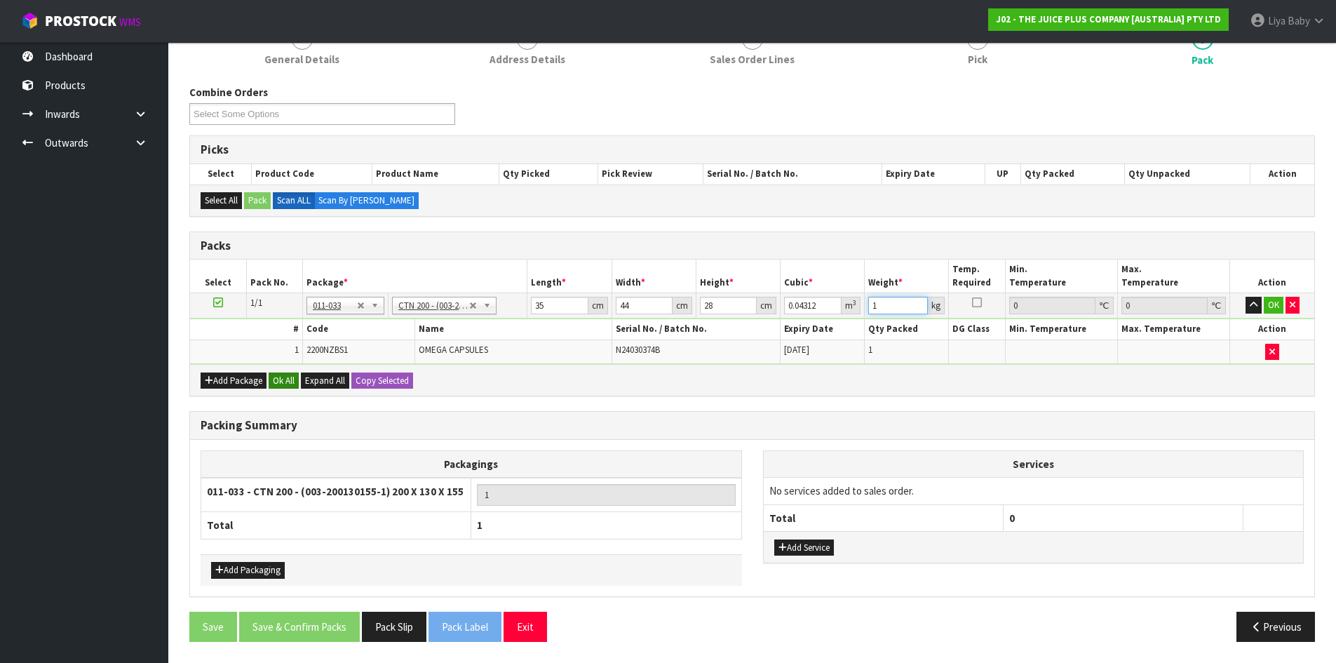
type input "1"
click at [283, 380] on button "Ok All" at bounding box center [284, 381] width 30 height 17
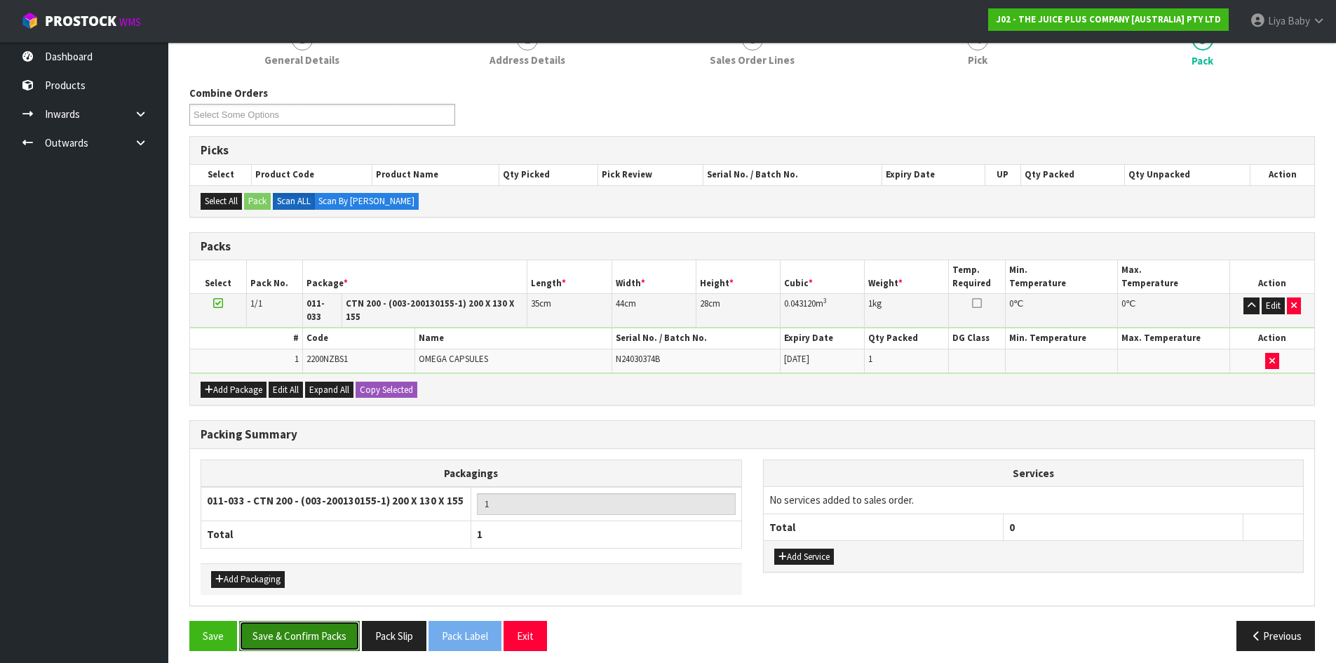
click at [288, 629] on button "Save & Confirm Packs" at bounding box center [299, 636] width 121 height 30
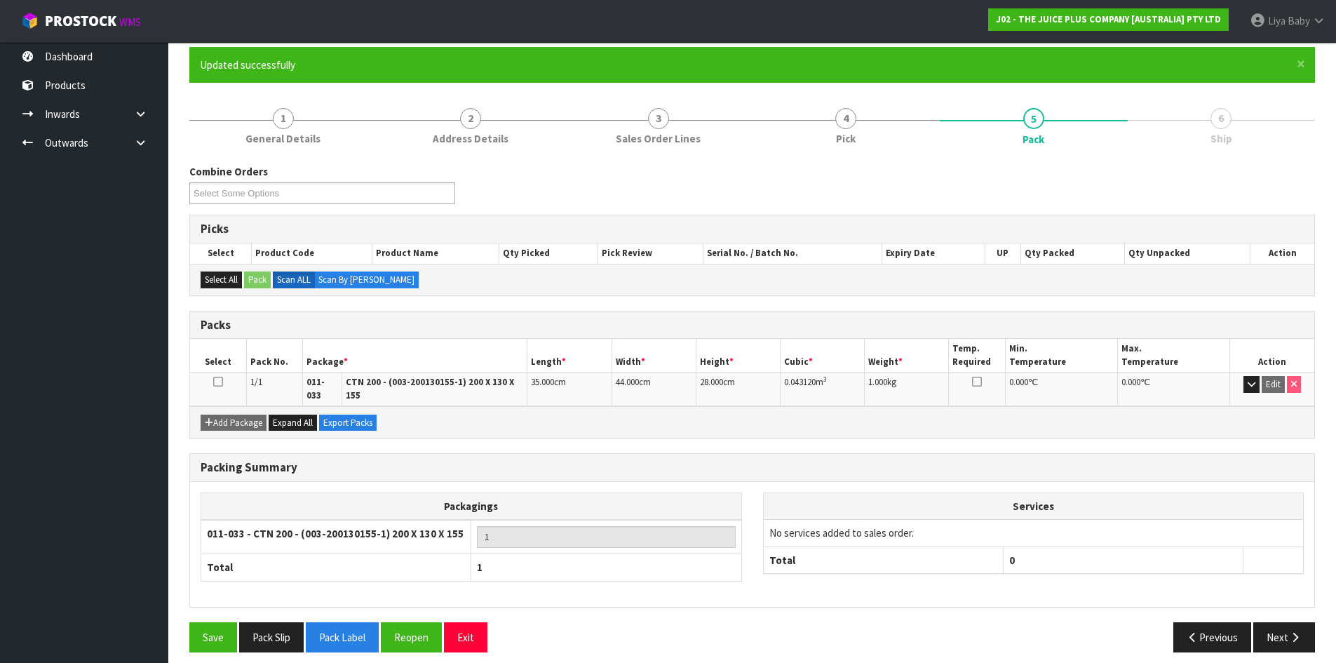
scroll to position [114, 0]
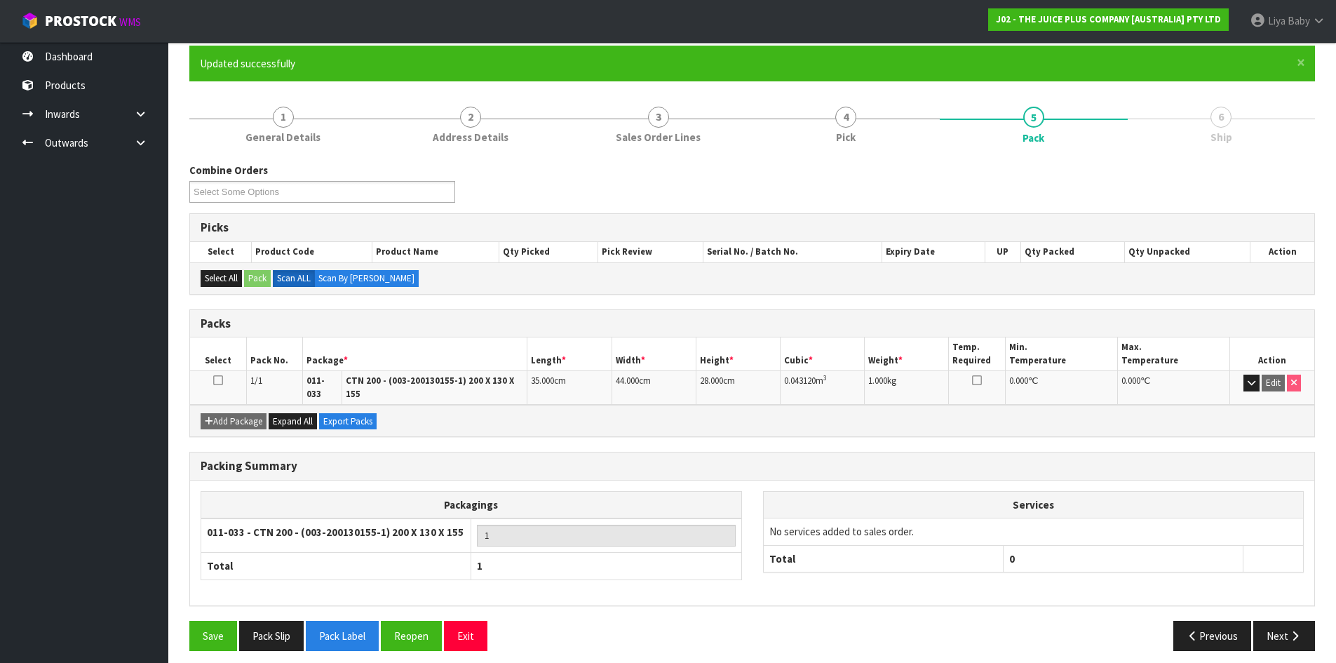
click at [215, 380] on icon at bounding box center [218, 380] width 10 height 1
click at [1296, 636] on button "Next" at bounding box center [1285, 636] width 62 height 30
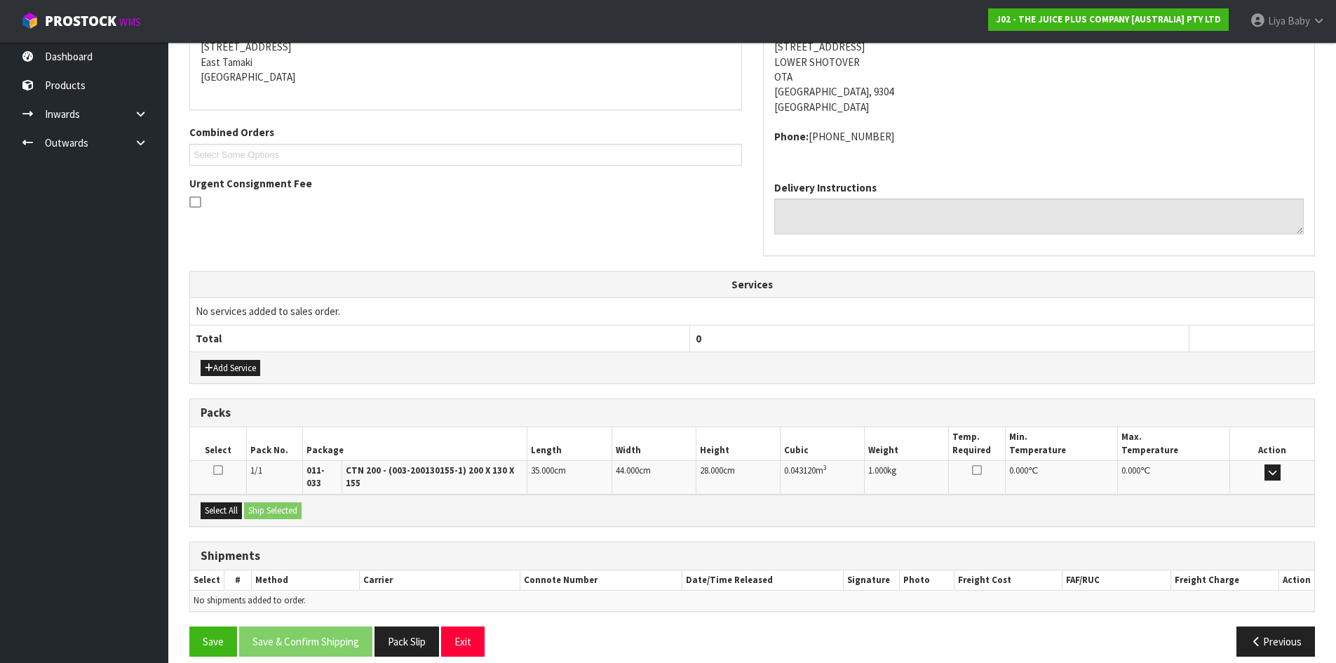
scroll to position [297, 0]
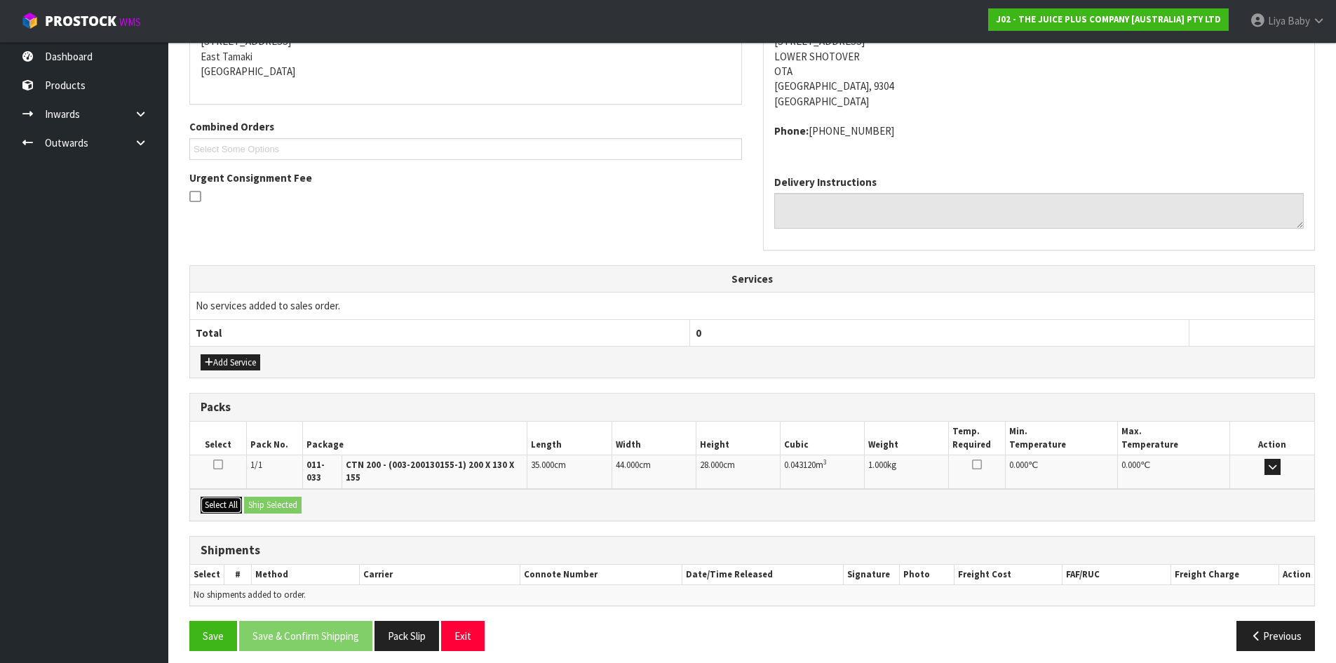
click at [213, 497] on button "Select All" at bounding box center [221, 505] width 41 height 17
click at [267, 497] on button "Ship Selected" at bounding box center [273, 505] width 58 height 17
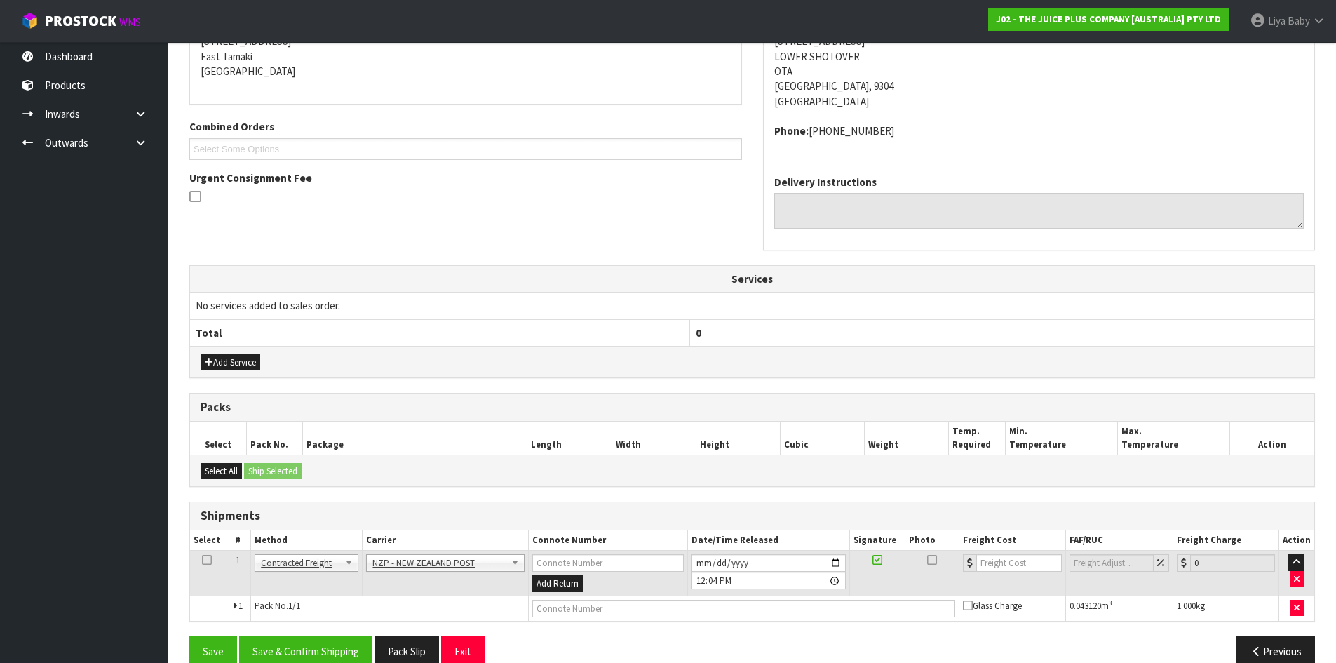
click at [208, 560] on icon at bounding box center [207, 560] width 10 height 1
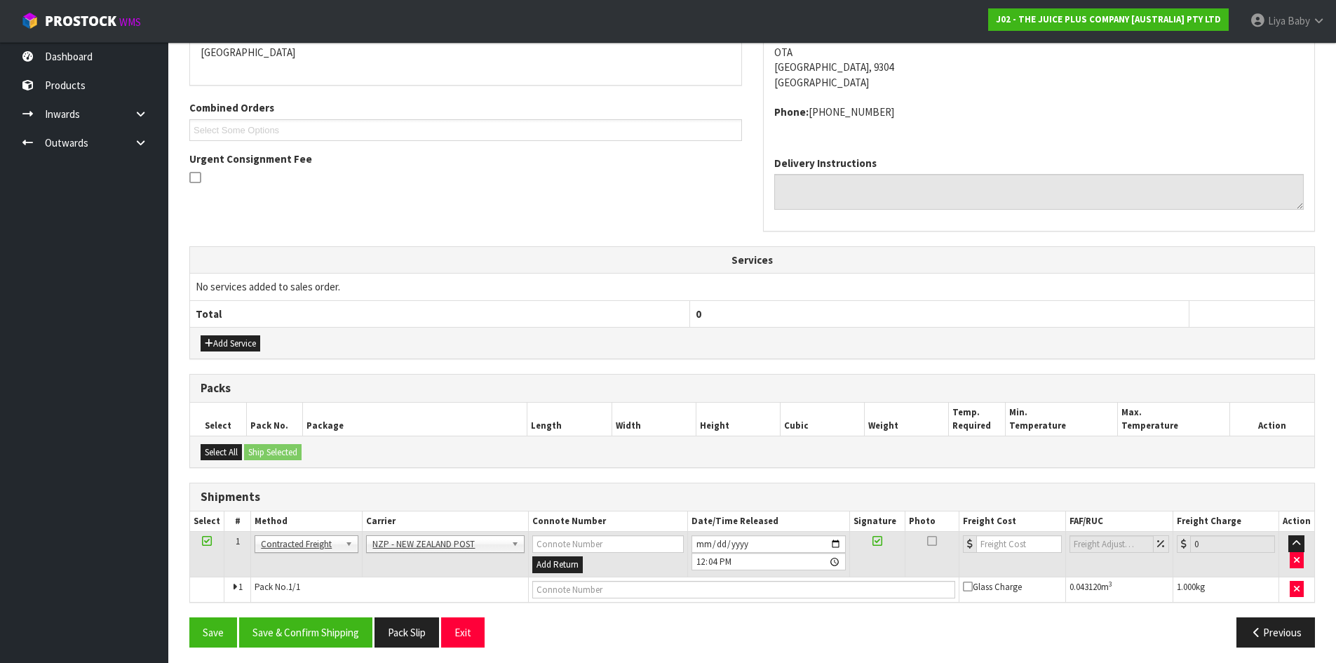
scroll to position [322, 0]
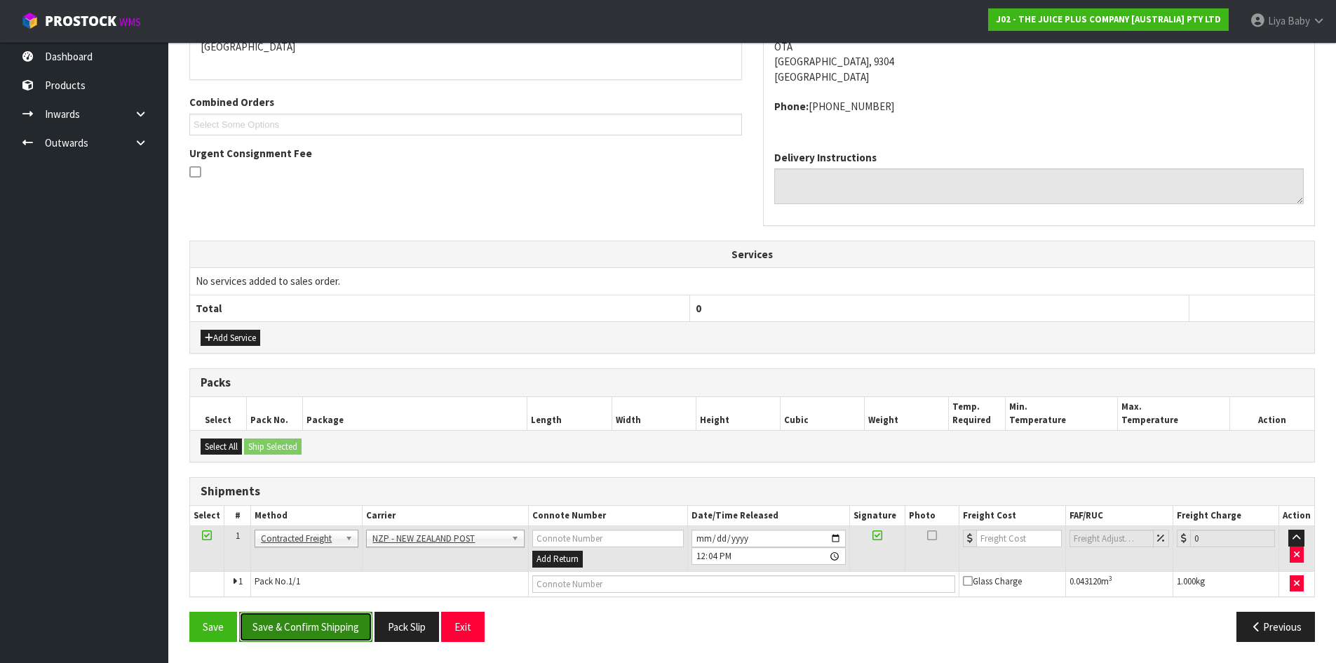
click at [309, 625] on button "Save & Confirm Shipping" at bounding box center [305, 627] width 133 height 30
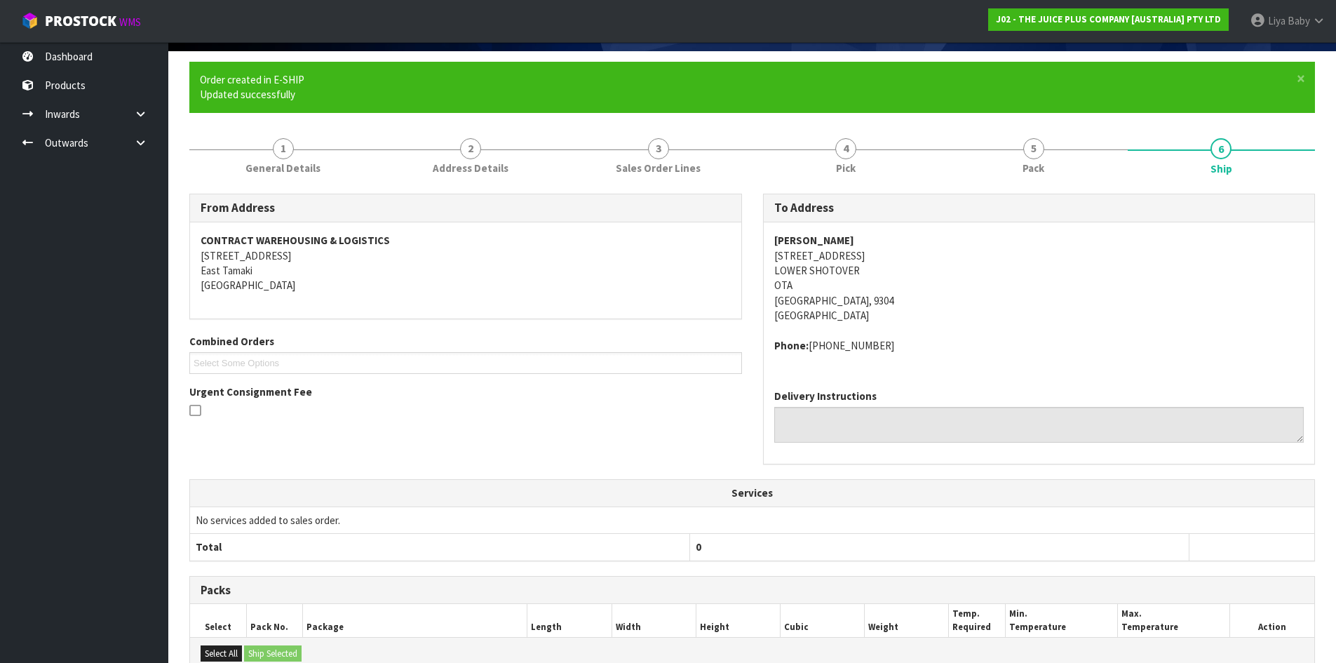
scroll to position [302, 0]
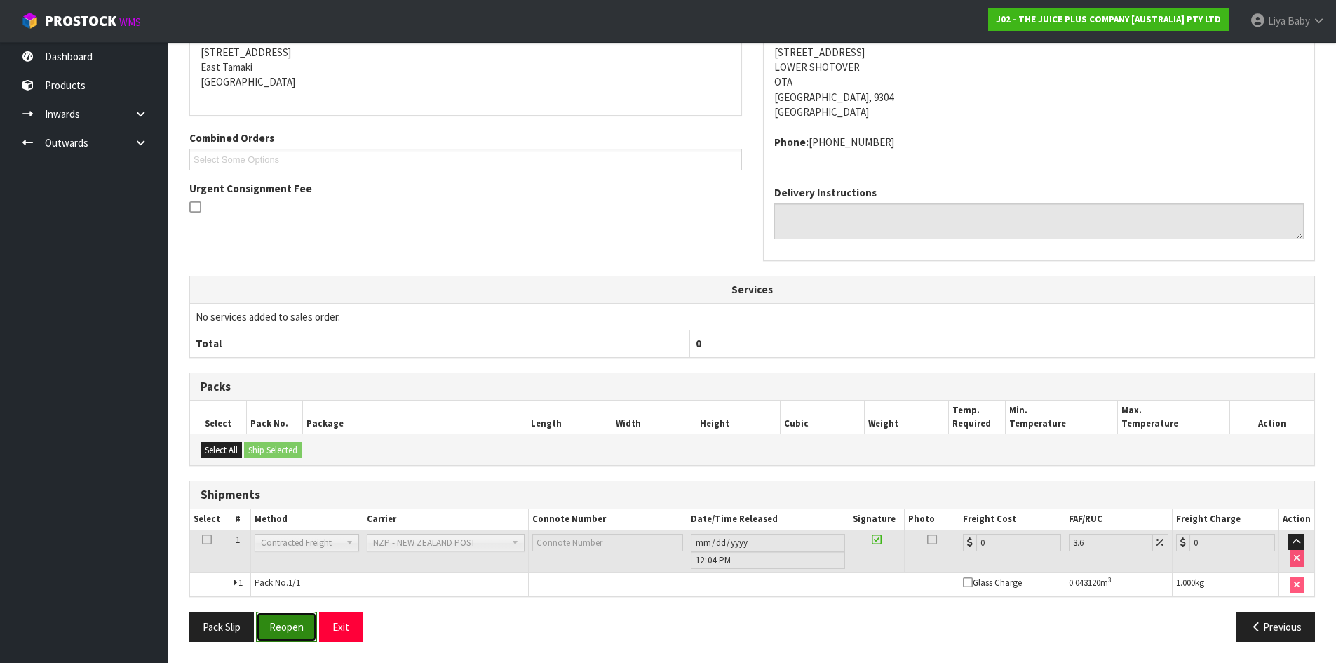
click at [289, 630] on button "Reopen" at bounding box center [286, 627] width 61 height 30
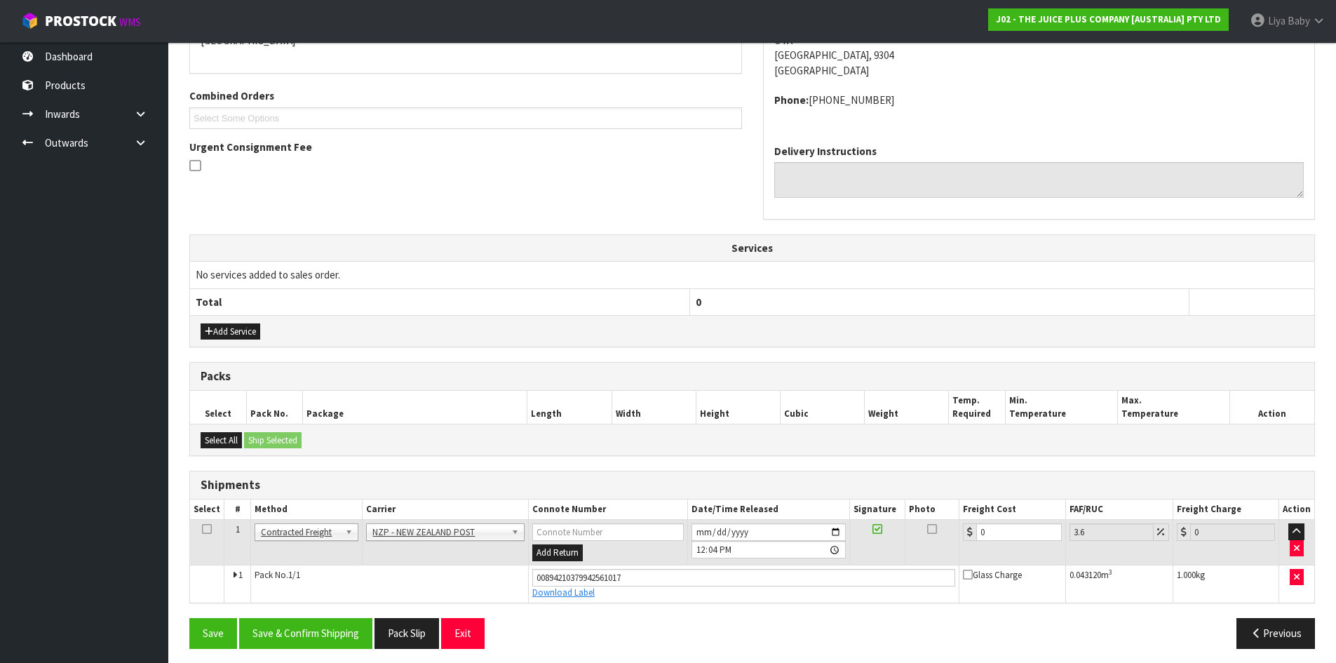
scroll to position [335, 0]
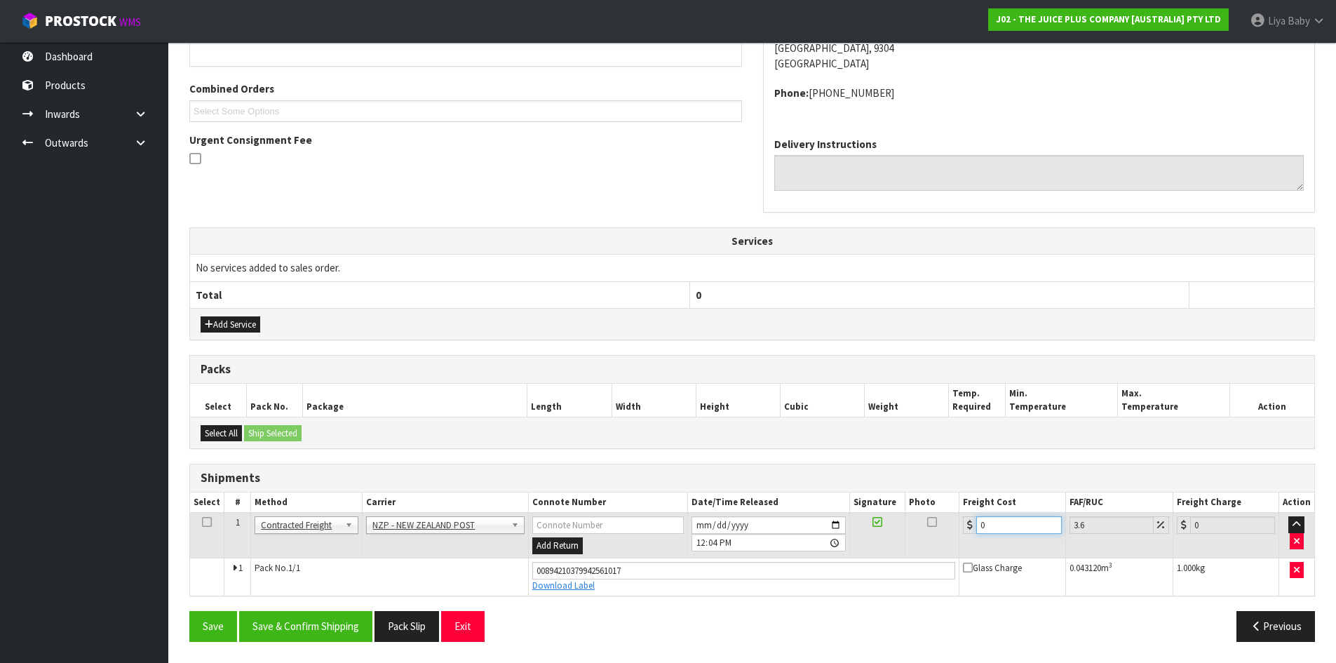
click at [996, 520] on input "0" at bounding box center [1019, 525] width 85 height 18
type input "1"
type input "1.04"
type input "11"
type input "11.4"
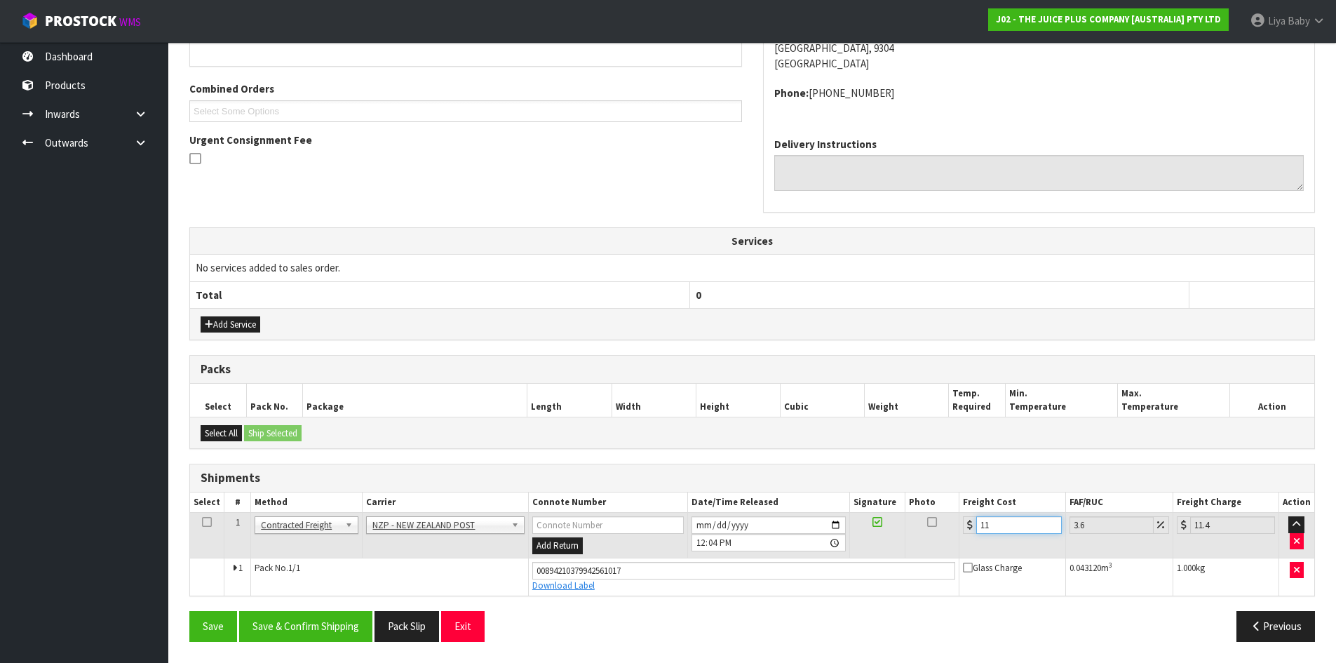
type input "11.6"
click at [206, 523] on icon at bounding box center [207, 522] width 10 height 1
click at [296, 617] on button "Save & Confirm Shipping" at bounding box center [305, 626] width 133 height 30
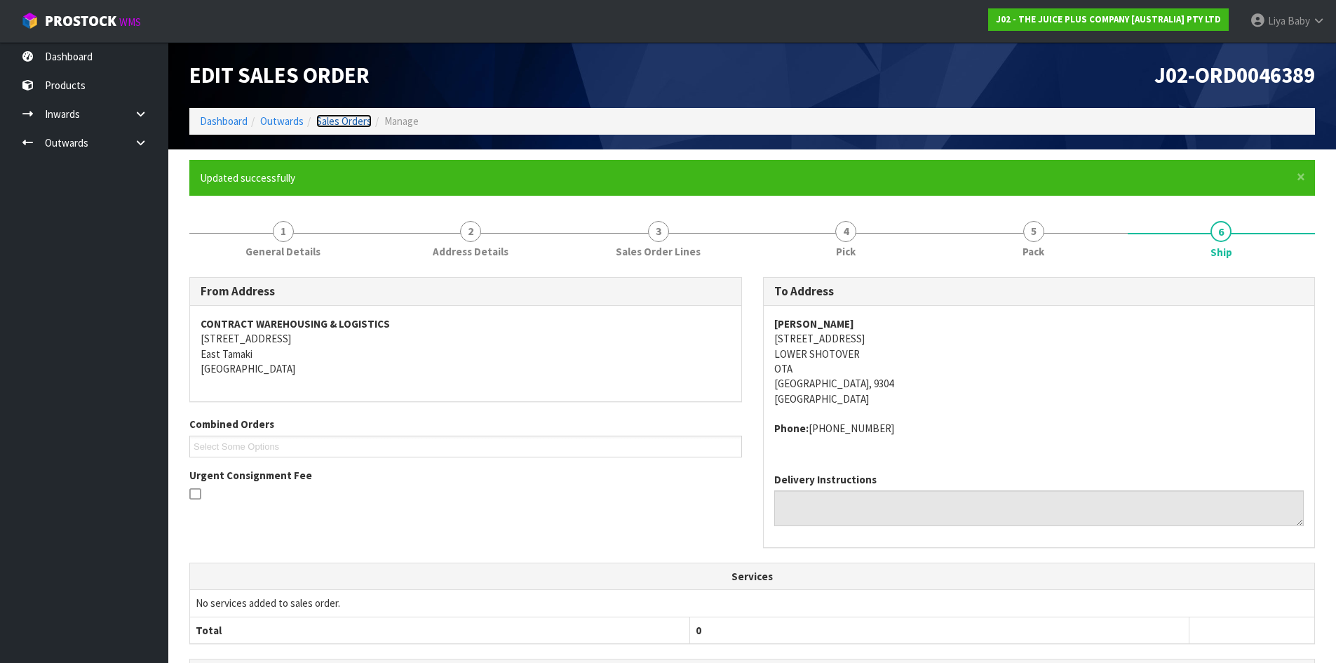
click at [342, 121] on link "Sales Orders" at bounding box center [343, 120] width 55 height 13
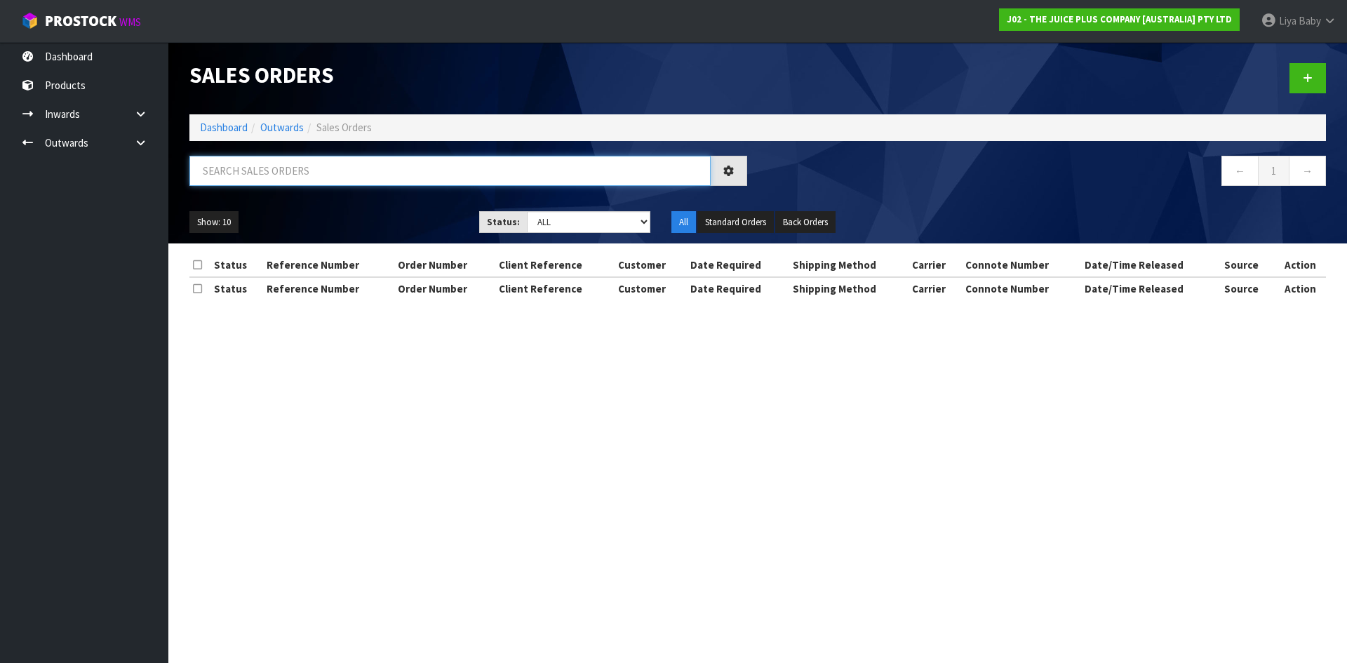
click at [335, 173] on input "text" at bounding box center [449, 171] width 521 height 30
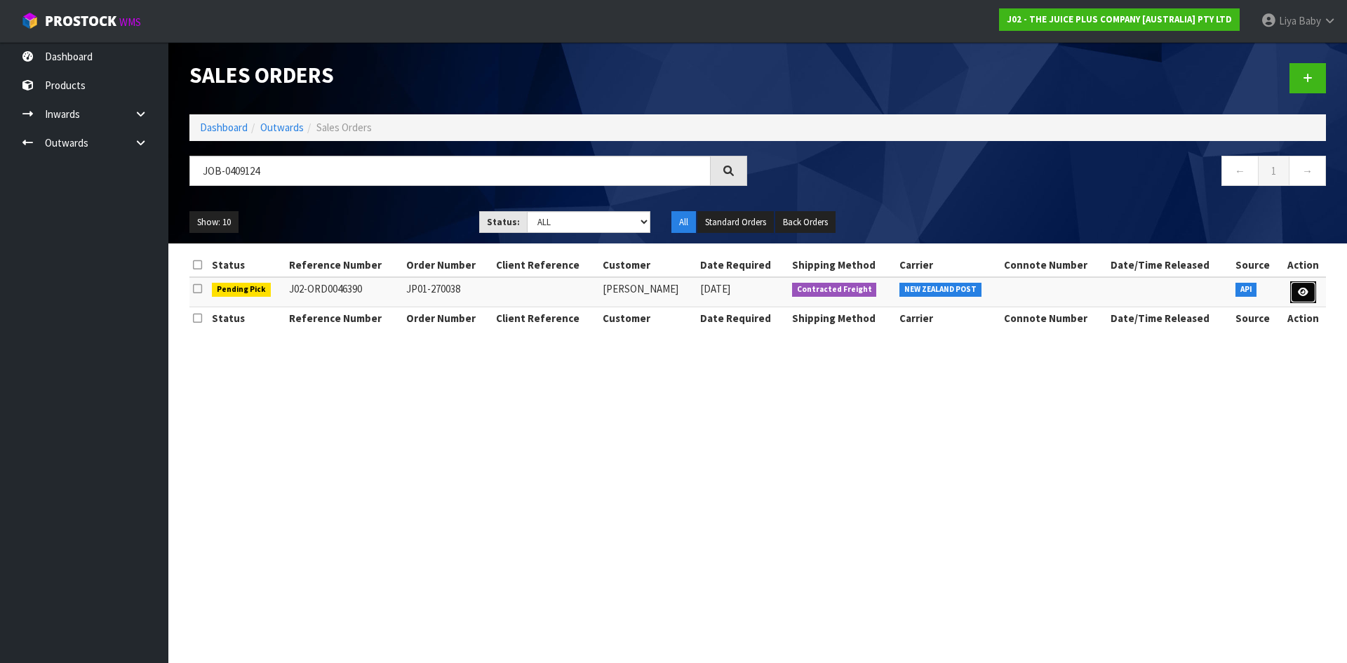
click at [1292, 292] on link at bounding box center [1303, 292] width 26 height 22
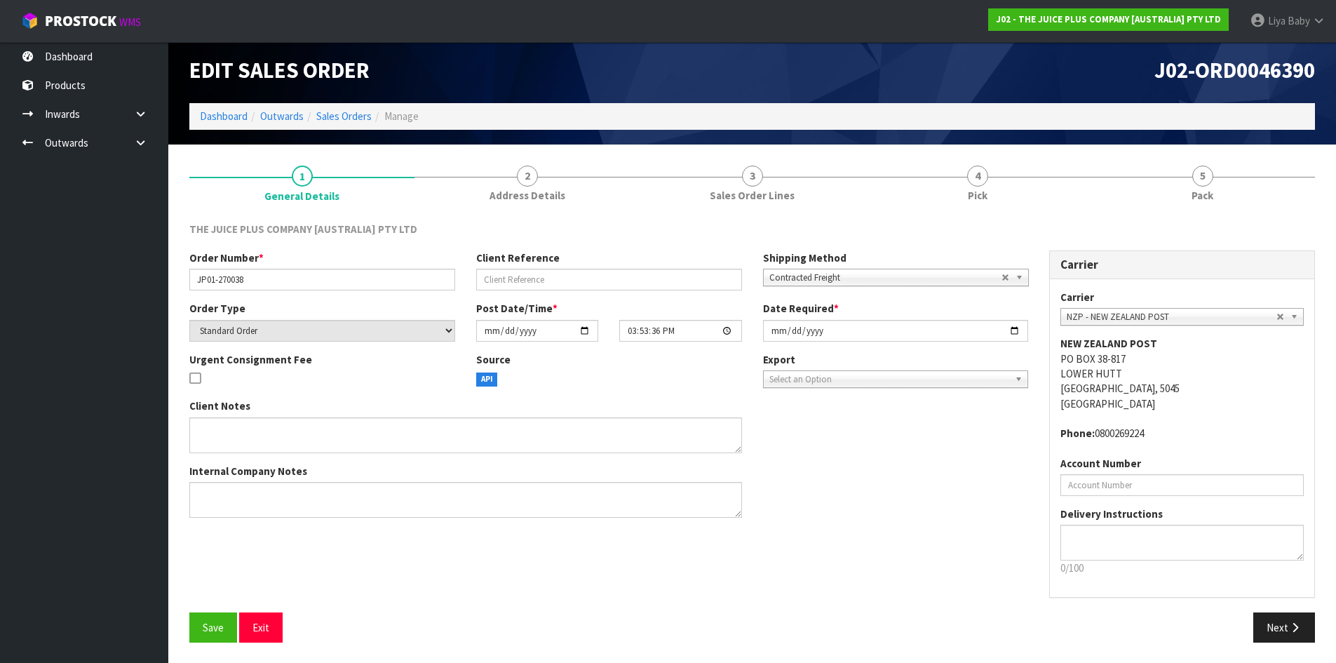
scroll to position [6, 0]
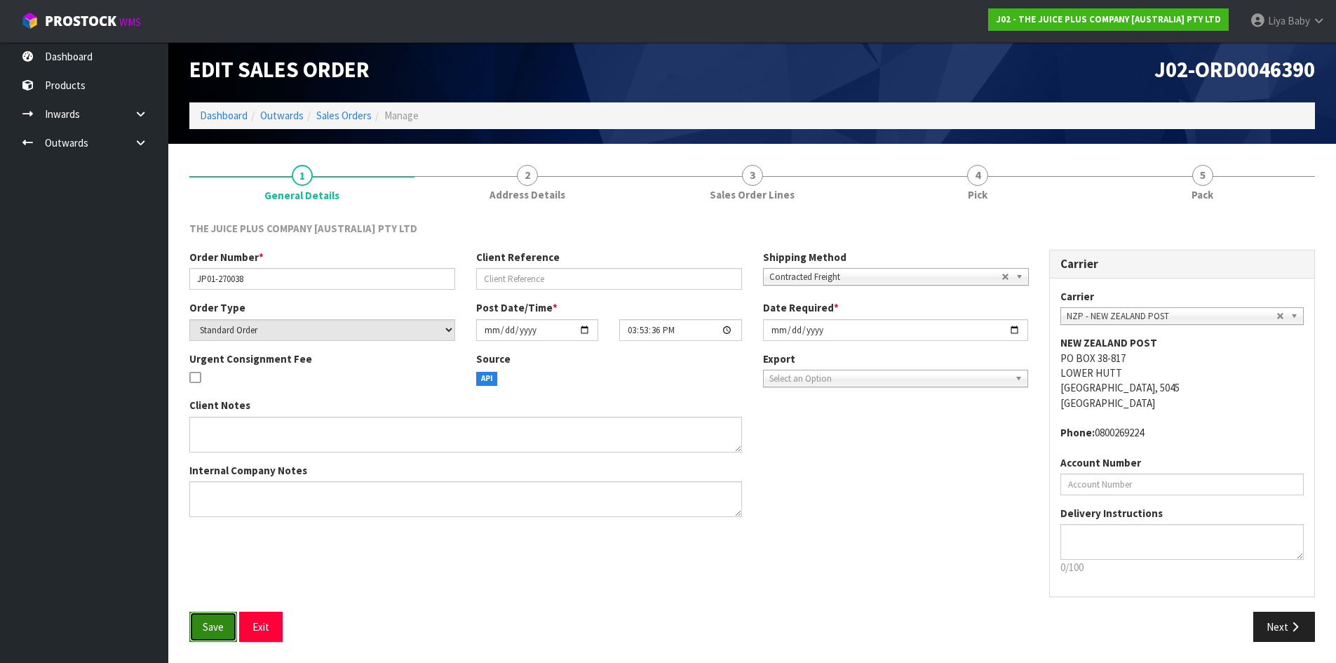
click at [191, 624] on button "Save" at bounding box center [213, 627] width 48 height 30
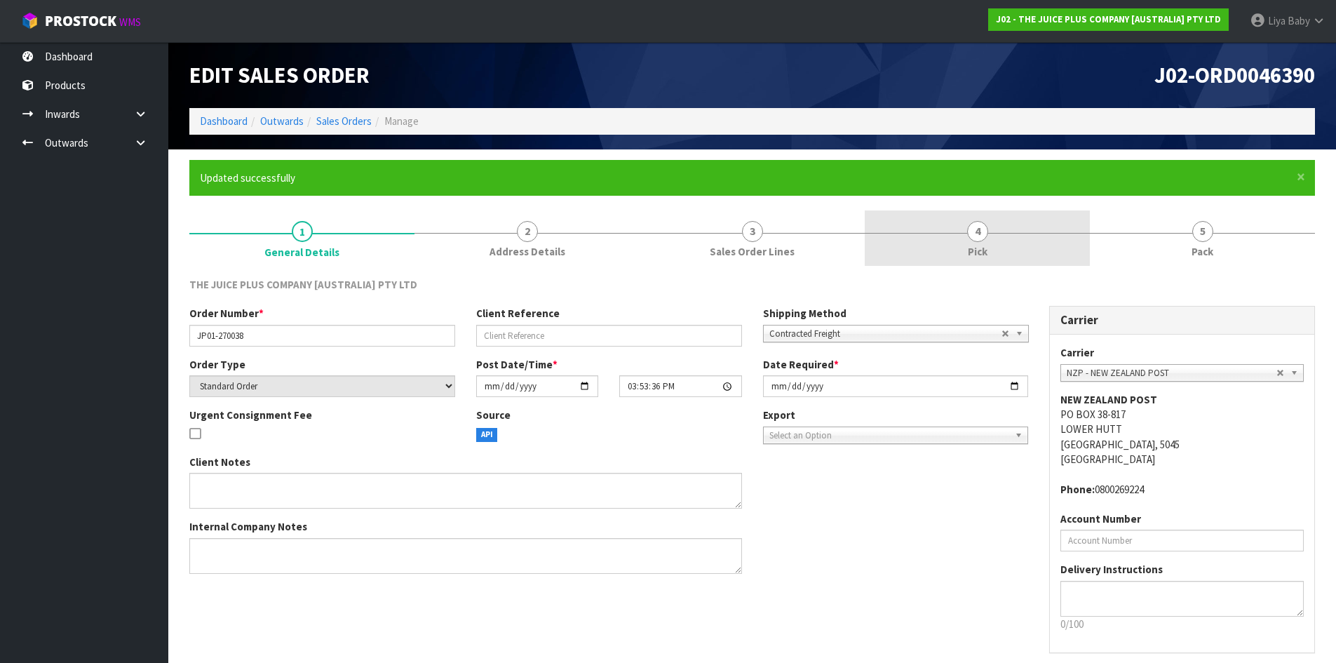
click at [1024, 234] on link "4 Pick" at bounding box center [977, 237] width 225 height 55
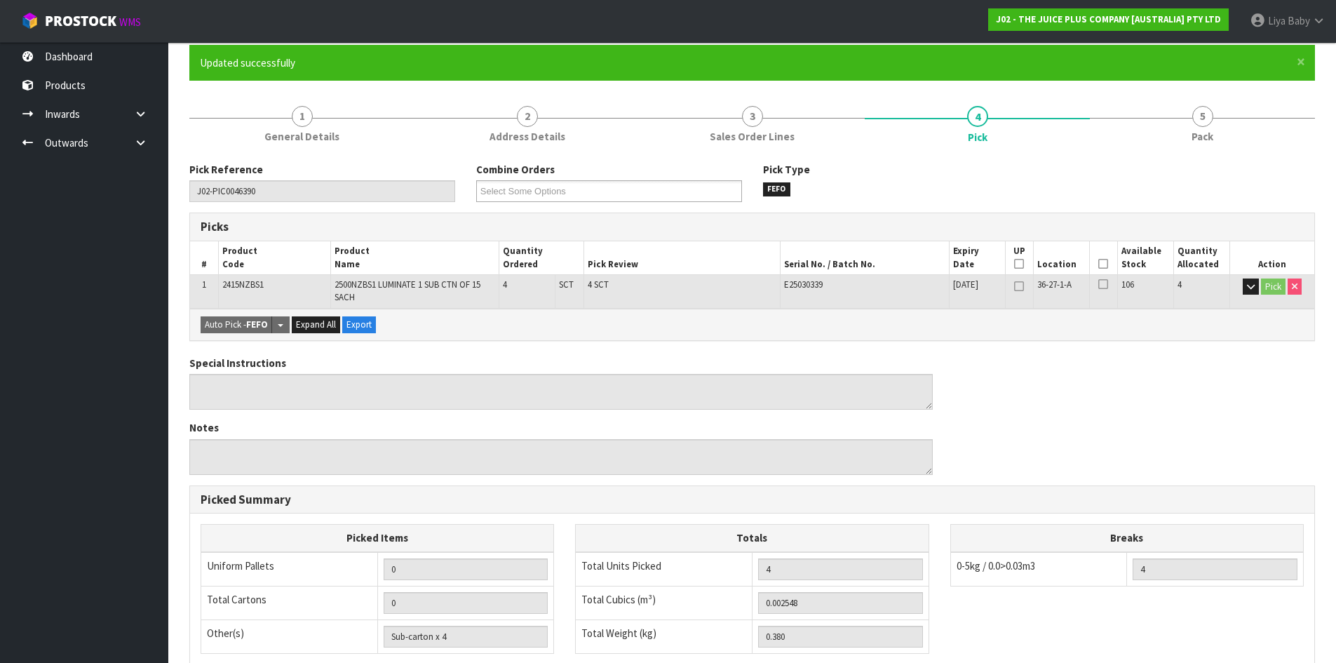
scroll to position [114, 0]
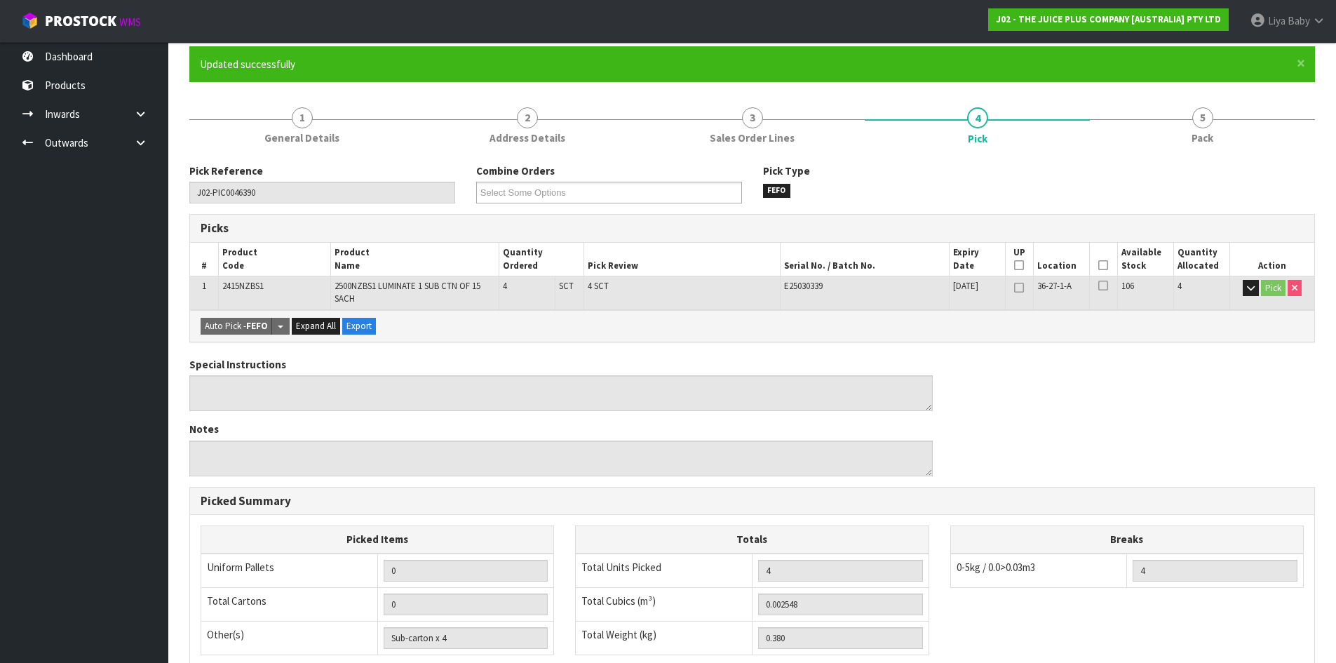
click at [1104, 265] on icon at bounding box center [1104, 265] width 10 height 1
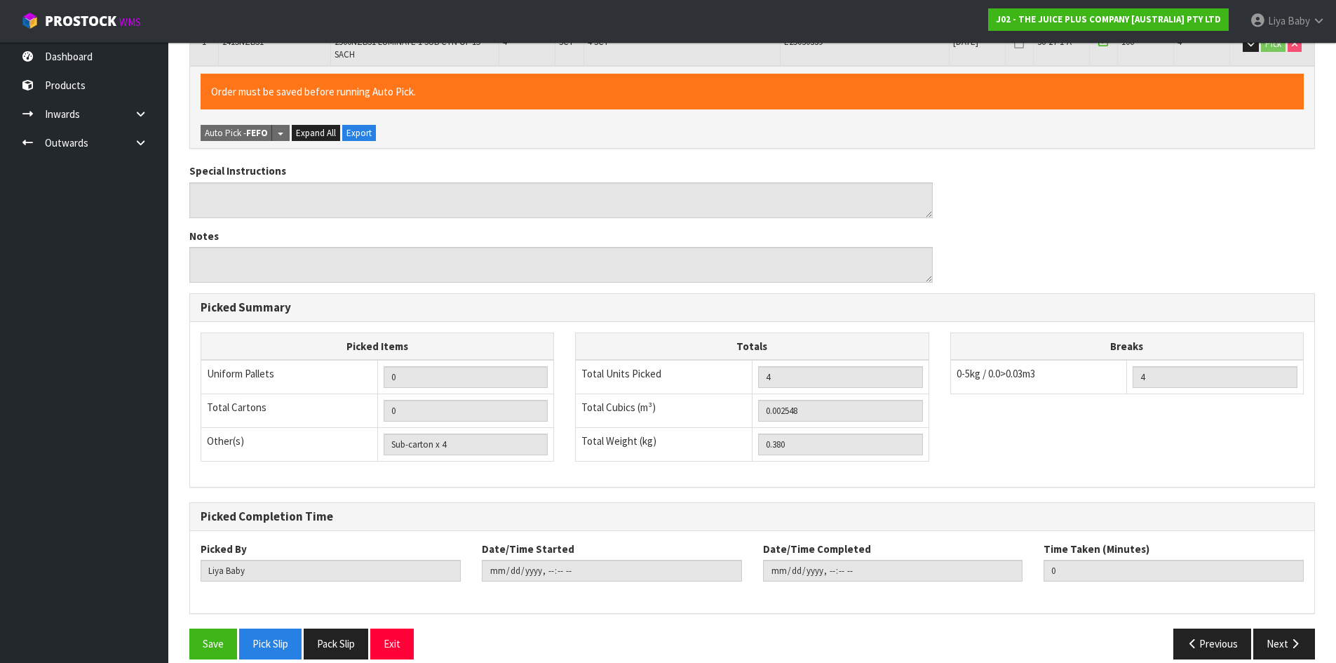
scroll to position [375, 0]
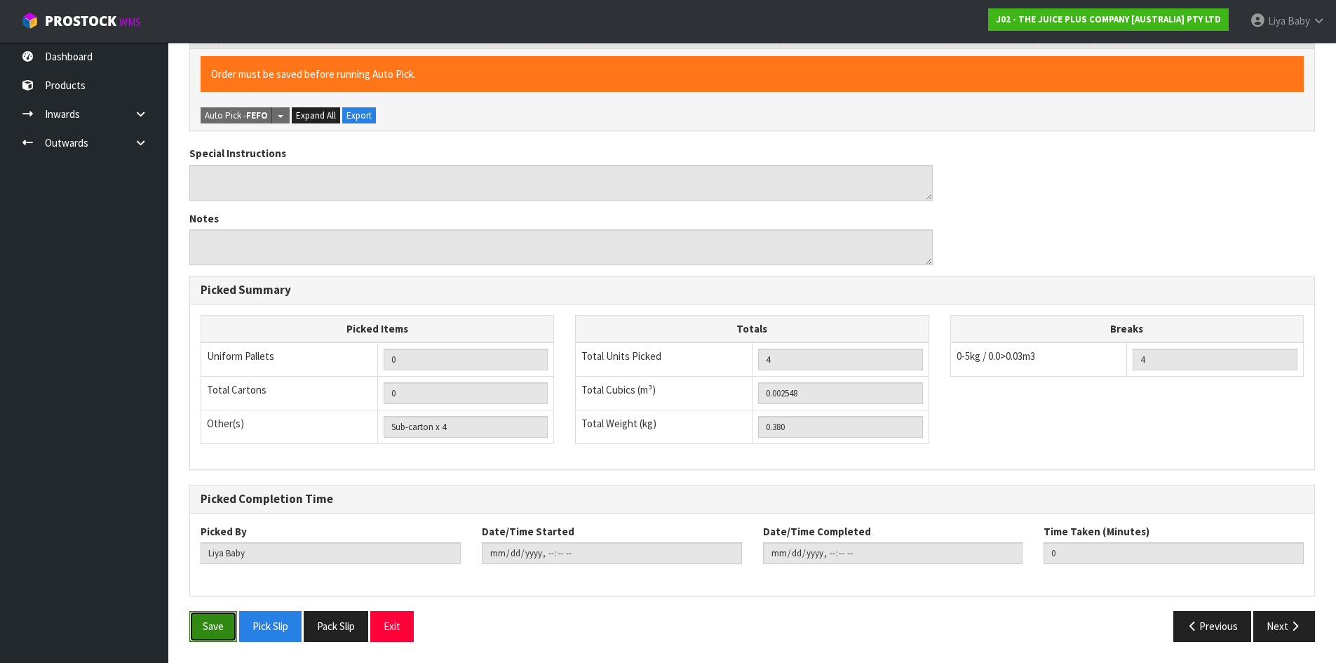
click at [226, 629] on button "Save" at bounding box center [213, 626] width 48 height 30
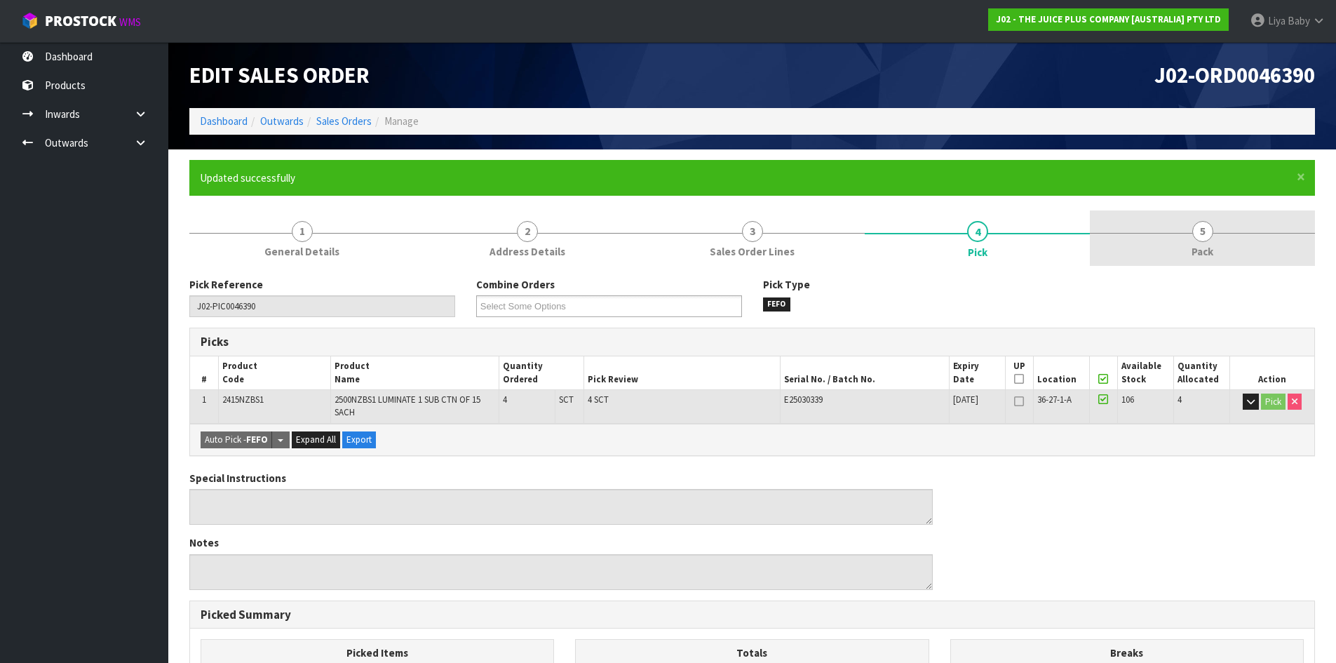
click at [1221, 245] on link "5 Pack" at bounding box center [1202, 237] width 225 height 55
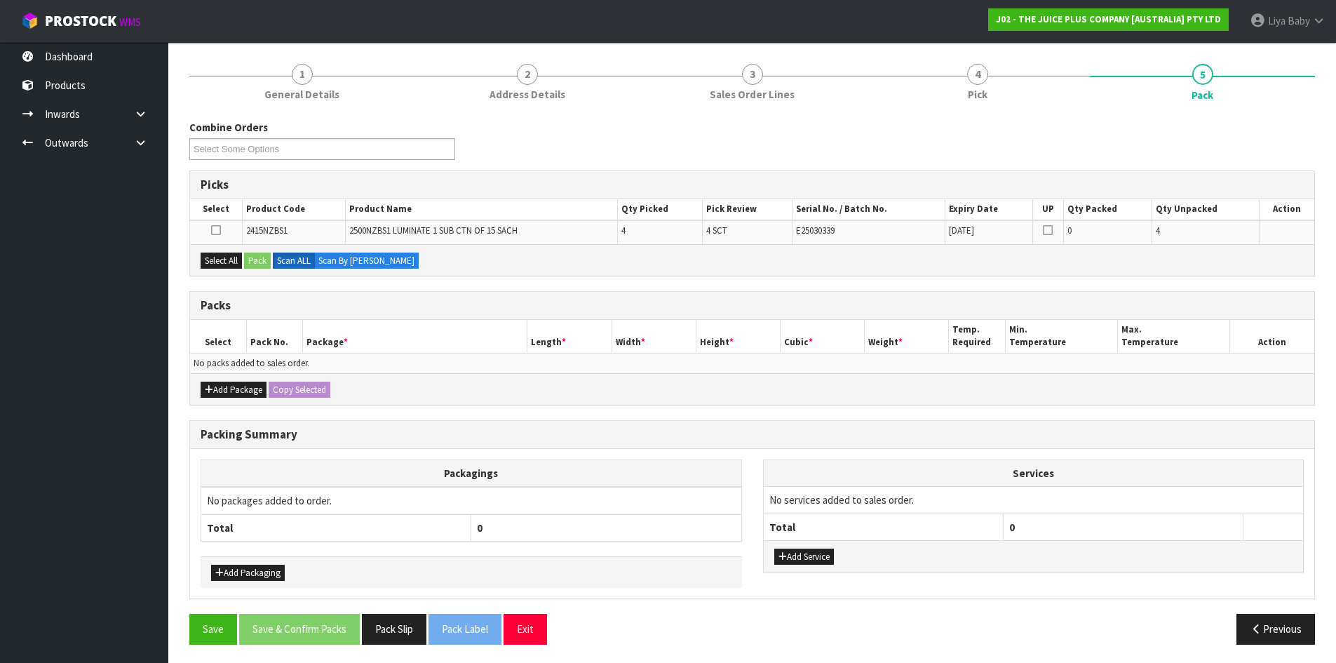
scroll to position [160, 0]
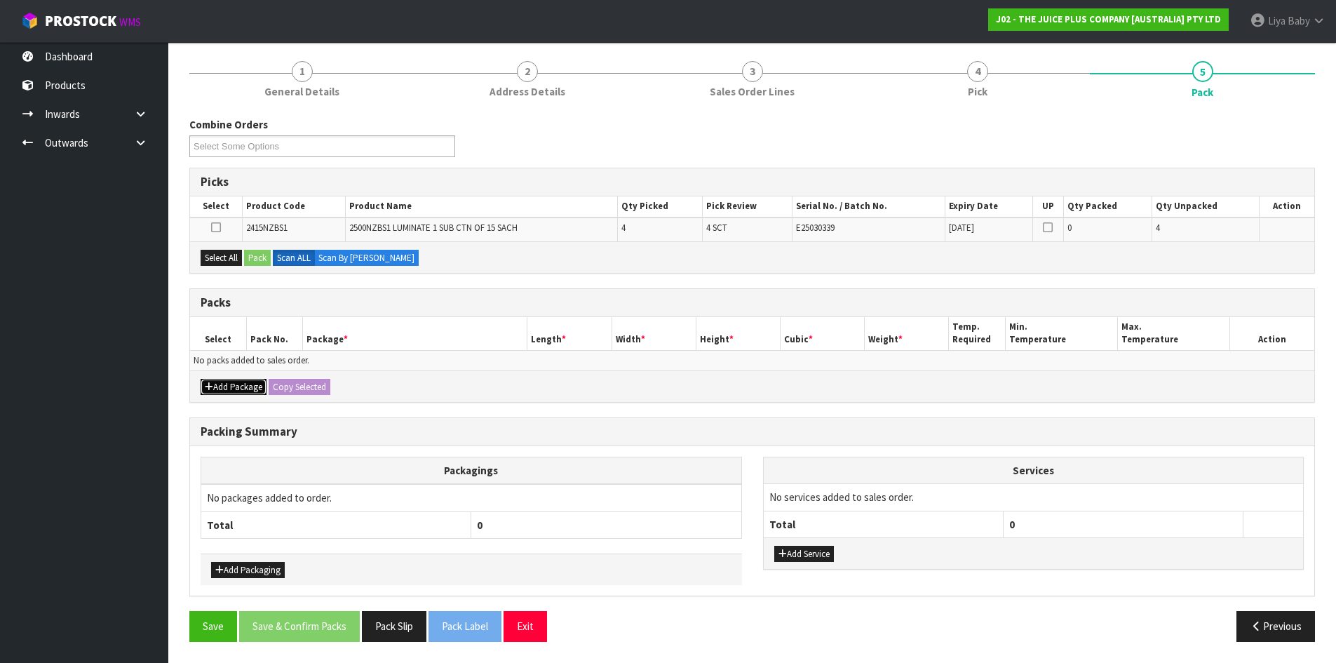
click at [233, 380] on button "Add Package" at bounding box center [234, 387] width 66 height 17
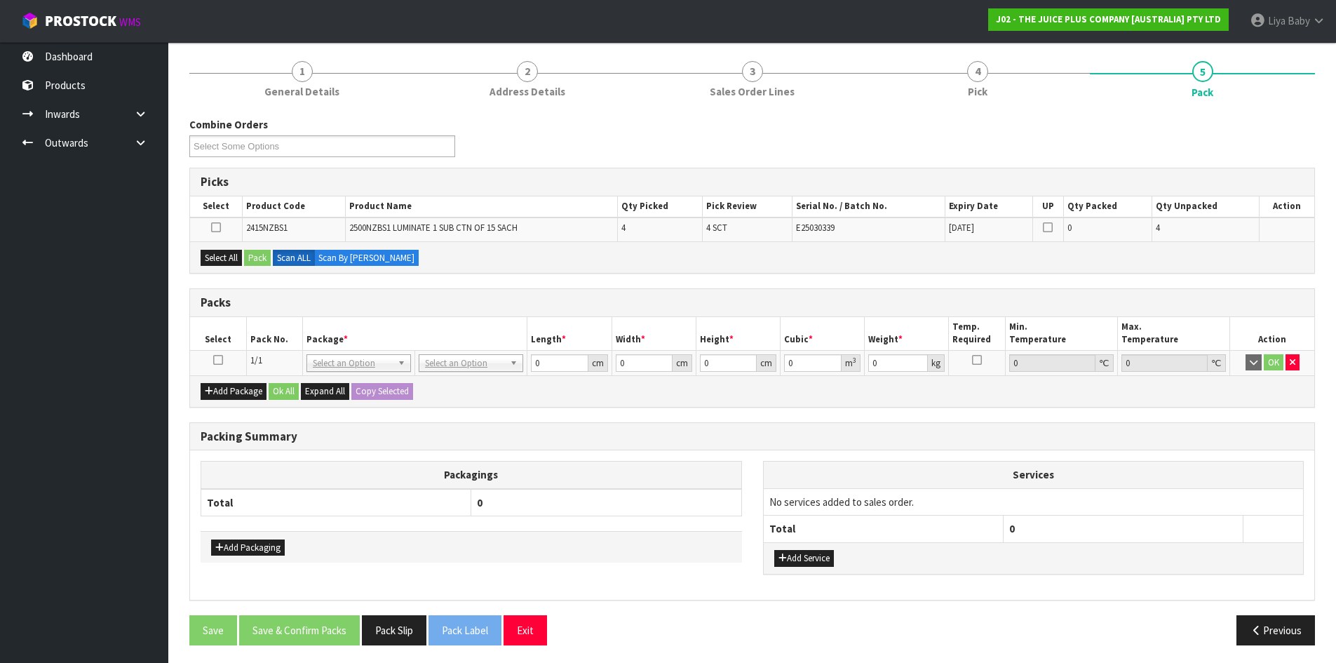
click at [220, 360] on icon at bounding box center [218, 360] width 10 height 1
click at [219, 257] on button "Select All" at bounding box center [221, 258] width 41 height 17
click at [266, 257] on button "Pack" at bounding box center [257, 258] width 27 height 17
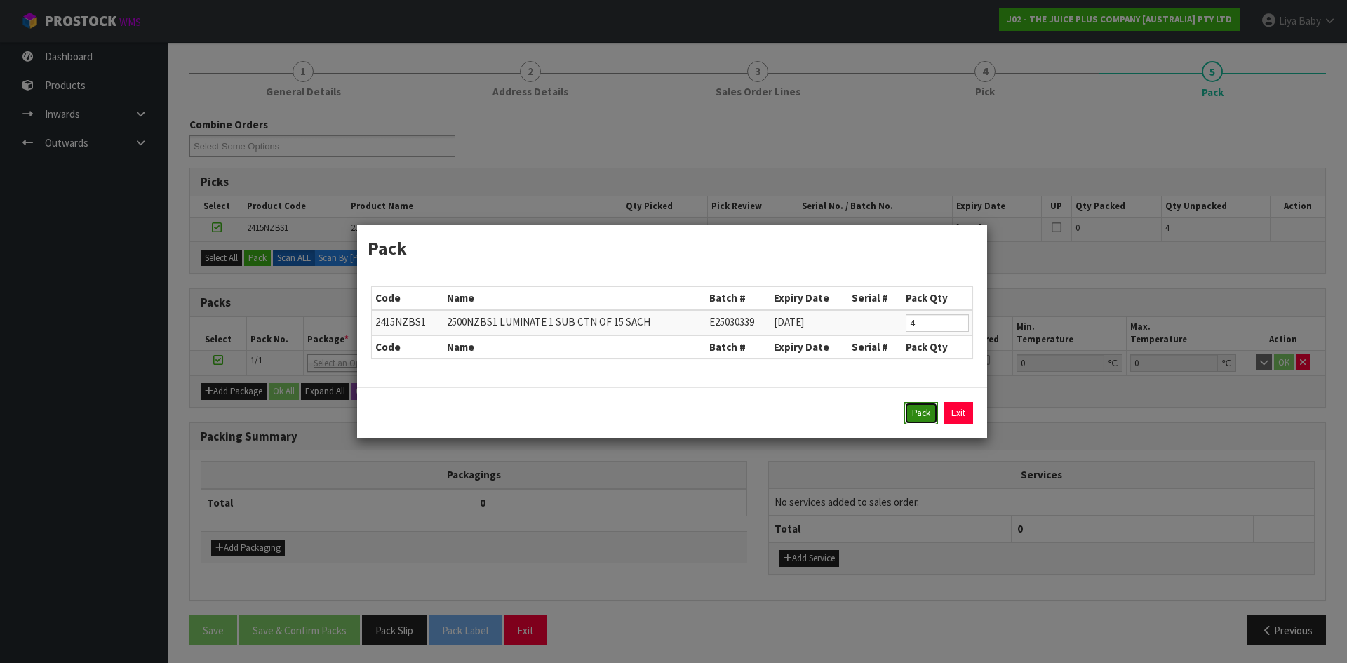
click at [918, 419] on button "Pack" at bounding box center [921, 413] width 34 height 22
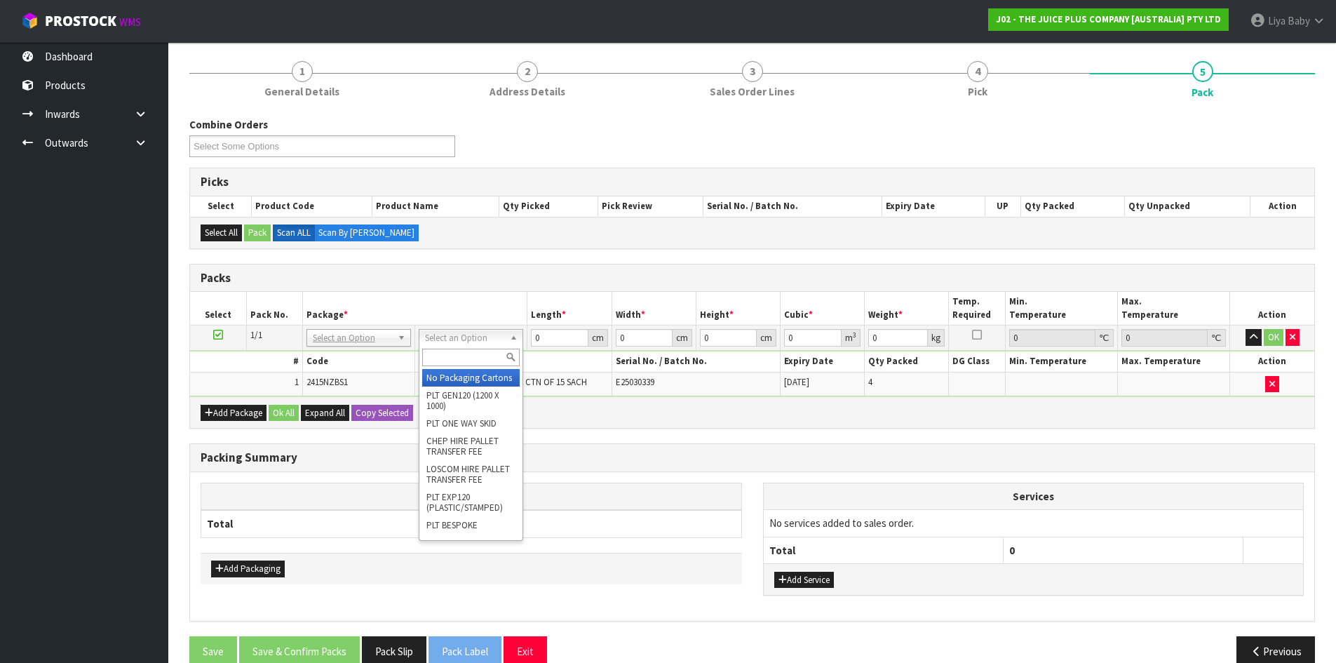
click at [480, 349] on input "text" at bounding box center [471, 358] width 98 height 18
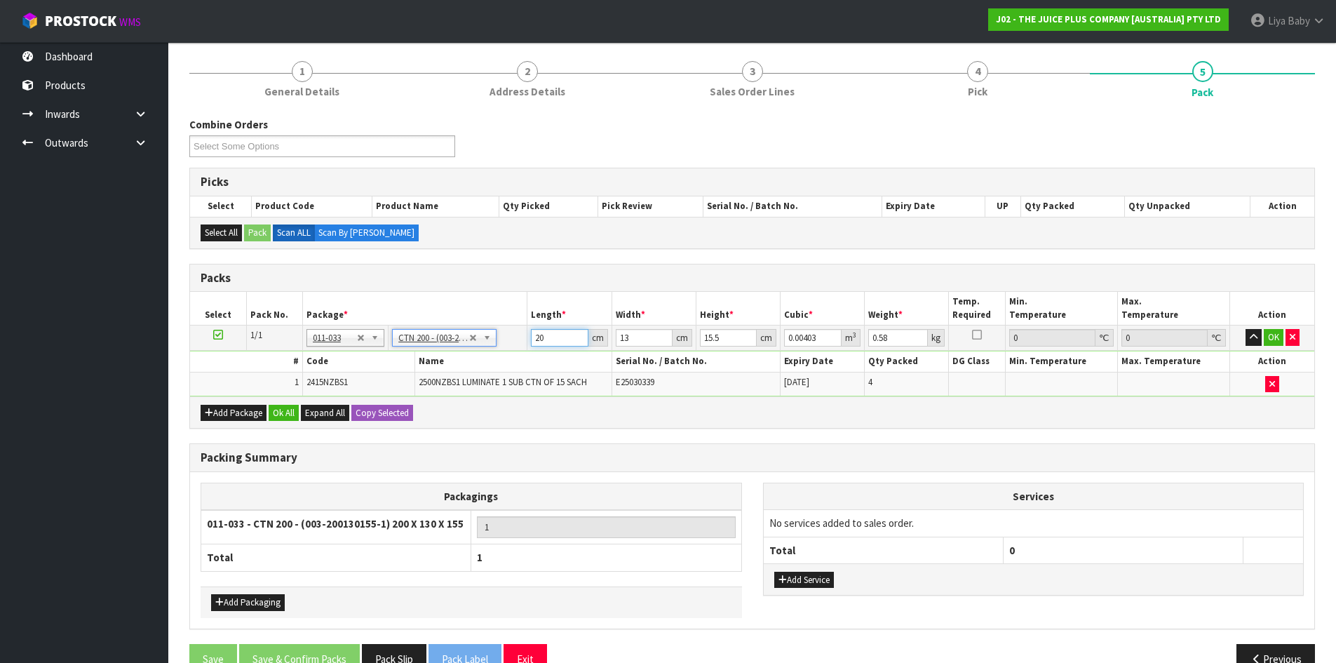
click at [550, 337] on input "20" at bounding box center [559, 338] width 57 height 18
click at [631, 335] on input "13" at bounding box center [644, 338] width 57 height 18
drag, startPoint x: 718, startPoint y: 338, endPoint x: 728, endPoint y: 337, distance: 9.9
click at [723, 337] on input "15.5" at bounding box center [728, 338] width 57 height 18
click at [897, 337] on input "0.58" at bounding box center [899, 338] width 60 height 18
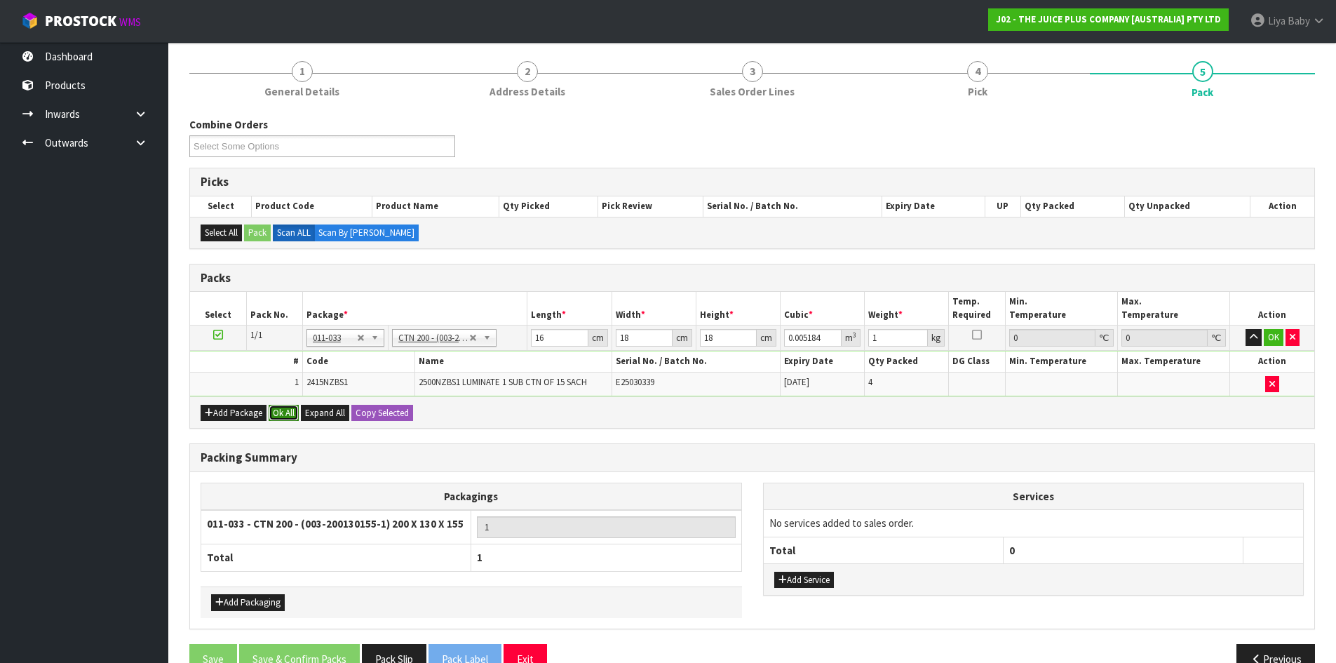
click at [286, 412] on button "Ok All" at bounding box center [284, 413] width 30 height 17
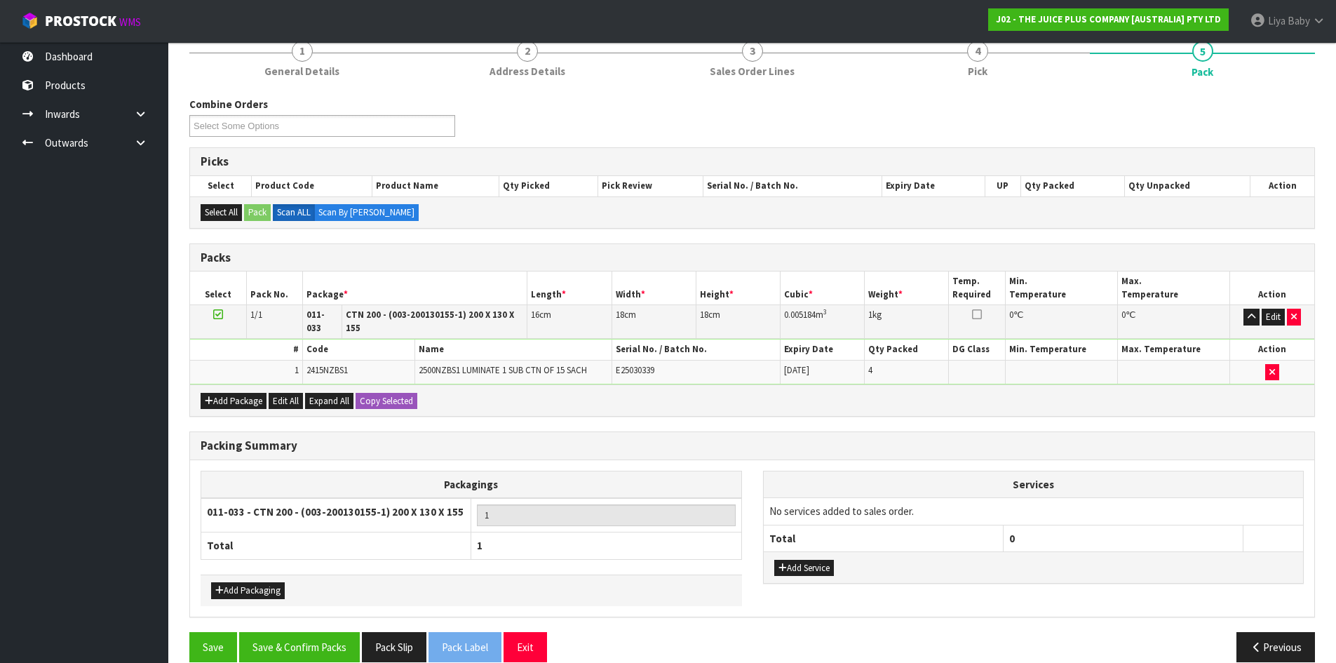
scroll to position [192, 0]
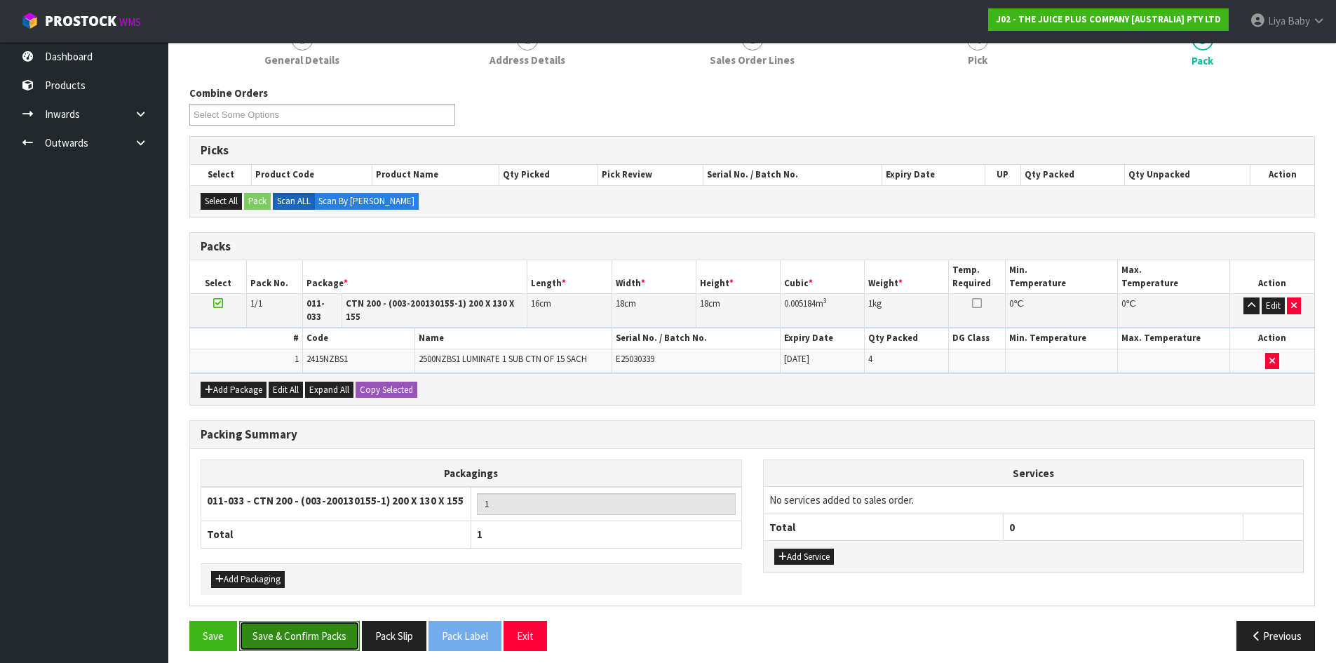
click at [257, 628] on button "Save & Confirm Packs" at bounding box center [299, 636] width 121 height 30
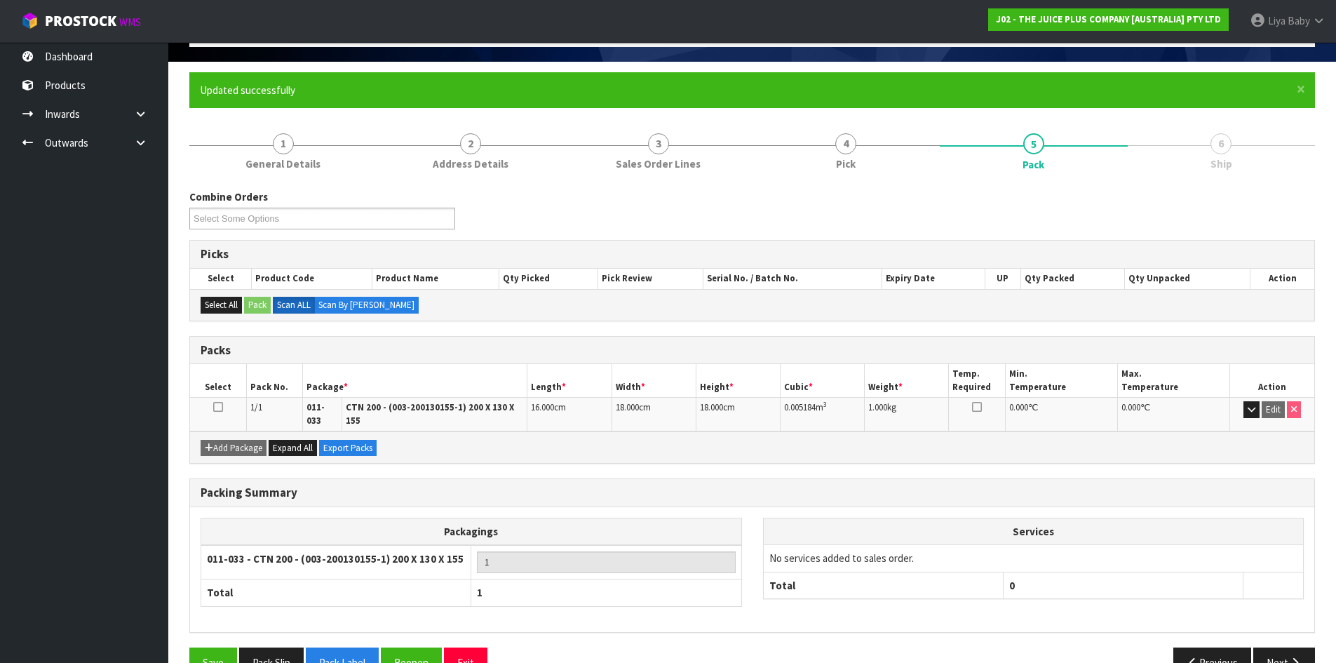
scroll to position [114, 0]
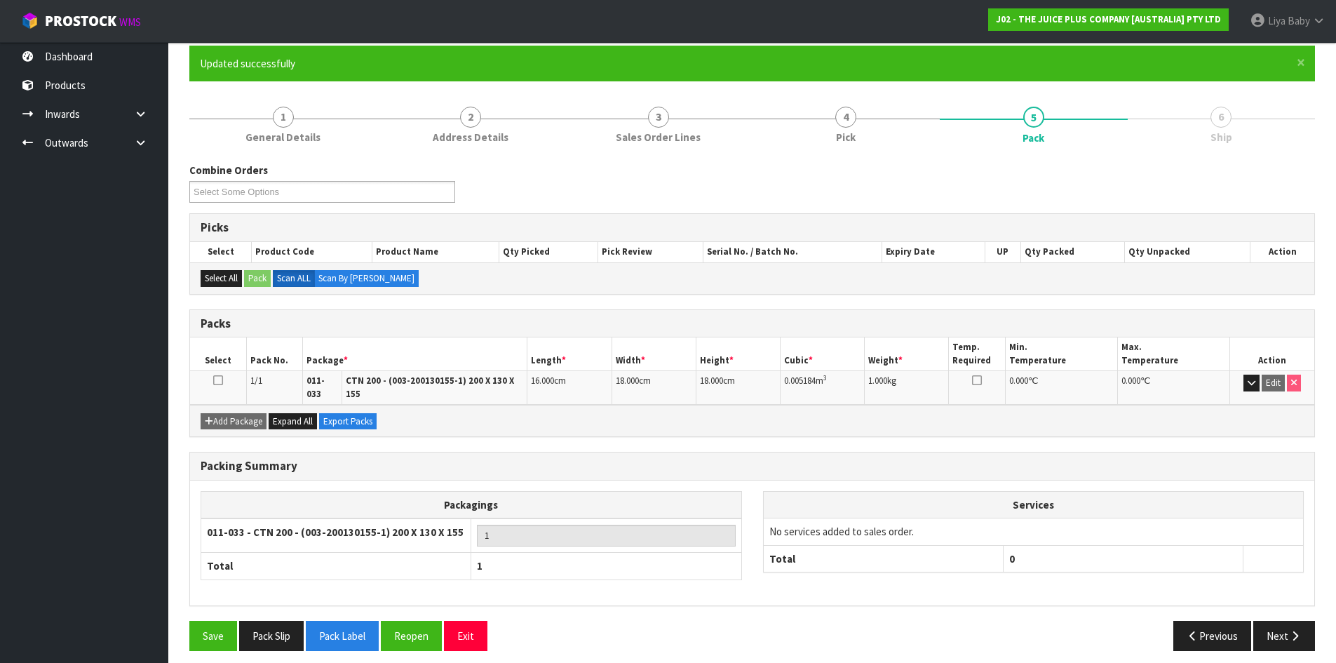
drag, startPoint x: 213, startPoint y: 376, endPoint x: 251, endPoint y: 374, distance: 37.9
click at [229, 375] on td at bounding box center [218, 388] width 56 height 34
drag, startPoint x: 221, startPoint y: 377, endPoint x: 237, endPoint y: 384, distance: 17.9
click at [221, 380] on icon at bounding box center [218, 380] width 10 height 1
click at [1289, 630] on button "Next" at bounding box center [1285, 636] width 62 height 30
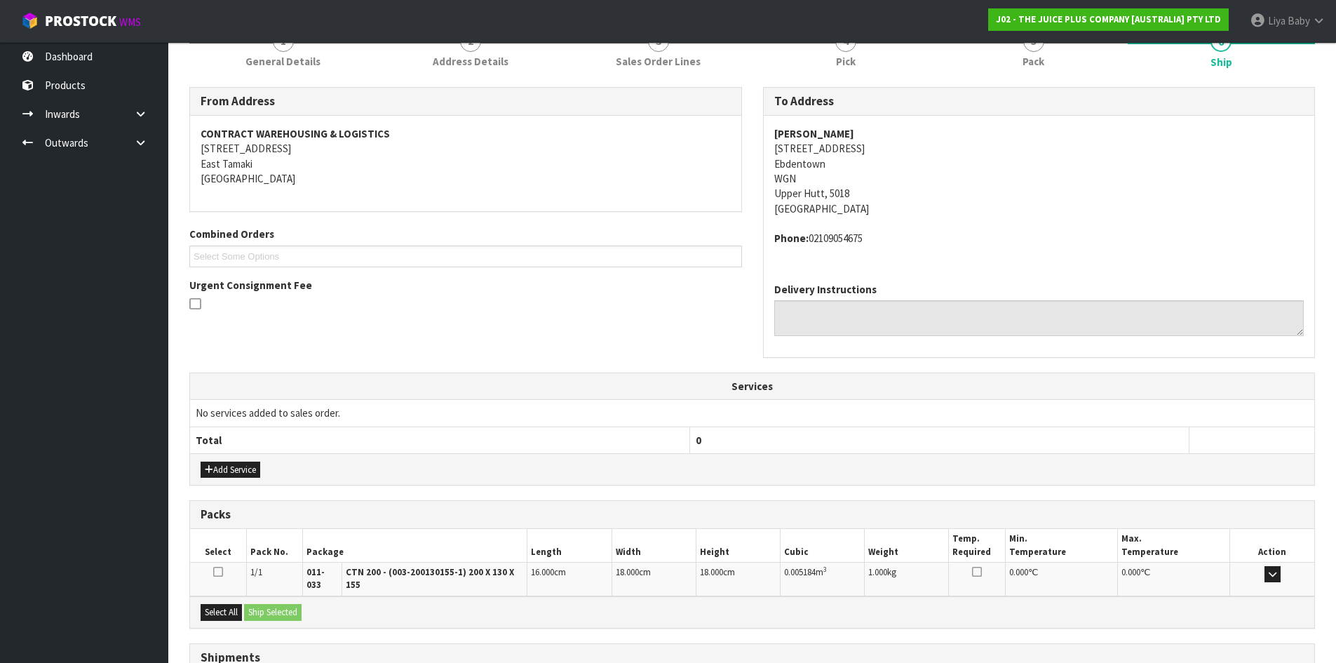
scroll to position [297, 0]
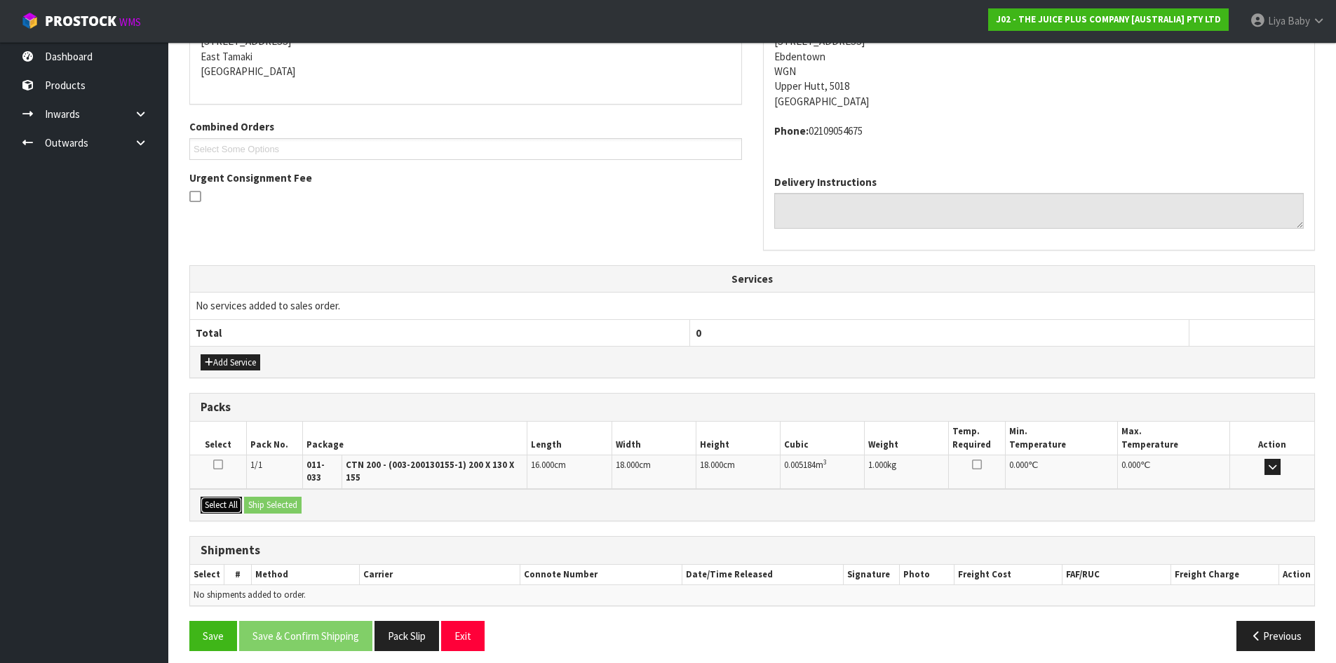
click at [236, 501] on button "Select All" at bounding box center [221, 505] width 41 height 17
click at [258, 497] on button "Ship Selected" at bounding box center [273, 505] width 58 height 17
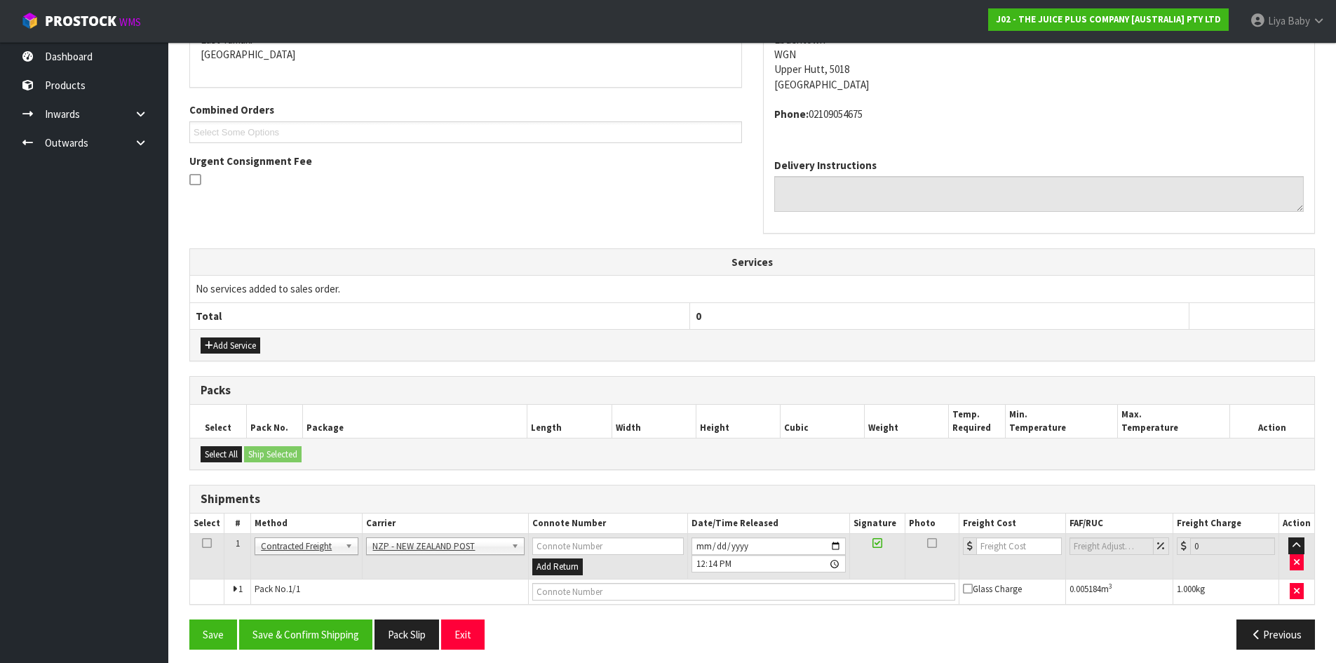
scroll to position [322, 0]
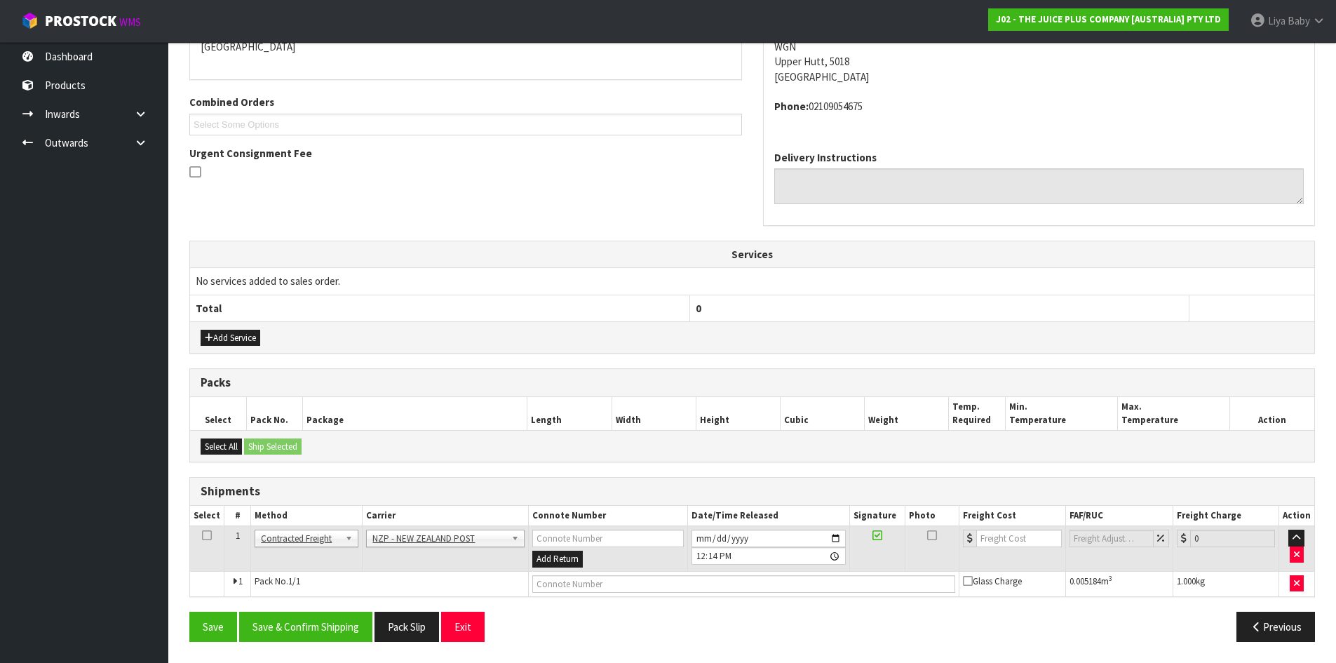
click at [203, 535] on icon at bounding box center [207, 535] width 10 height 1
click at [311, 620] on button "Save & Confirm Shipping" at bounding box center [305, 627] width 133 height 30
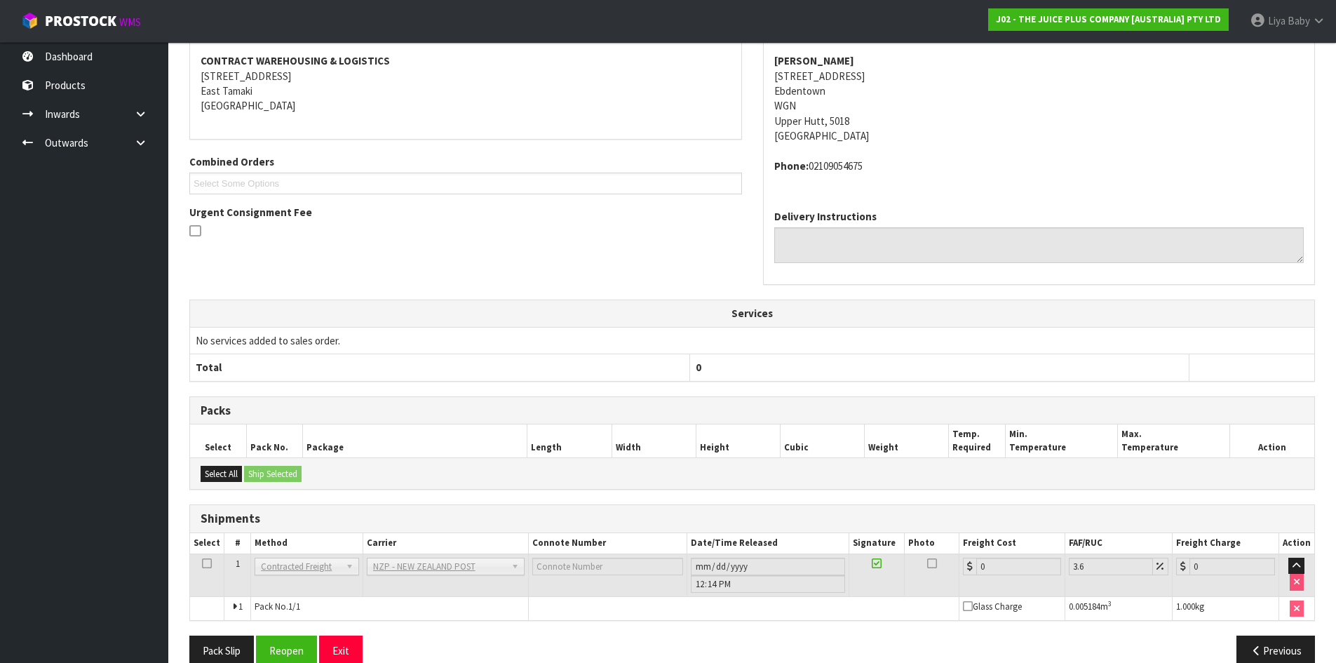
scroll to position [302, 0]
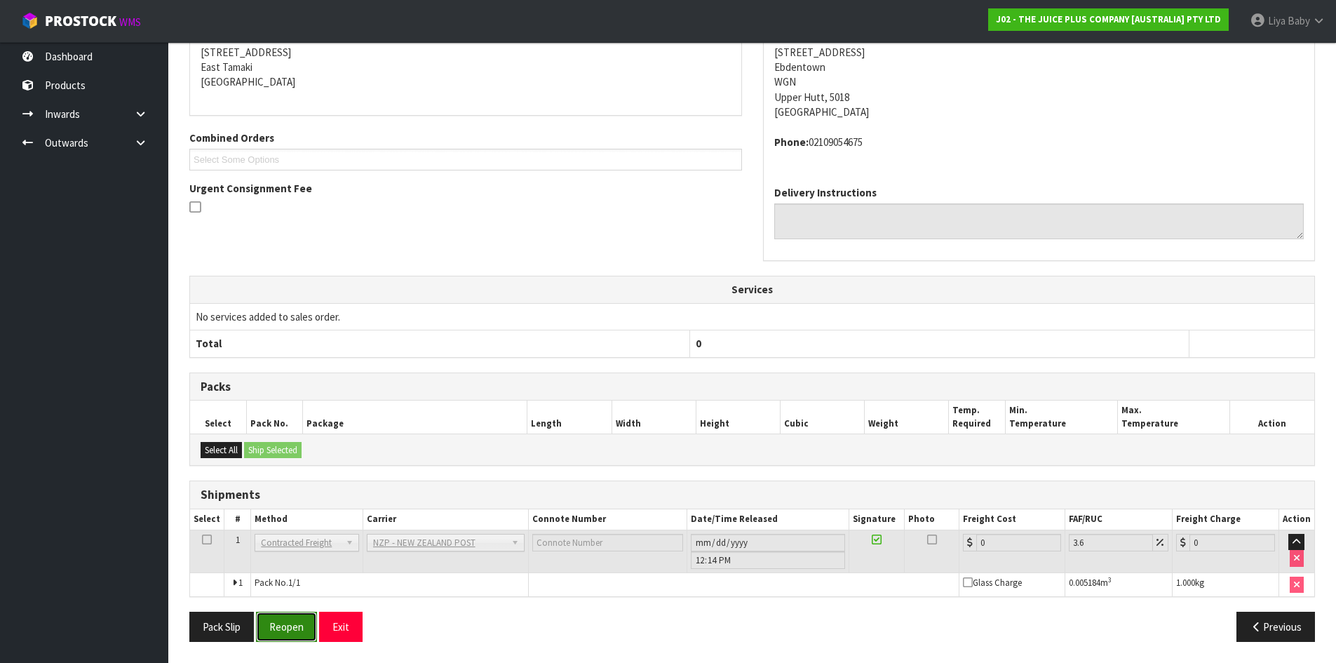
click at [271, 623] on button "Reopen" at bounding box center [286, 627] width 61 height 30
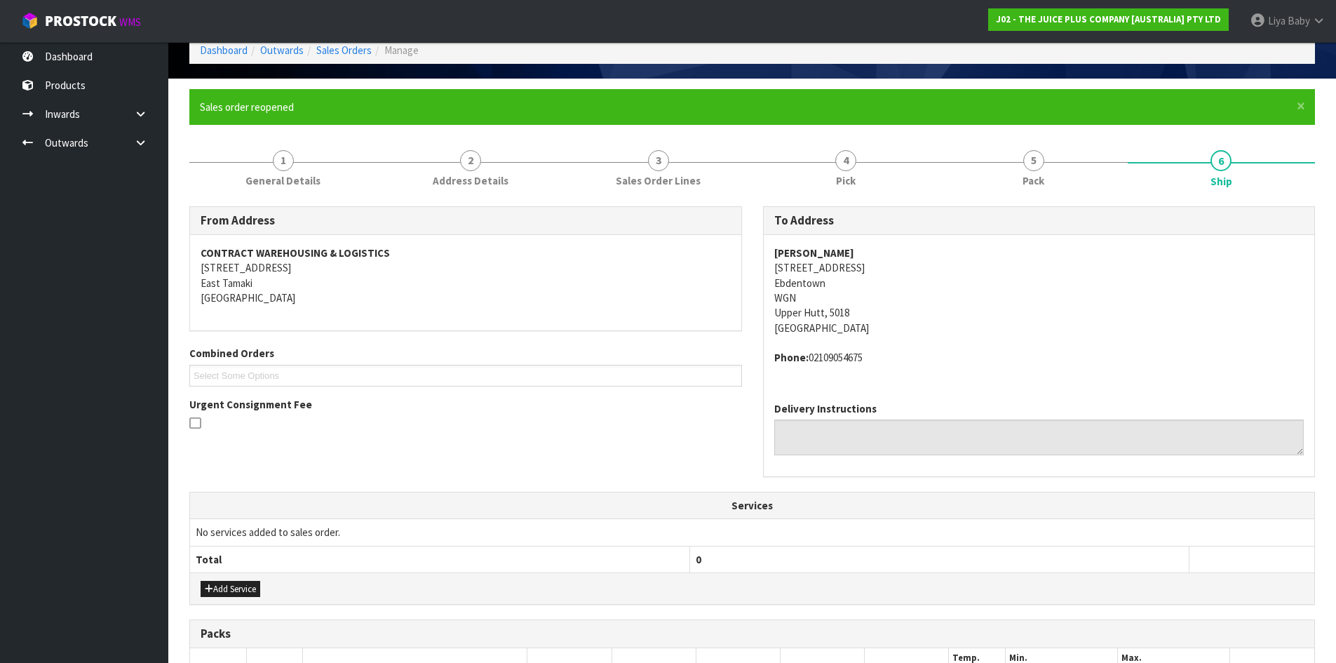
scroll to position [335, 0]
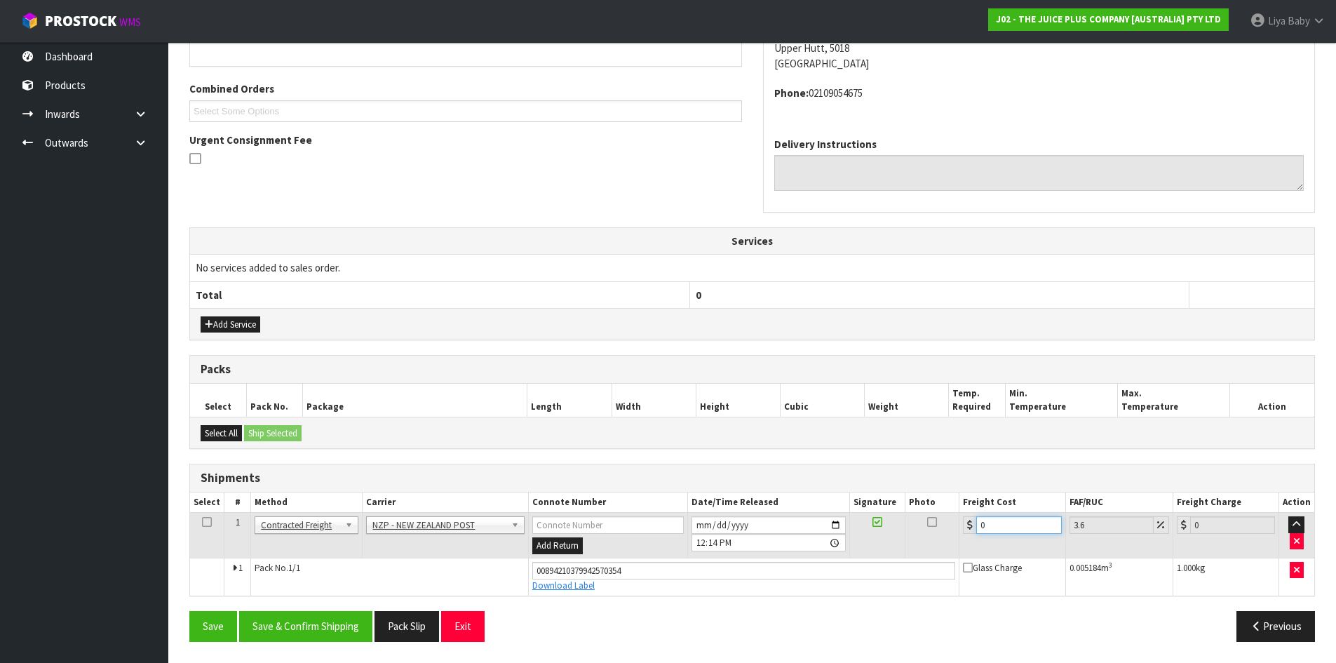
click at [1013, 530] on input "0" at bounding box center [1019, 525] width 85 height 18
click at [204, 523] on icon at bounding box center [207, 522] width 10 height 1
click at [302, 629] on button "Save & Confirm Shipping" at bounding box center [305, 626] width 133 height 30
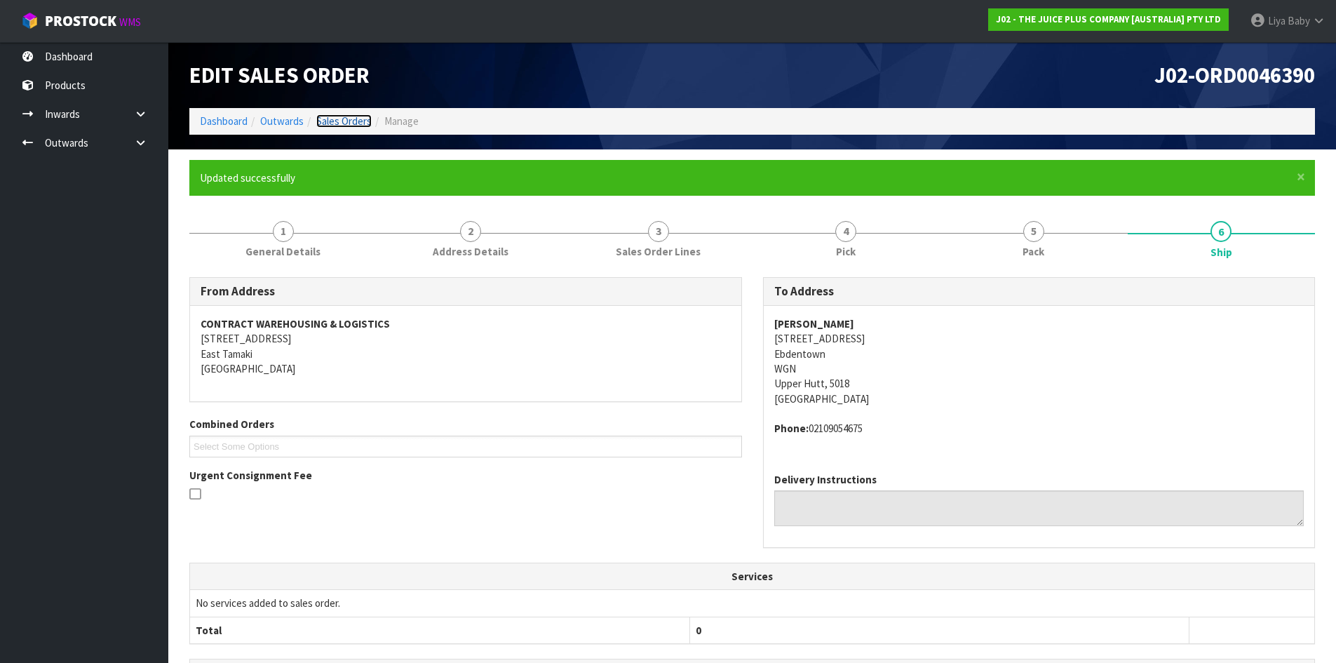
click at [343, 116] on link "Sales Orders" at bounding box center [343, 120] width 55 height 13
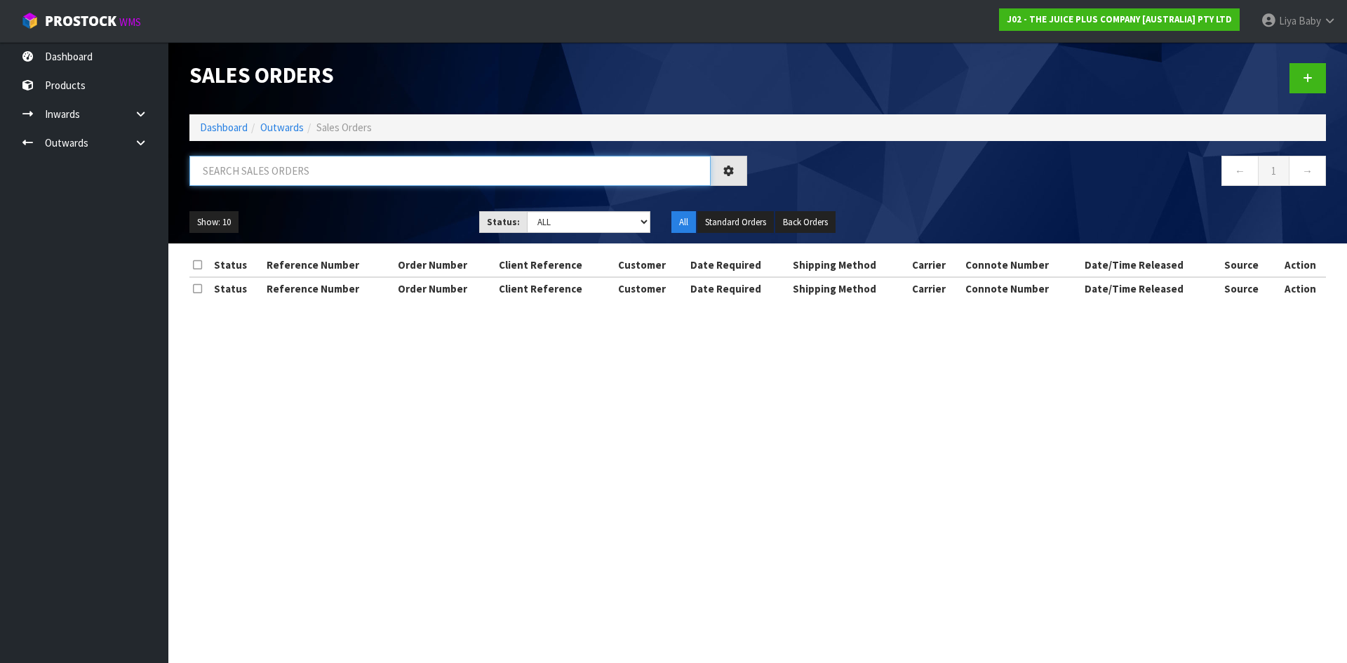
click at [320, 180] on input "text" at bounding box center [449, 171] width 521 height 30
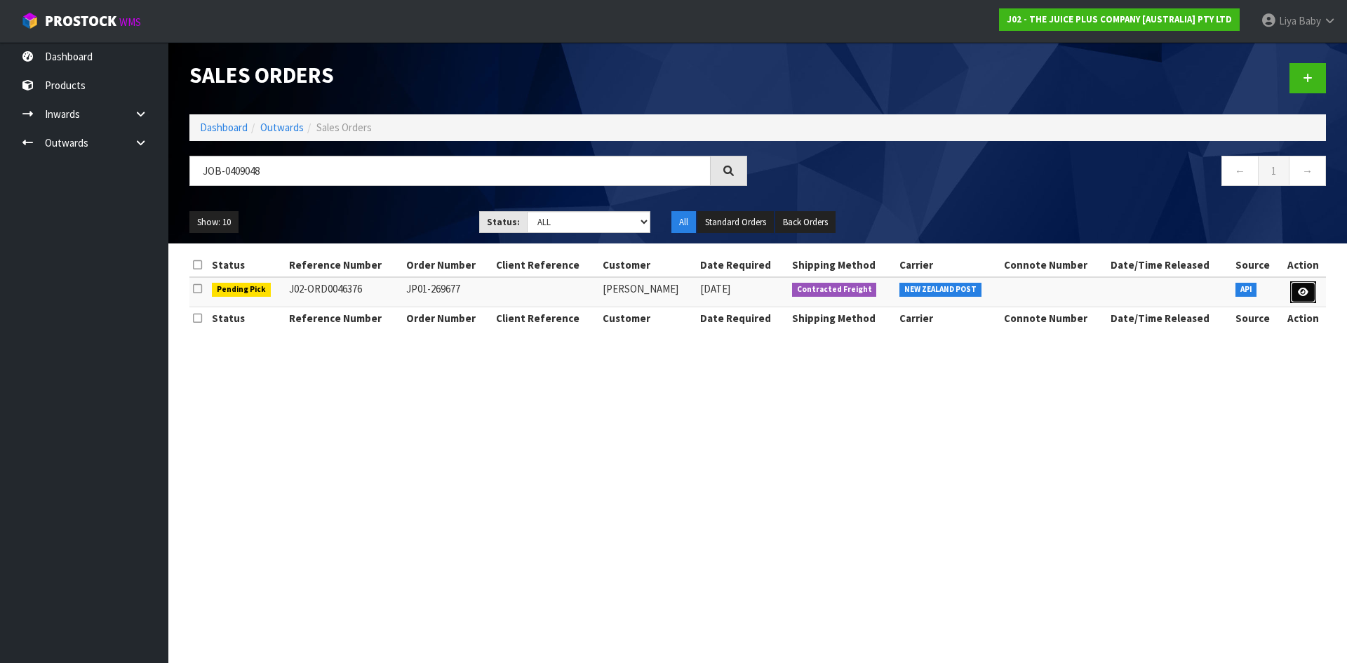
click at [1299, 283] on link at bounding box center [1303, 292] width 26 height 22
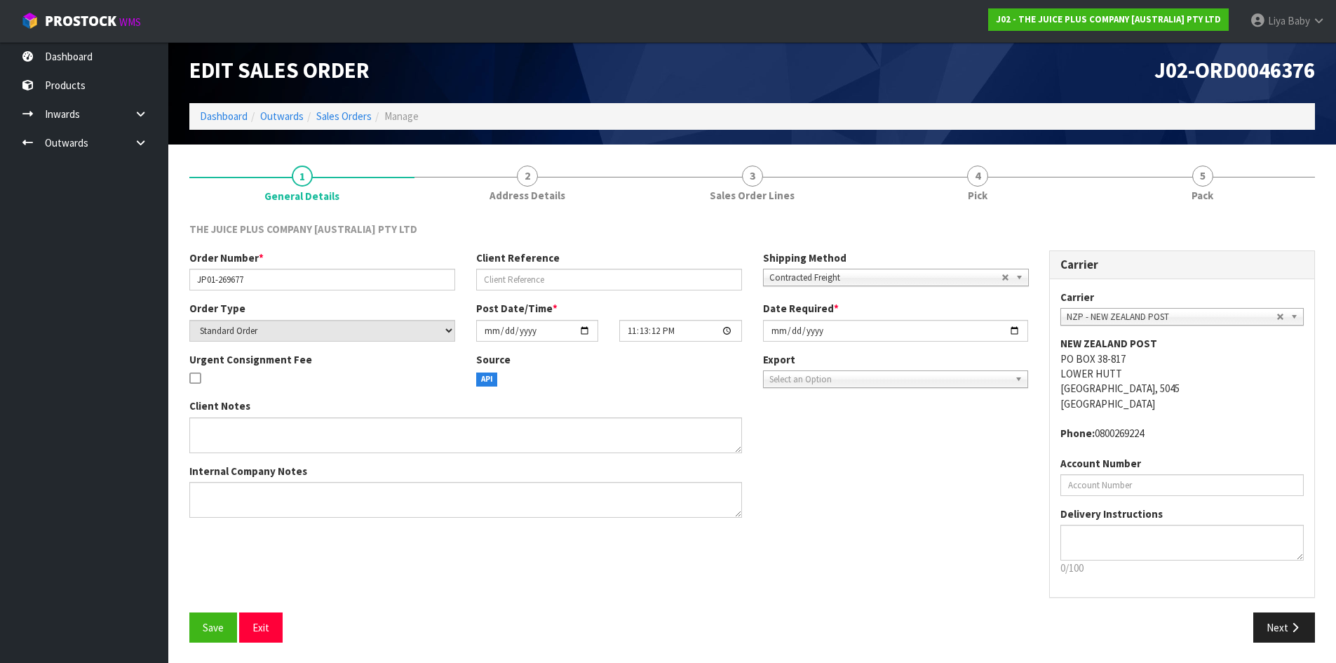
scroll to position [6, 0]
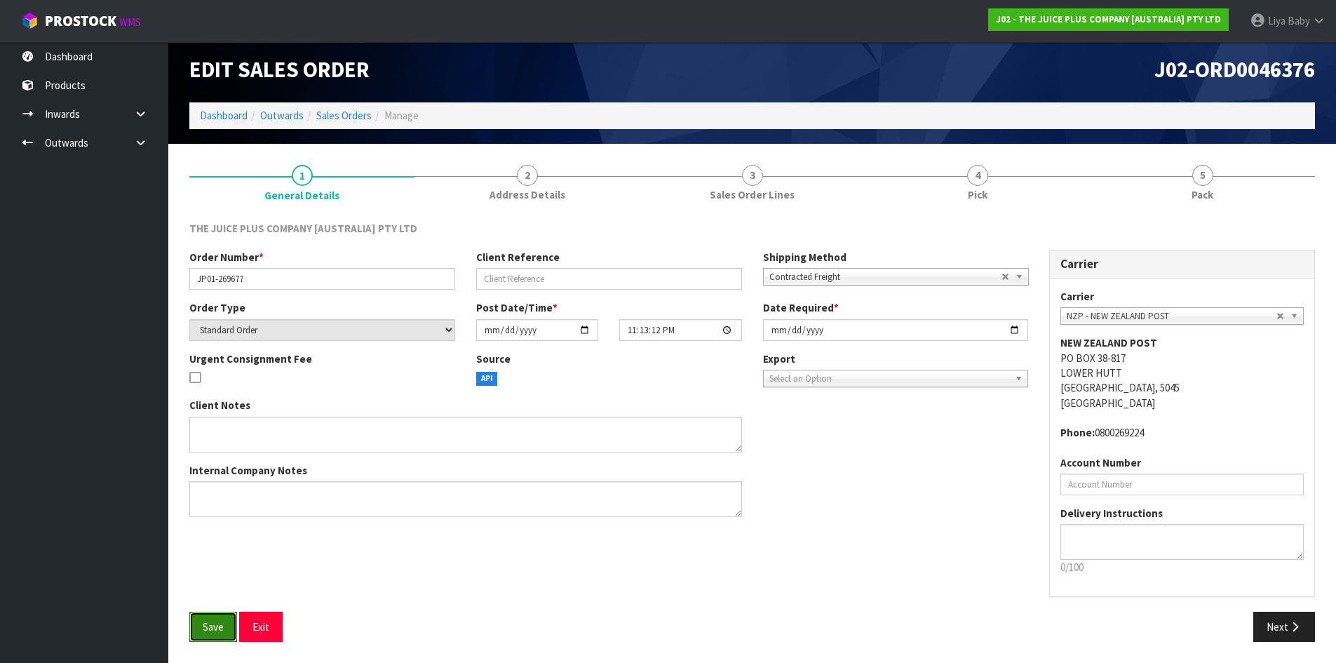
click at [226, 617] on button "Save" at bounding box center [213, 627] width 48 height 30
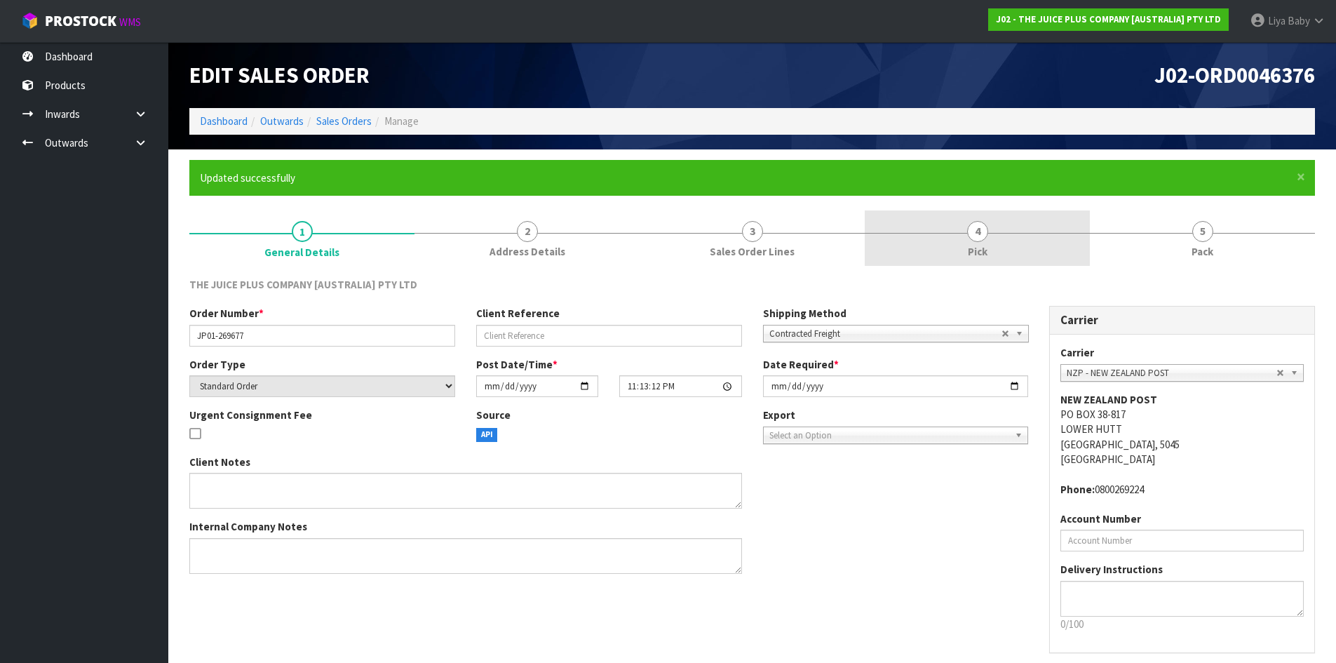
click at [974, 249] on span "Pick" at bounding box center [978, 251] width 20 height 15
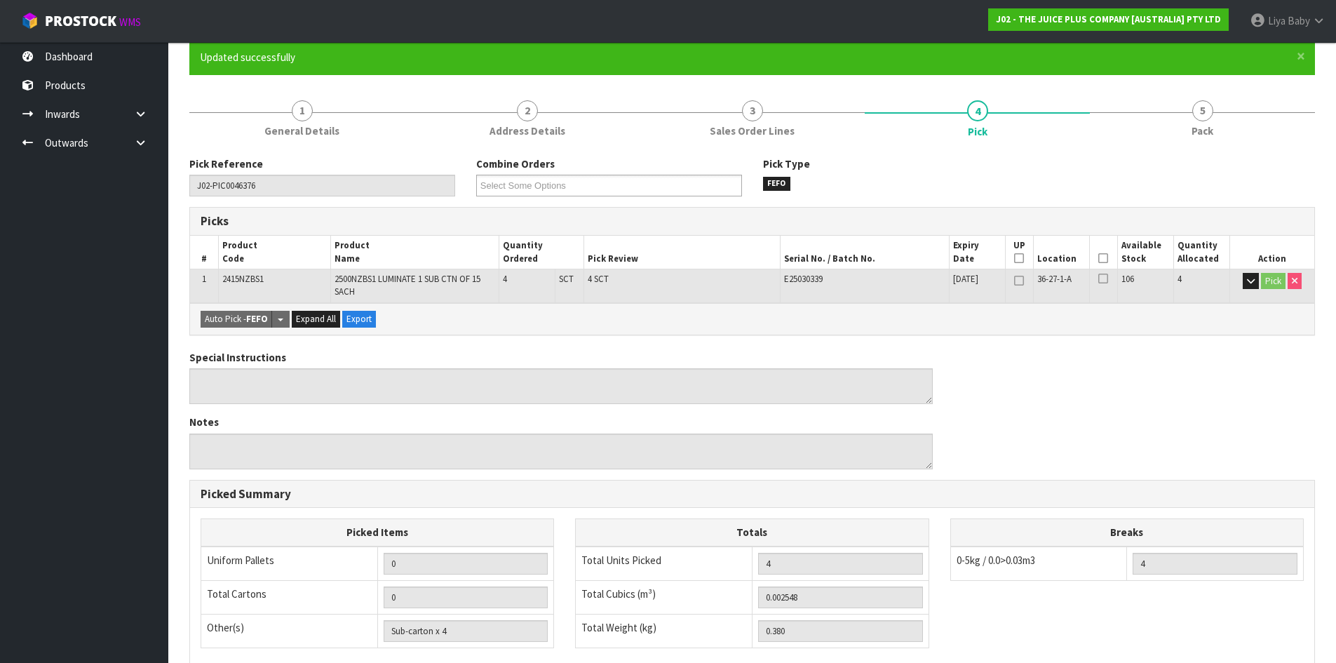
scroll to position [114, 0]
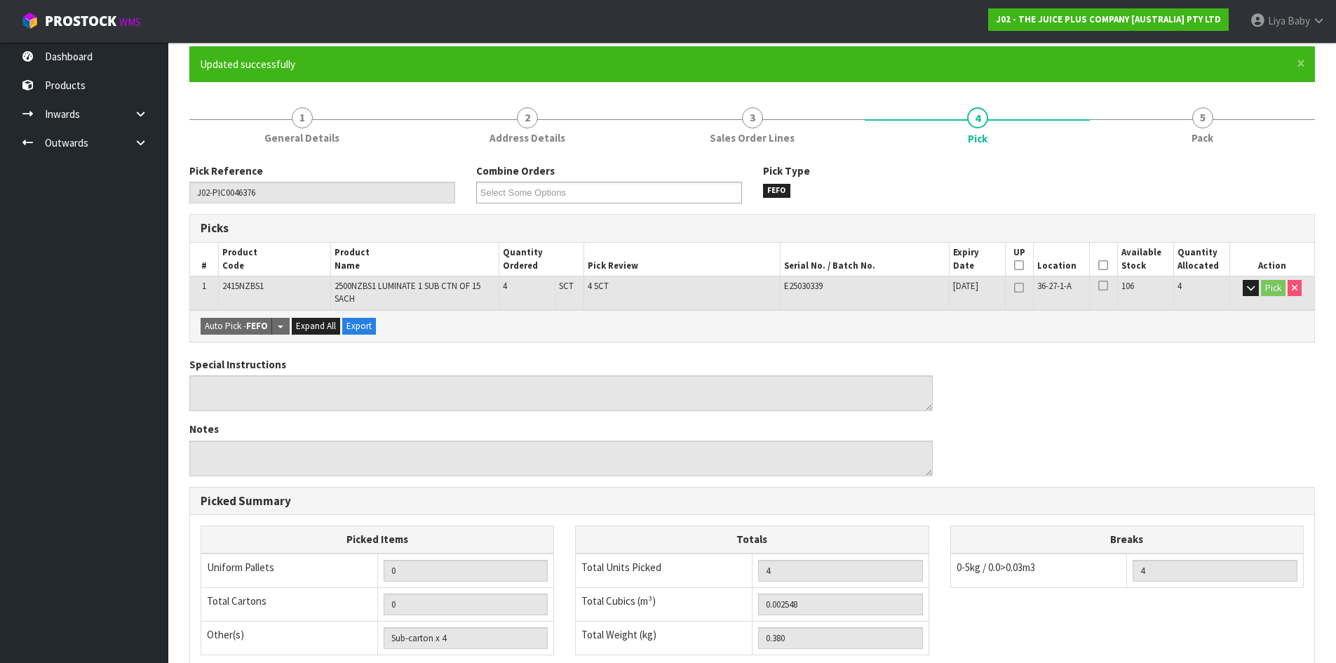
click at [1106, 259] on th "Picked" at bounding box center [1103, 259] width 28 height 33
click at [1104, 265] on icon at bounding box center [1104, 265] width 10 height 1
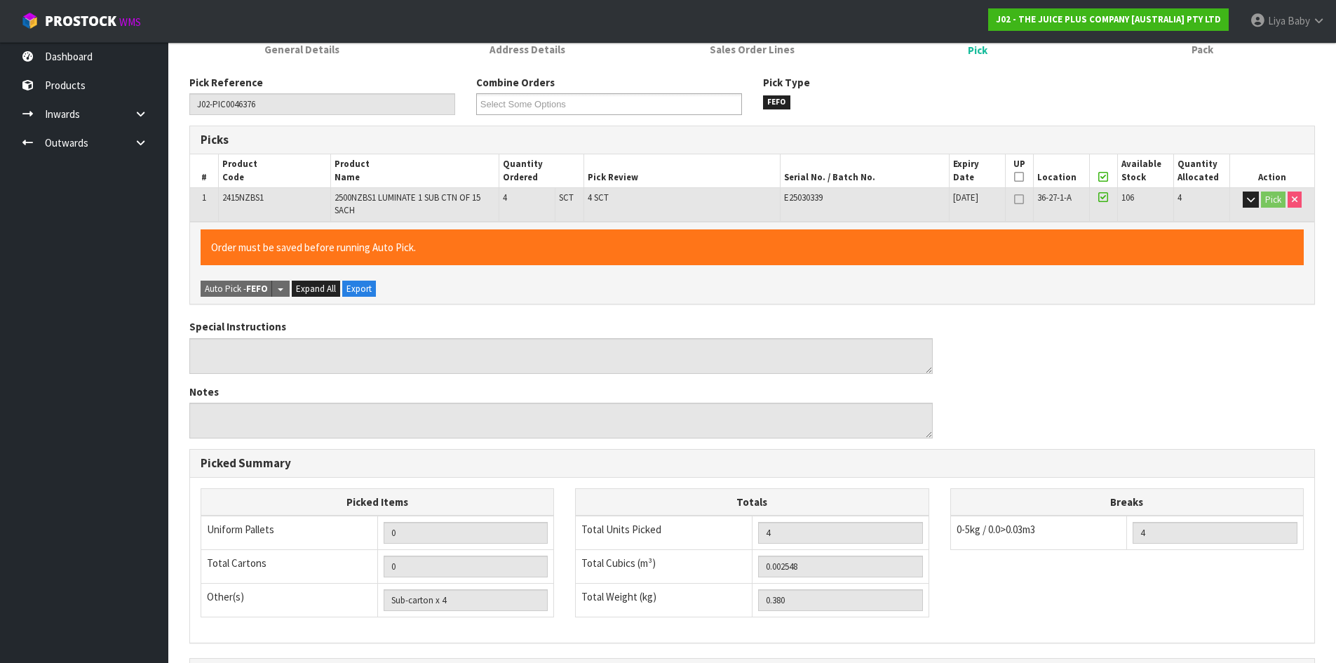
scroll to position [375, 0]
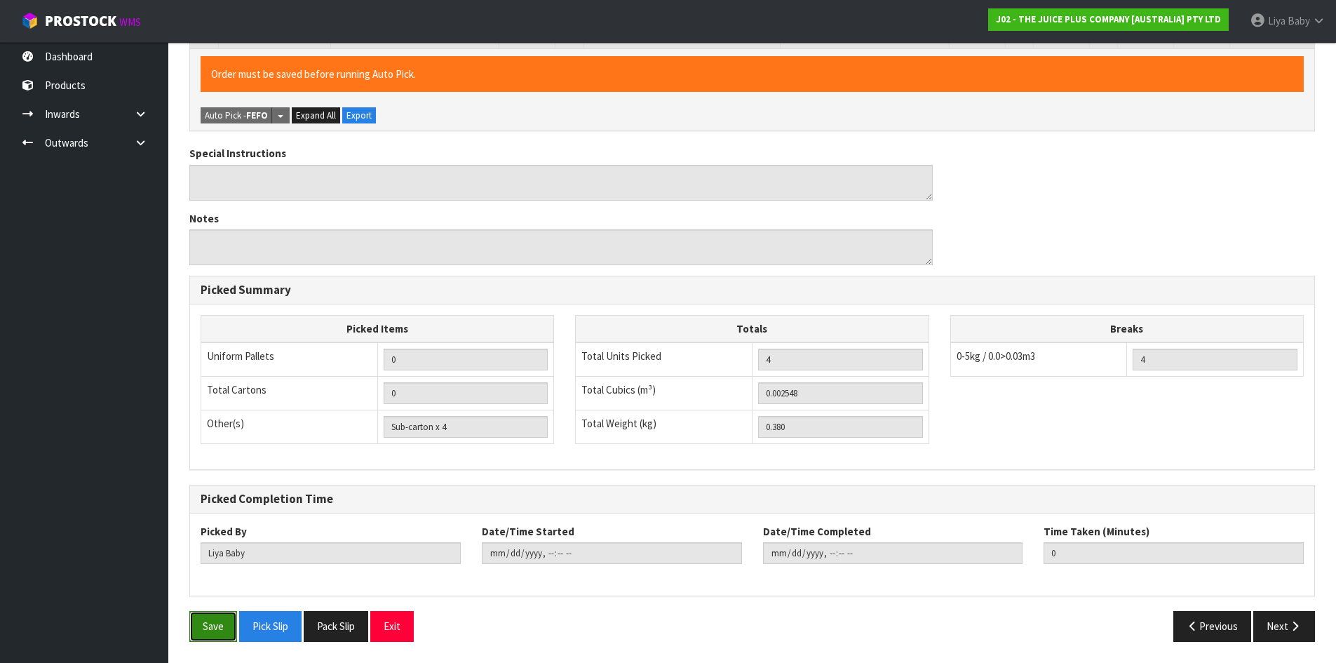
click at [223, 631] on button "Save" at bounding box center [213, 626] width 48 height 30
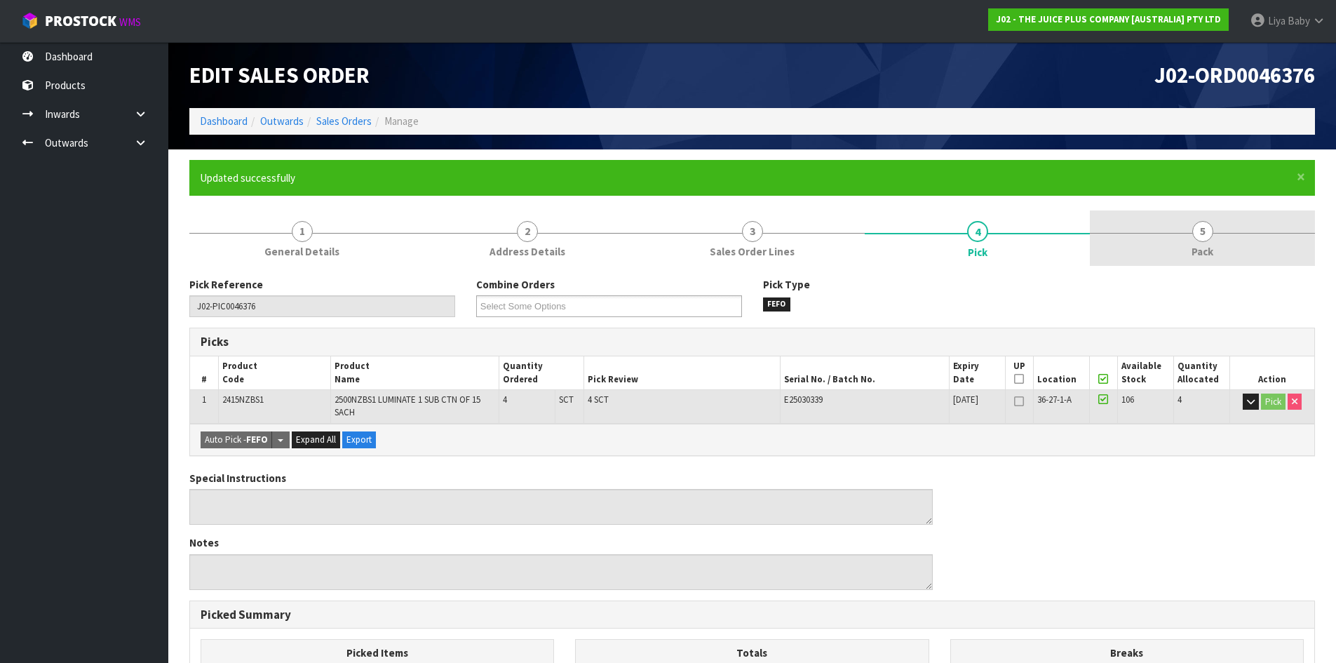
click at [1232, 240] on link "5 Pack" at bounding box center [1202, 237] width 225 height 55
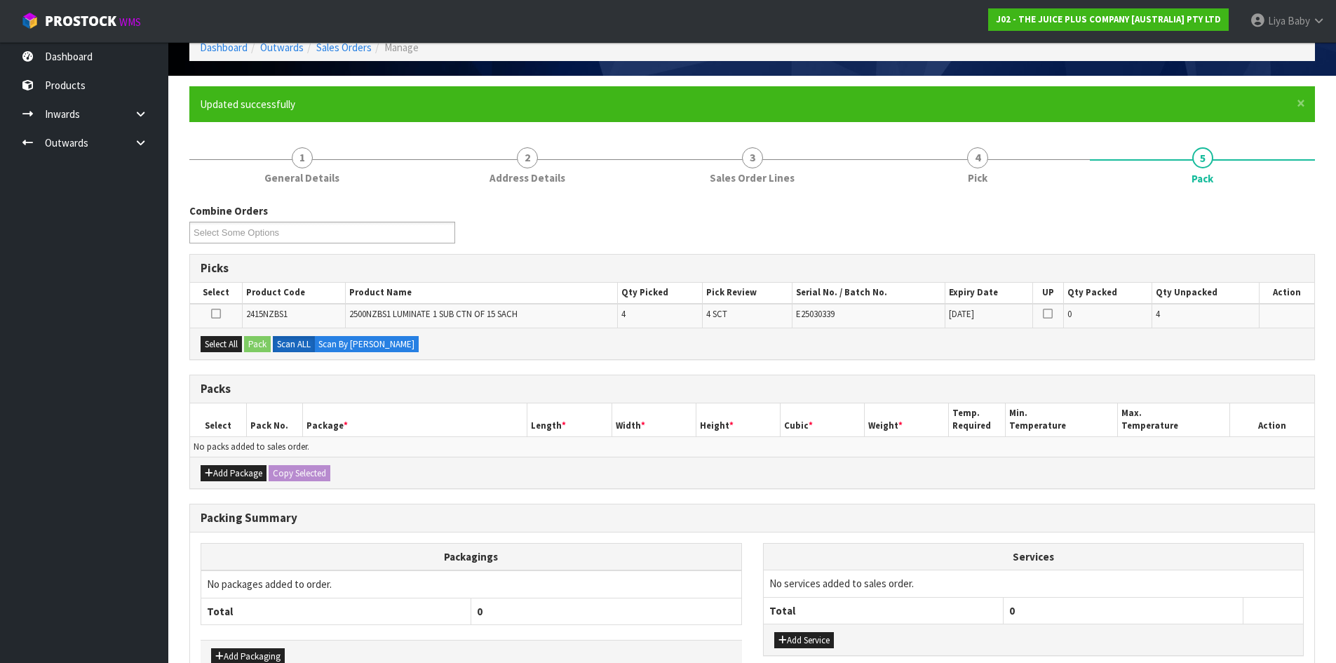
scroll to position [160, 0]
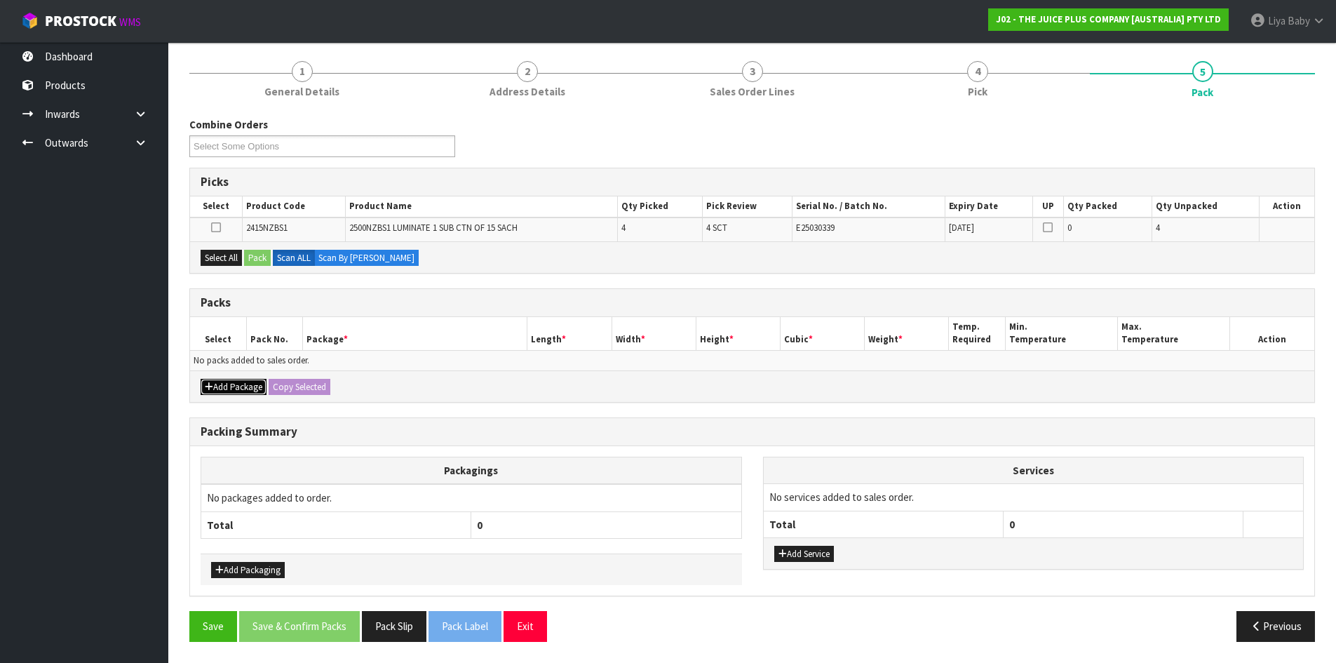
click at [228, 391] on button "Add Package" at bounding box center [234, 387] width 66 height 17
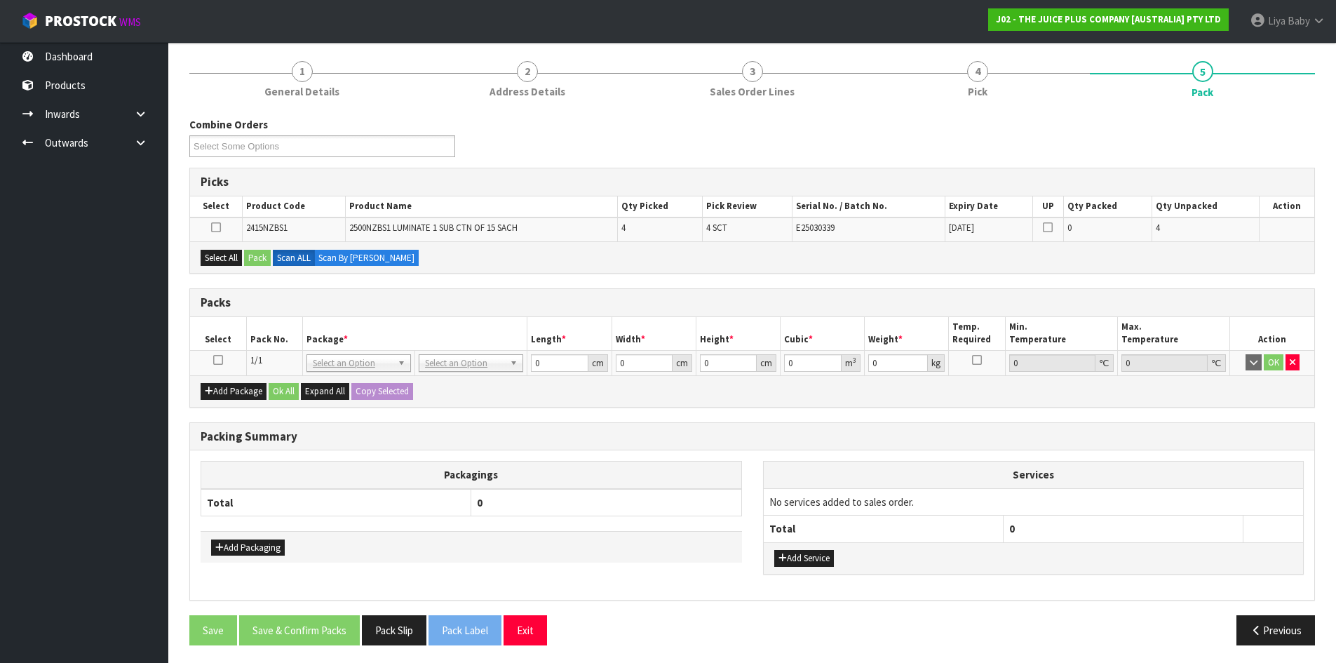
click at [220, 360] on icon at bounding box center [218, 360] width 10 height 1
click at [229, 255] on button "Select All" at bounding box center [221, 258] width 41 height 17
click at [260, 259] on button "Pack" at bounding box center [257, 258] width 27 height 17
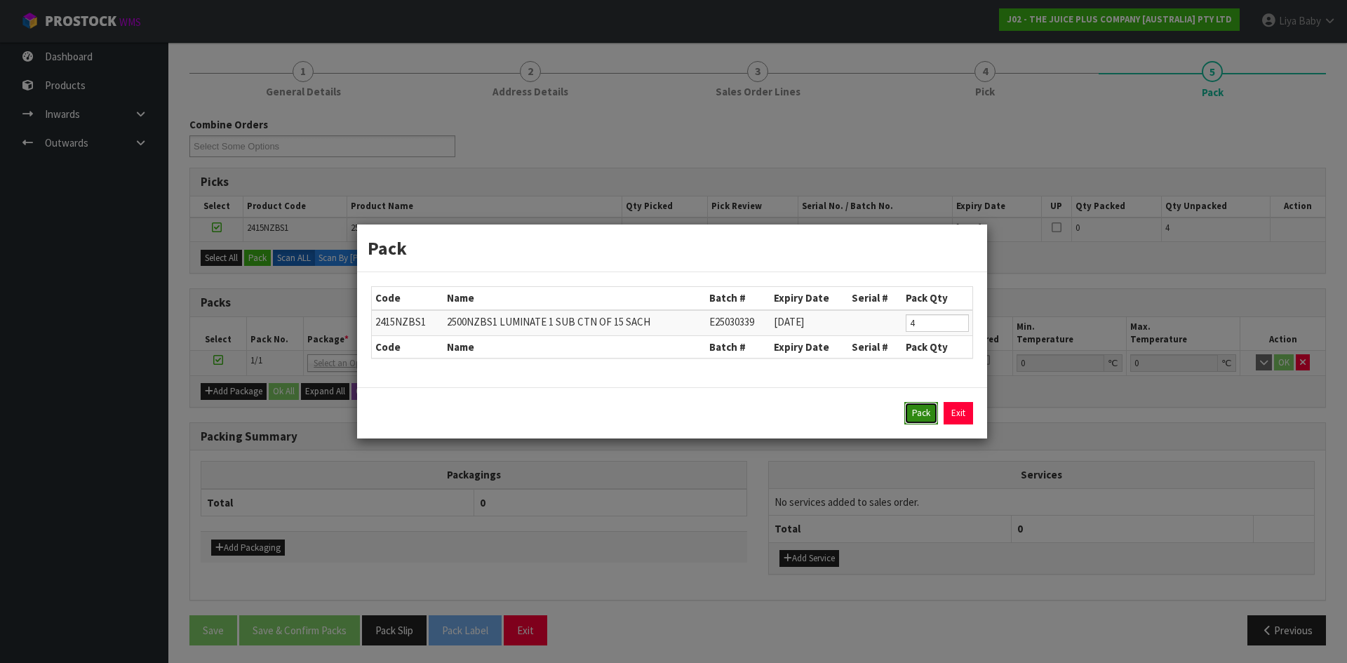
click at [923, 410] on button "Pack" at bounding box center [921, 413] width 34 height 22
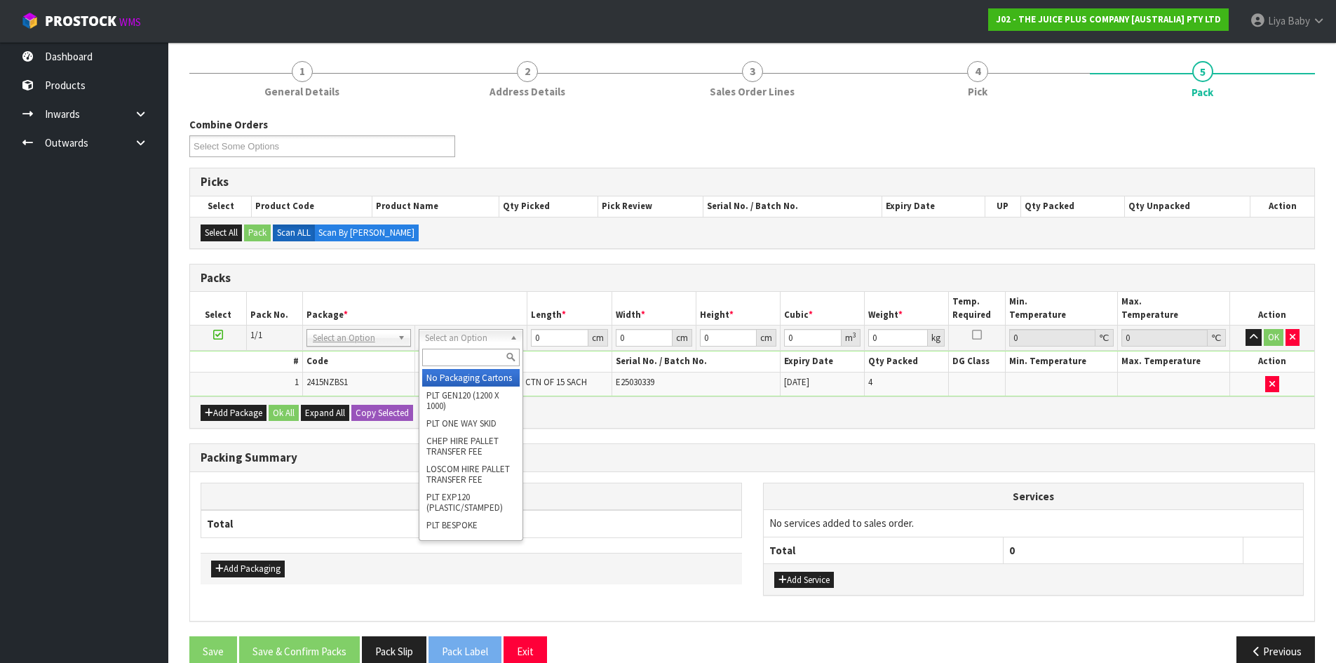
click at [481, 351] on input "text" at bounding box center [471, 358] width 98 height 18
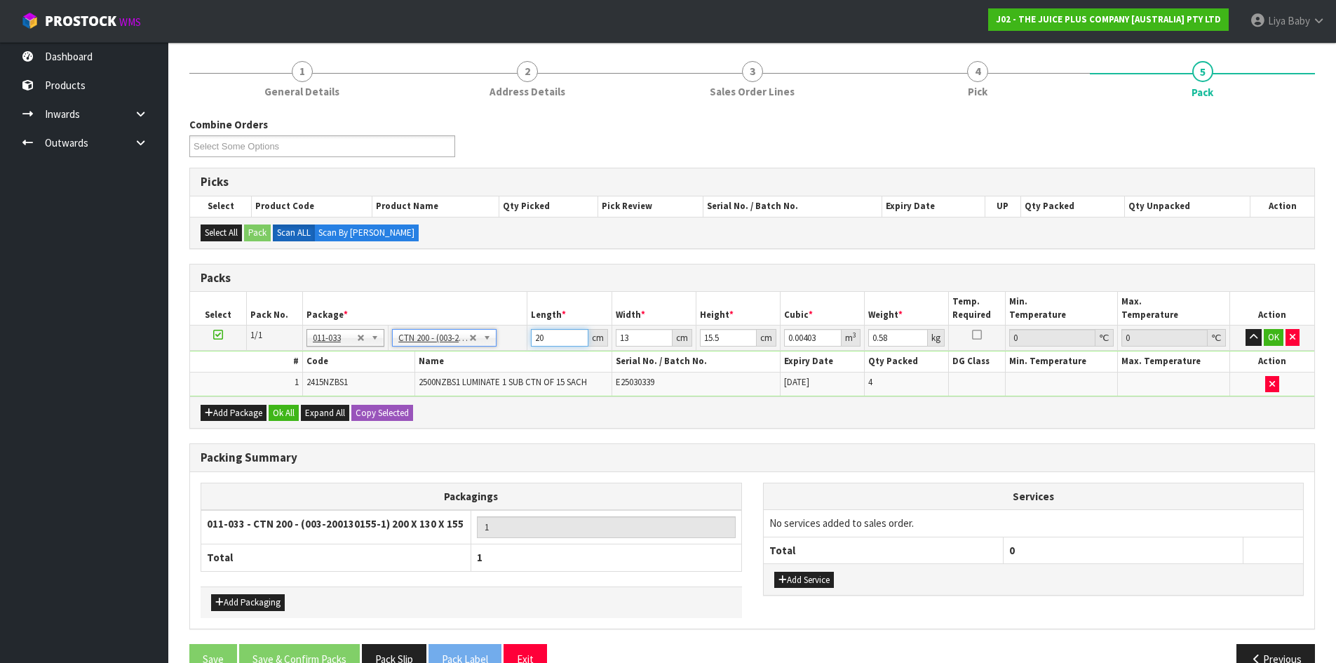
click at [558, 336] on input "20" at bounding box center [559, 338] width 57 height 18
click at [631, 338] on input "13" at bounding box center [644, 338] width 57 height 18
click at [731, 333] on input "15.5" at bounding box center [728, 338] width 57 height 18
click at [891, 335] on input "0.58" at bounding box center [899, 338] width 60 height 18
click at [281, 413] on button "Ok All" at bounding box center [284, 413] width 30 height 17
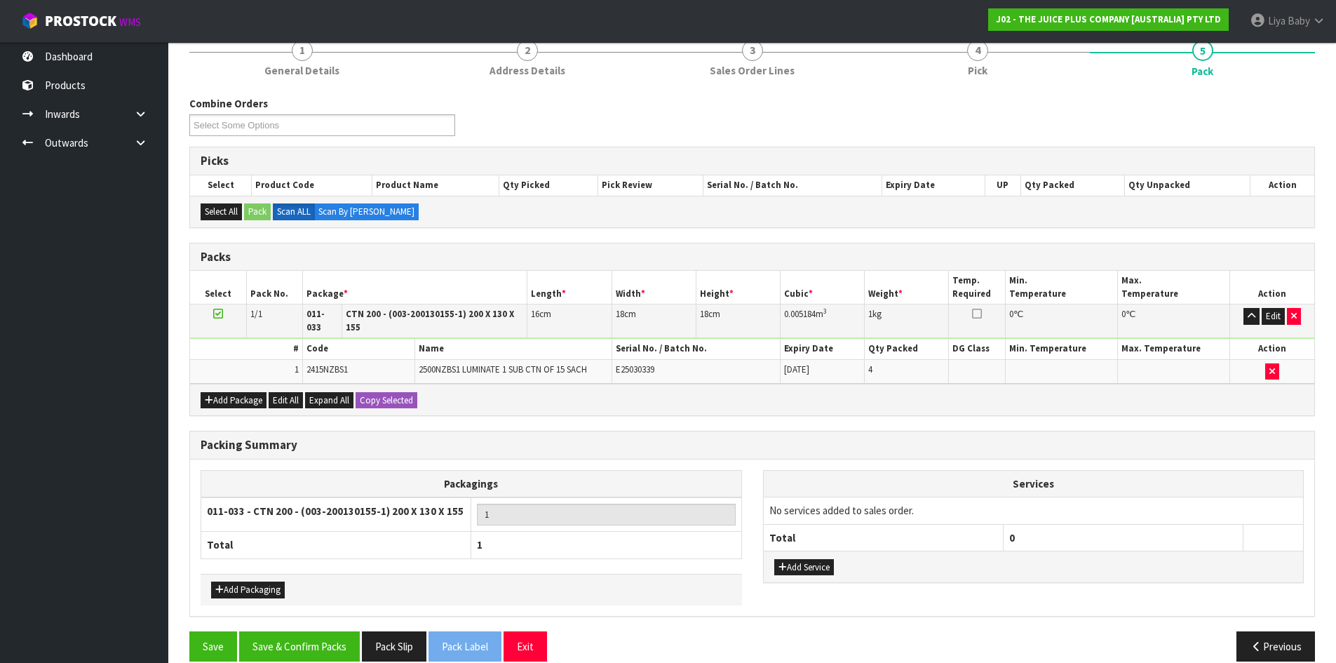
scroll to position [192, 0]
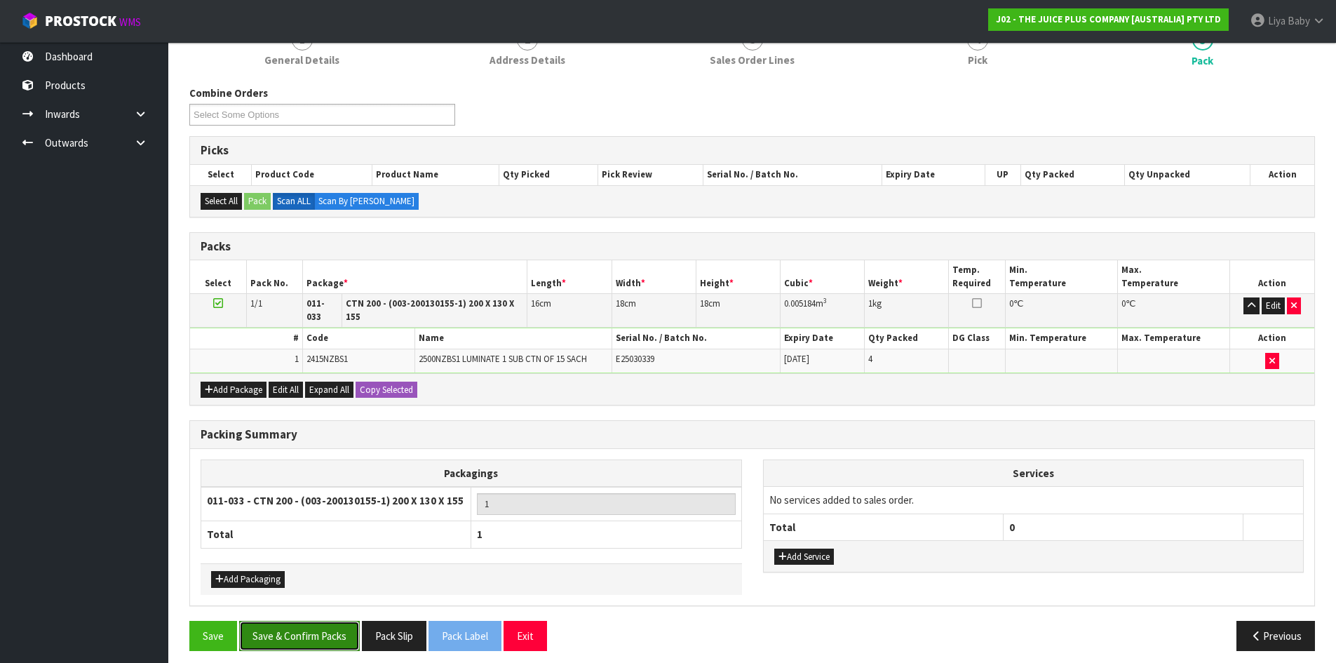
click at [322, 621] on button "Save & Confirm Packs" at bounding box center [299, 636] width 121 height 30
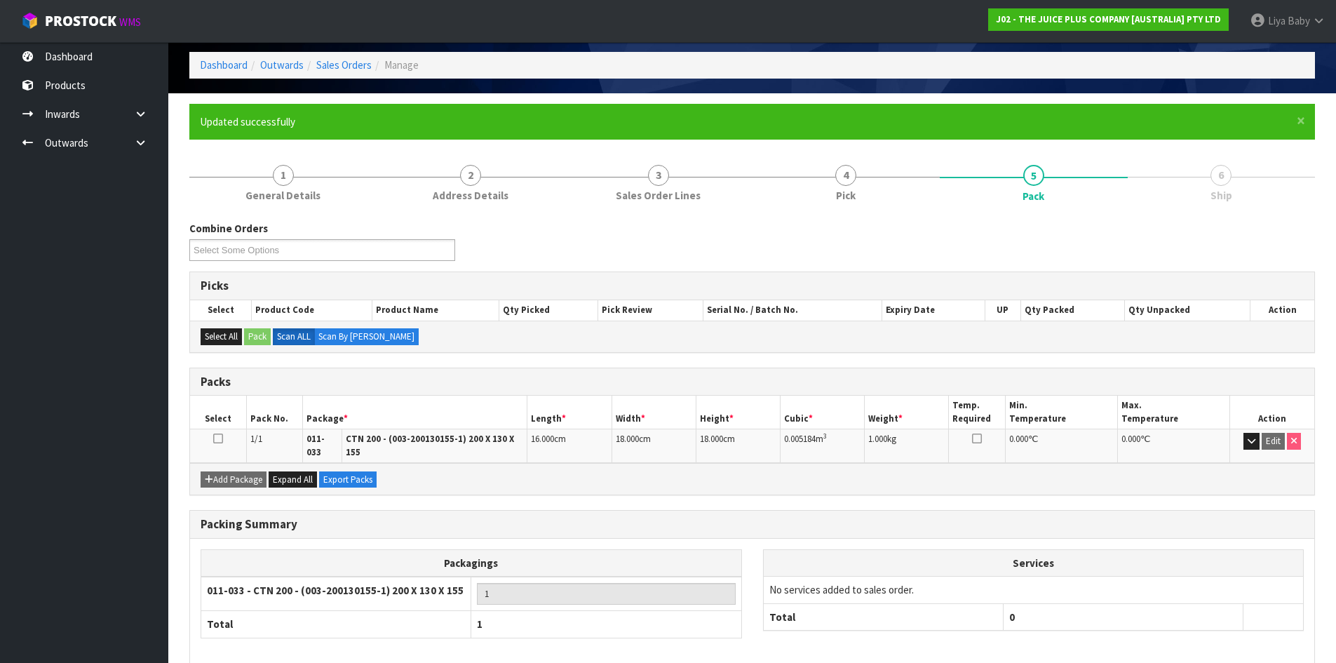
scroll to position [114, 0]
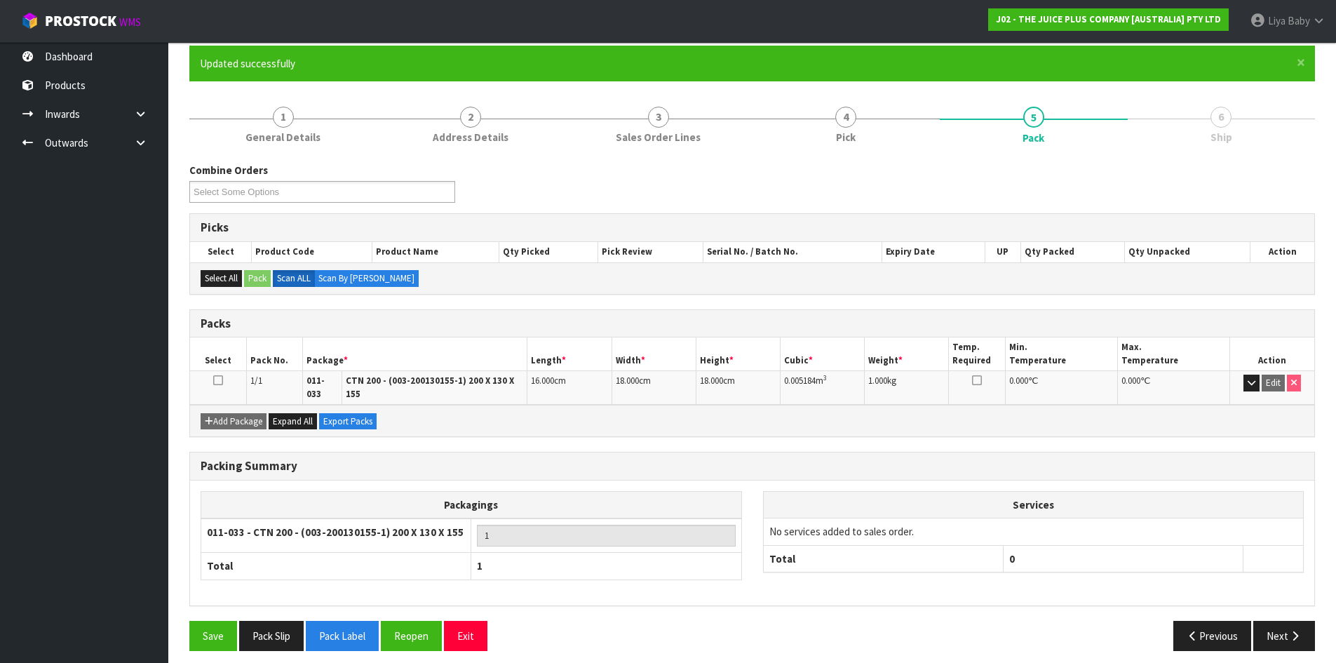
click at [222, 380] on icon at bounding box center [218, 380] width 10 height 1
click at [1299, 634] on button "Next" at bounding box center [1285, 636] width 62 height 30
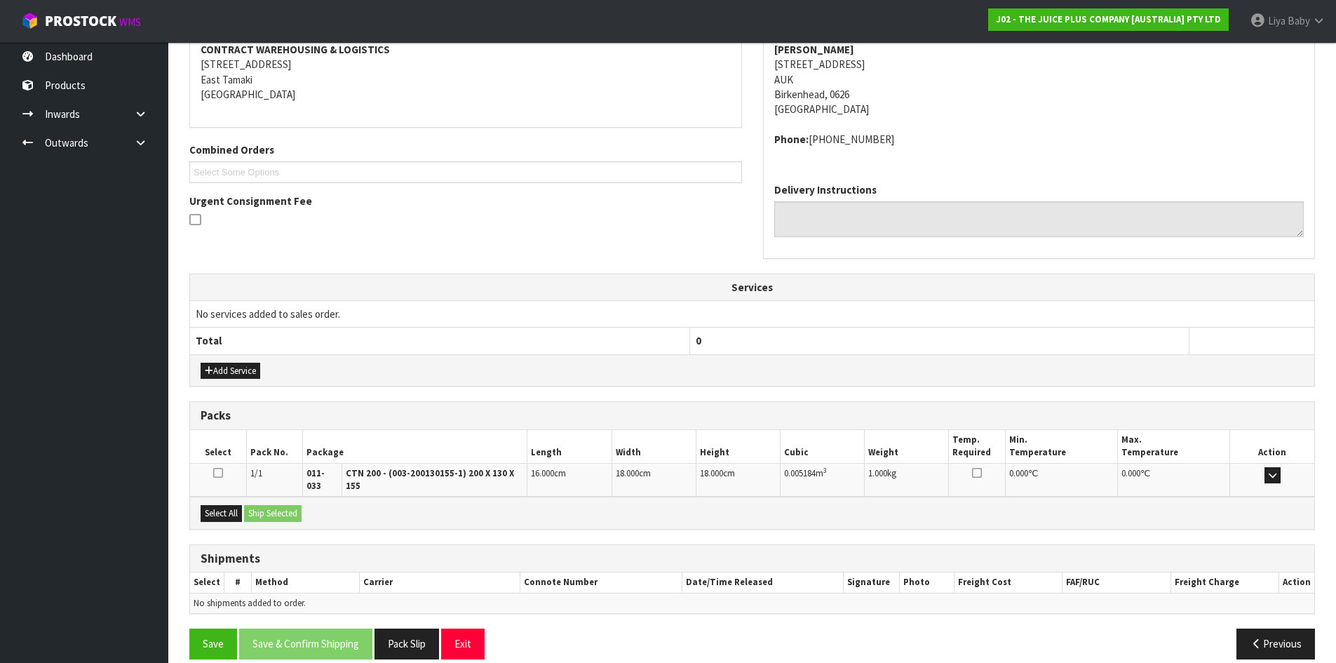
scroll to position [282, 0]
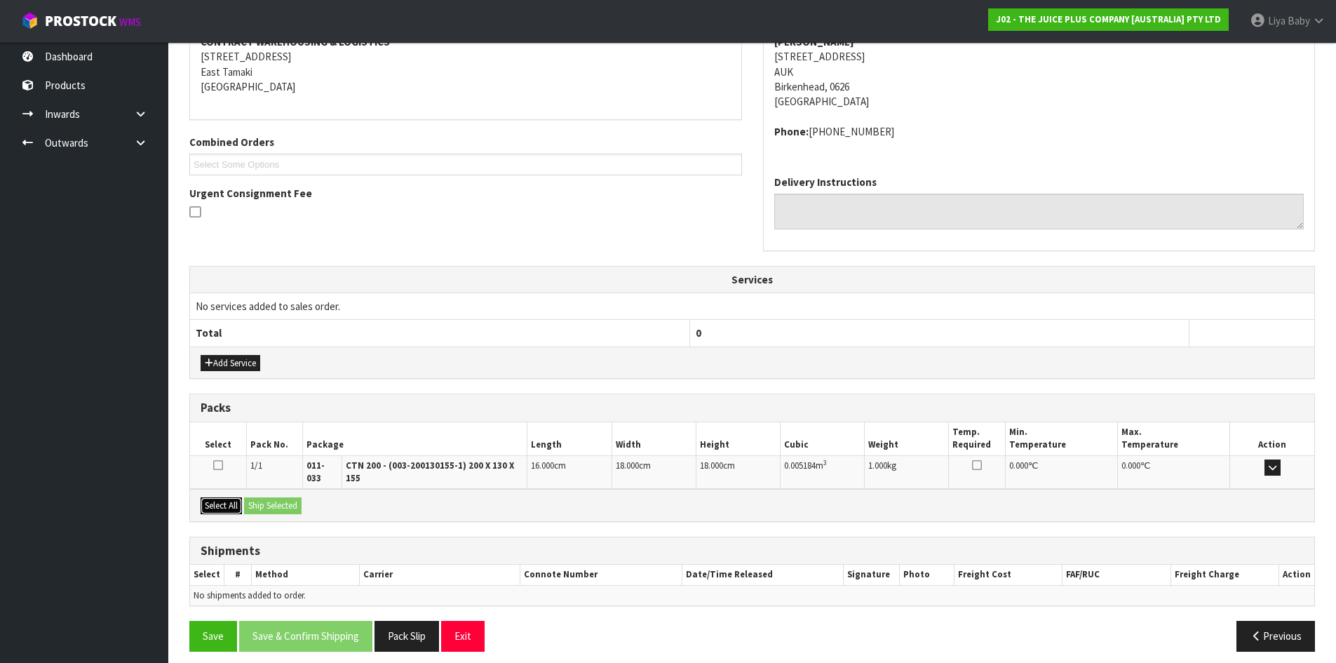
click at [212, 497] on button "Select All" at bounding box center [221, 505] width 41 height 17
click at [271, 497] on button "Ship Selected" at bounding box center [273, 505] width 58 height 17
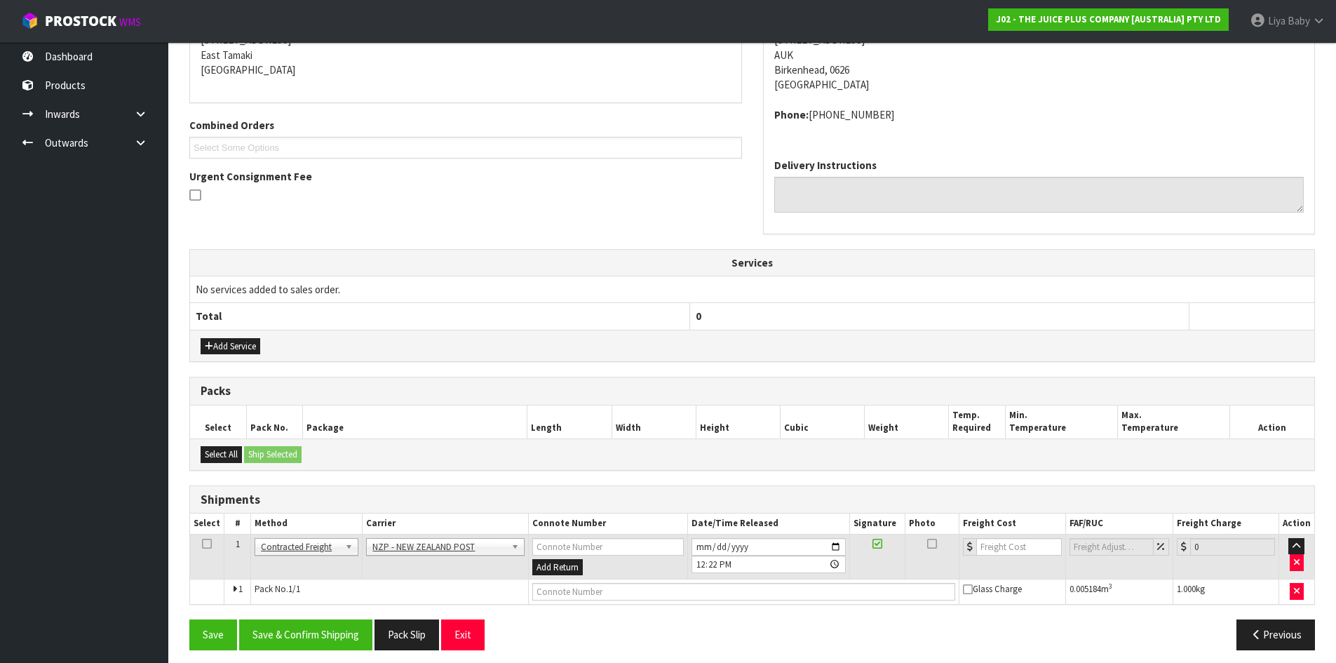
scroll to position [307, 0]
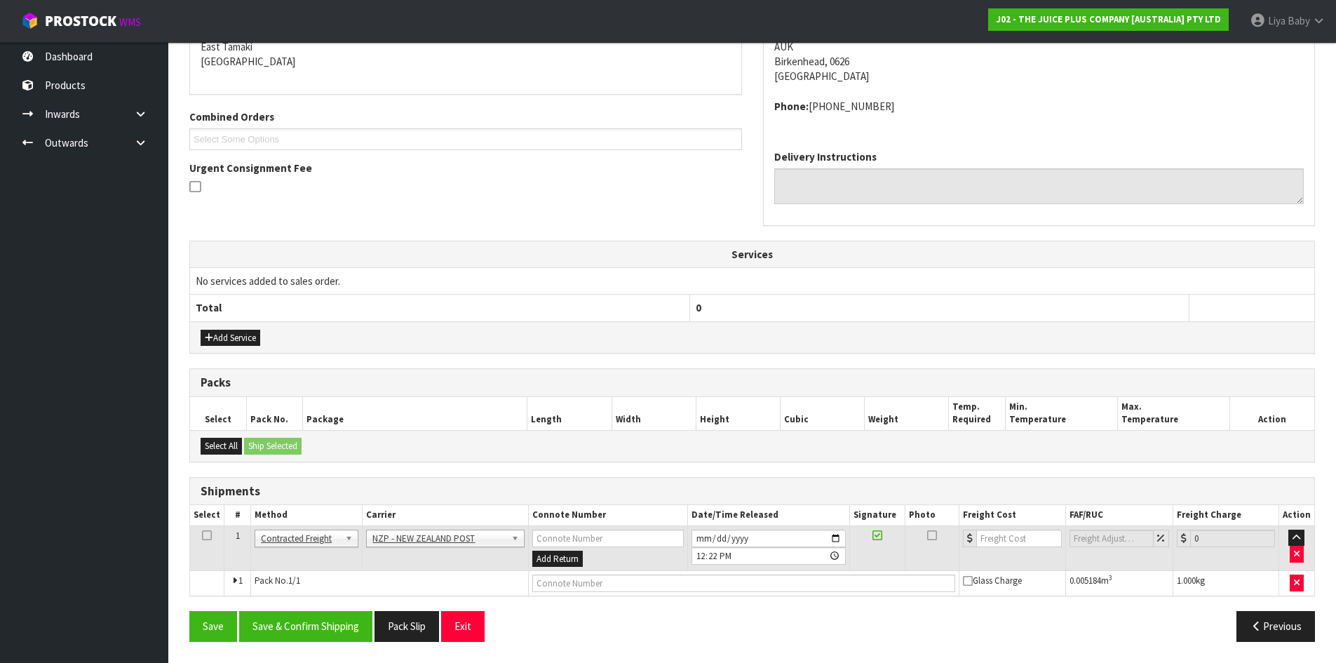
click at [204, 535] on icon at bounding box center [207, 535] width 10 height 1
click at [317, 633] on button "Save & Confirm Shipping" at bounding box center [305, 626] width 133 height 30
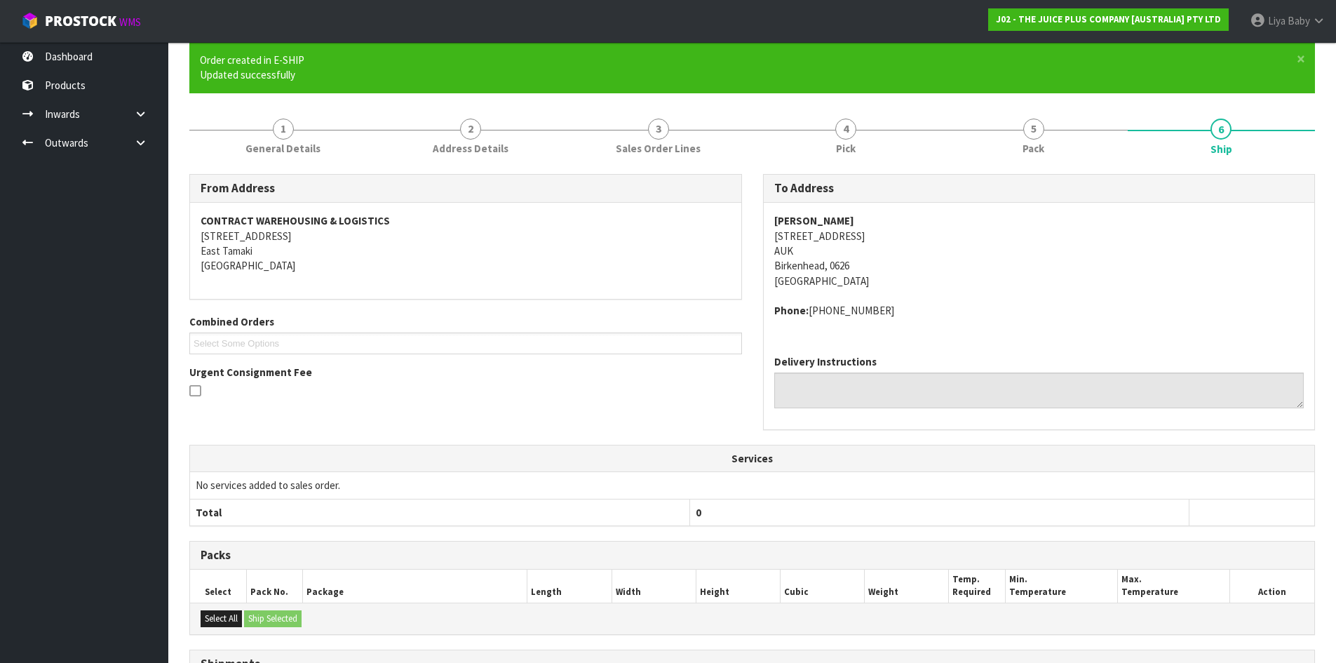
scroll to position [287, 0]
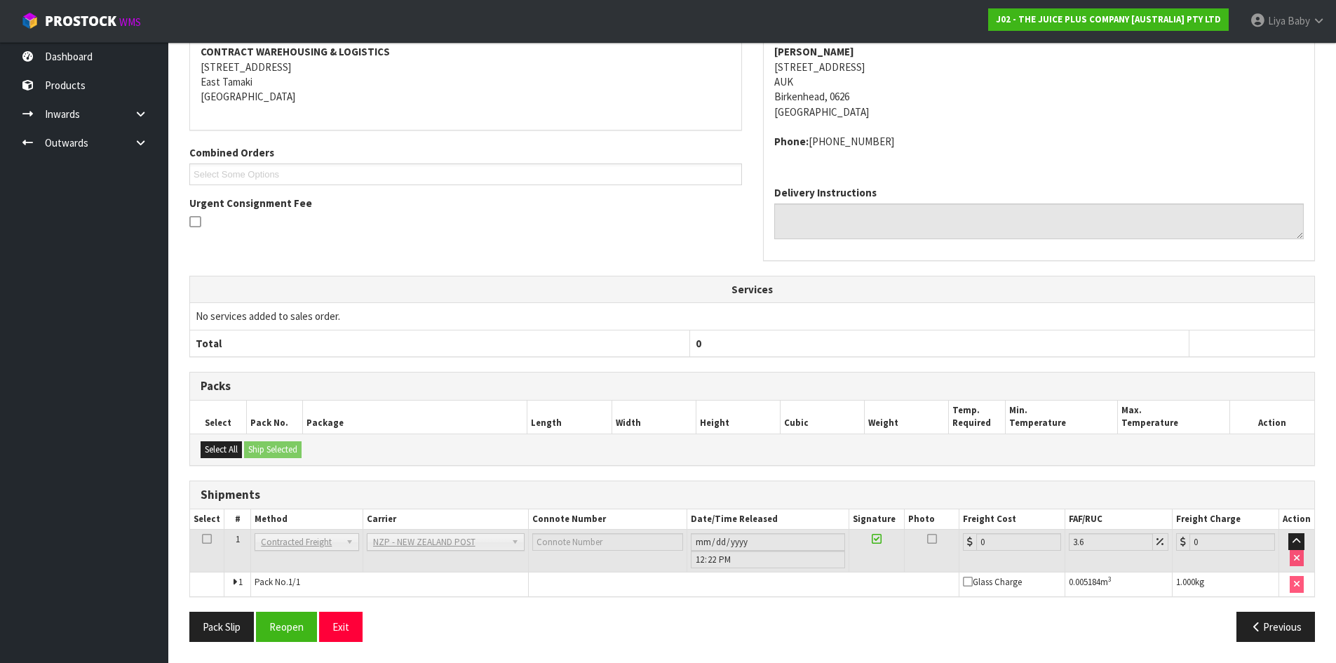
click at [209, 539] on icon at bounding box center [207, 539] width 10 height 1
click at [274, 624] on button "Reopen" at bounding box center [286, 627] width 61 height 30
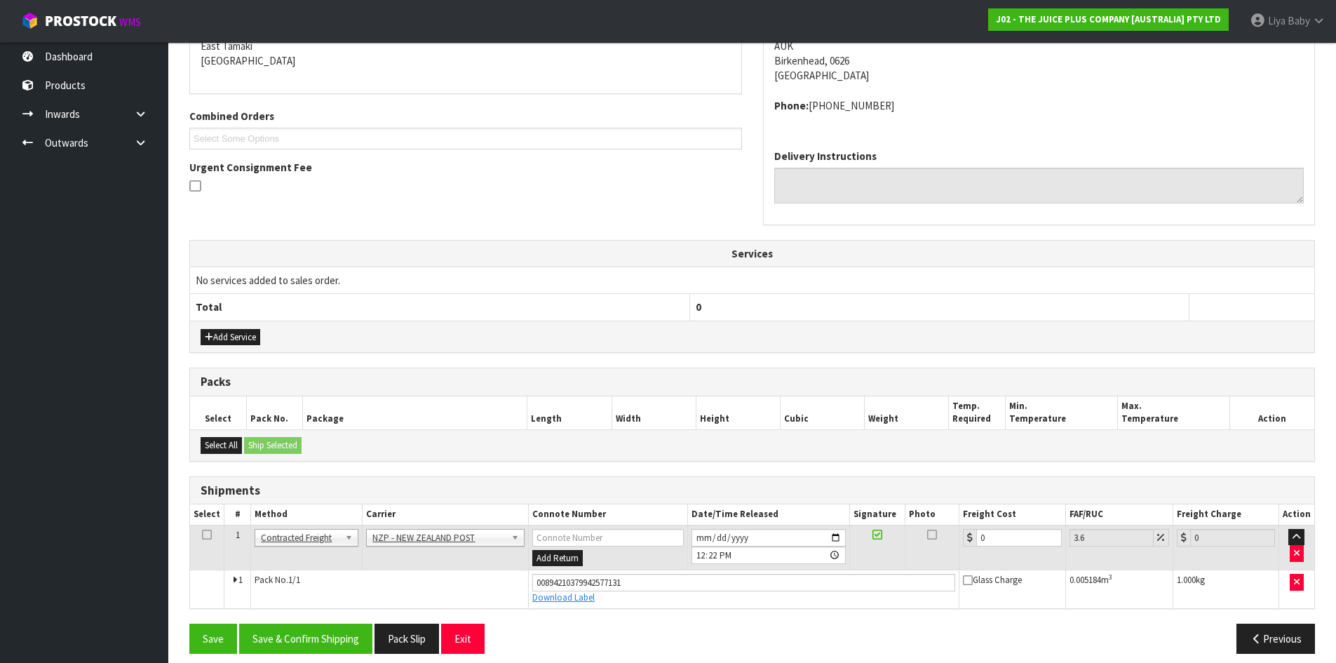
scroll to position [320, 0]
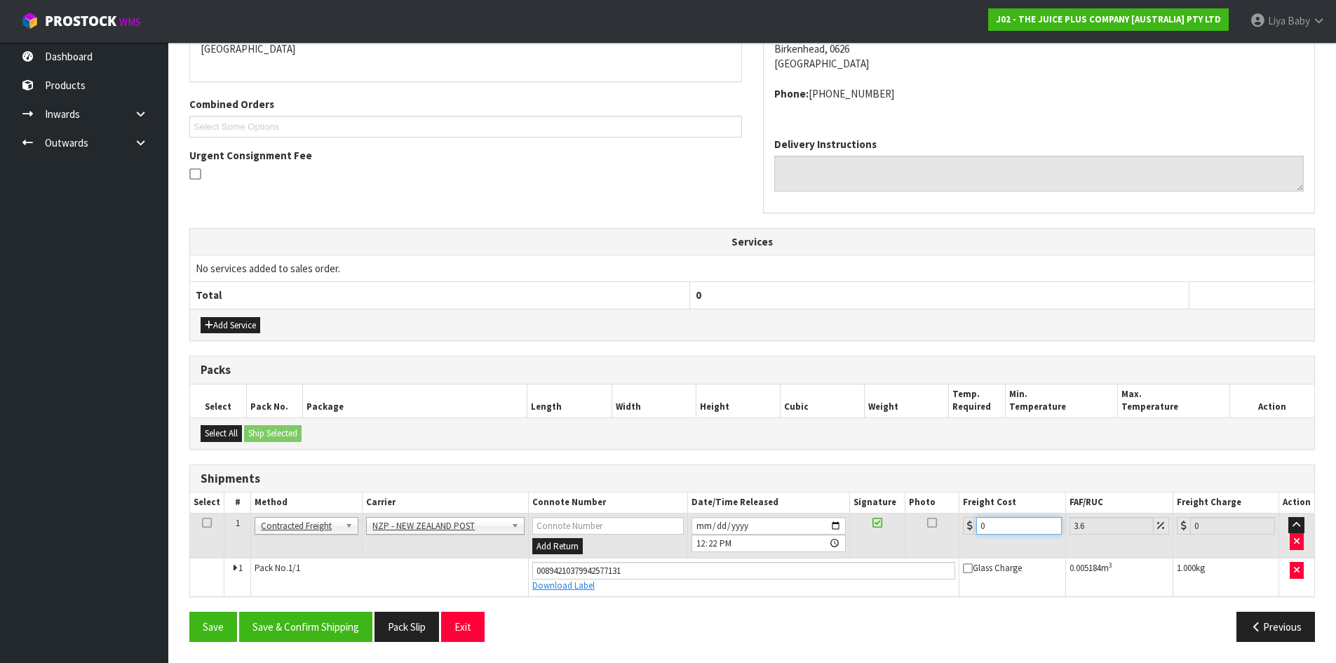
click at [1010, 526] on input "0" at bounding box center [1019, 526] width 85 height 18
click at [202, 523] on icon at bounding box center [207, 523] width 10 height 1
click at [271, 624] on button "Save & Confirm Shipping" at bounding box center [305, 627] width 133 height 30
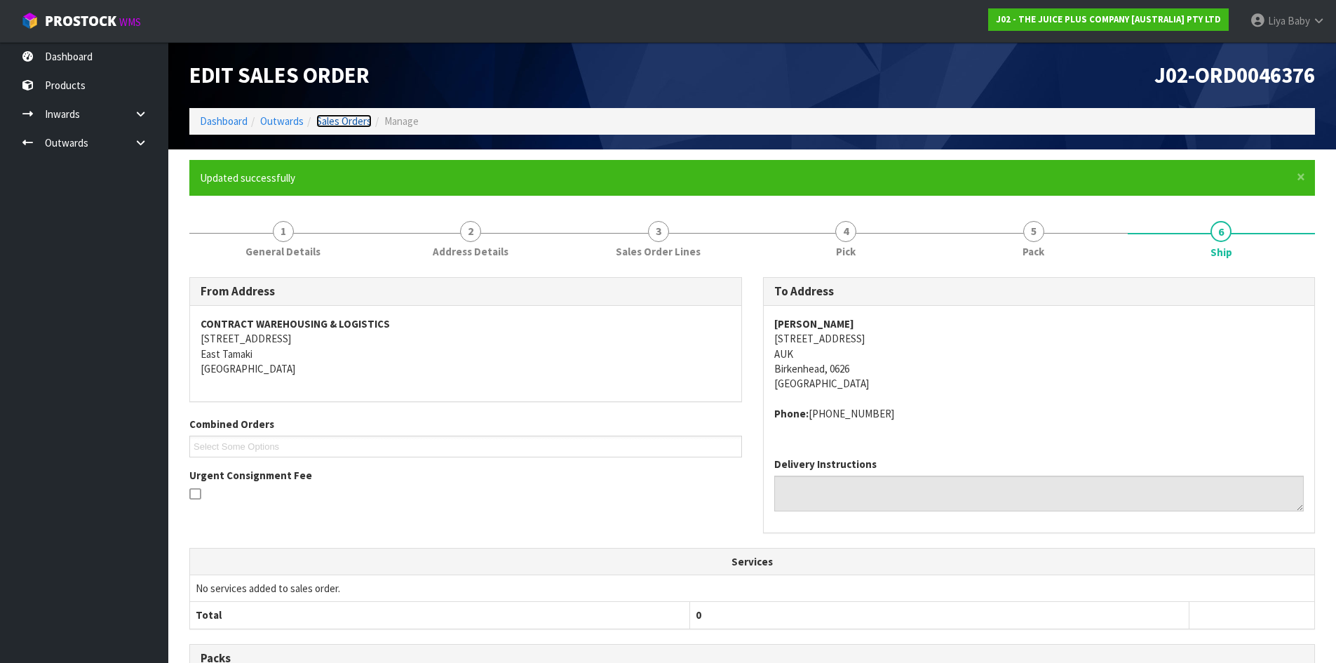
click at [343, 119] on link "Sales Orders" at bounding box center [343, 120] width 55 height 13
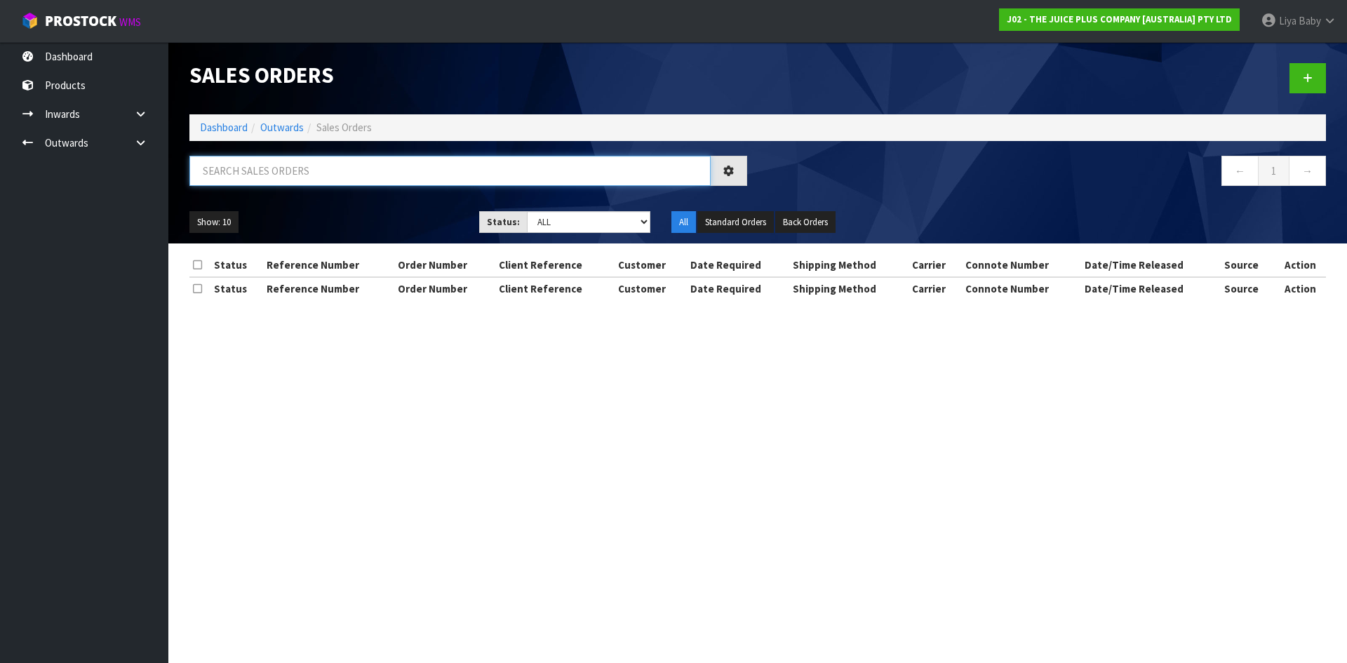
click at [324, 166] on input "text" at bounding box center [449, 171] width 521 height 30
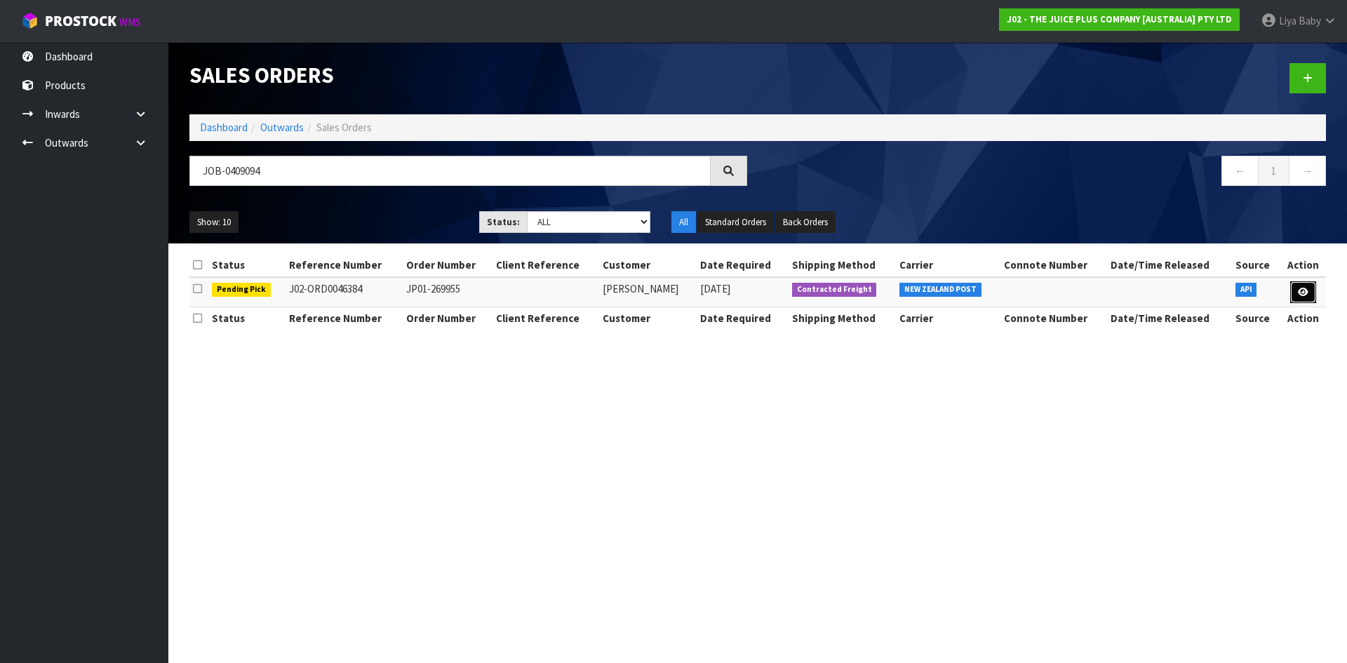
click at [1293, 288] on link at bounding box center [1303, 292] width 26 height 22
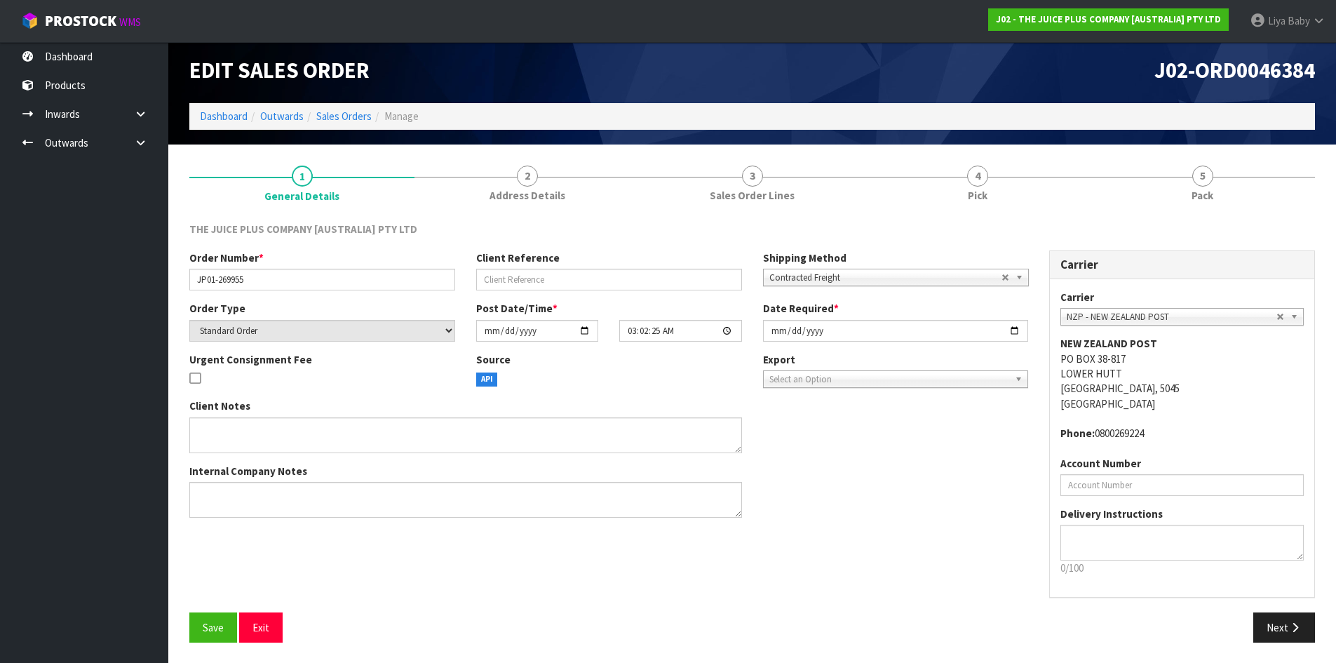
scroll to position [6, 0]
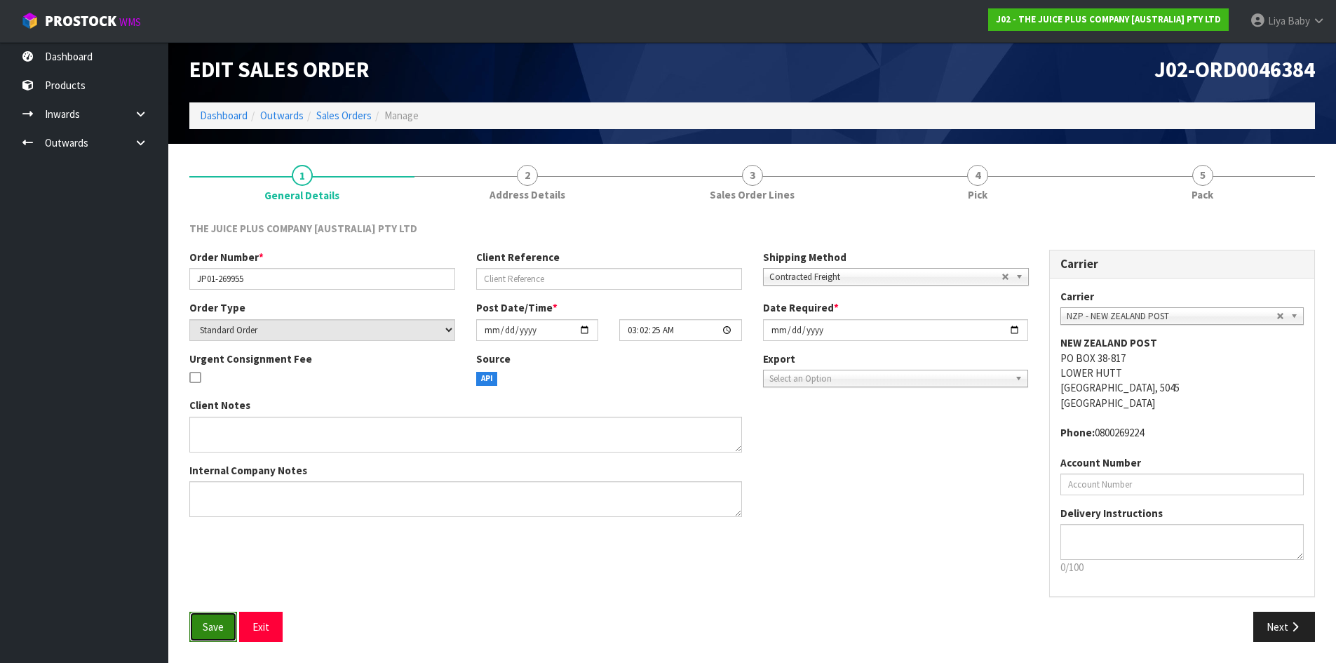
click at [199, 623] on button "Save" at bounding box center [213, 627] width 48 height 30
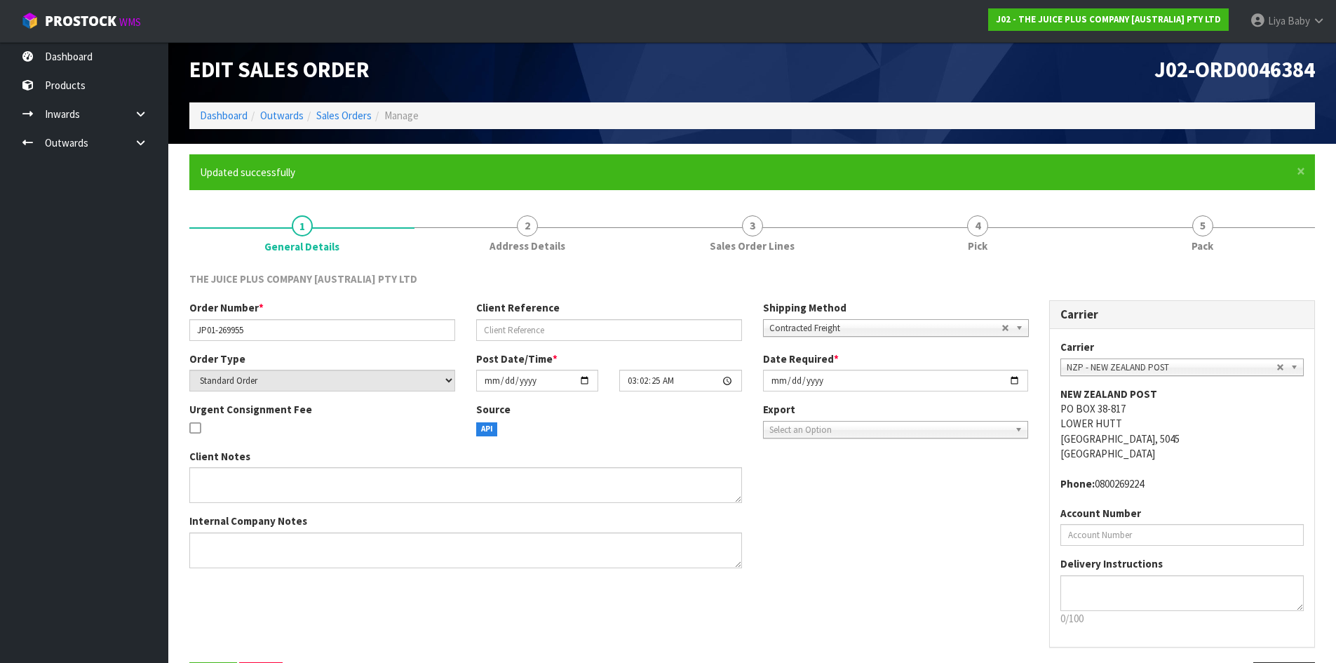
scroll to position [0, 0]
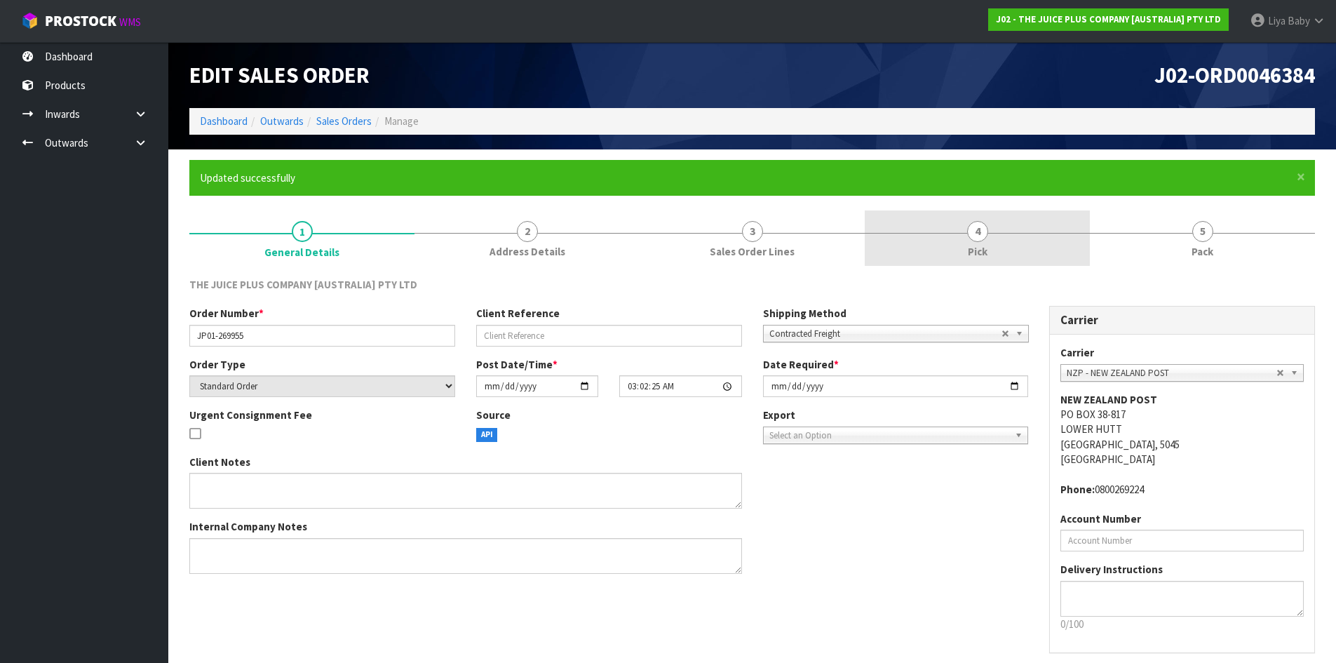
click at [976, 244] on span "Pick" at bounding box center [978, 251] width 20 height 15
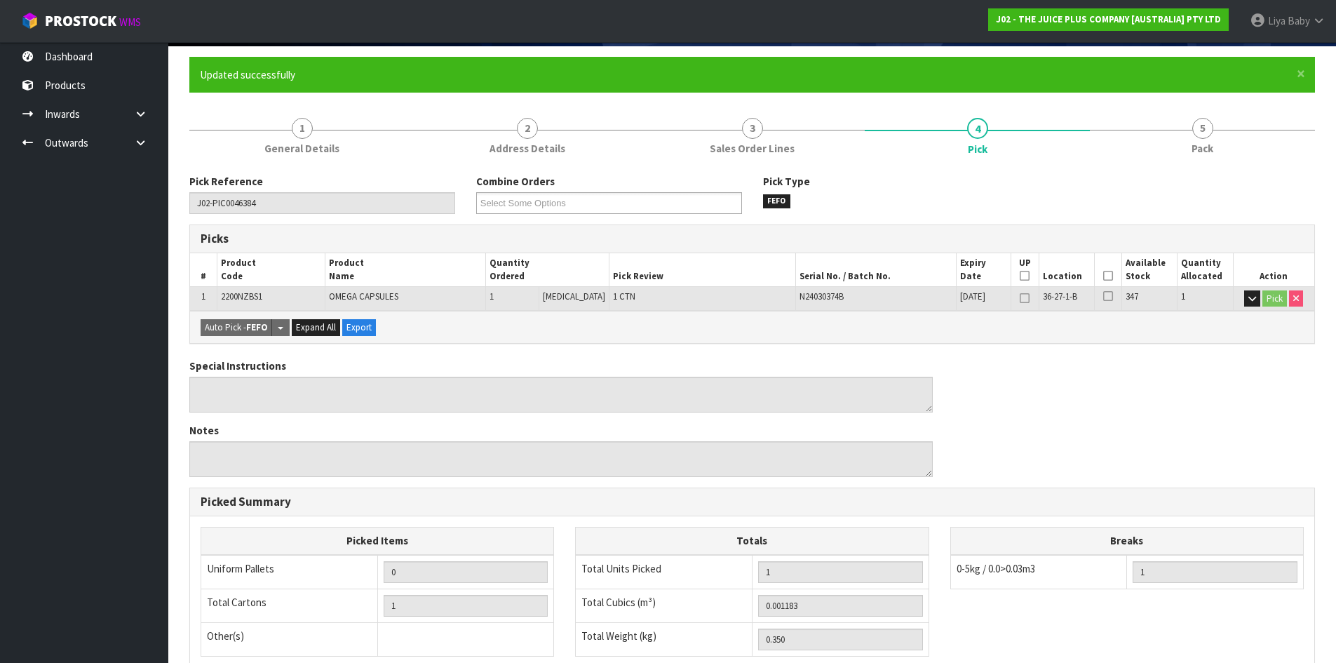
scroll to position [140, 0]
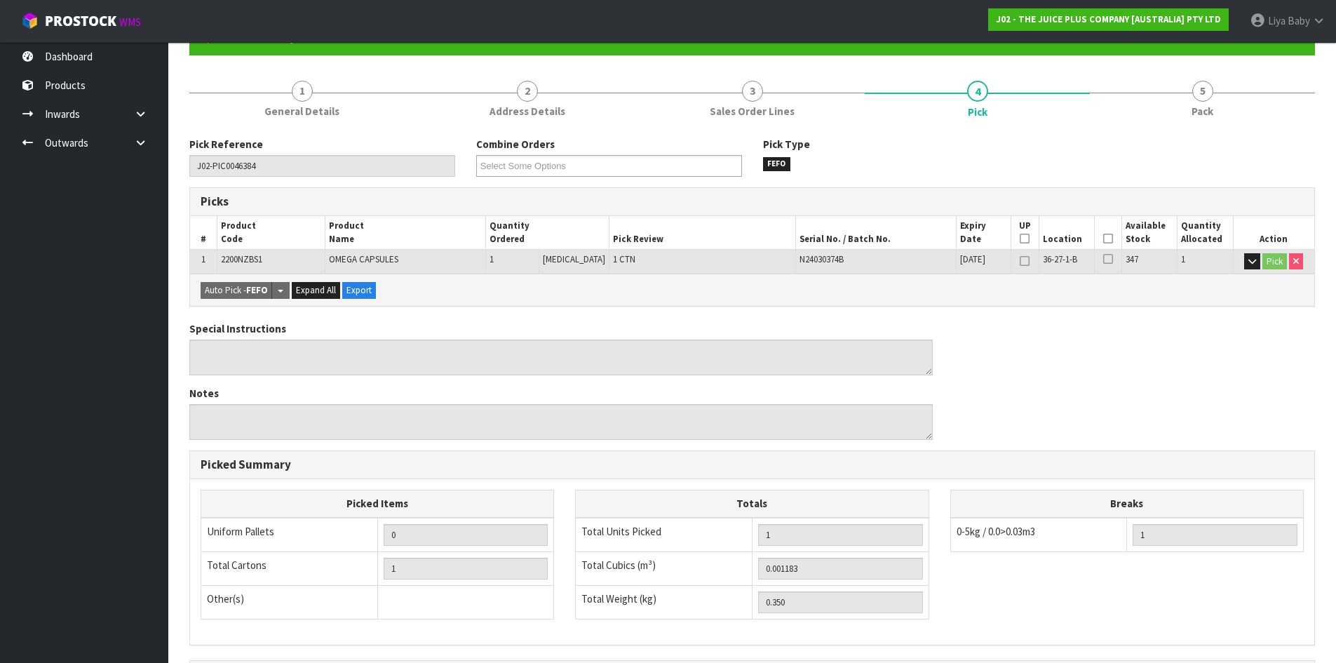
click at [1104, 239] on icon at bounding box center [1109, 239] width 10 height 1
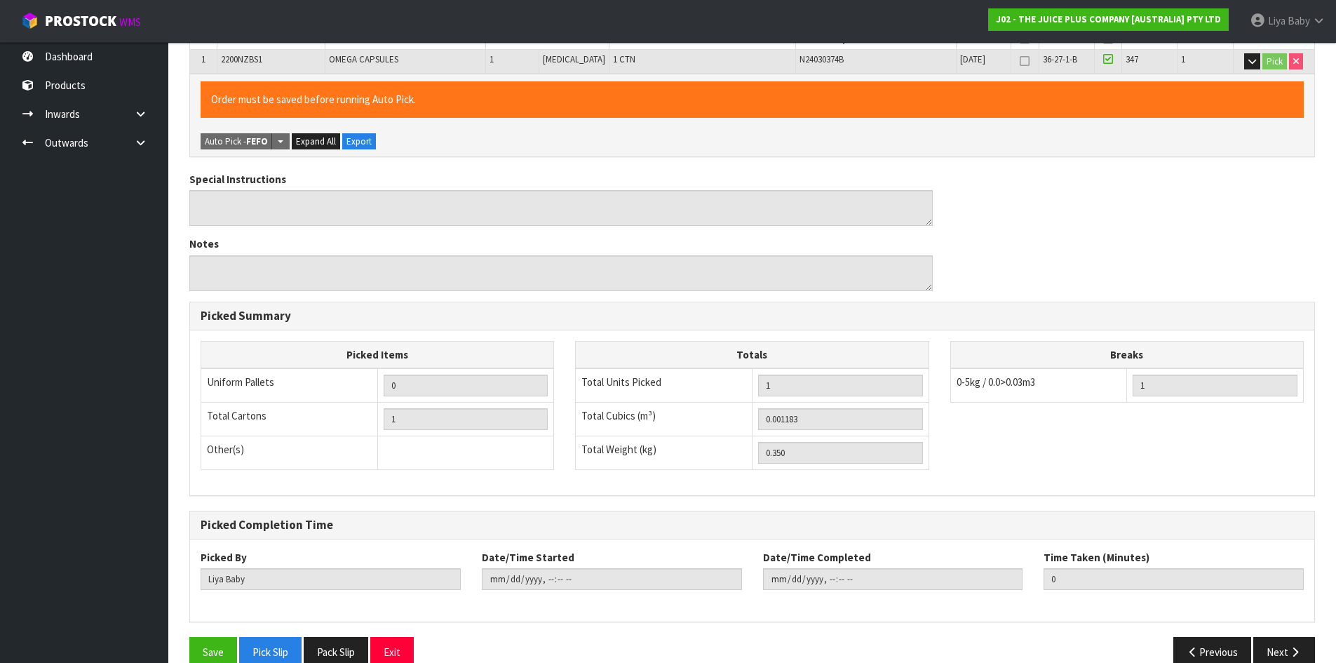
scroll to position [366, 0]
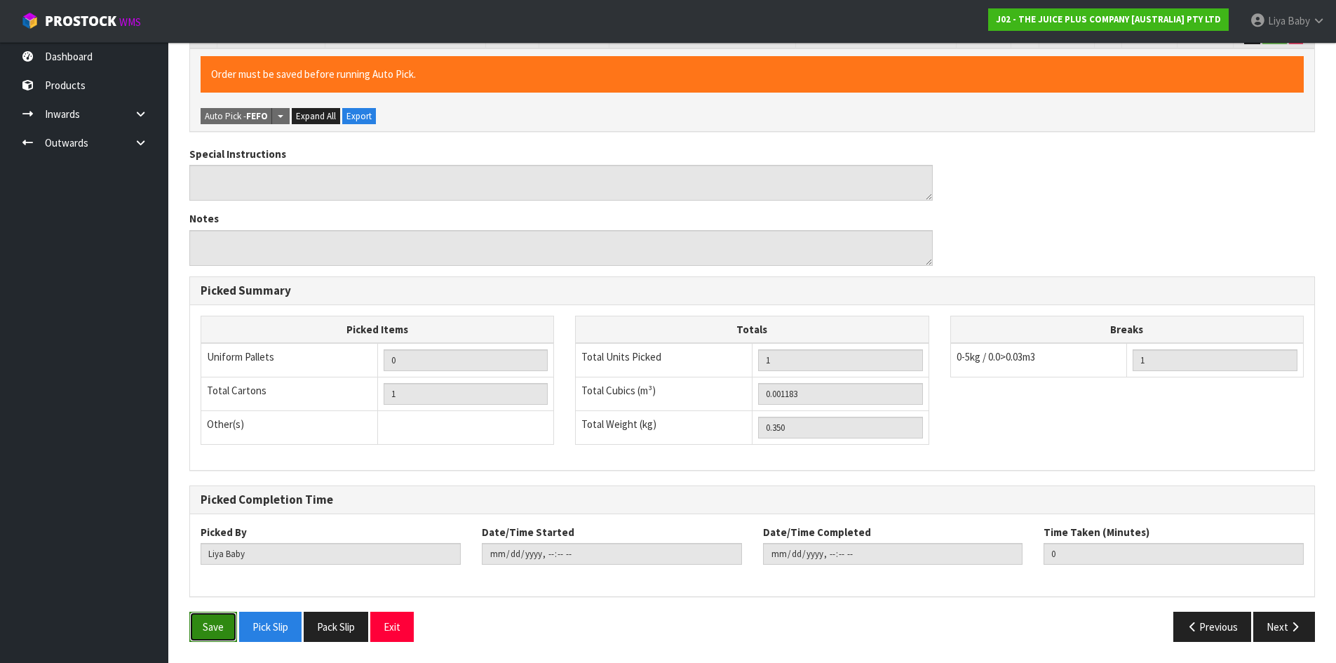
click at [220, 631] on button "Save" at bounding box center [213, 627] width 48 height 30
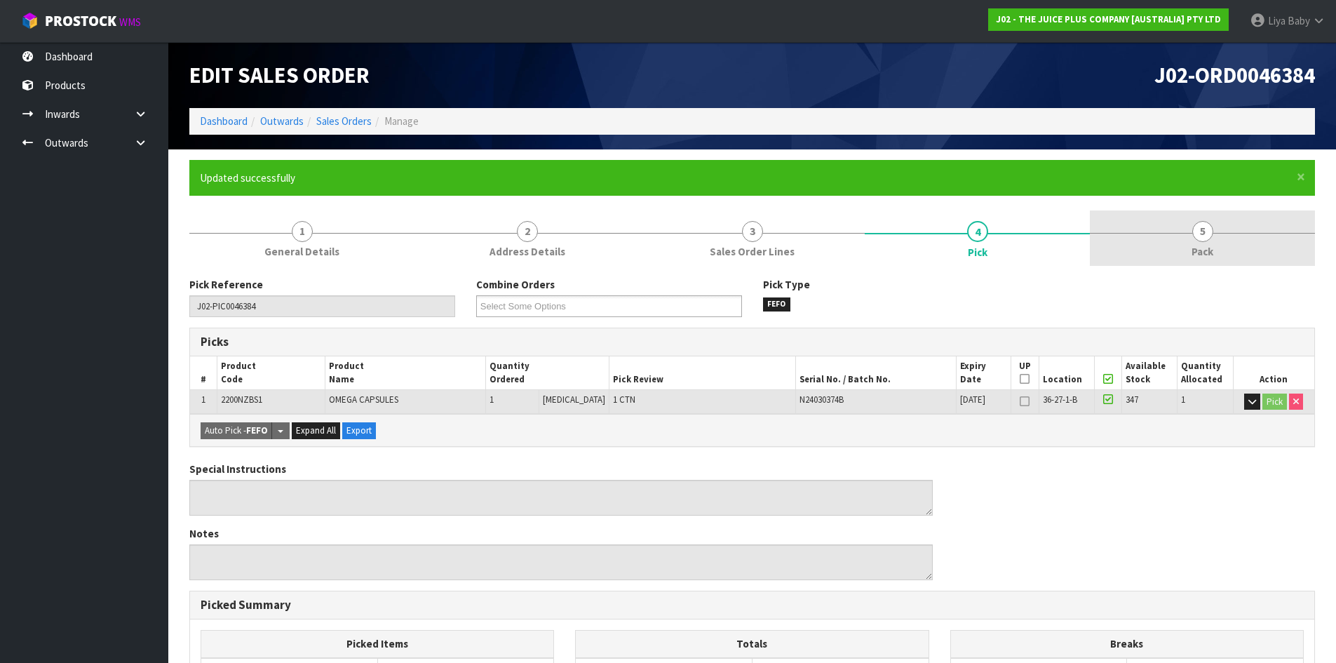
click at [1211, 234] on span "5" at bounding box center [1203, 231] width 21 height 21
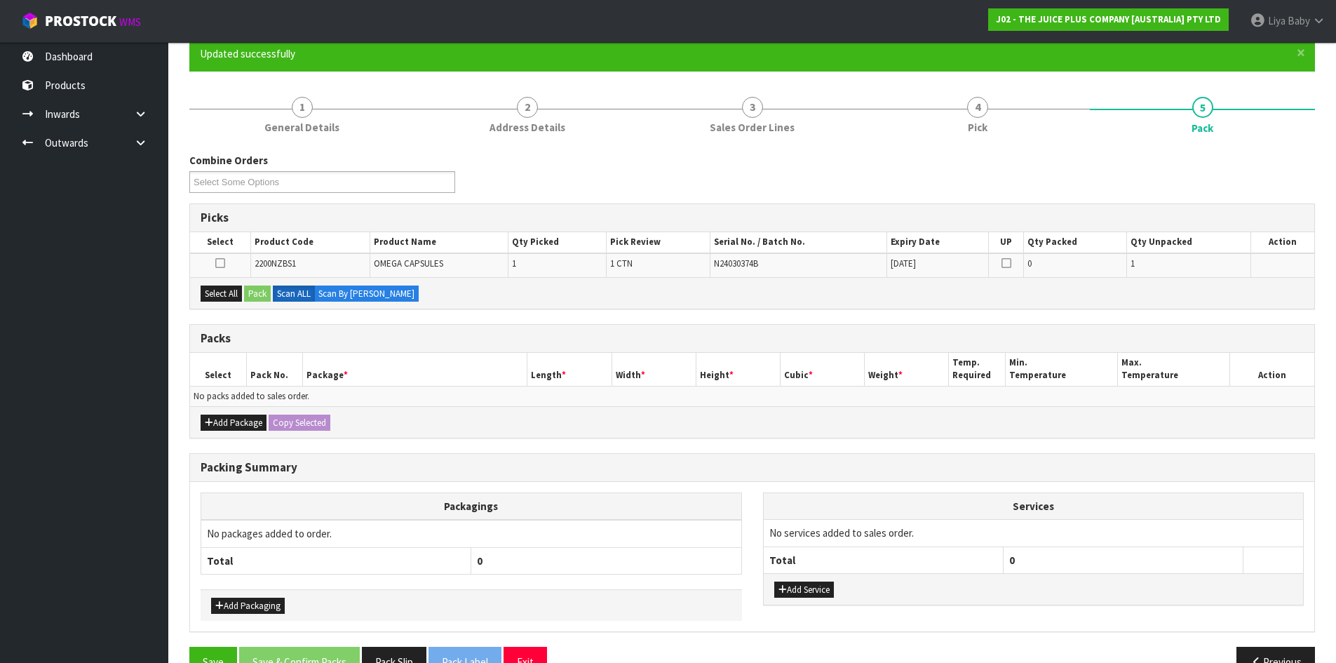
scroll to position [160, 0]
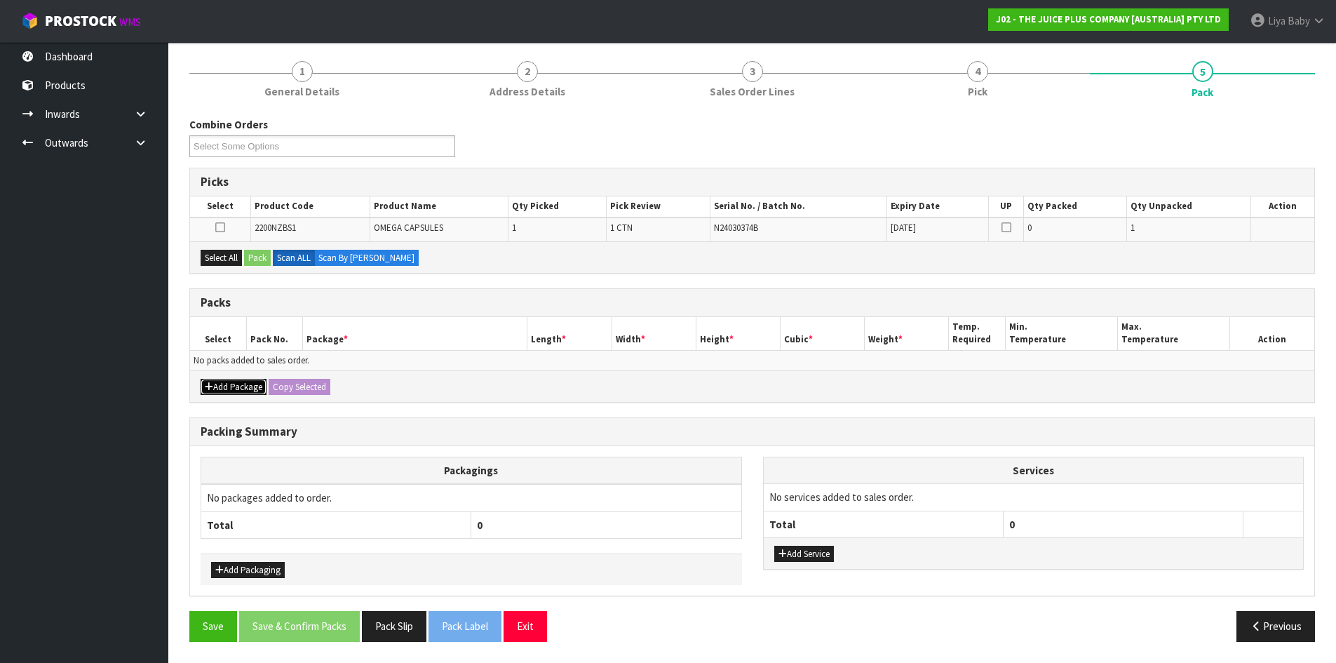
click at [207, 391] on icon "button" at bounding box center [209, 386] width 8 height 9
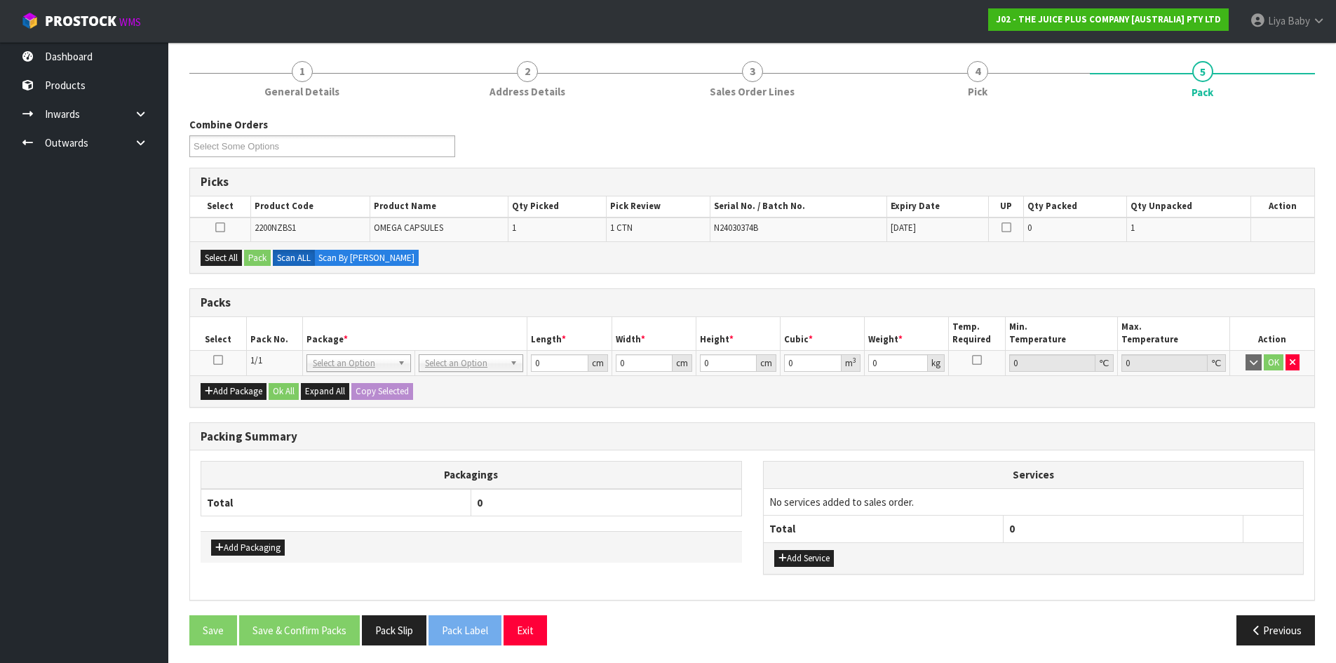
click at [217, 361] on icon at bounding box center [218, 360] width 10 height 1
click at [224, 260] on button "Select All" at bounding box center [221, 258] width 41 height 17
click at [257, 257] on button "Pack" at bounding box center [257, 258] width 27 height 17
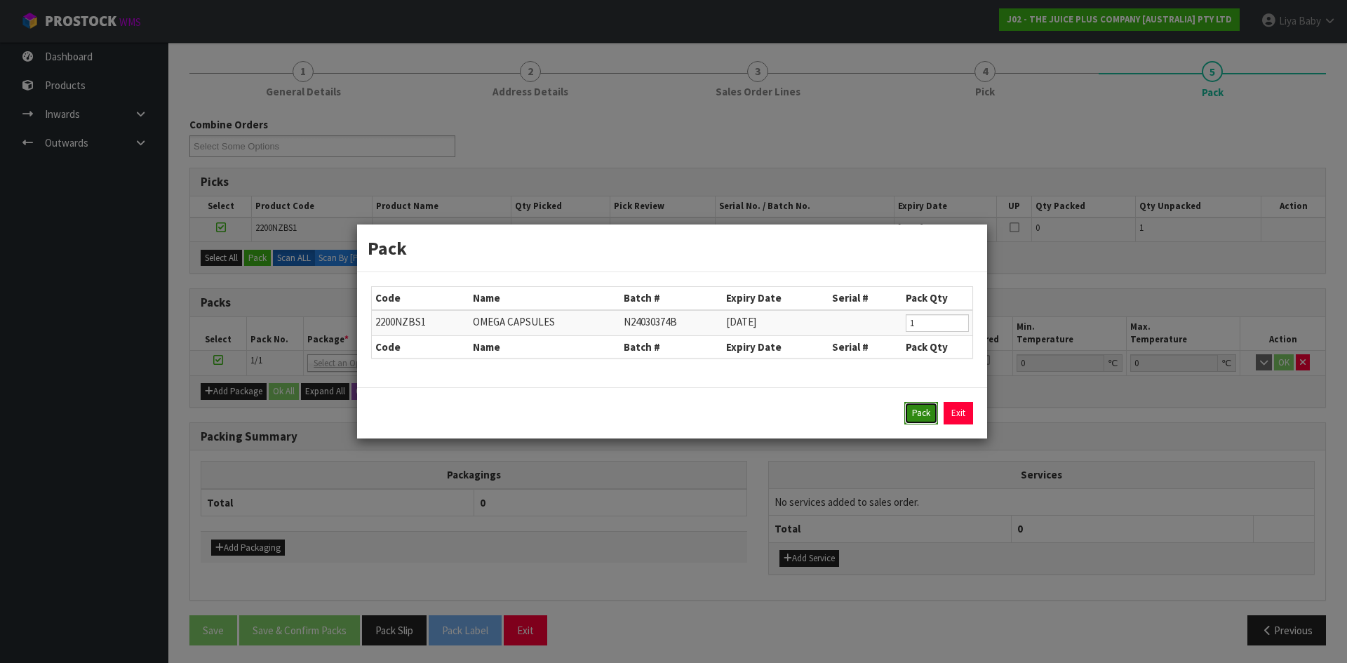
click at [921, 411] on button "Pack" at bounding box center [921, 413] width 34 height 22
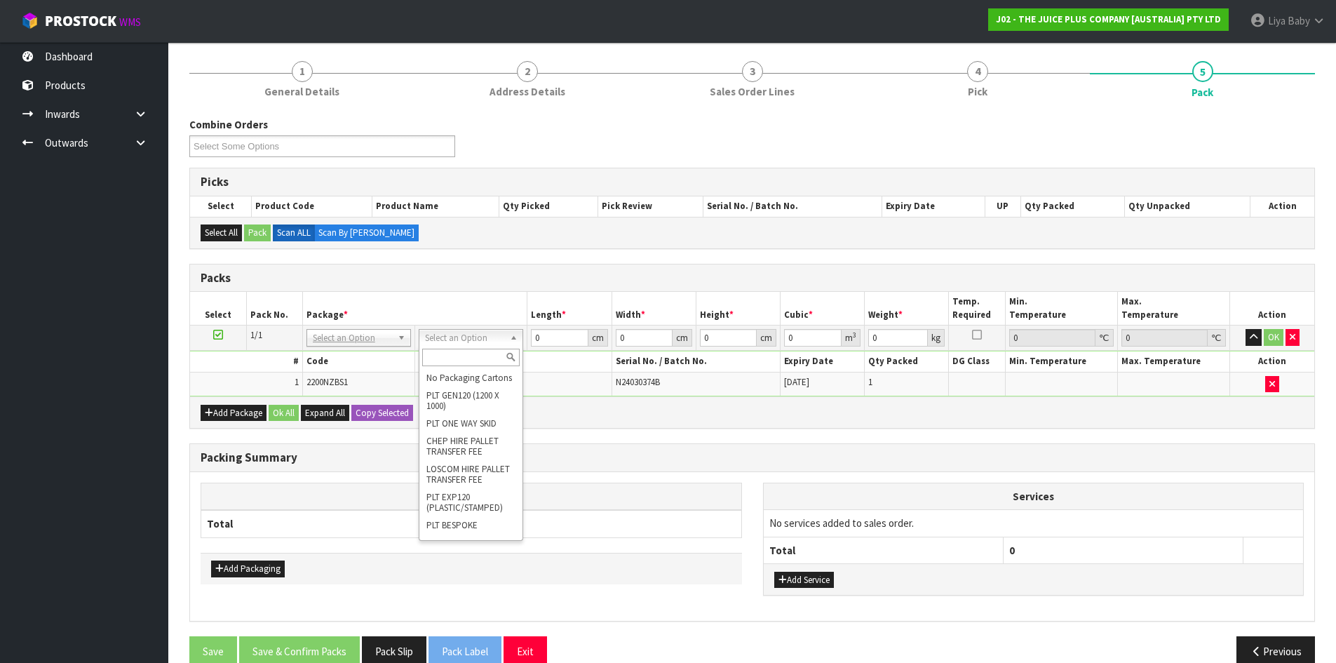
click at [431, 356] on input "text" at bounding box center [471, 358] width 98 height 18
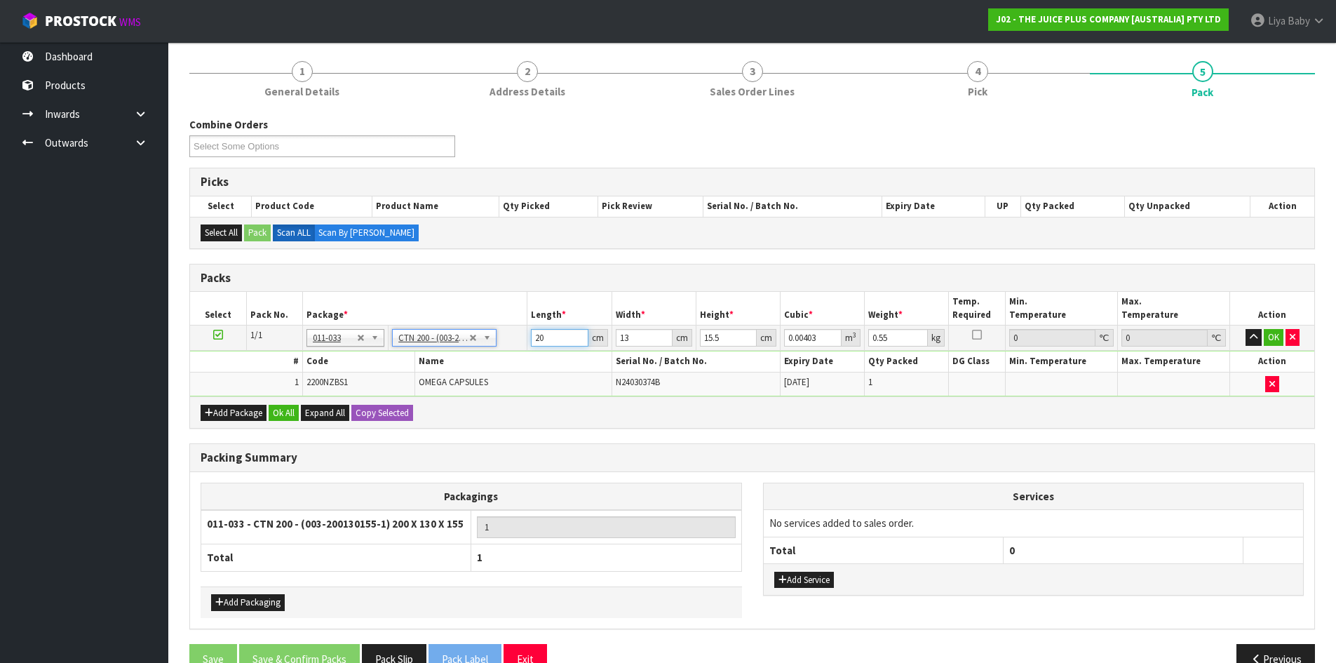
click at [546, 340] on input "20" at bounding box center [559, 338] width 57 height 18
click at [634, 338] on input "13" at bounding box center [644, 338] width 57 height 18
click at [730, 333] on input "15.5" at bounding box center [728, 338] width 57 height 18
click at [901, 338] on input "0.55" at bounding box center [899, 338] width 60 height 18
click at [286, 409] on button "Ok All" at bounding box center [284, 413] width 30 height 17
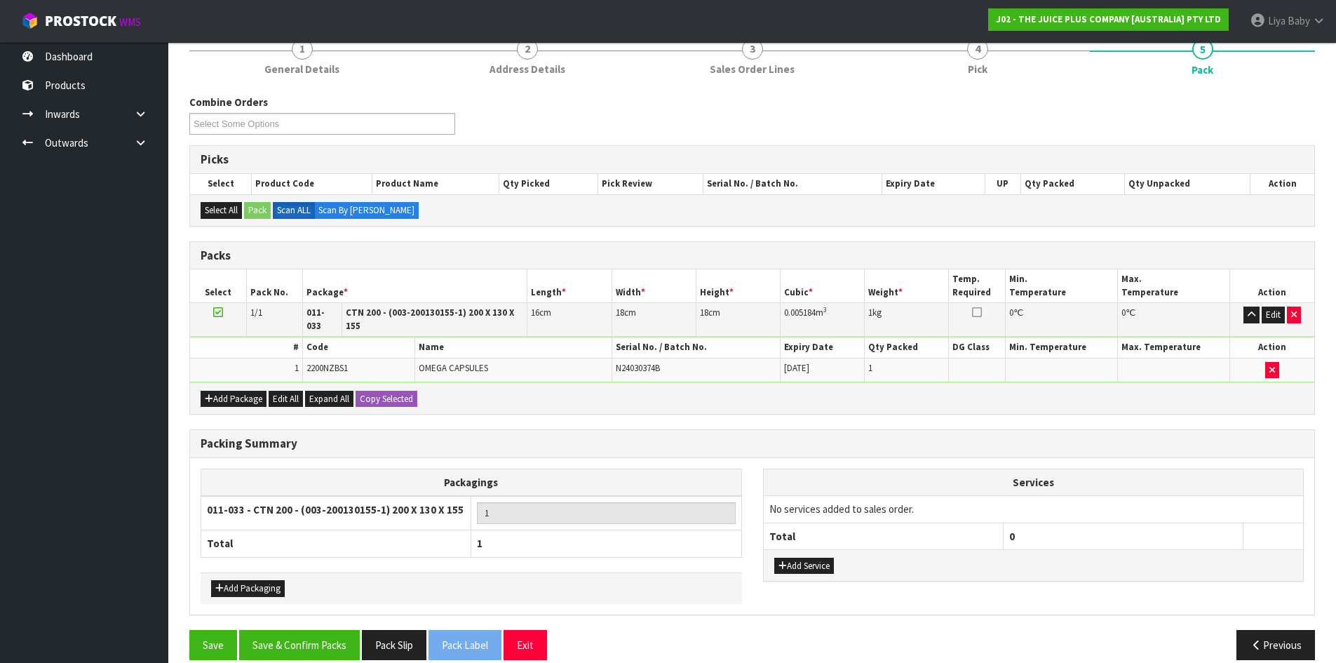
scroll to position [192, 0]
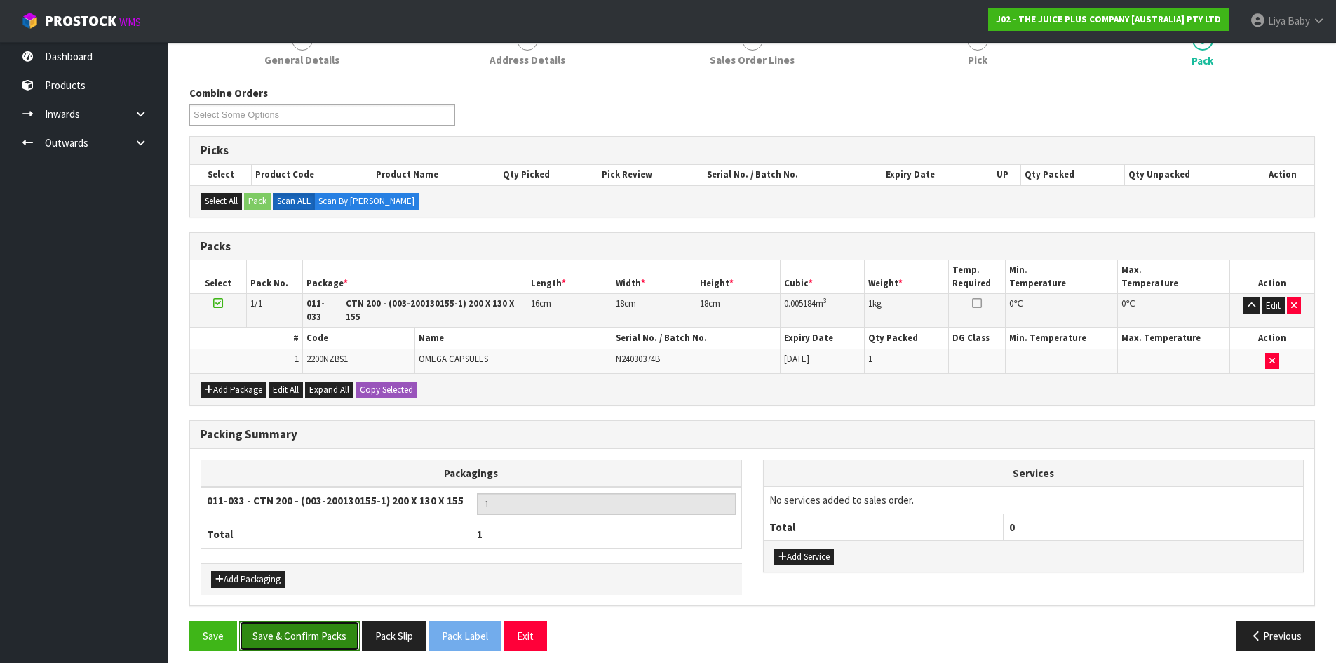
click at [311, 630] on button "Save & Confirm Packs" at bounding box center [299, 636] width 121 height 30
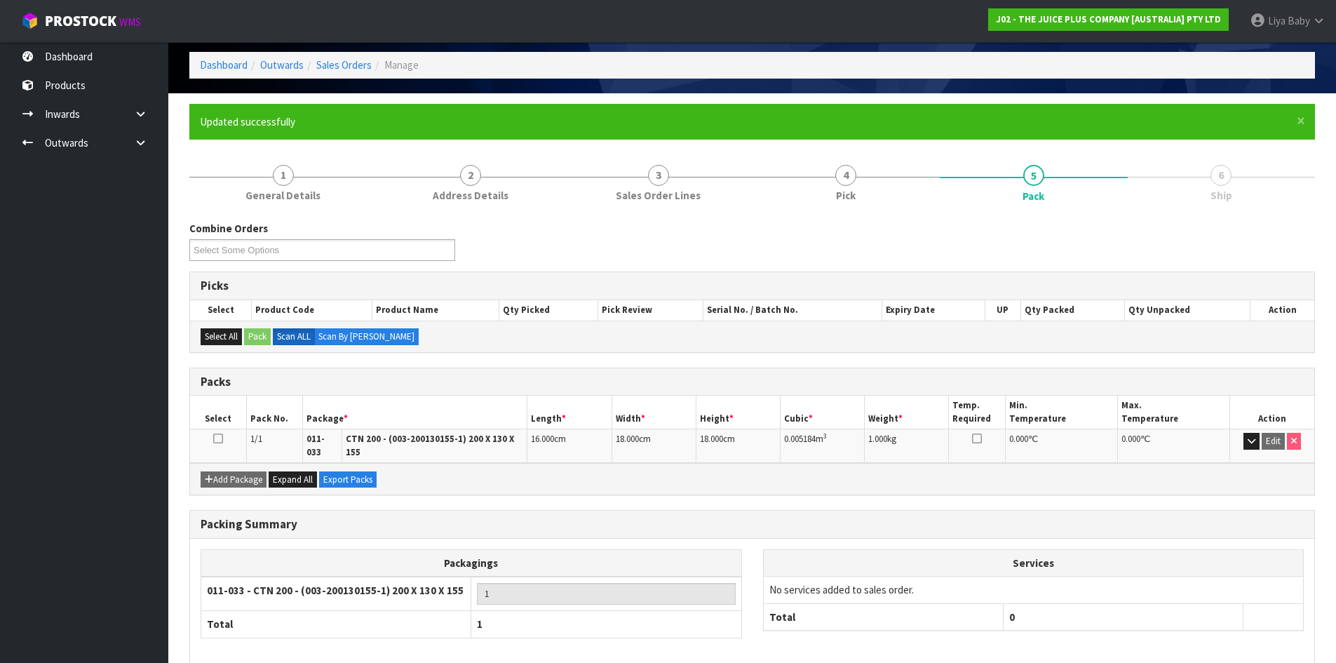
scroll to position [114, 0]
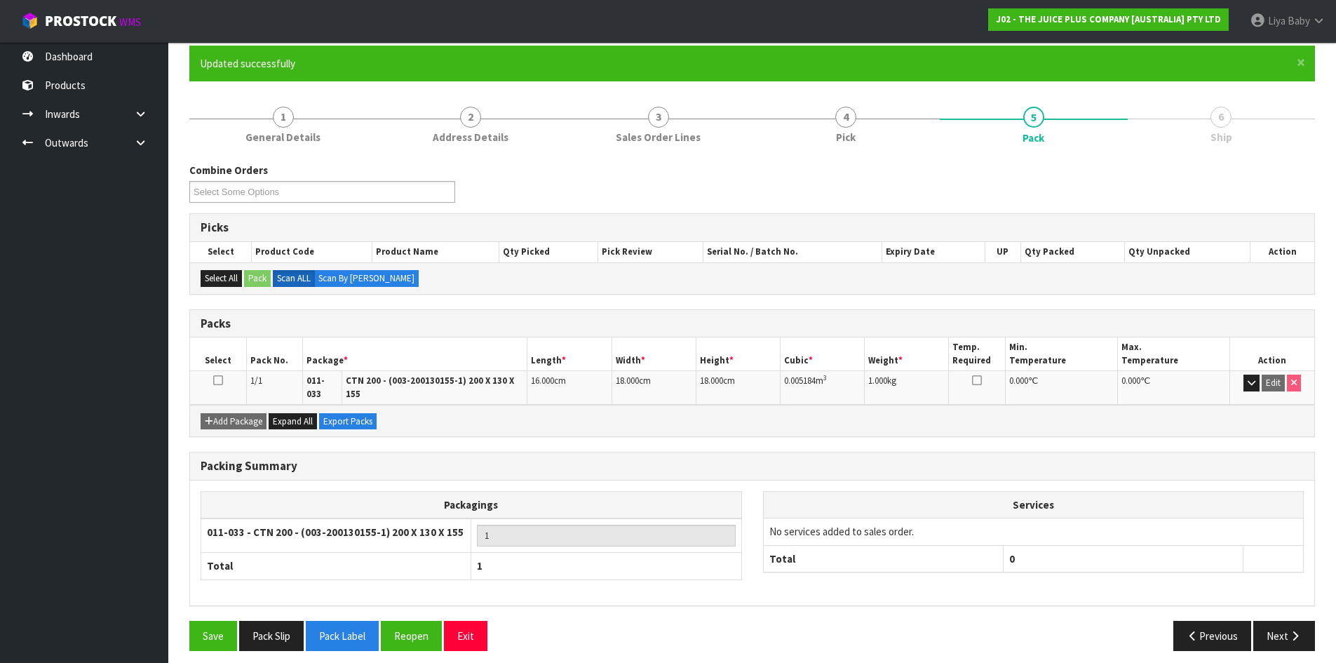
click at [223, 375] on td at bounding box center [218, 388] width 56 height 34
click at [217, 381] on icon at bounding box center [218, 380] width 10 height 1
click at [1277, 621] on button "Next" at bounding box center [1285, 636] width 62 height 30
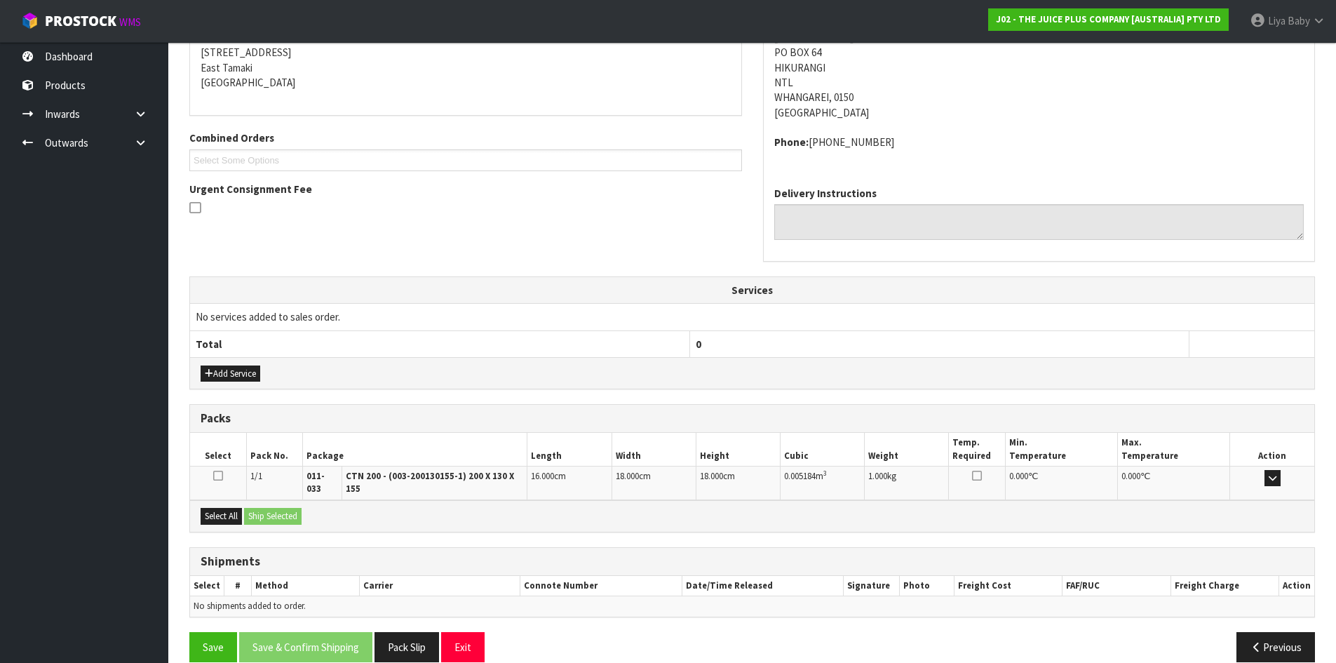
scroll to position [297, 0]
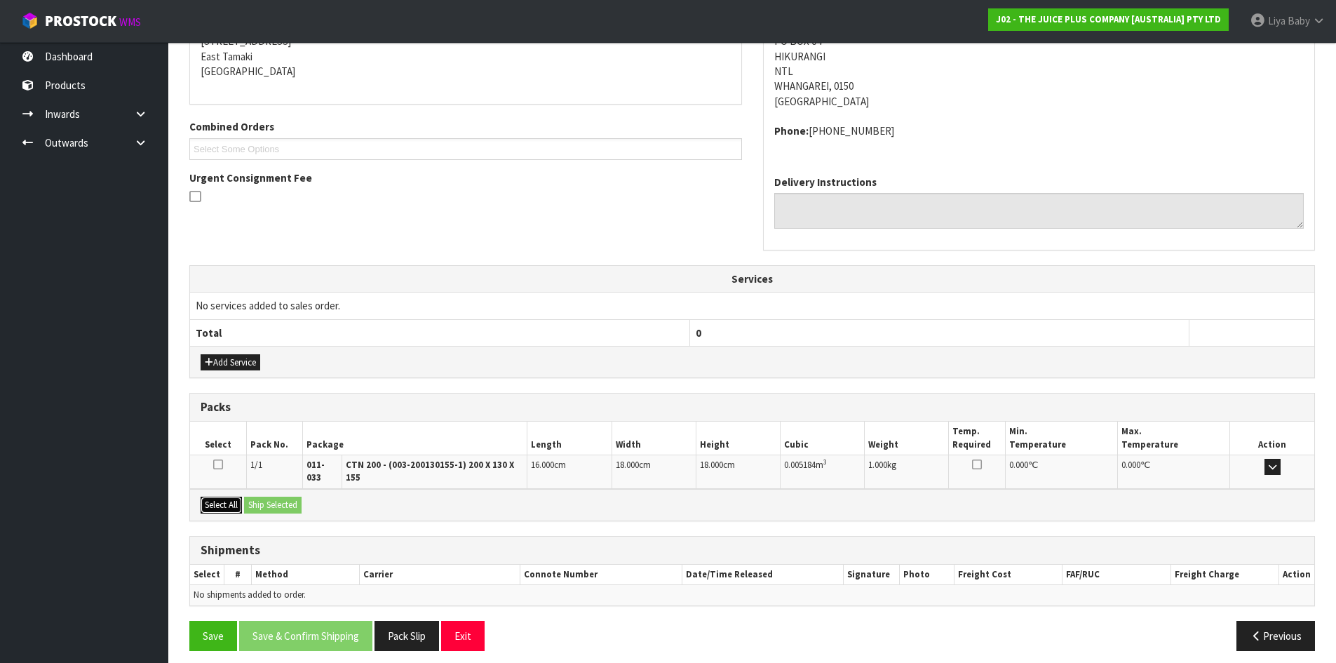
click at [220, 497] on button "Select All" at bounding box center [221, 505] width 41 height 17
click at [276, 497] on button "Ship Selected" at bounding box center [273, 505] width 58 height 17
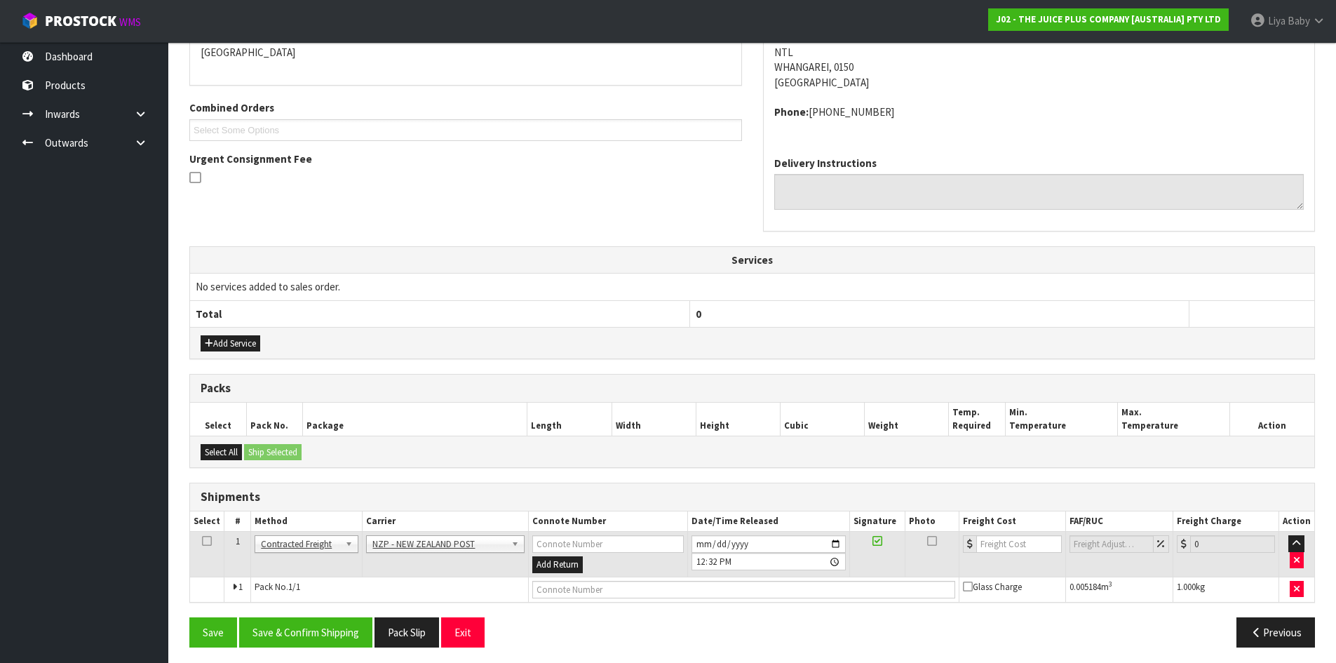
scroll to position [322, 0]
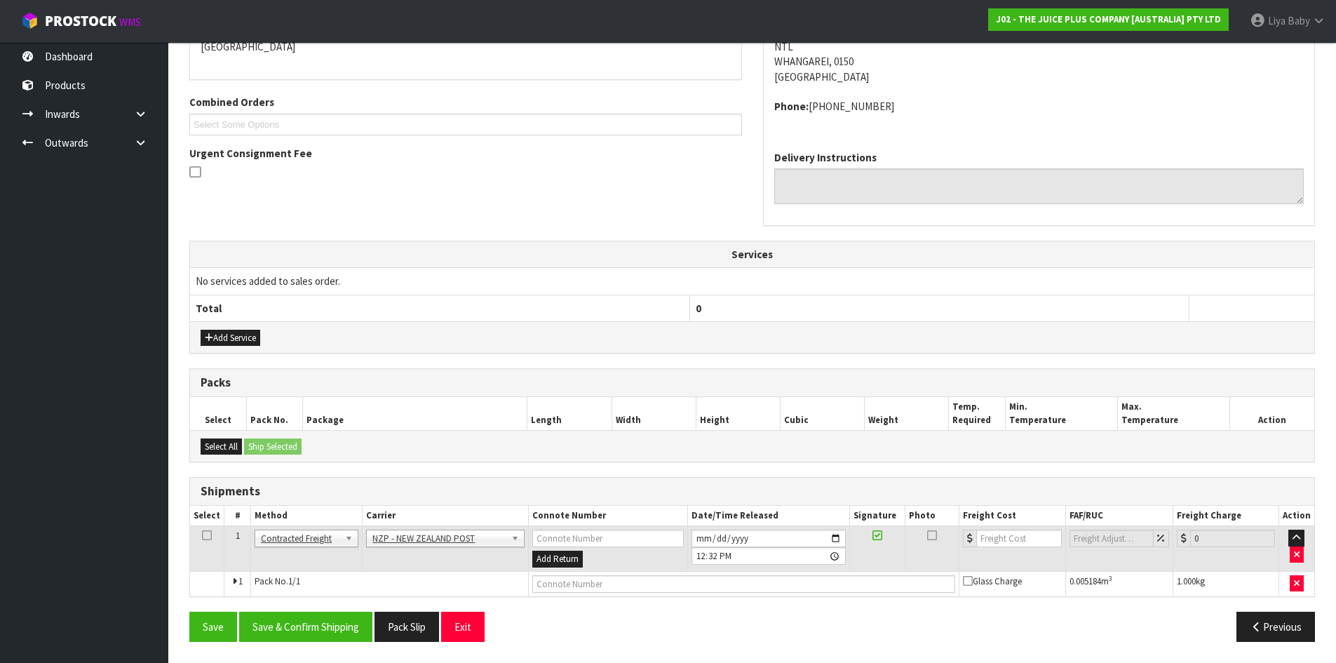
drag, startPoint x: 204, startPoint y: 532, endPoint x: 215, endPoint y: 535, distance: 11.8
click at [206, 535] on icon at bounding box center [207, 535] width 10 height 1
click at [298, 623] on button "Save & Confirm Shipping" at bounding box center [305, 627] width 133 height 30
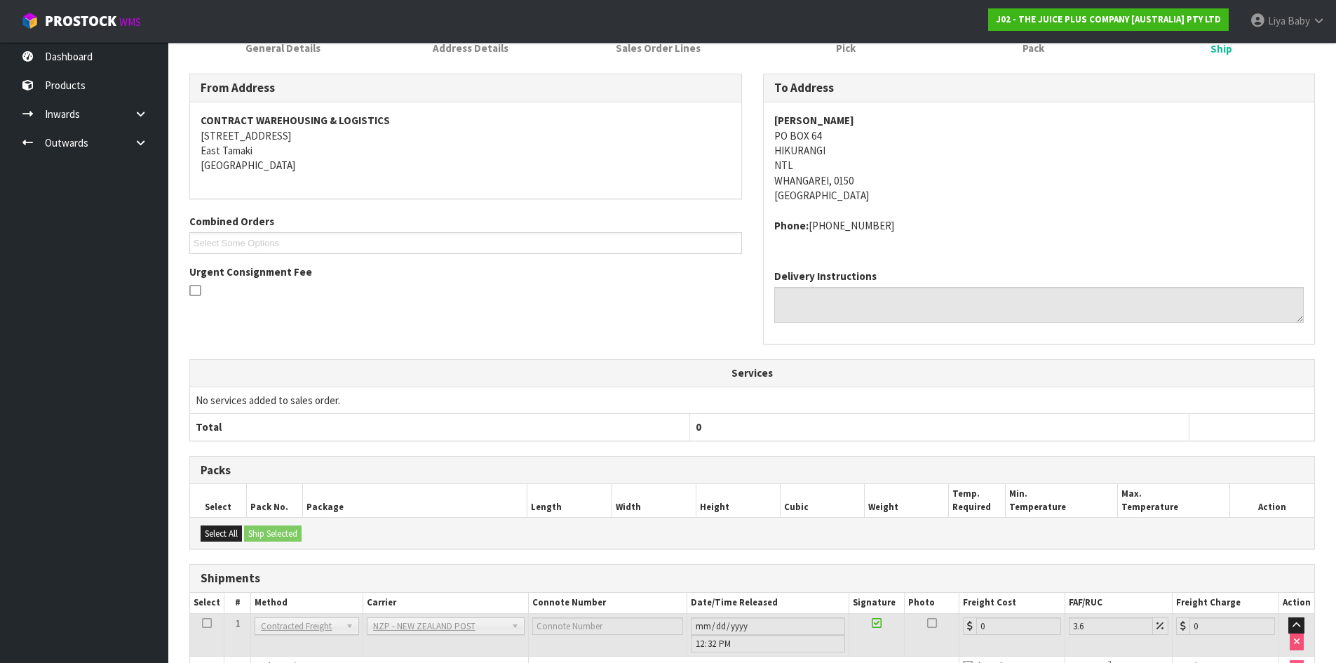
scroll to position [302, 0]
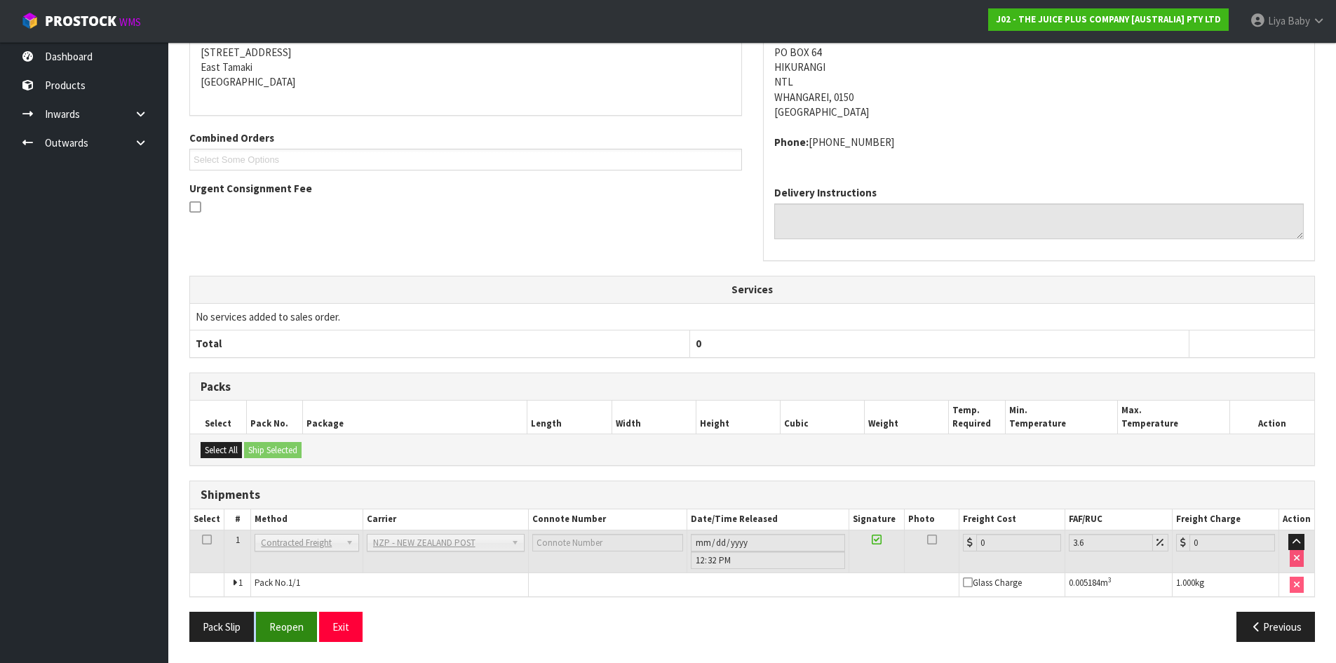
click at [262, 631] on div "Pack Slip Reopen Exit" at bounding box center [466, 627] width 574 height 30
click at [272, 631] on button "Reopen" at bounding box center [286, 627] width 61 height 30
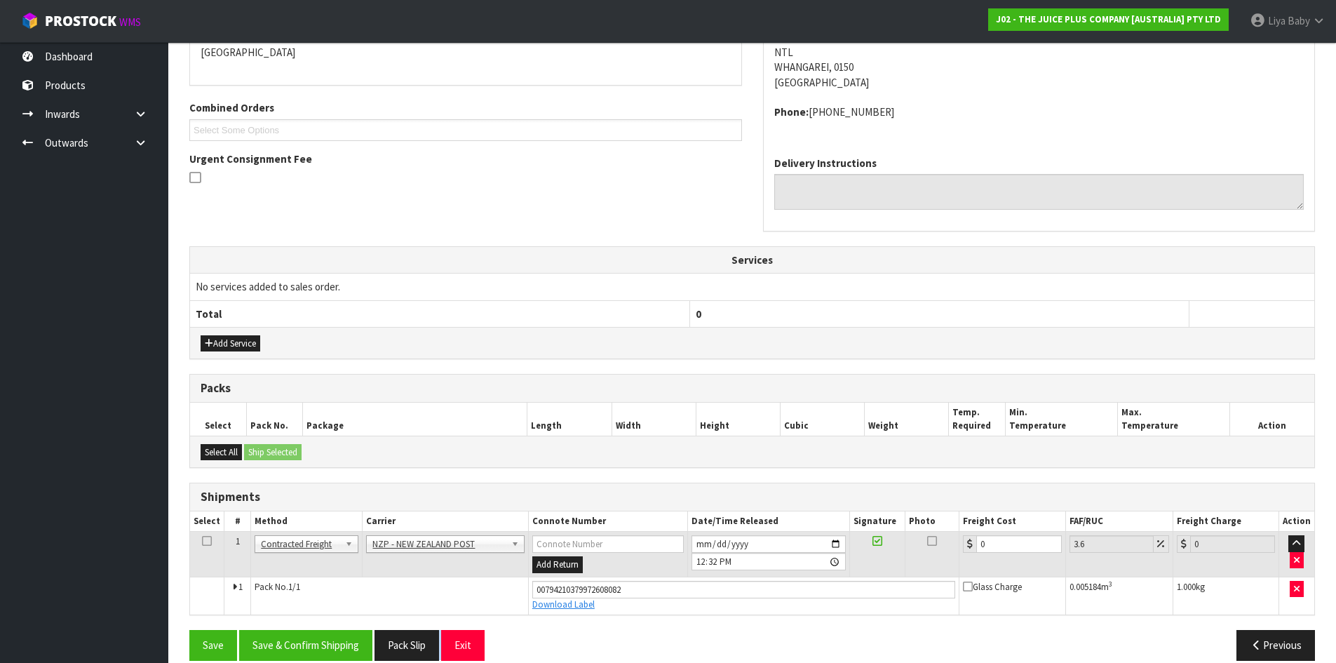
scroll to position [335, 0]
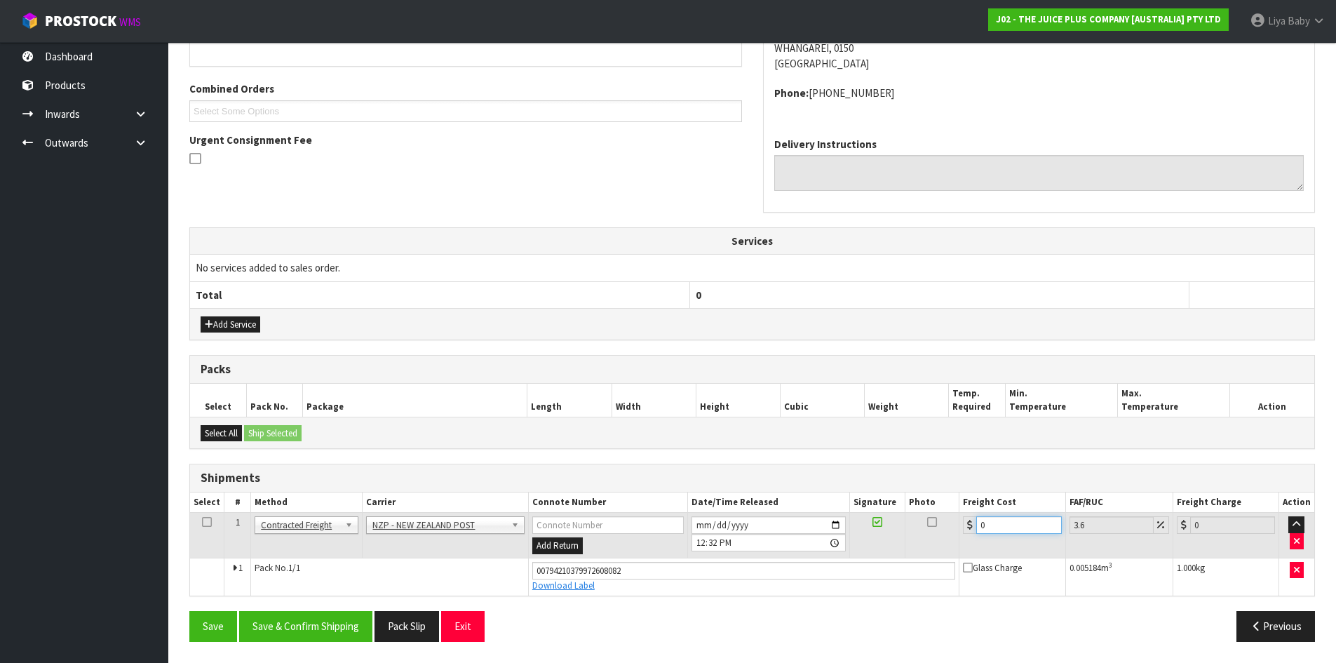
click at [988, 530] on input "0" at bounding box center [1019, 525] width 85 height 18
click at [204, 523] on icon at bounding box center [207, 522] width 10 height 1
click at [287, 617] on button "Save & Confirm Shipping" at bounding box center [305, 626] width 133 height 30
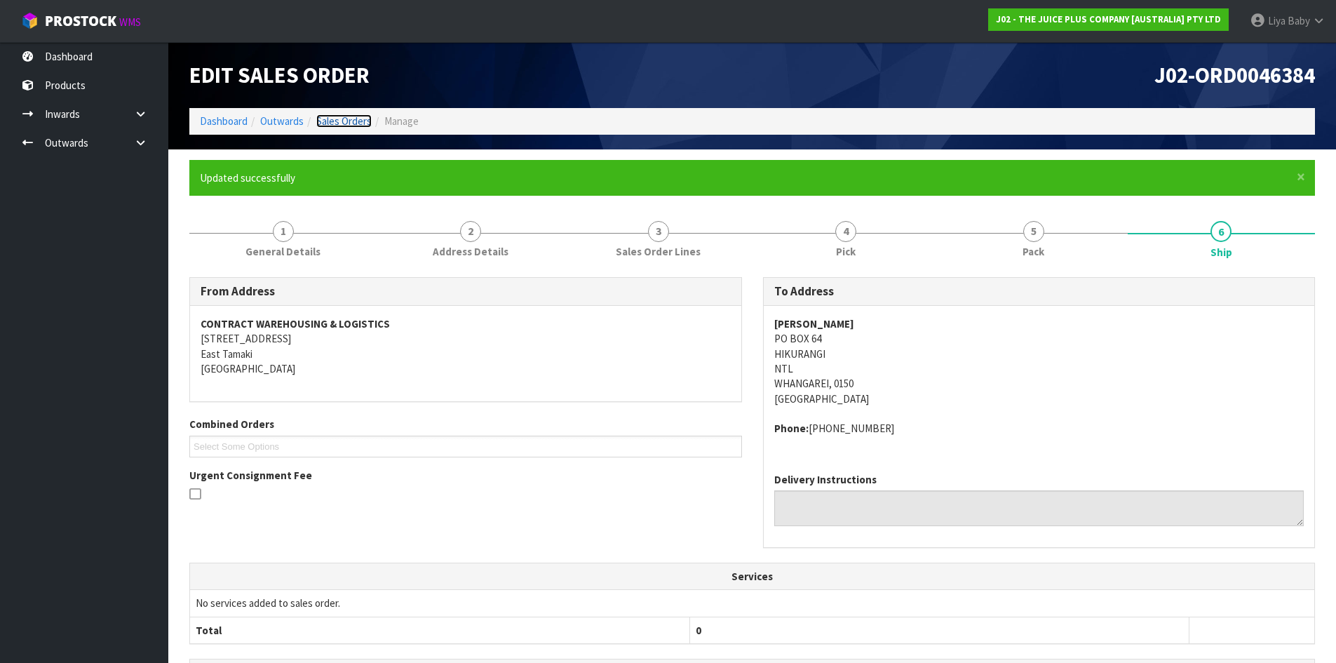
click at [333, 117] on link "Sales Orders" at bounding box center [343, 120] width 55 height 13
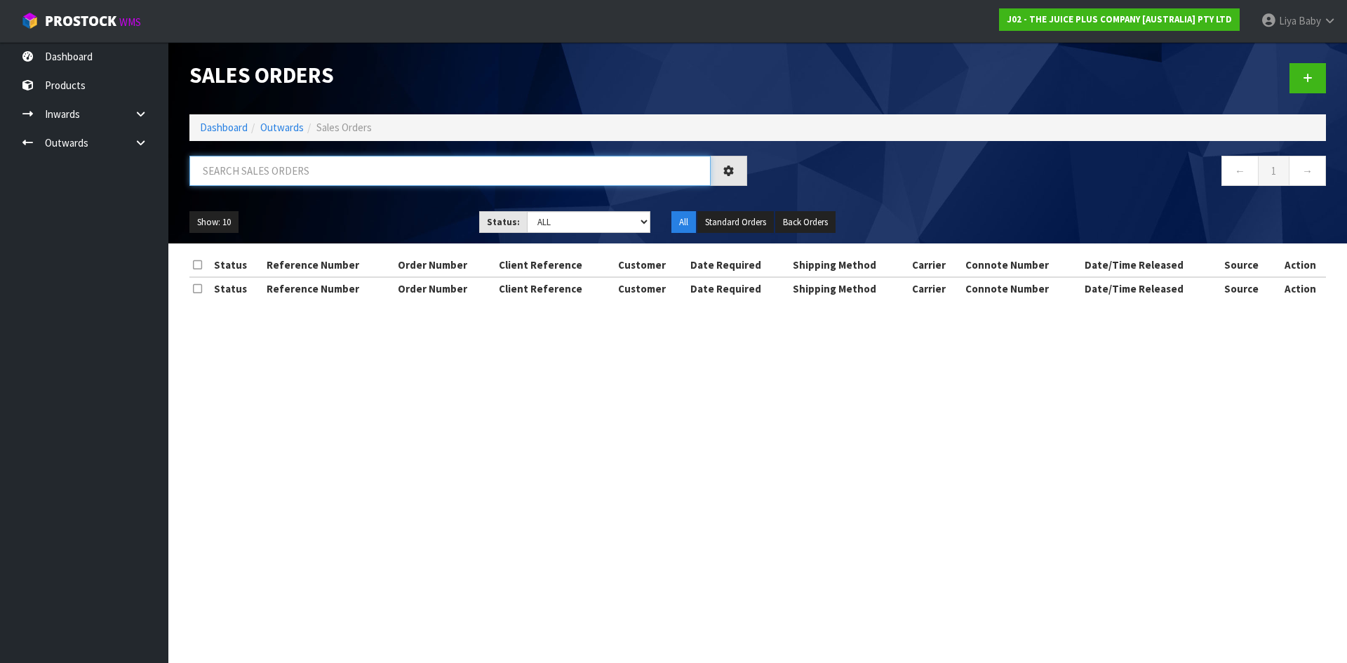
click at [302, 173] on input "text" at bounding box center [449, 171] width 521 height 30
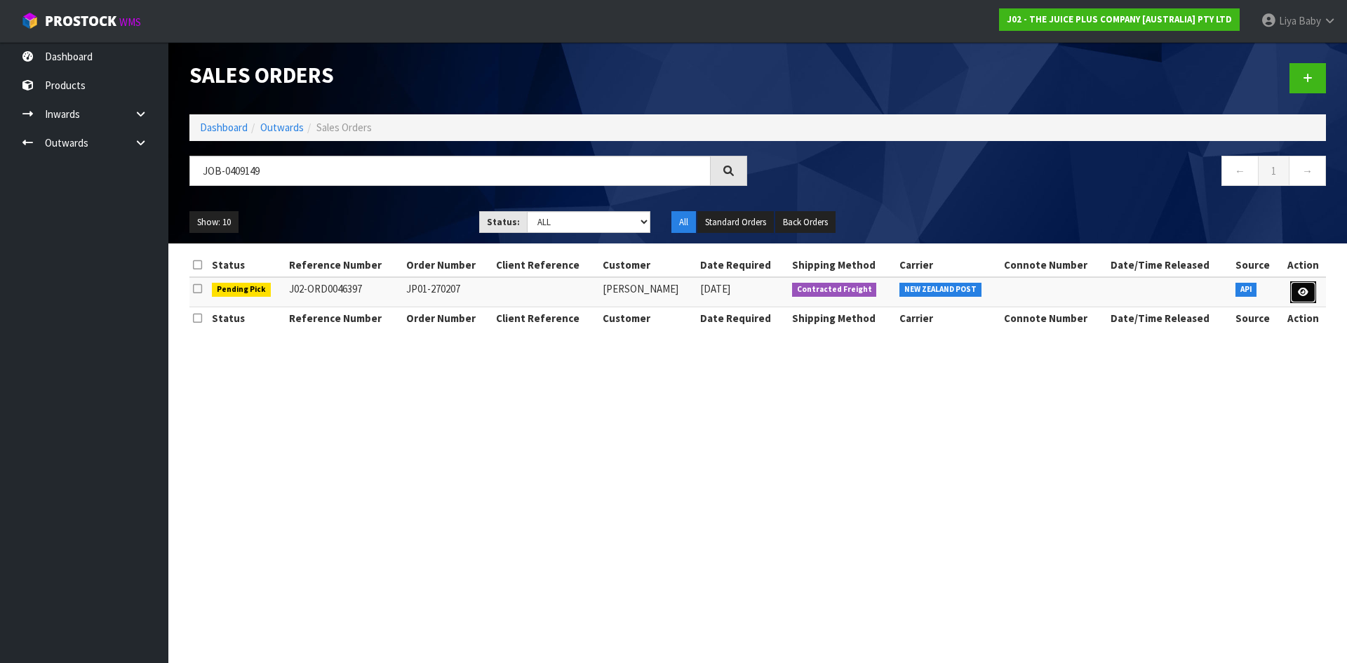
click at [1295, 287] on link at bounding box center [1303, 292] width 26 height 22
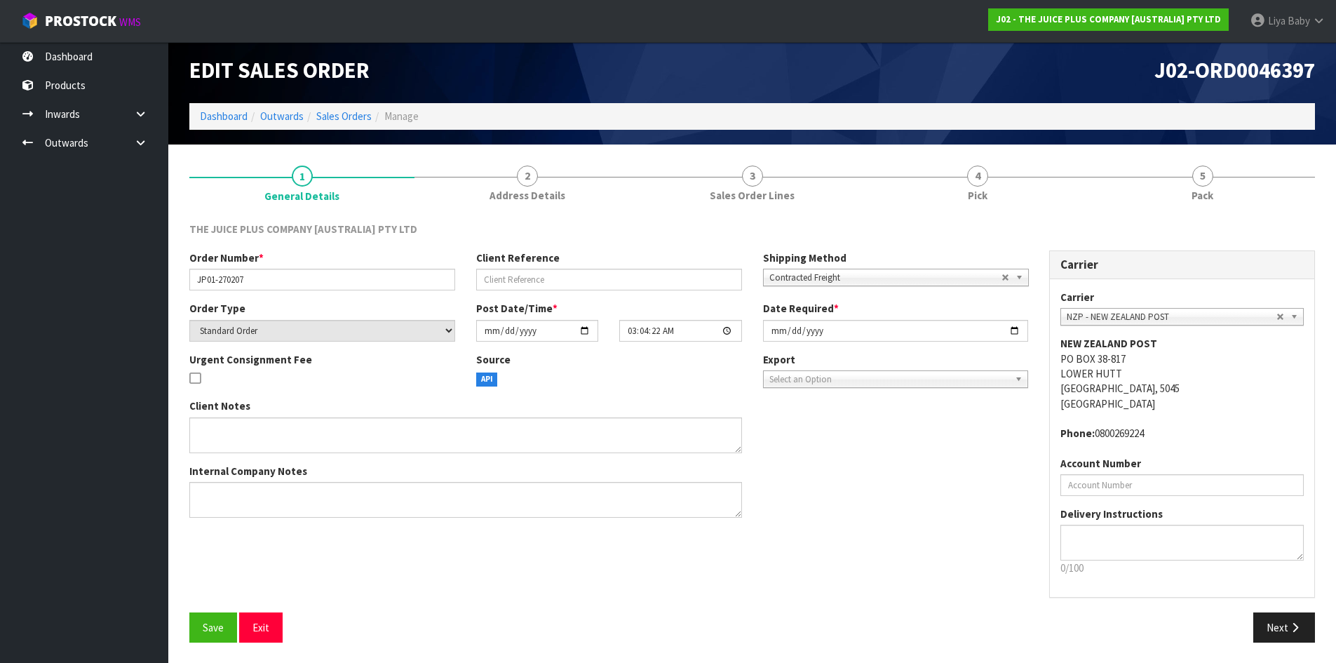
scroll to position [6, 0]
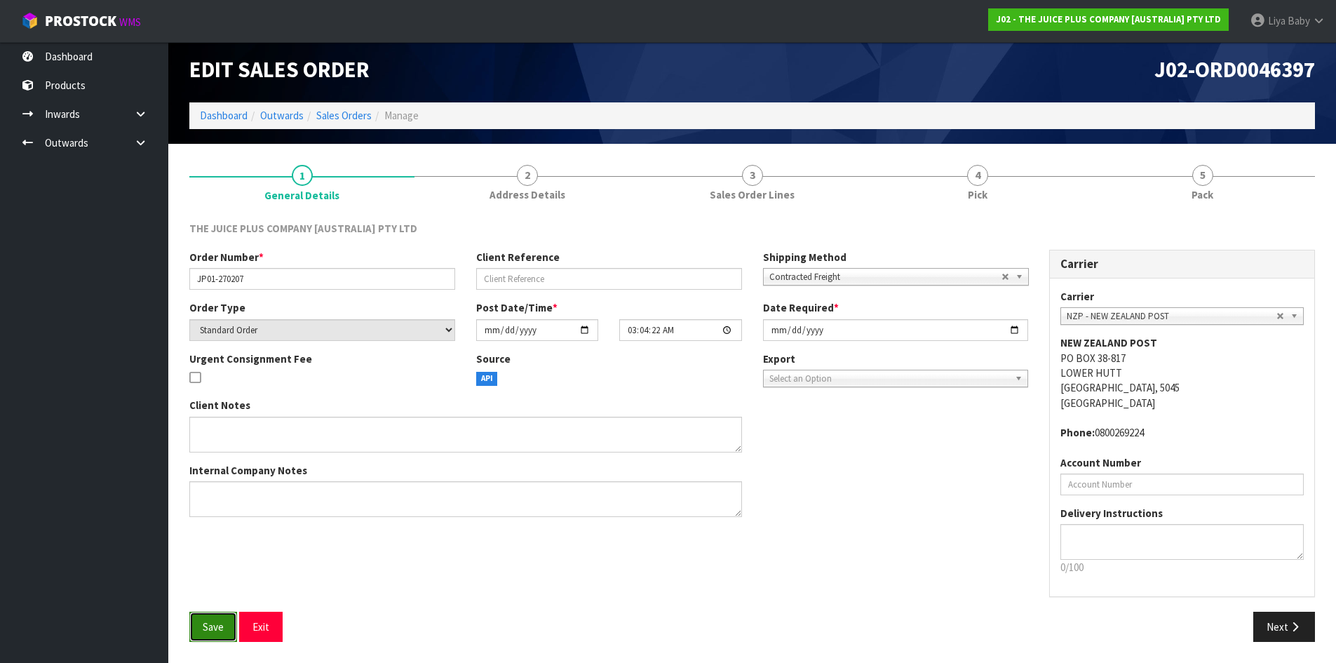
click at [217, 625] on span "Save" at bounding box center [213, 626] width 21 height 13
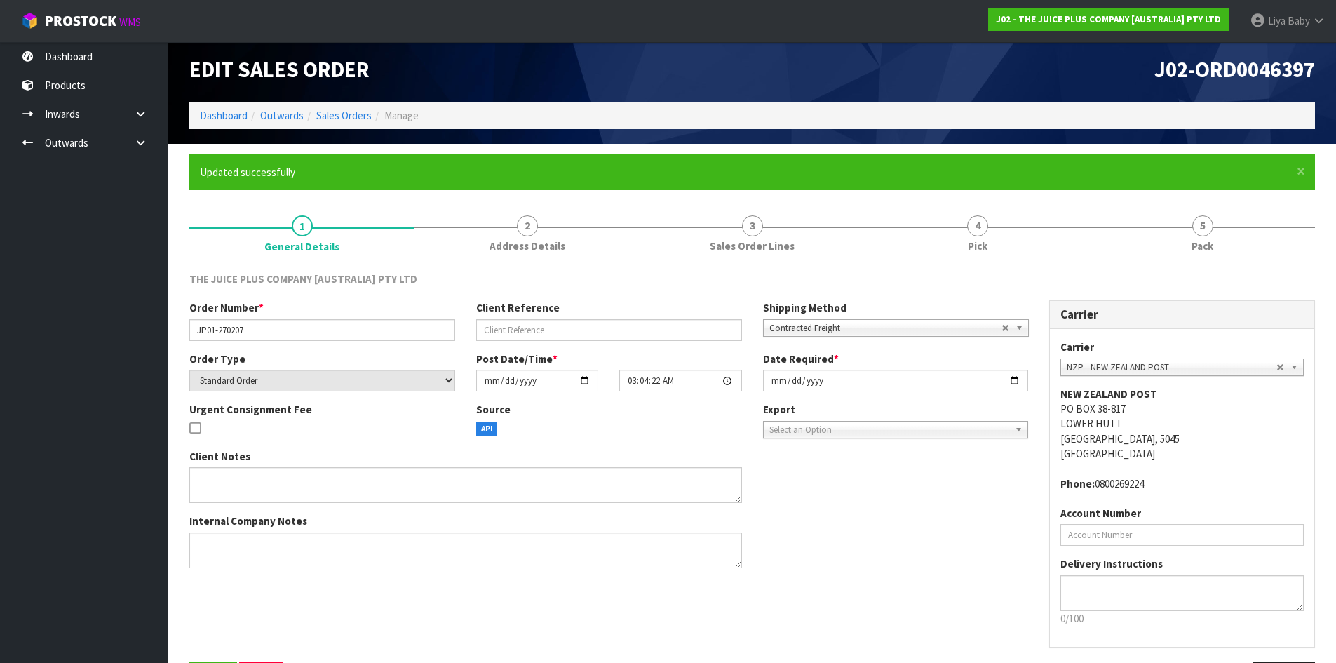
scroll to position [0, 0]
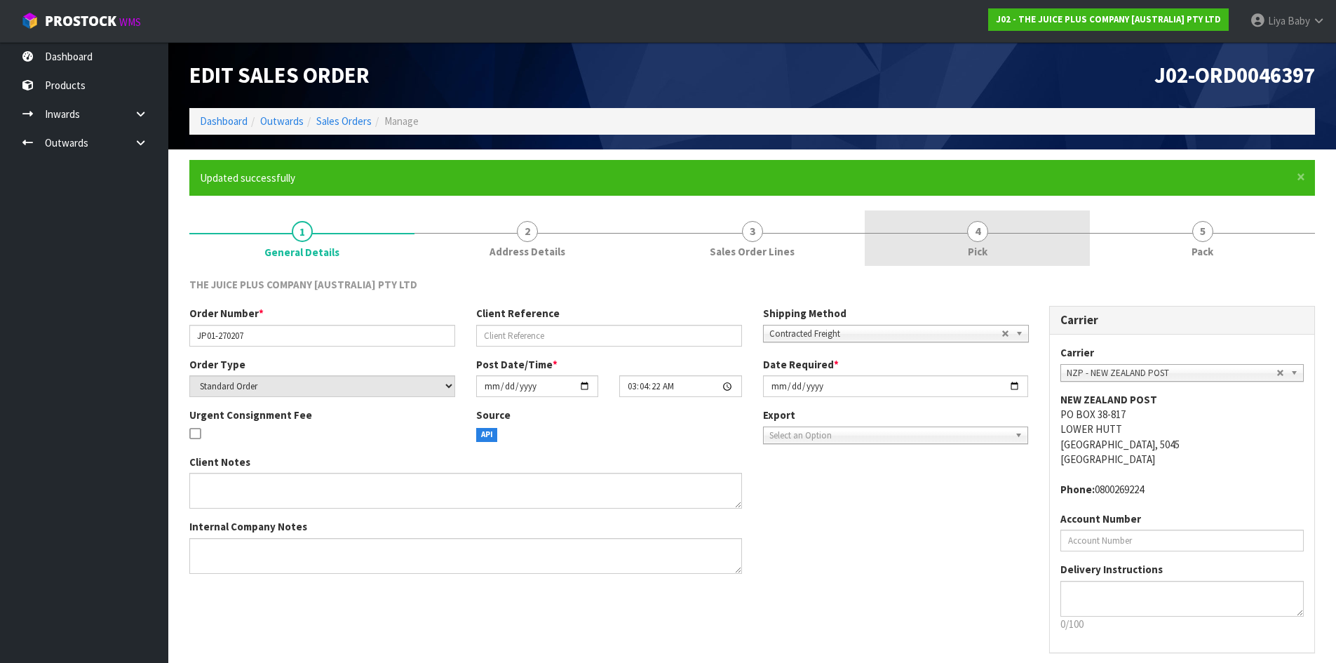
click at [1024, 244] on link "4 Pick" at bounding box center [977, 237] width 225 height 55
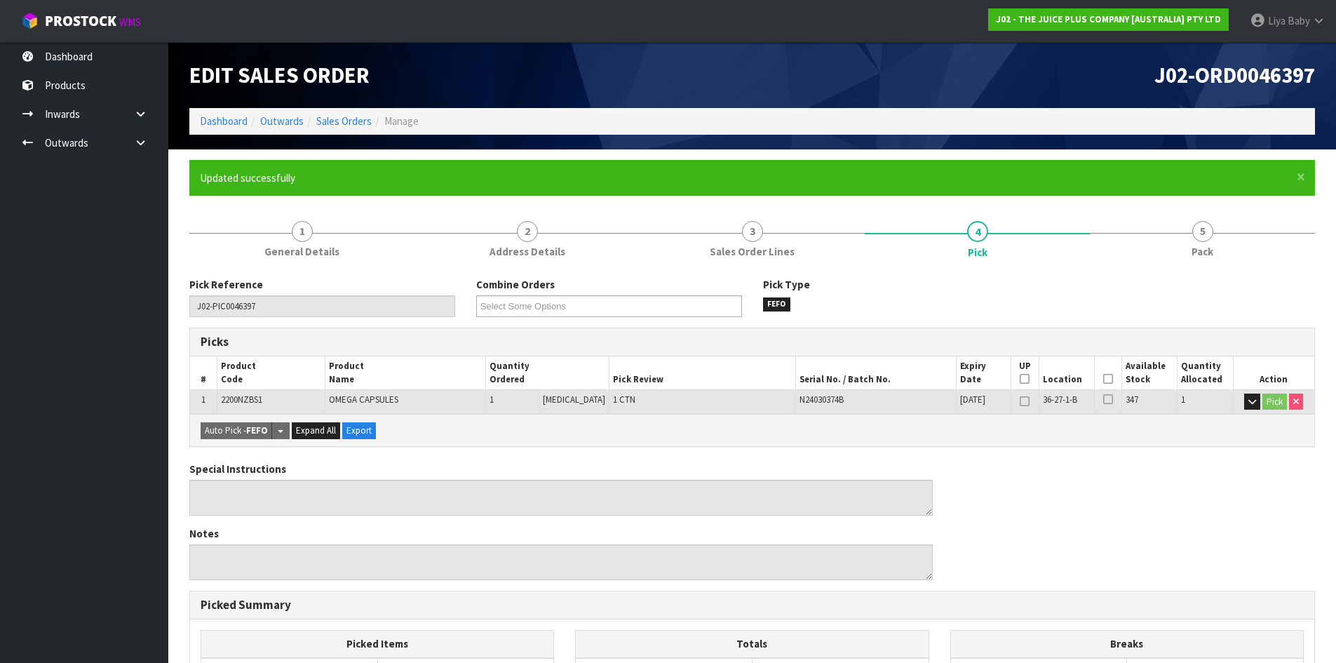
click at [1105, 380] on icon at bounding box center [1109, 379] width 10 height 1
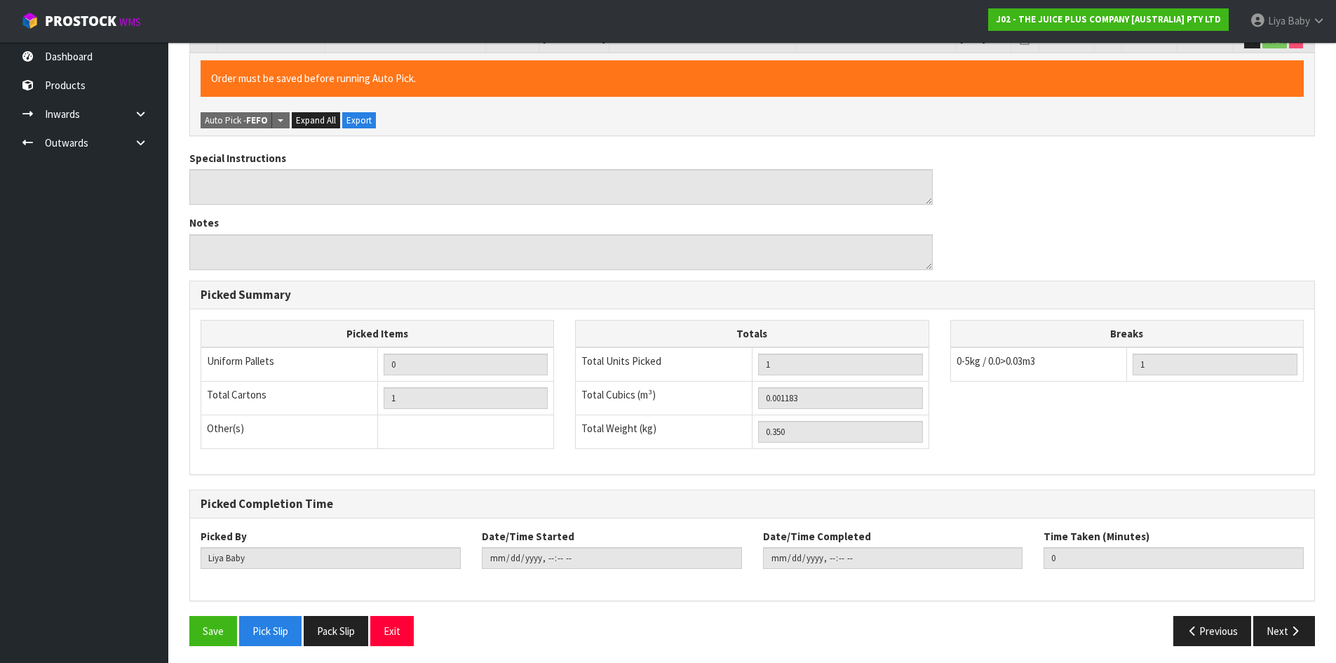
scroll to position [366, 0]
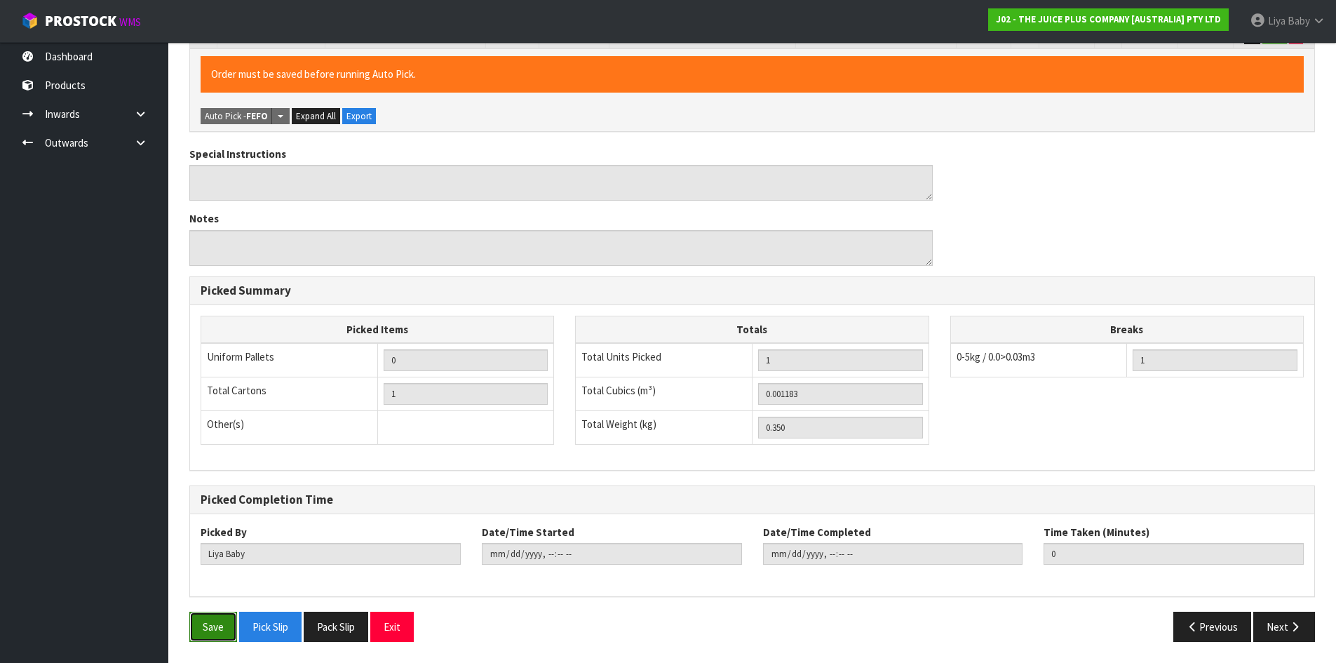
click at [223, 636] on button "Save" at bounding box center [213, 627] width 48 height 30
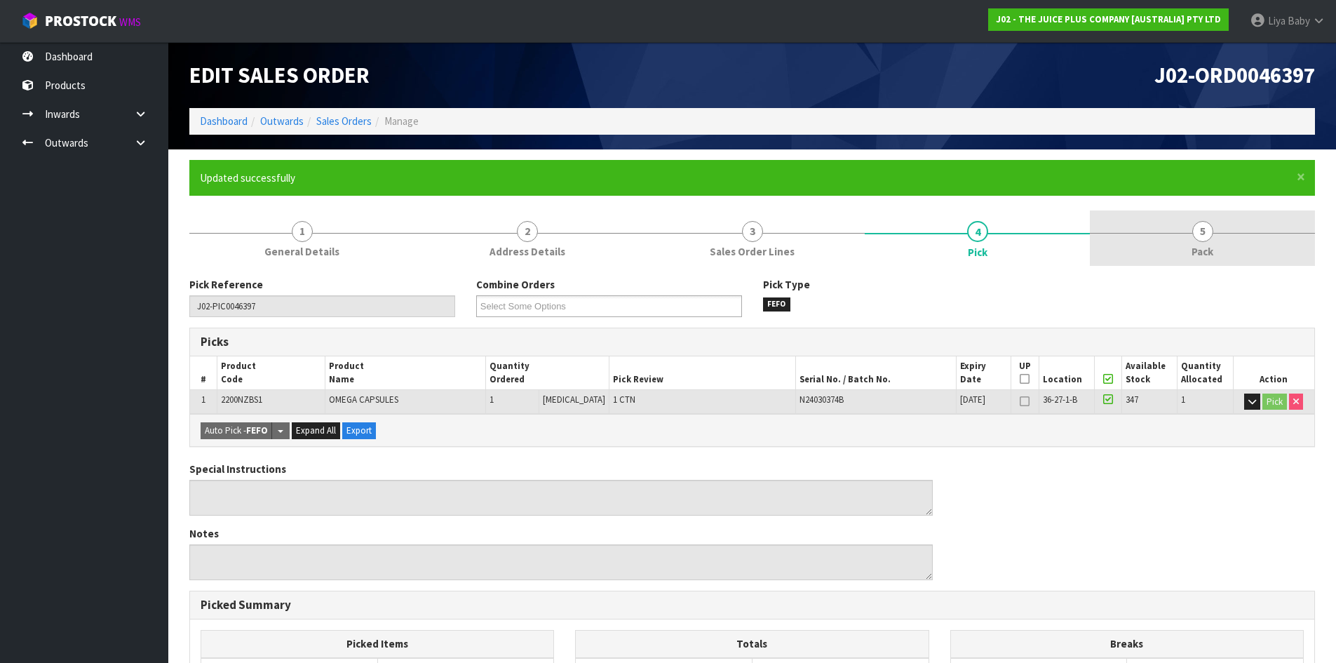
click at [1232, 238] on link "5 Pack" at bounding box center [1202, 237] width 225 height 55
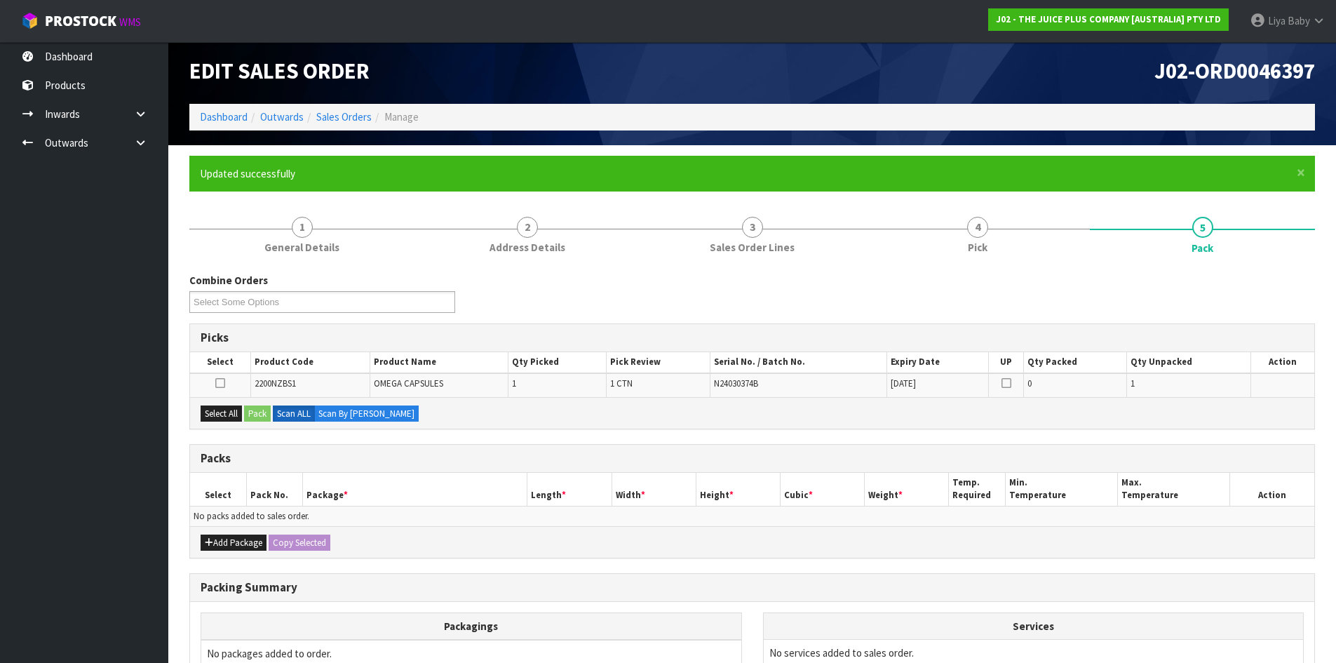
scroll to position [160, 0]
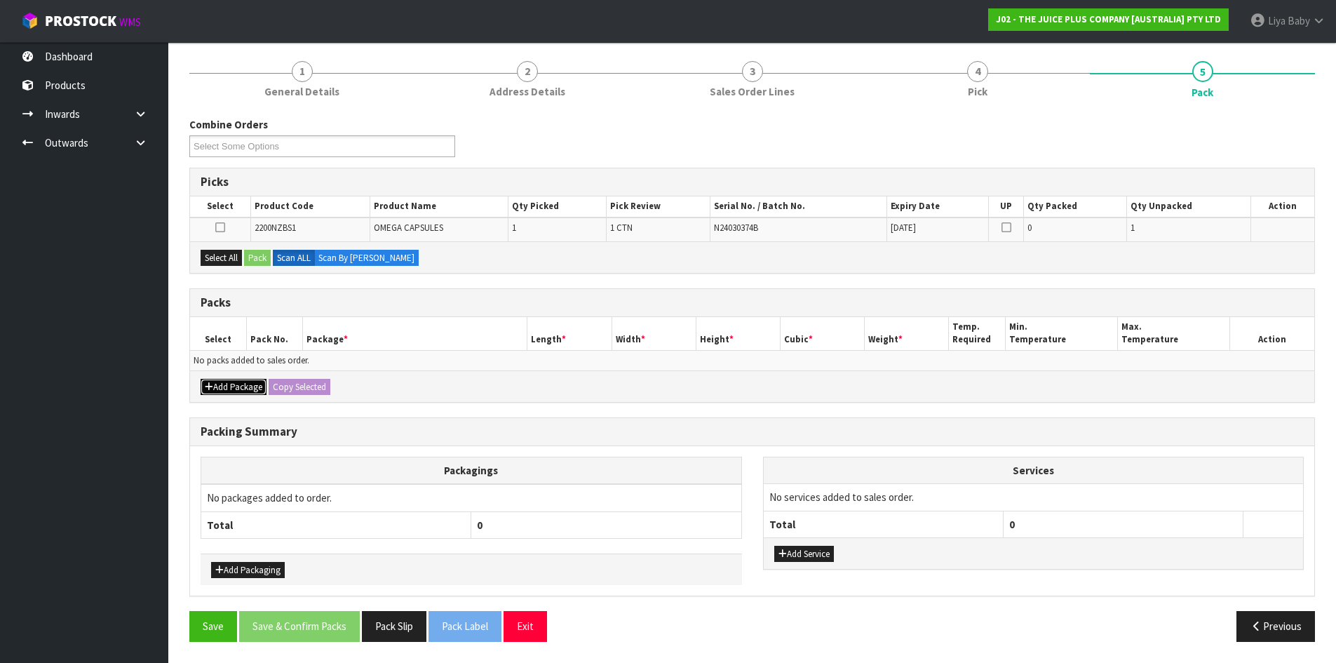
click at [244, 383] on button "Add Package" at bounding box center [234, 387] width 66 height 17
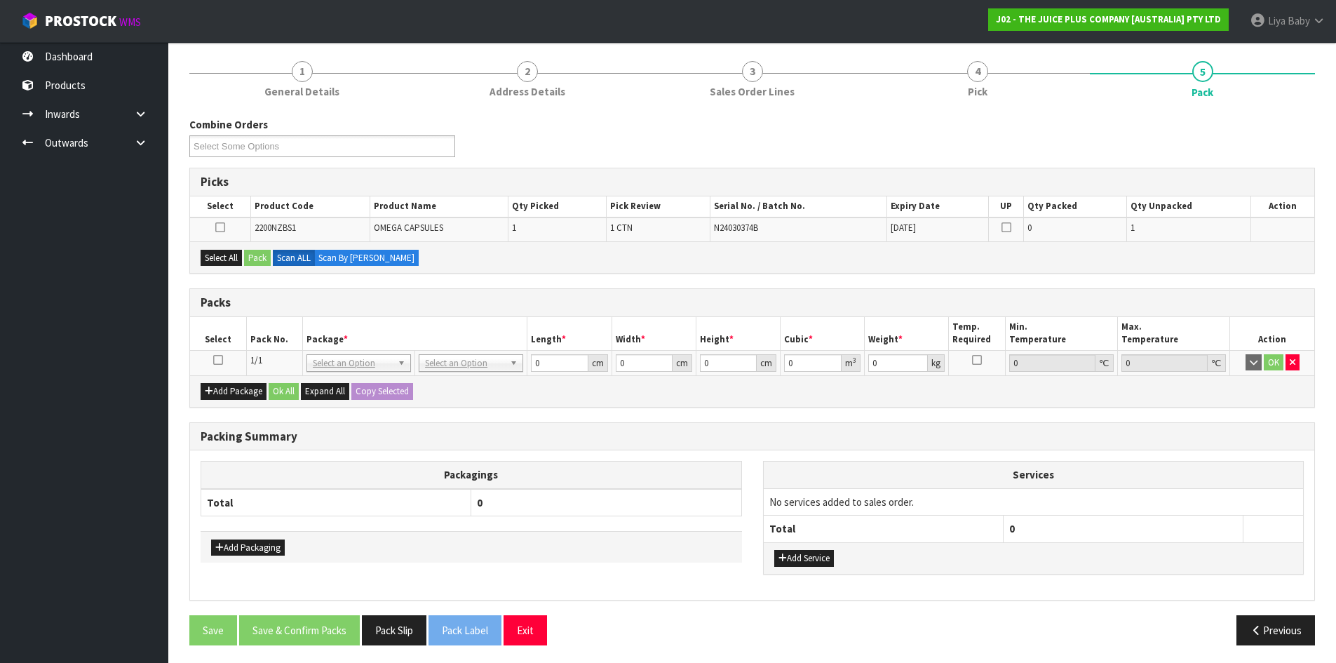
click at [215, 361] on icon at bounding box center [218, 360] width 10 height 1
click at [223, 250] on button "Select All" at bounding box center [221, 258] width 41 height 17
click at [253, 255] on button "Pack" at bounding box center [257, 258] width 27 height 17
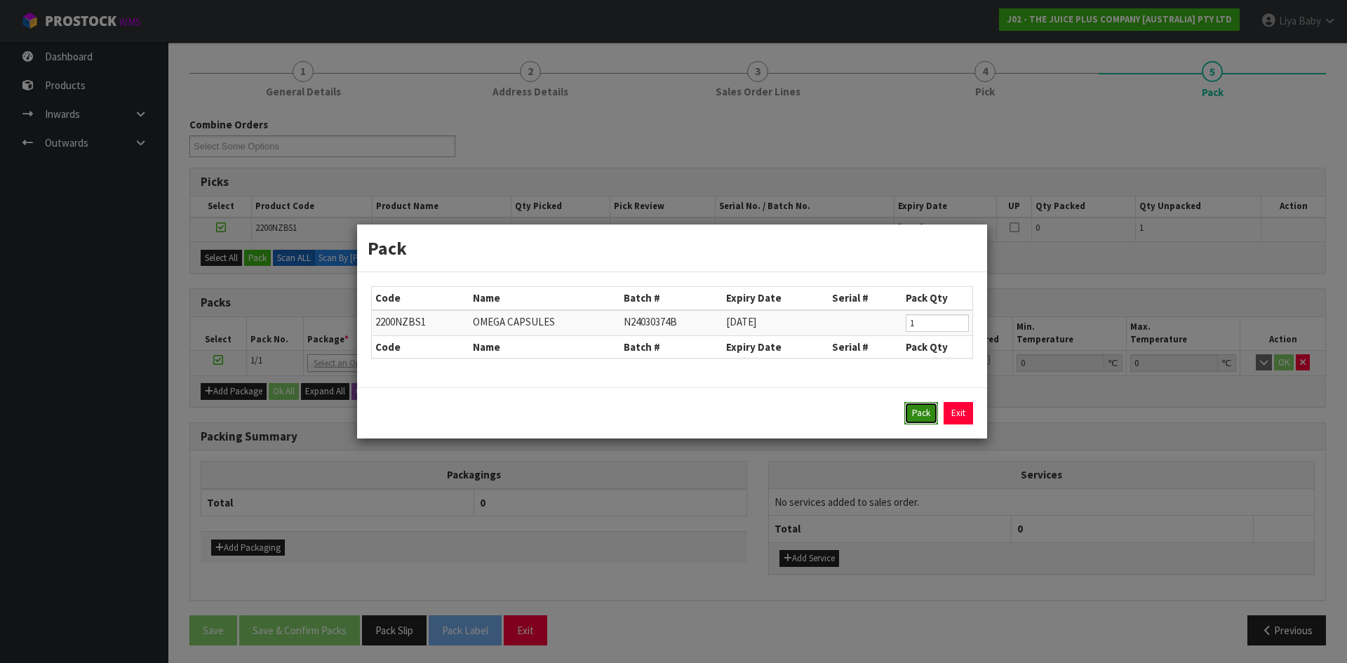
click at [926, 408] on button "Pack" at bounding box center [921, 413] width 34 height 22
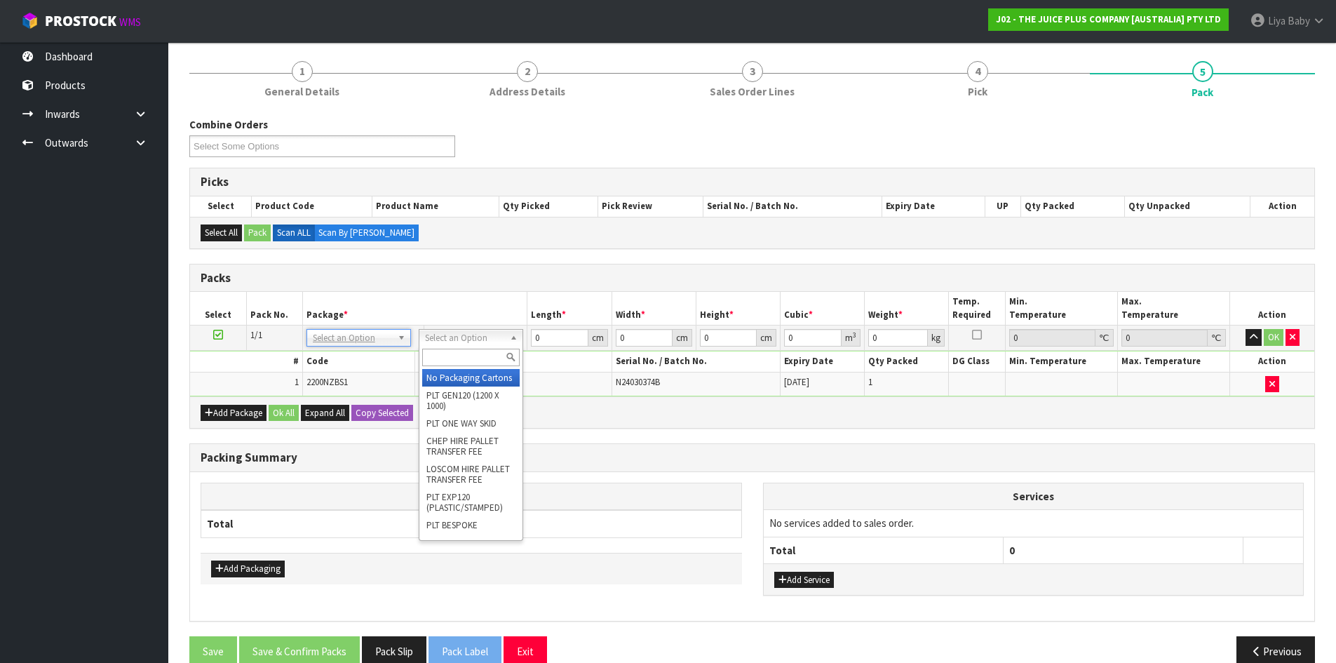
click at [471, 355] on input "text" at bounding box center [471, 358] width 98 height 18
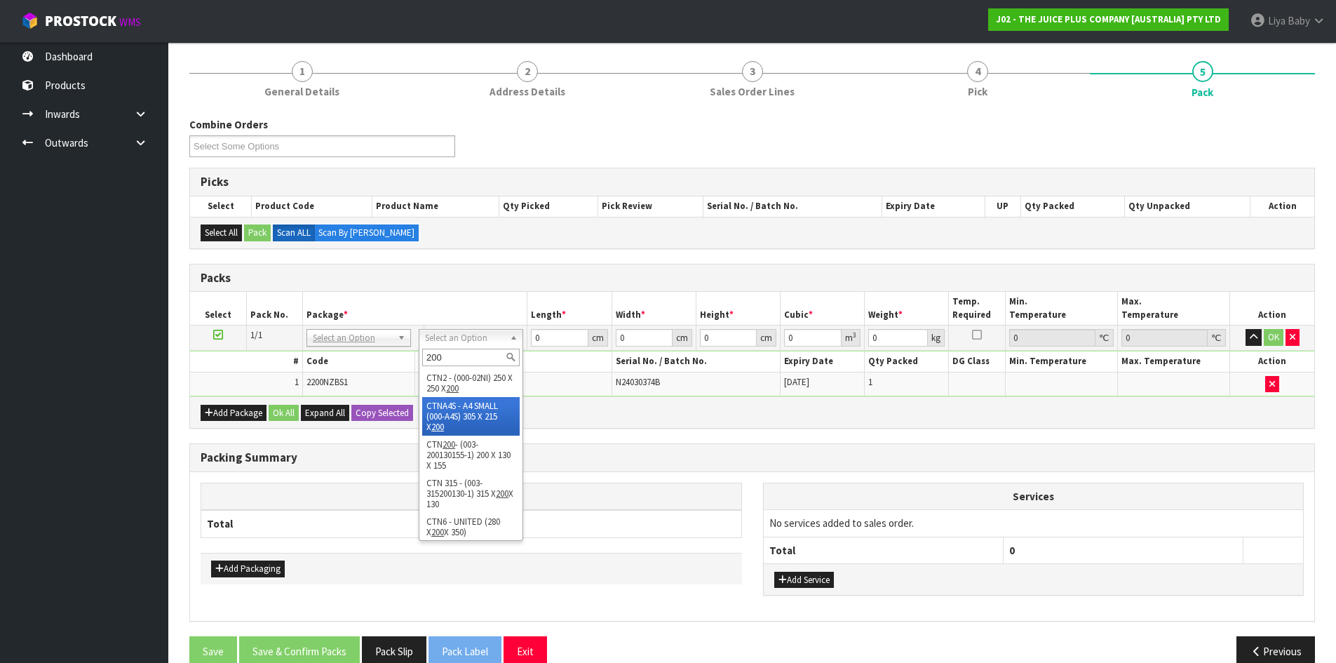
scroll to position [4, 0]
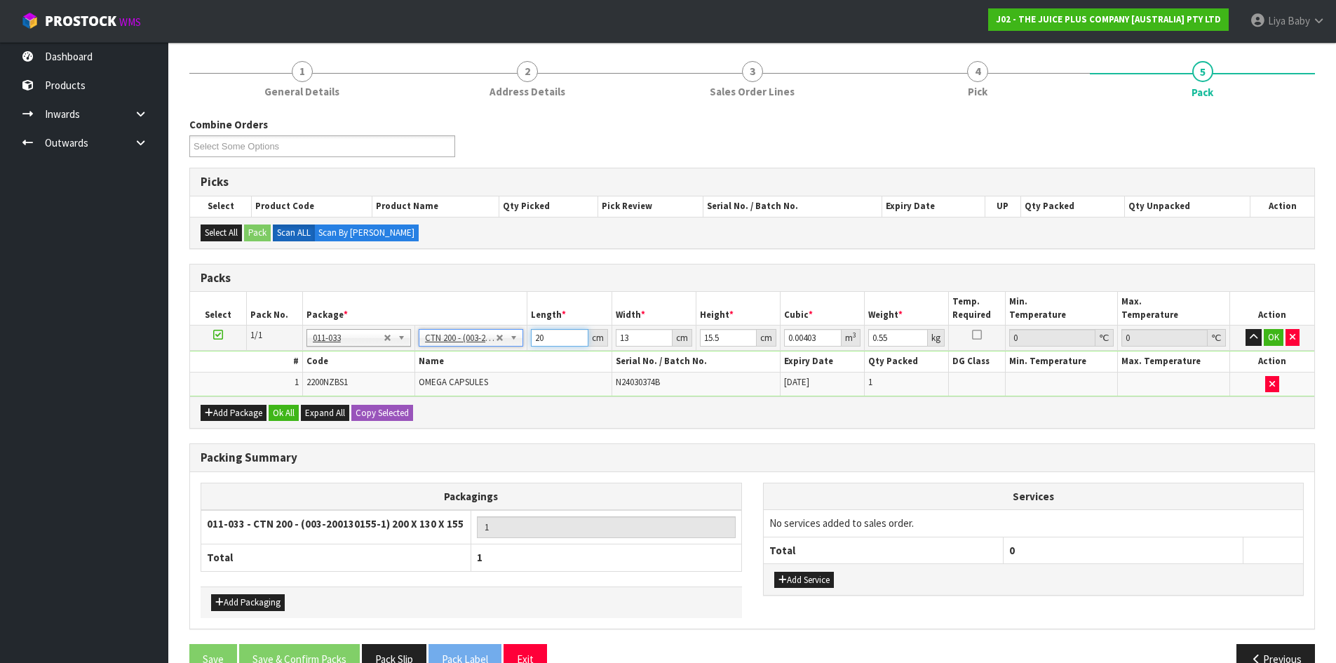
click at [557, 335] on input "20" at bounding box center [559, 338] width 57 height 18
click at [632, 335] on input "13" at bounding box center [644, 338] width 57 height 18
click at [737, 340] on input "15.5" at bounding box center [728, 338] width 57 height 18
click at [901, 339] on input "0.55" at bounding box center [899, 338] width 60 height 18
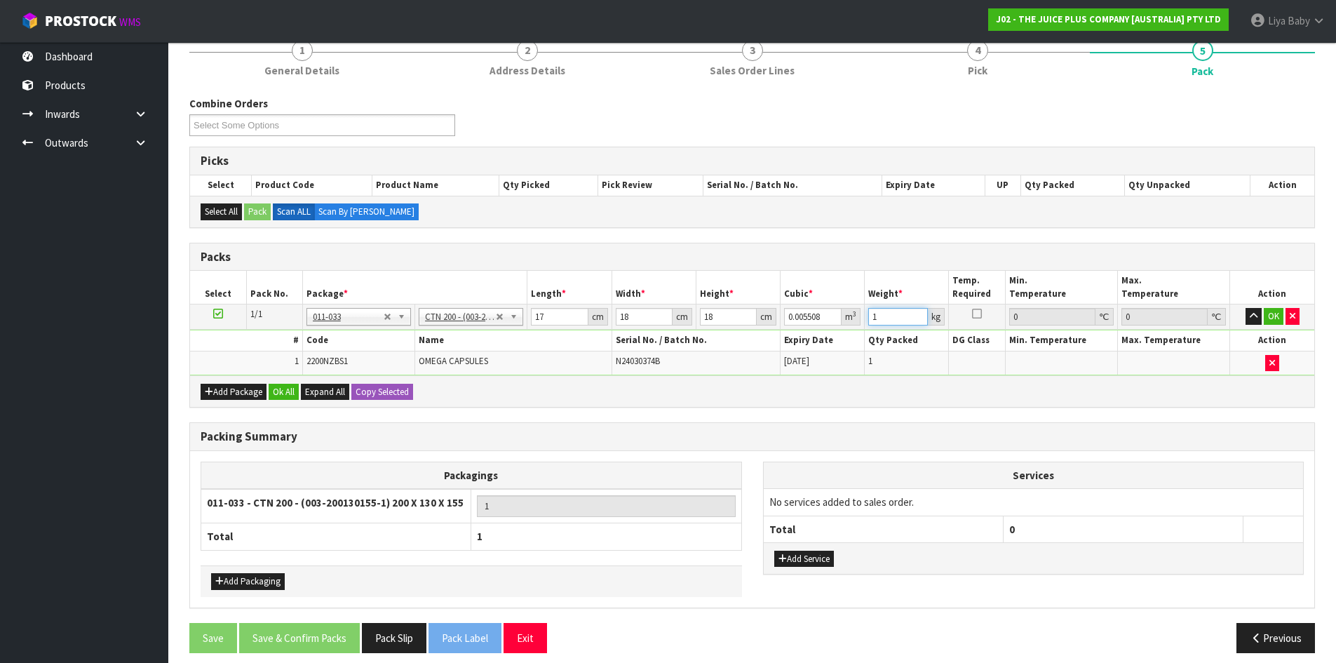
scroll to position [192, 0]
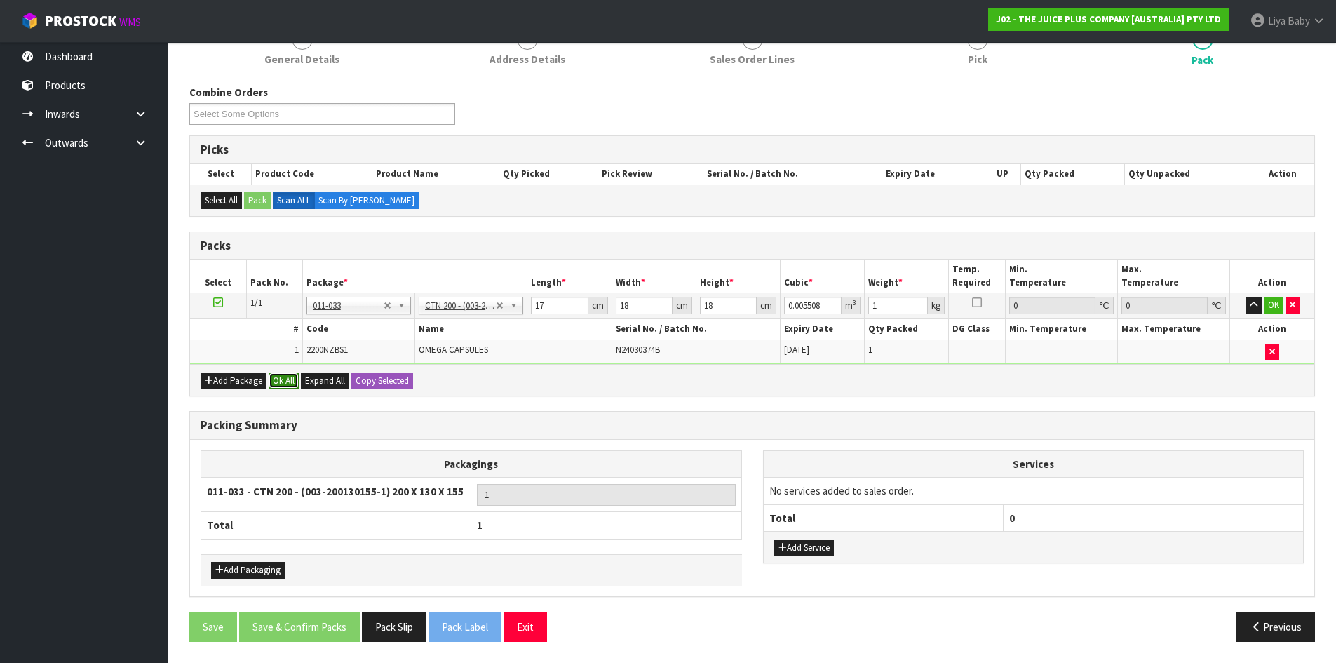
click at [281, 381] on button "Ok All" at bounding box center [284, 381] width 30 height 17
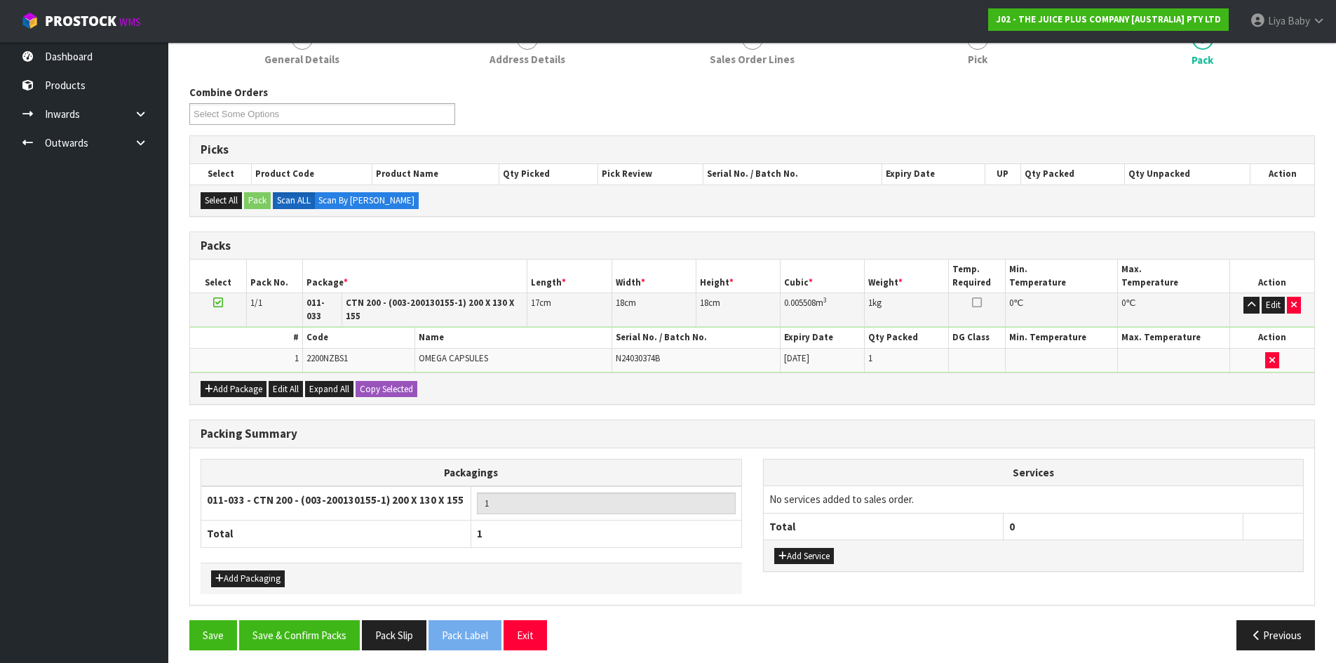
scroll to position [192, 0]
click at [271, 624] on button "Save & Confirm Packs" at bounding box center [299, 636] width 121 height 30
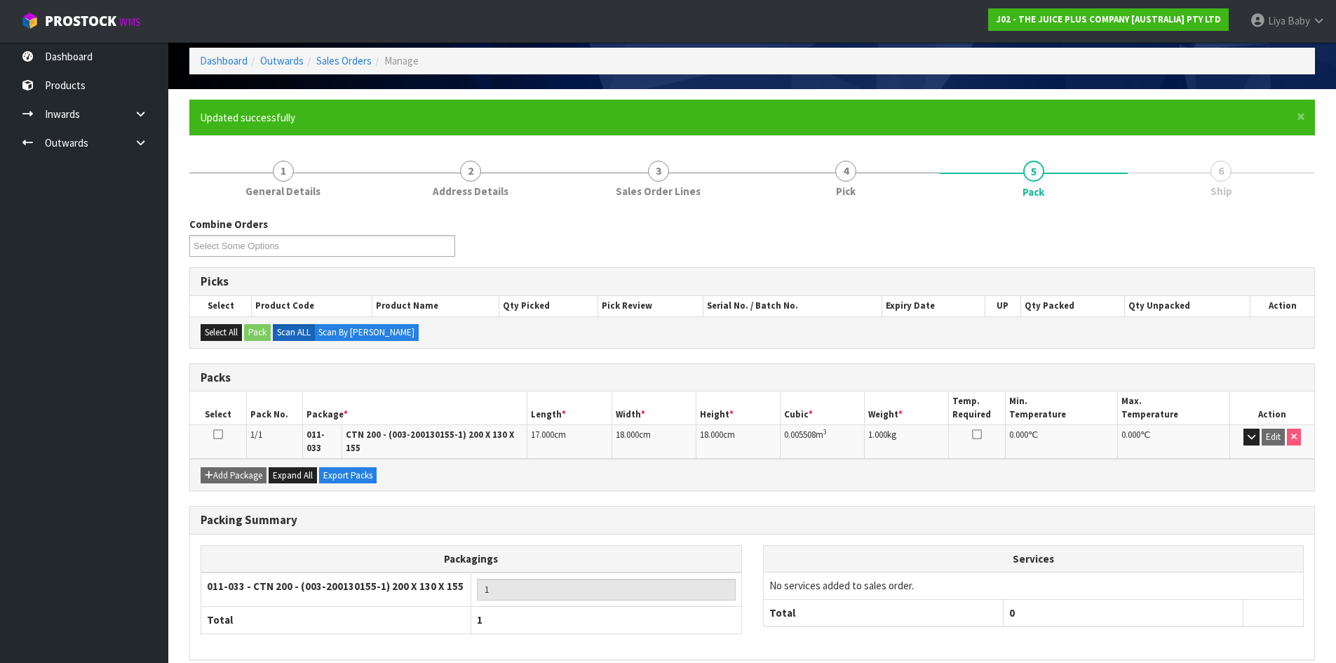
scroll to position [114, 0]
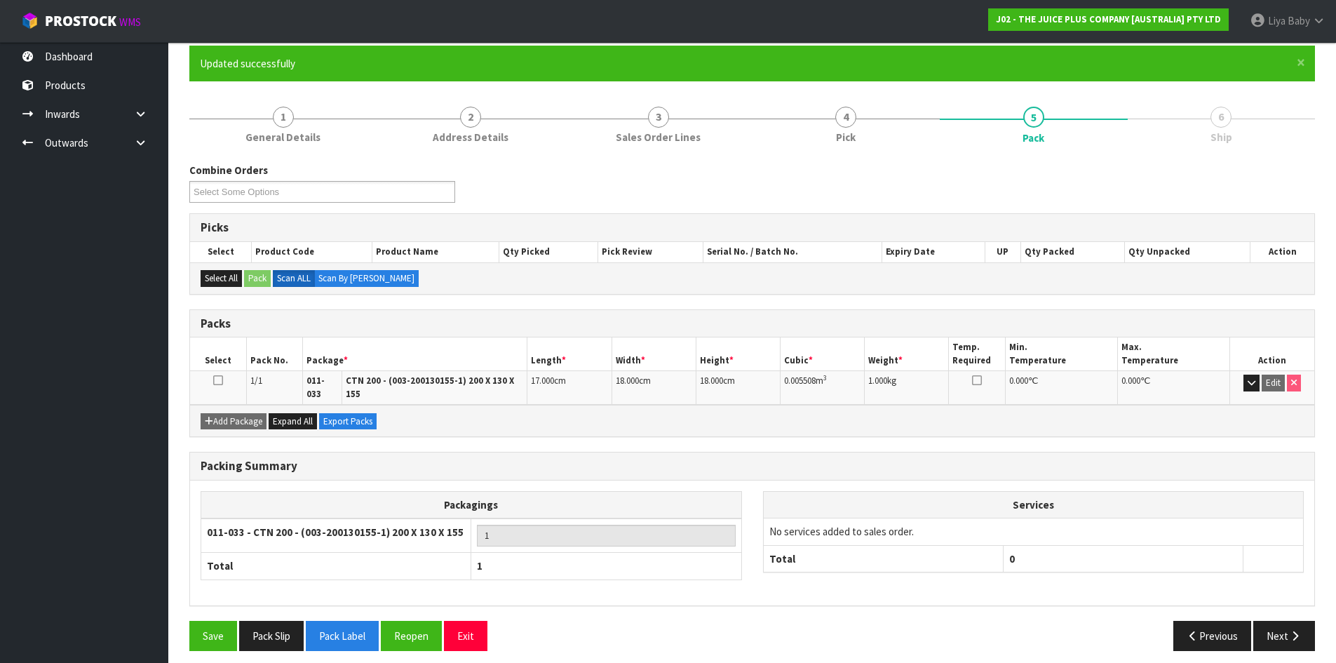
click at [219, 381] on icon at bounding box center [218, 380] width 10 height 1
click at [1309, 626] on button "Next" at bounding box center [1285, 636] width 62 height 30
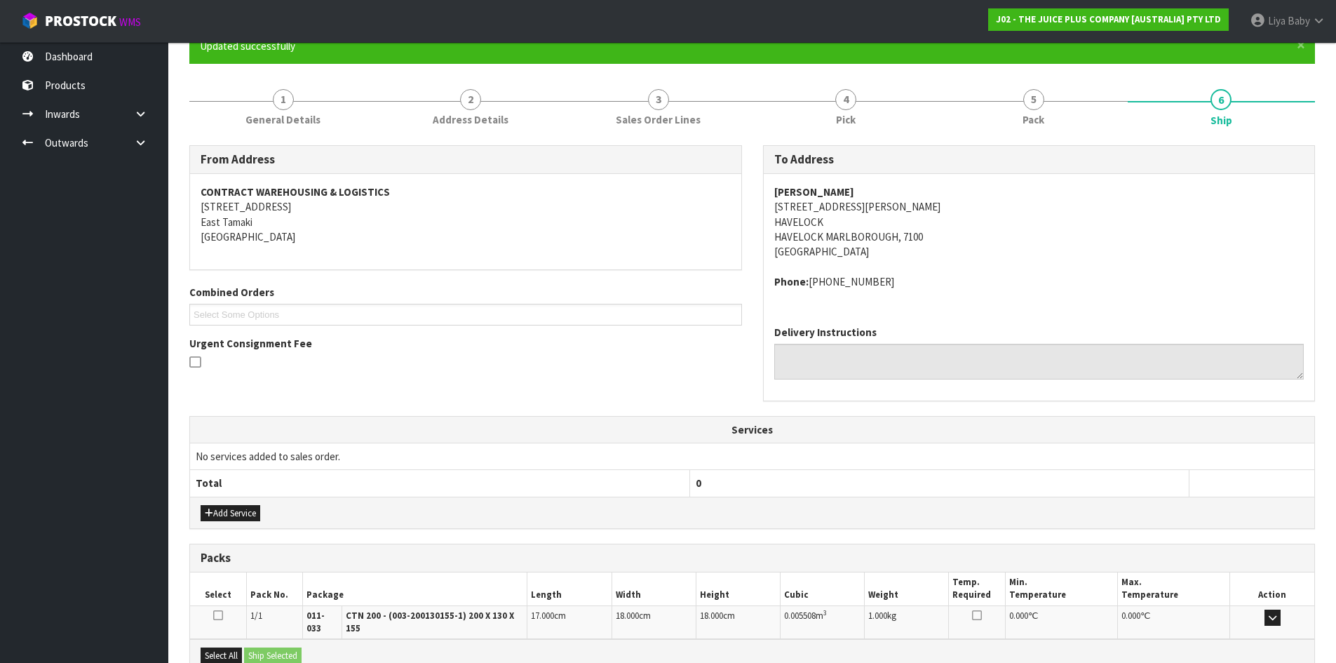
scroll to position [282, 0]
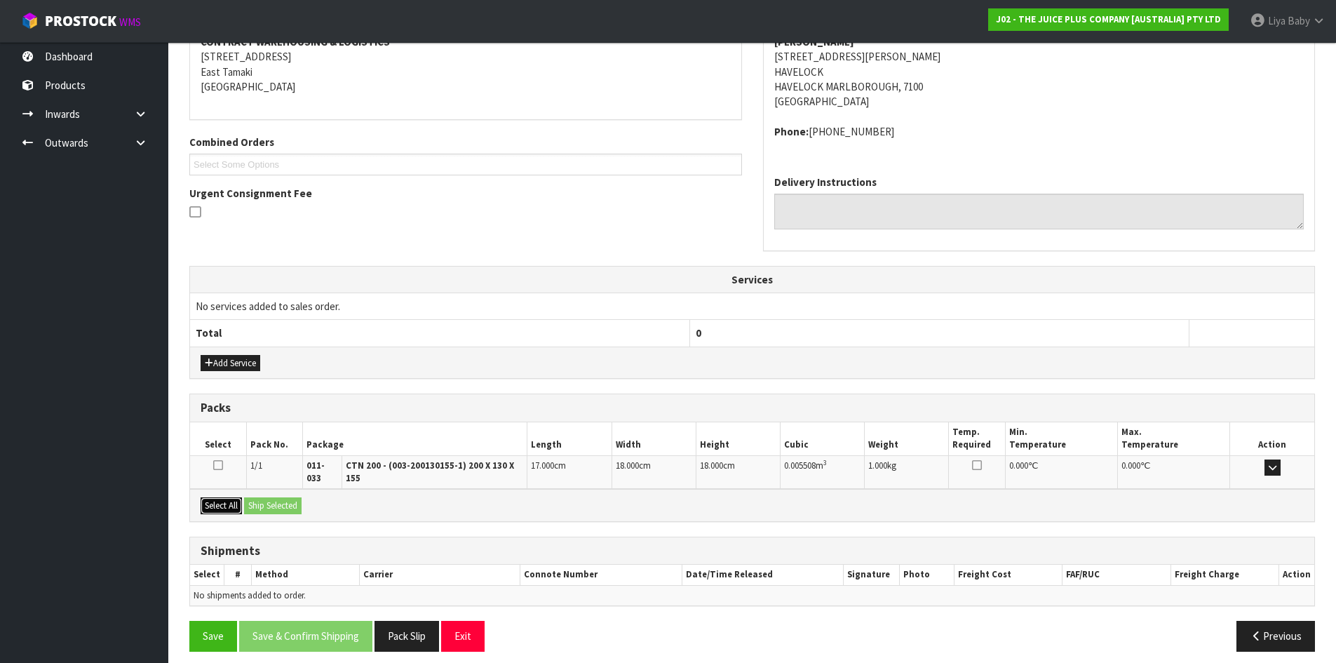
click at [214, 497] on button "Select All" at bounding box center [221, 505] width 41 height 17
click at [273, 497] on button "Ship Selected" at bounding box center [273, 505] width 58 height 17
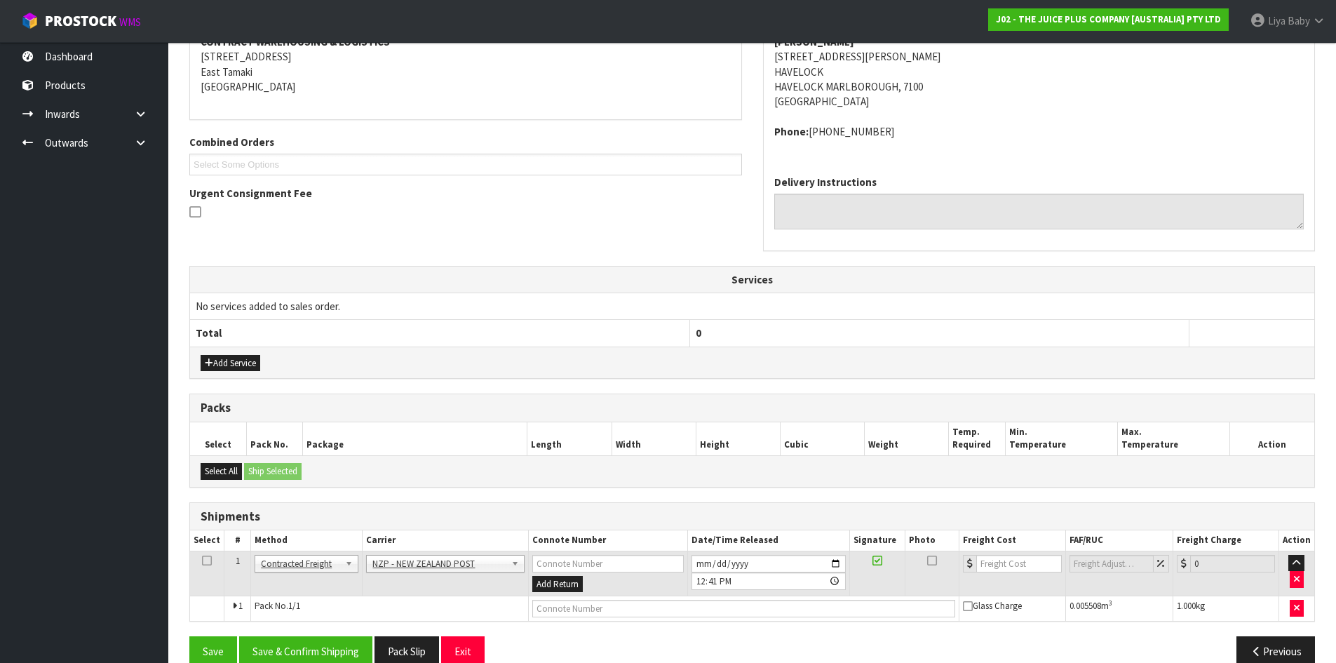
click at [208, 561] on icon at bounding box center [207, 561] width 10 height 1
click at [298, 643] on button "Save & Confirm Shipping" at bounding box center [305, 651] width 133 height 30
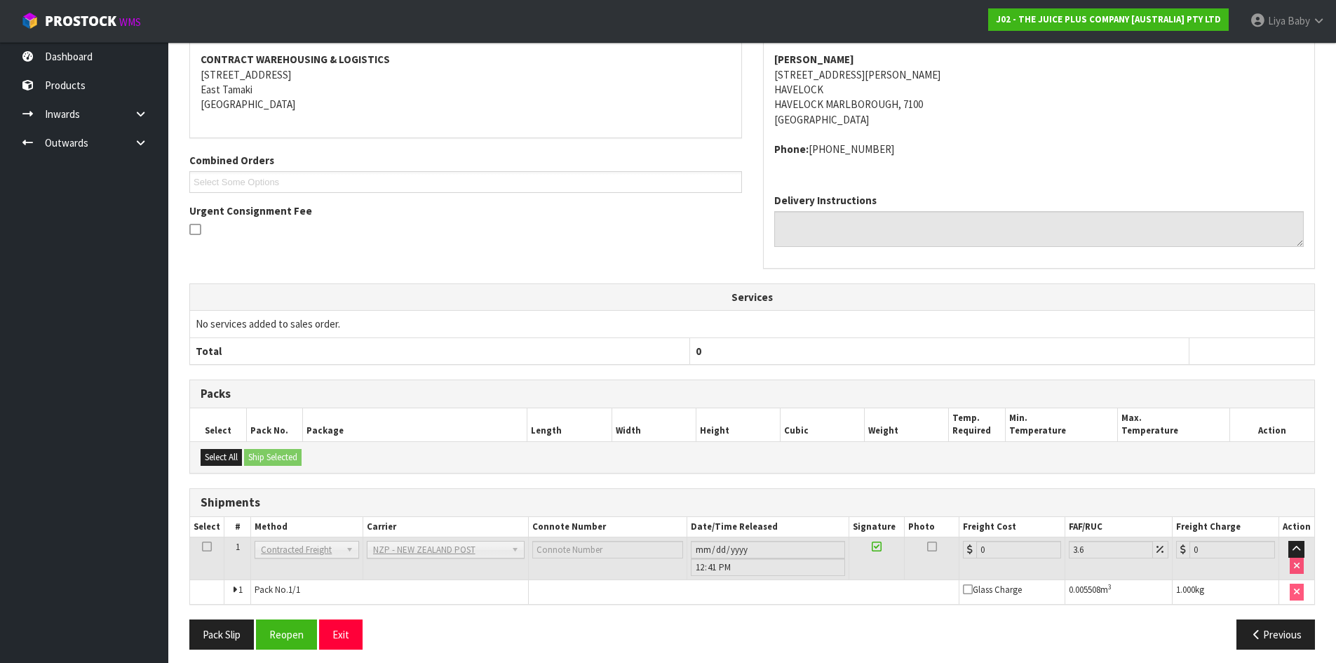
scroll to position [287, 0]
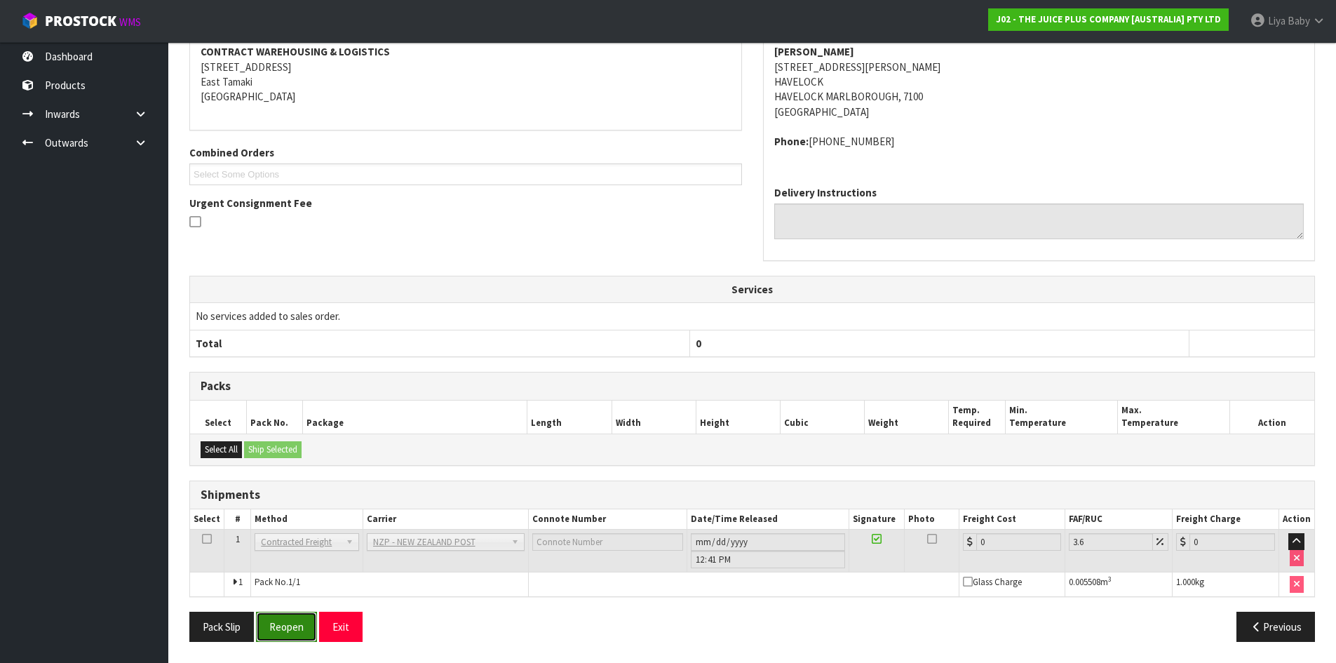
click at [282, 629] on button "Reopen" at bounding box center [286, 627] width 61 height 30
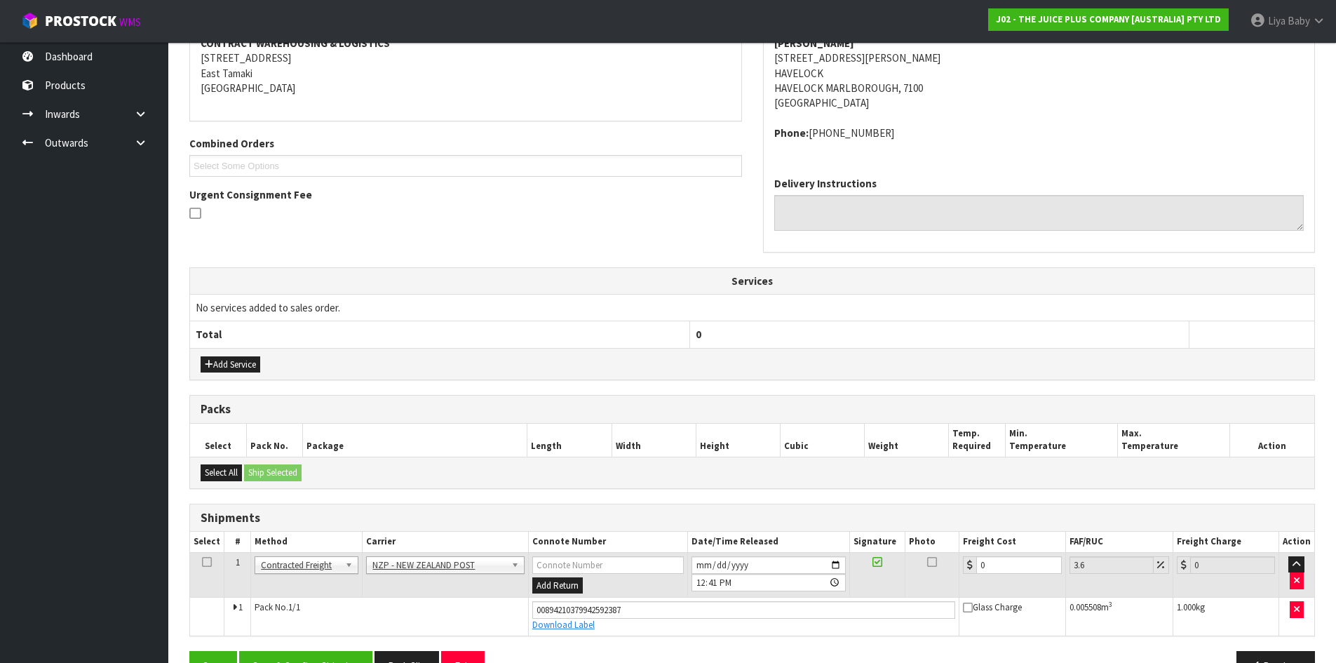
scroll to position [320, 0]
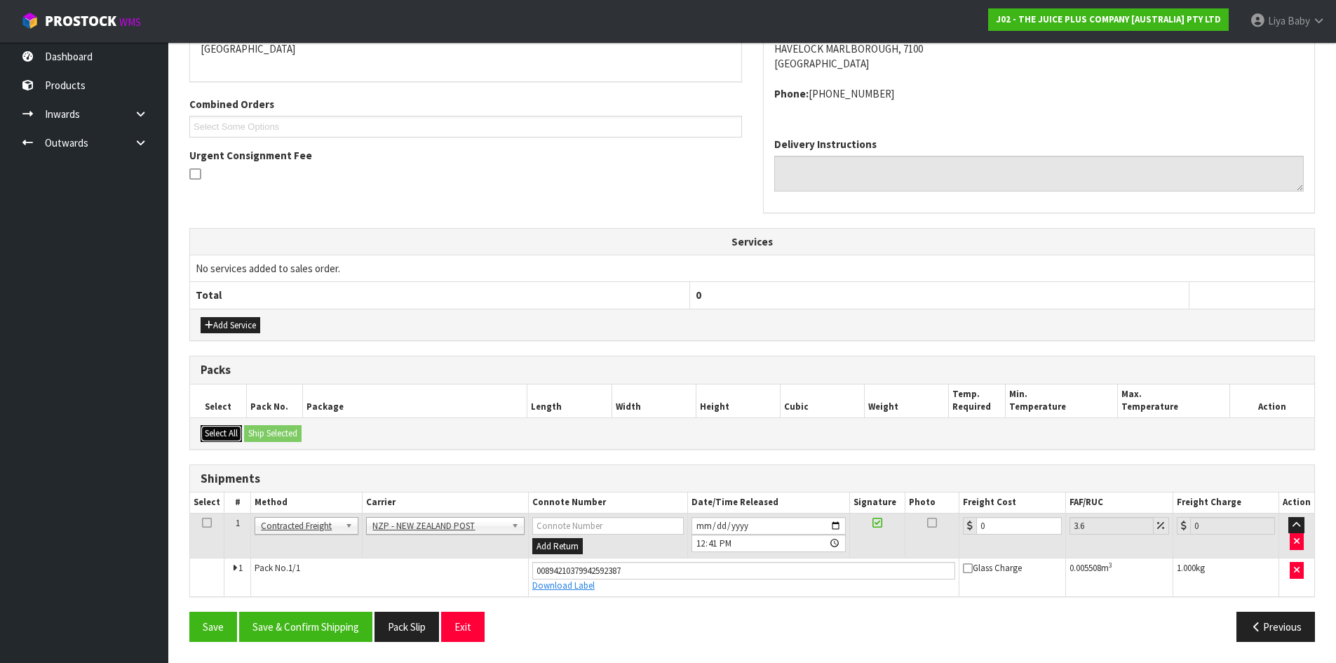
click at [229, 431] on button "Select All" at bounding box center [221, 433] width 41 height 17
click at [209, 523] on icon at bounding box center [207, 523] width 10 height 1
click at [314, 629] on button "Save & Confirm Shipping" at bounding box center [305, 627] width 133 height 30
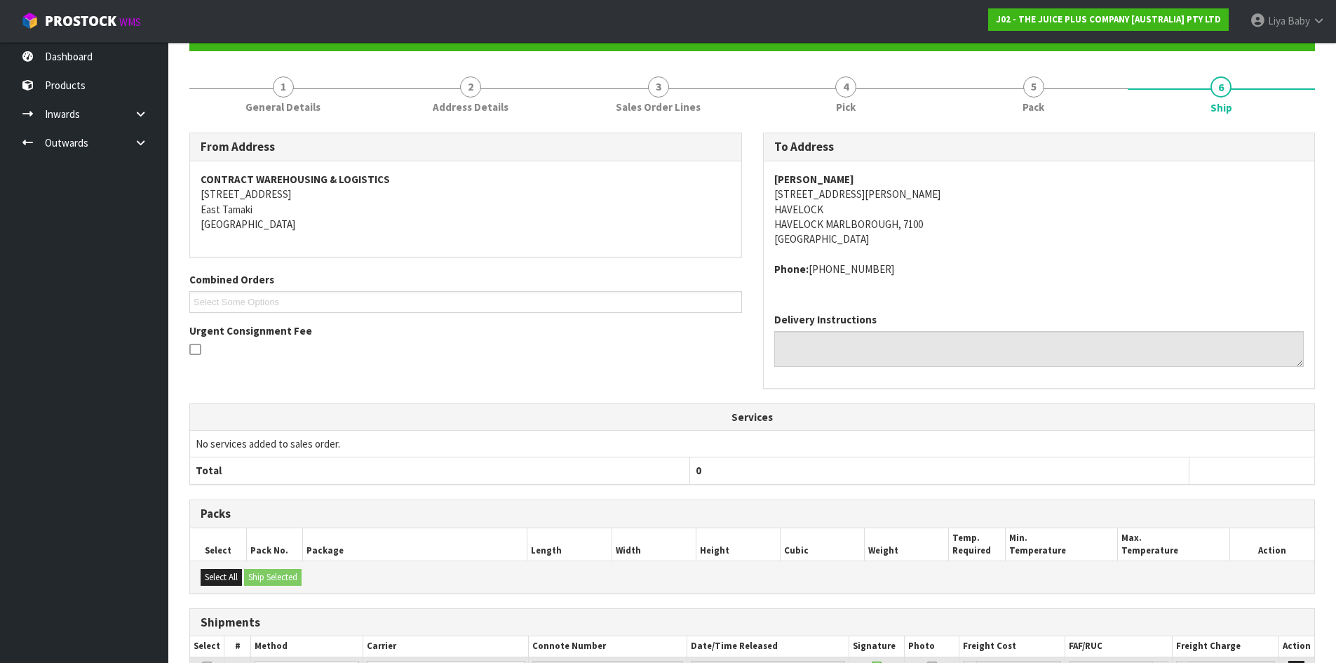
scroll to position [281, 0]
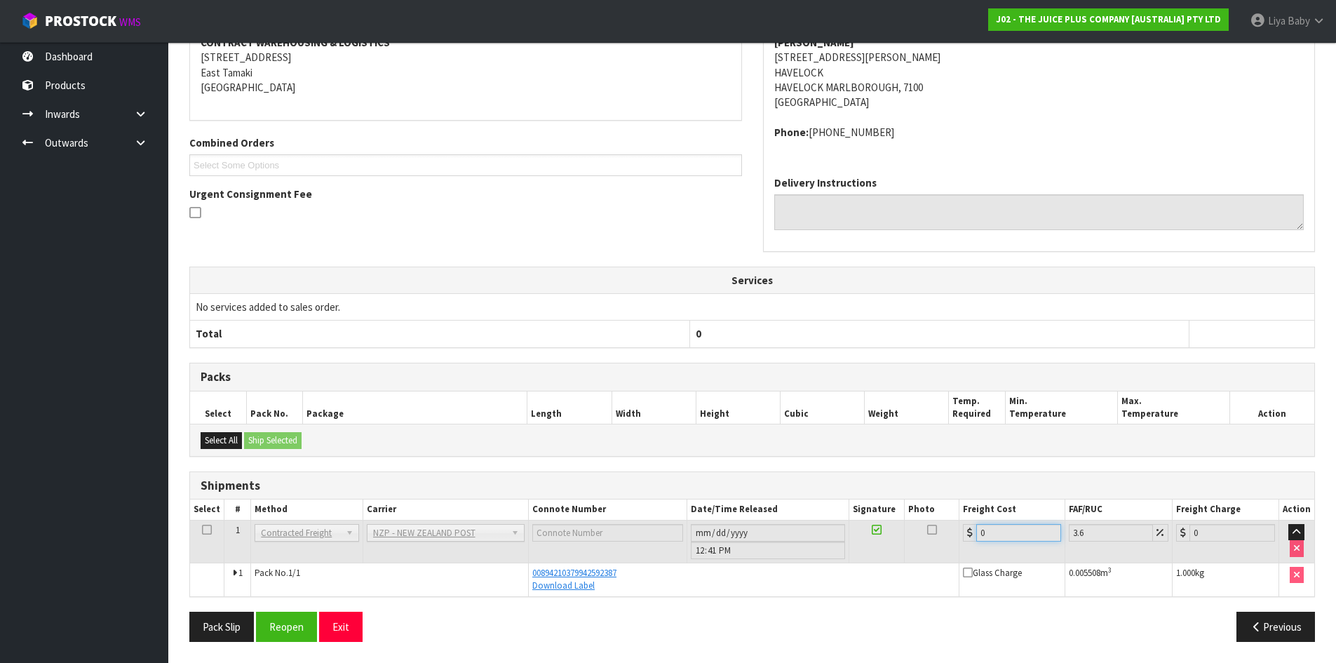
click at [1011, 530] on input "0" at bounding box center [1020, 533] width 86 height 18
drag, startPoint x: 286, startPoint y: 627, endPoint x: 288, endPoint y: 619, distance: 8.0
click at [288, 622] on button "Reopen" at bounding box center [286, 627] width 61 height 30
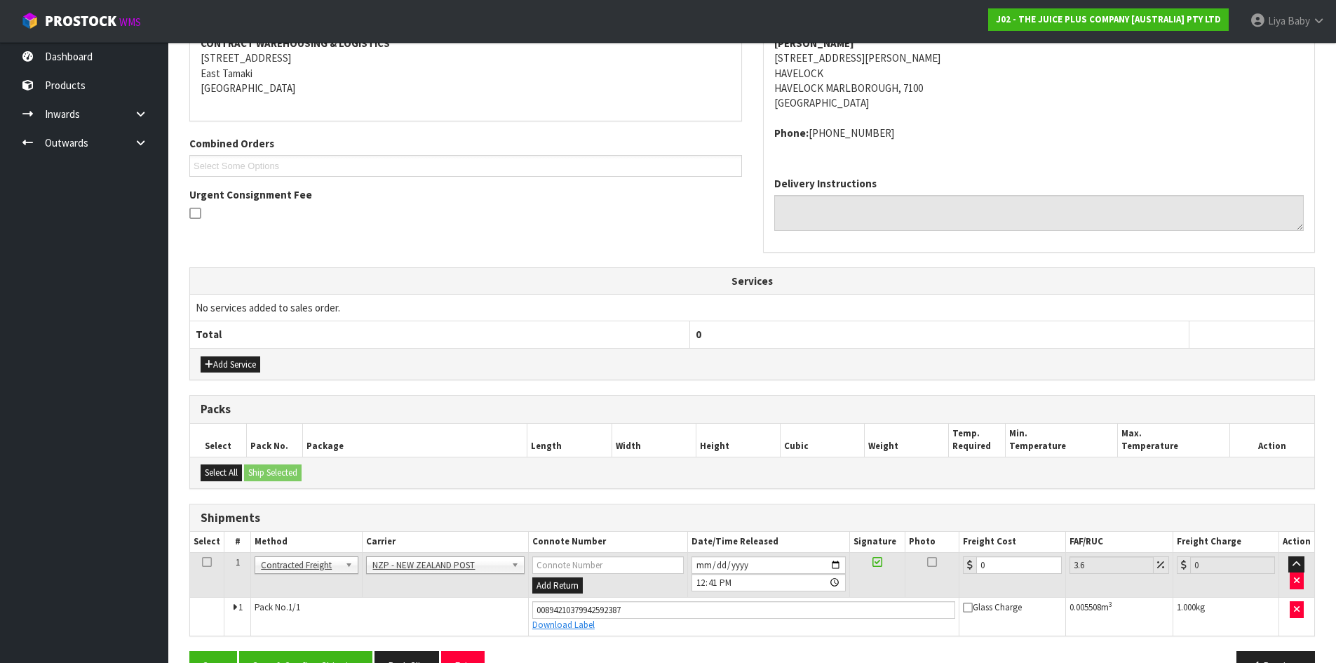
scroll to position [320, 0]
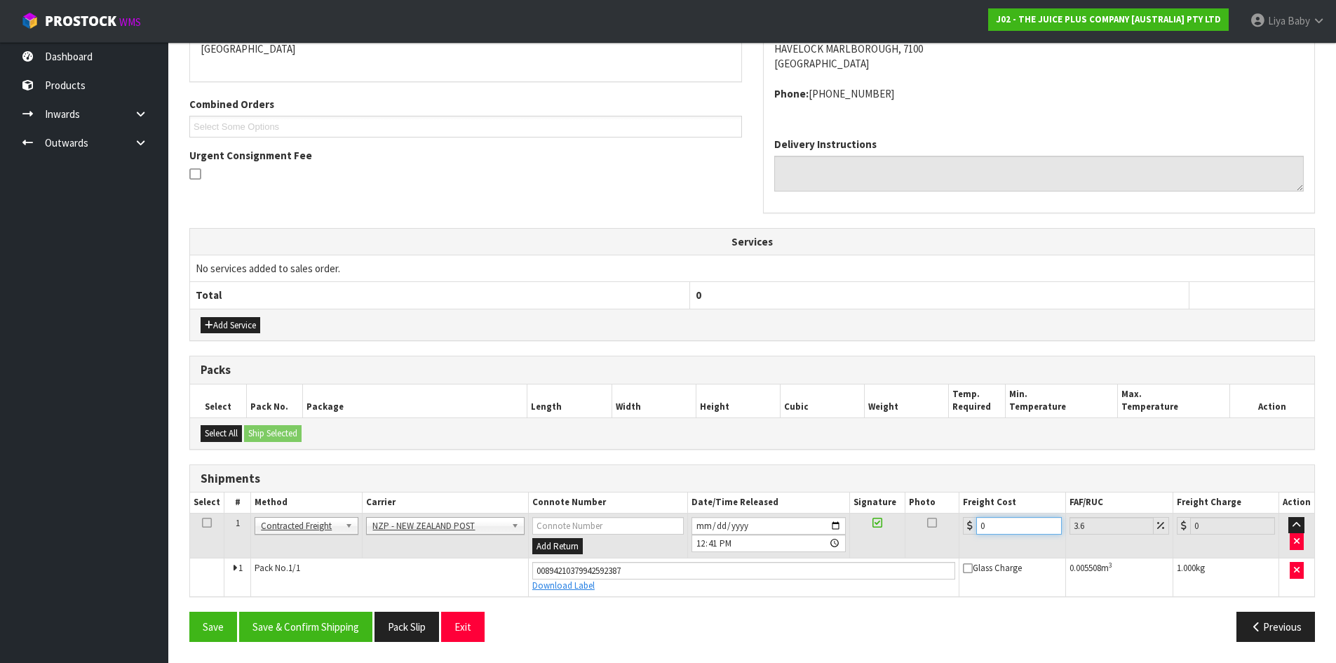
click at [1002, 530] on input "0" at bounding box center [1019, 526] width 85 height 18
click at [1012, 526] on input "number" at bounding box center [1019, 526] width 85 height 18
click at [205, 523] on icon at bounding box center [207, 523] width 10 height 1
click at [281, 627] on button "Save & Confirm Shipping" at bounding box center [305, 627] width 133 height 30
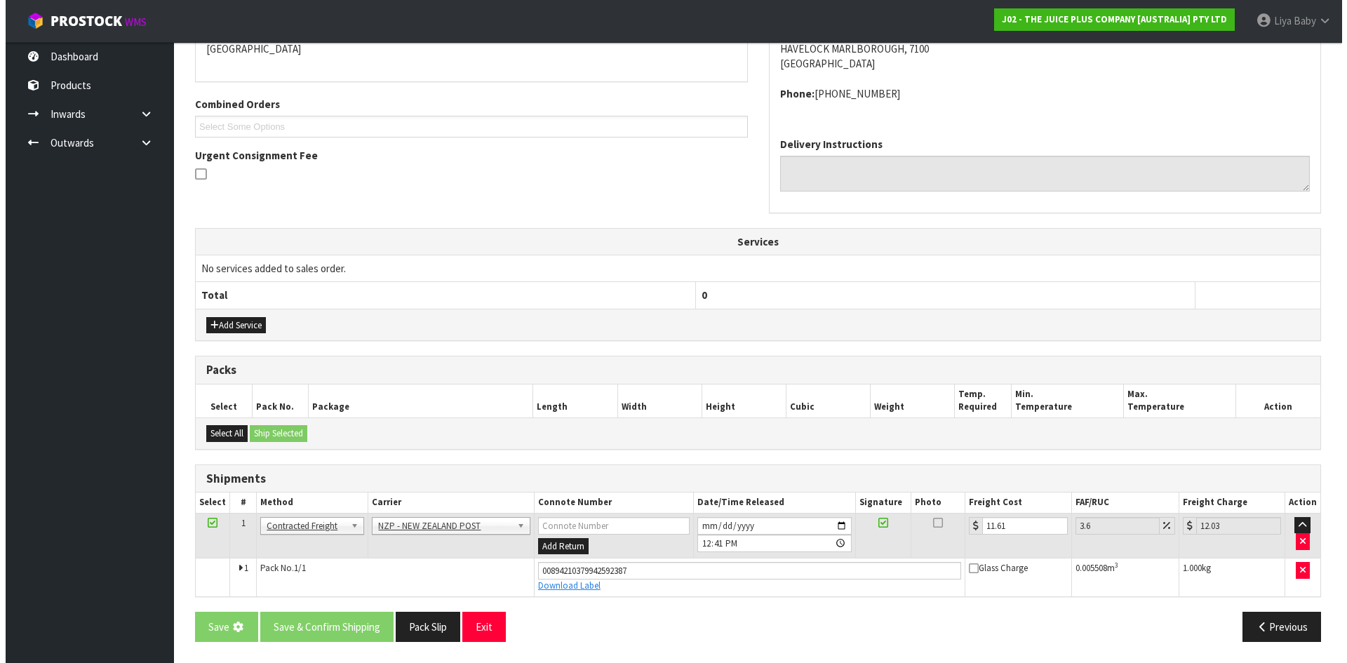
scroll to position [0, 0]
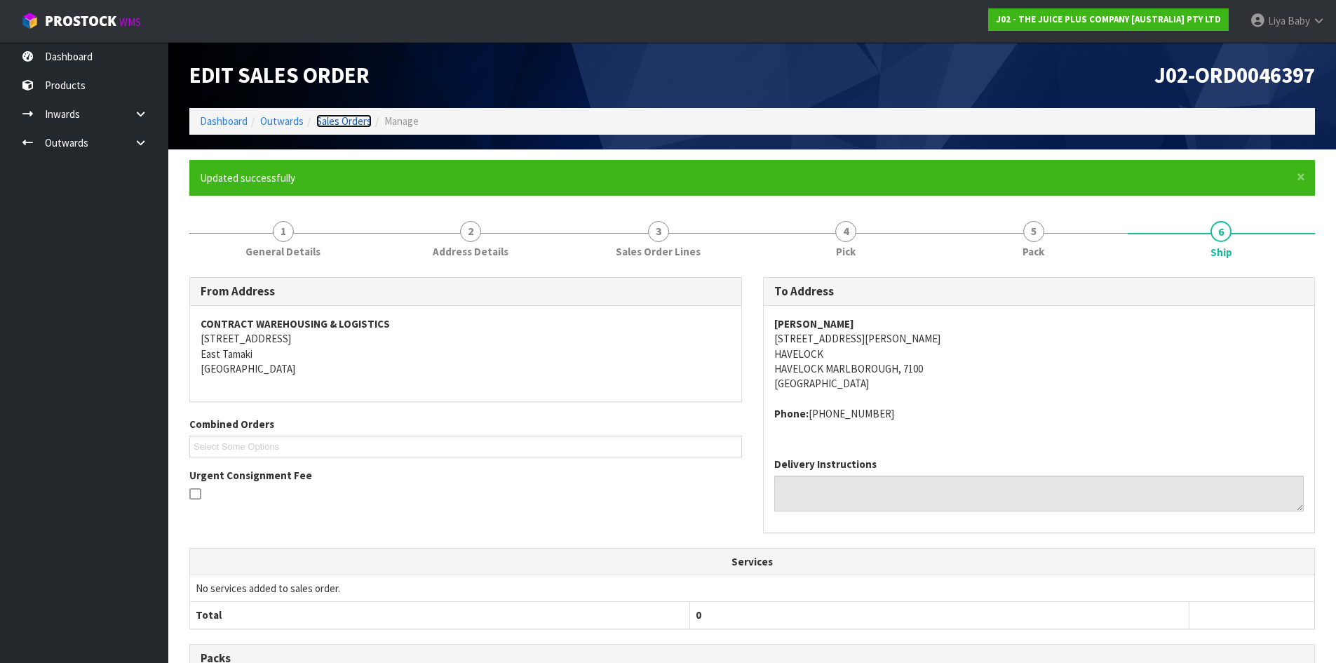
click at [330, 122] on link "Sales Orders" at bounding box center [343, 120] width 55 height 13
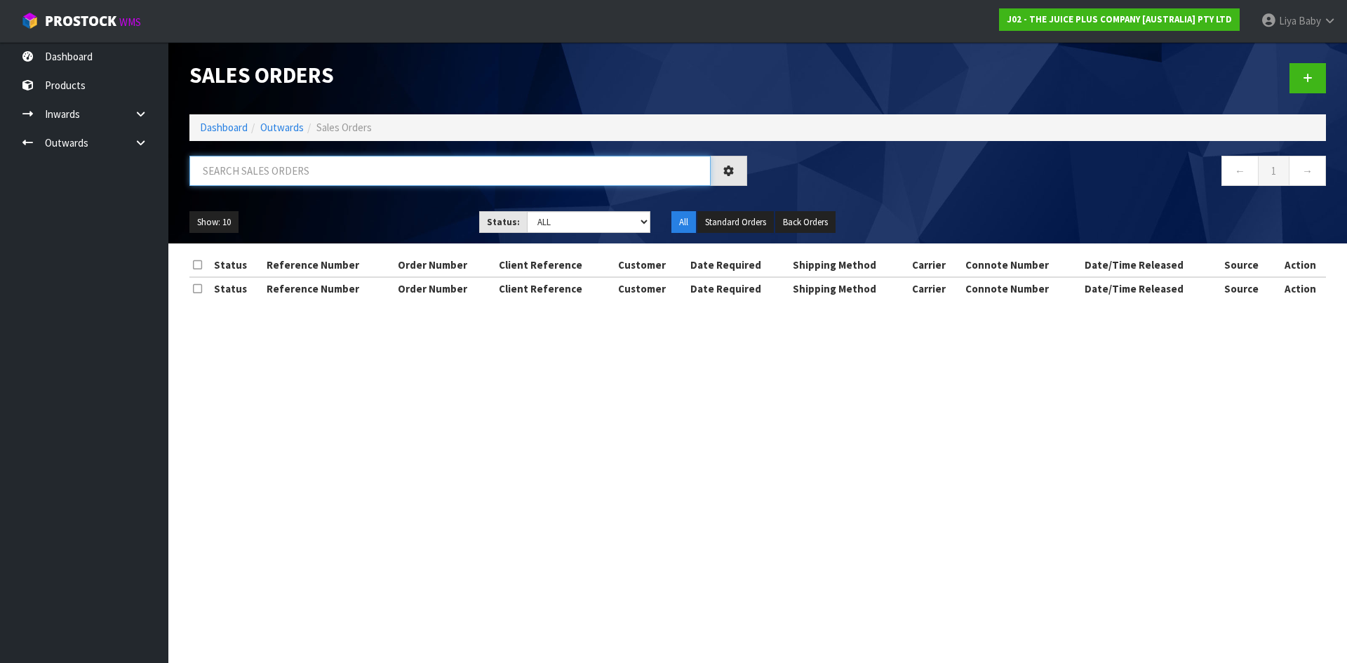
click at [315, 177] on input "text" at bounding box center [449, 171] width 521 height 30
